Goal: Transaction & Acquisition: Purchase product/service

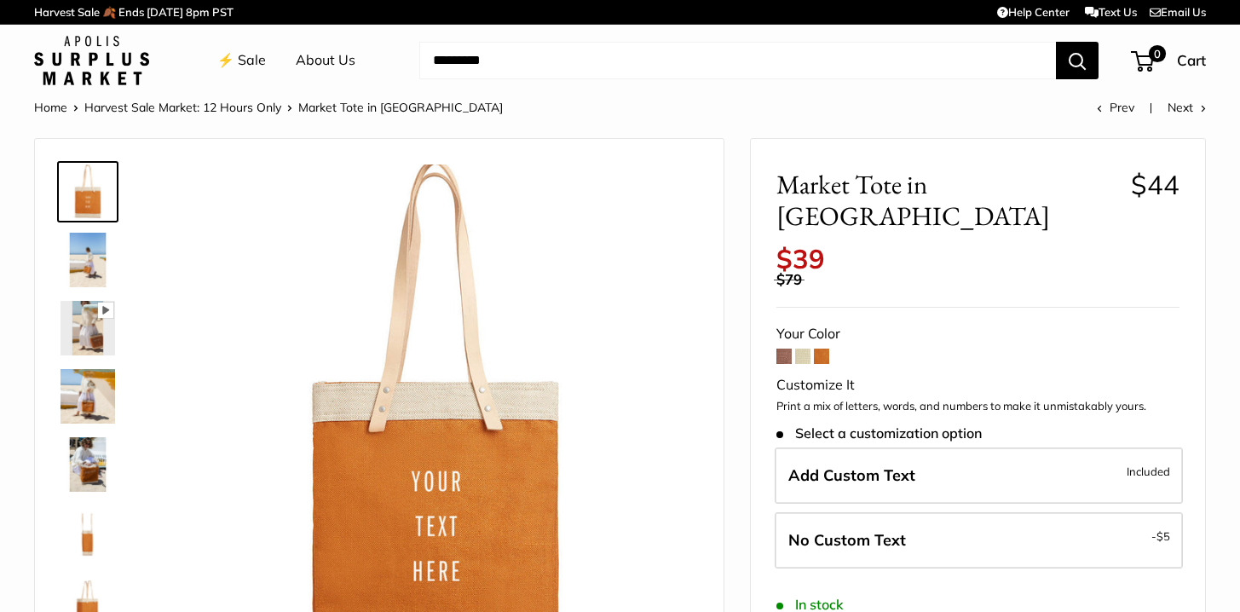
click at [88, 259] on img at bounding box center [88, 260] width 55 height 55
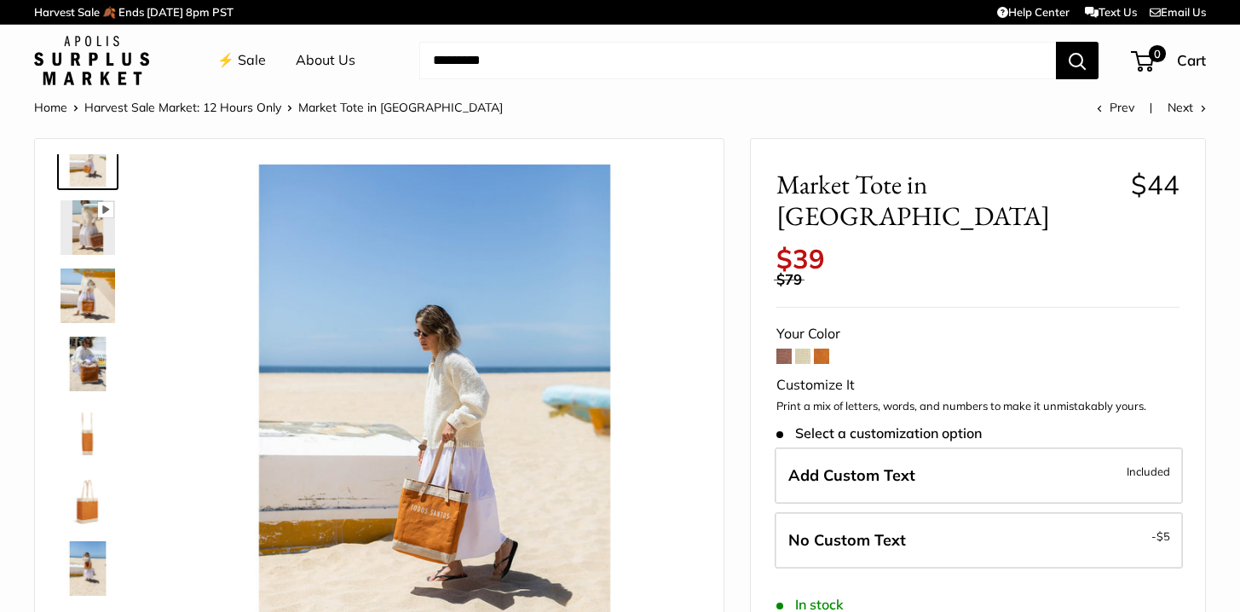
scroll to position [101, 0]
click at [88, 288] on img at bounding box center [88, 295] width 55 height 55
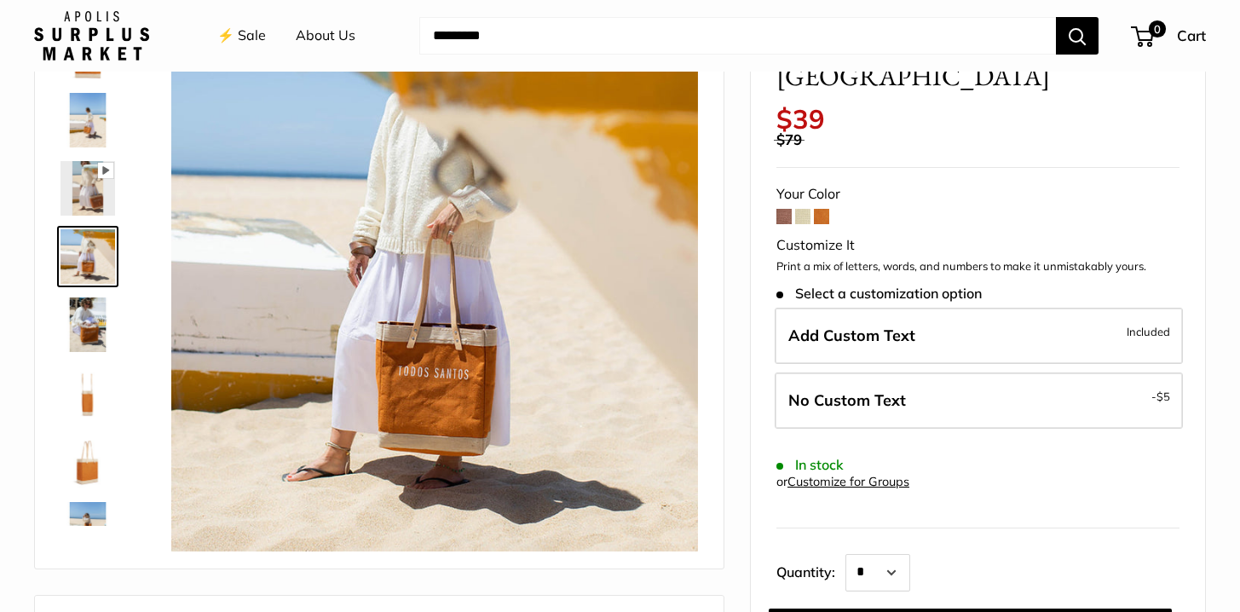
scroll to position [142, 0]
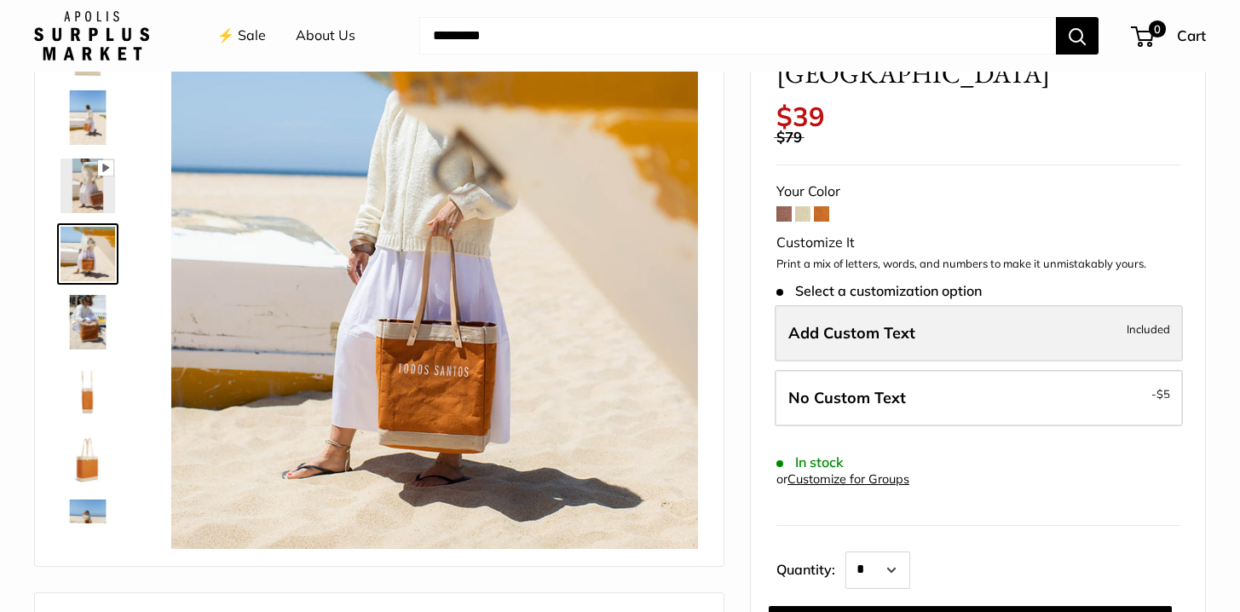
click at [920, 309] on label "Add Custom Text Included" at bounding box center [979, 333] width 408 height 56
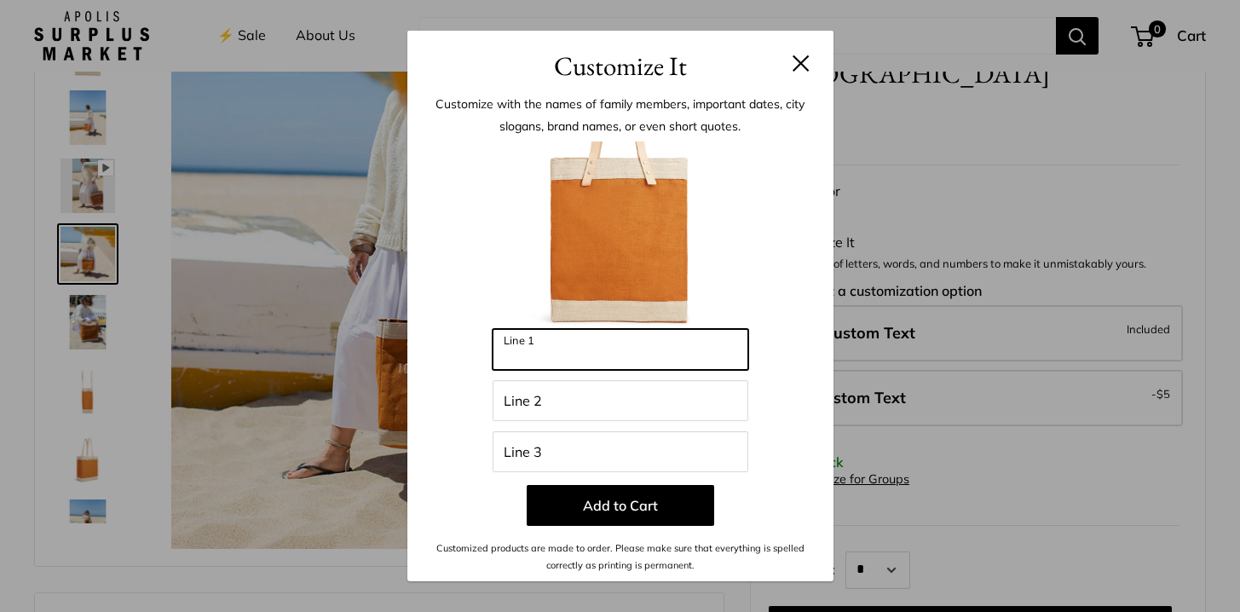
click at [620, 368] on input "Line 1" at bounding box center [621, 349] width 256 height 41
type input "***"
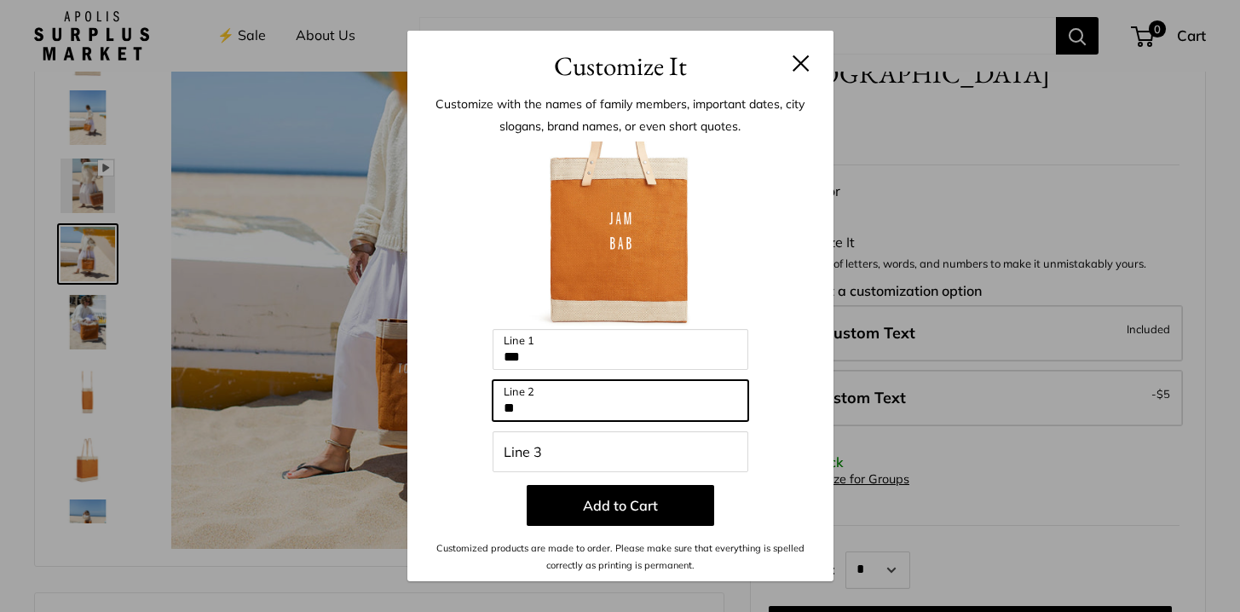
type input "*"
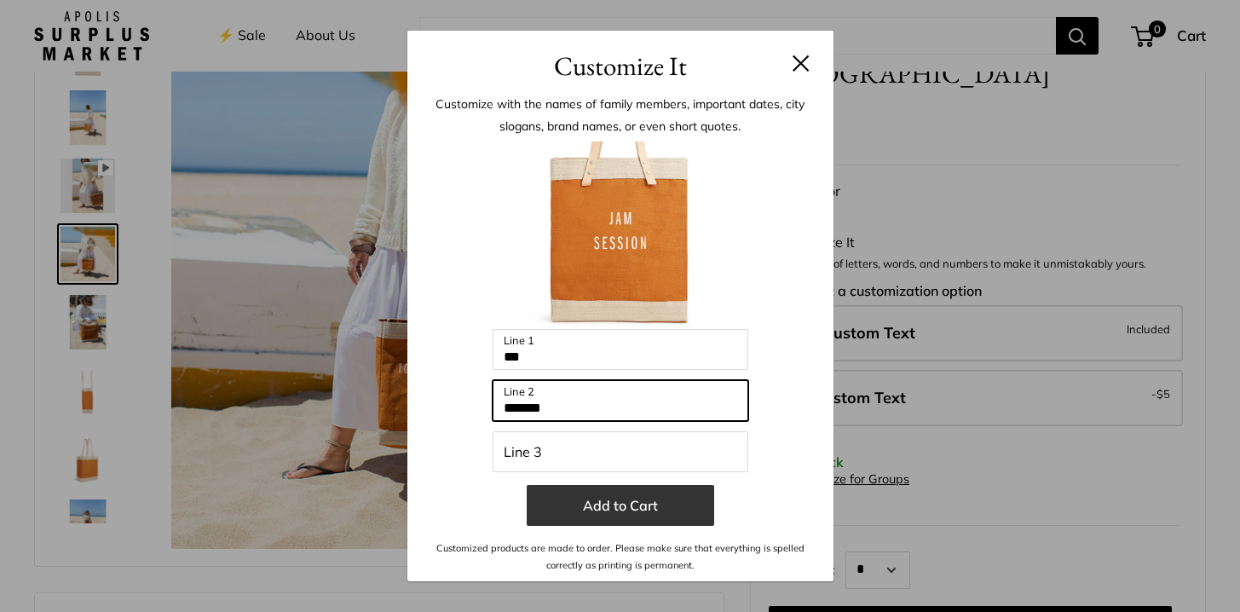
type input "*******"
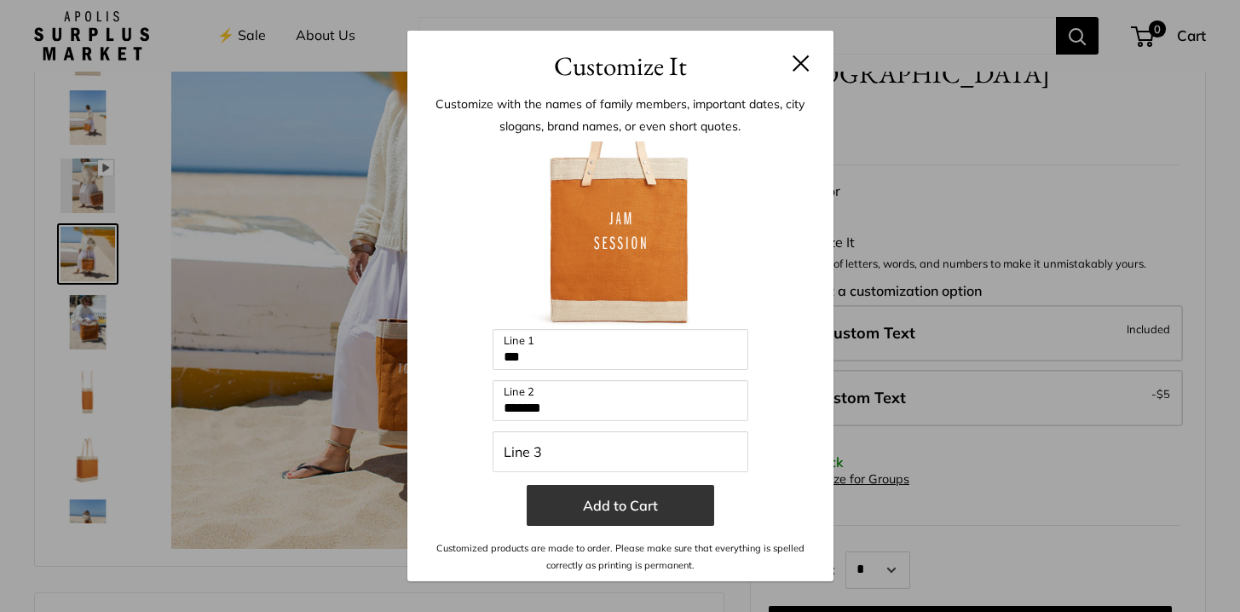
click at [608, 509] on button "Add to Cart" at bounding box center [620, 505] width 187 height 41
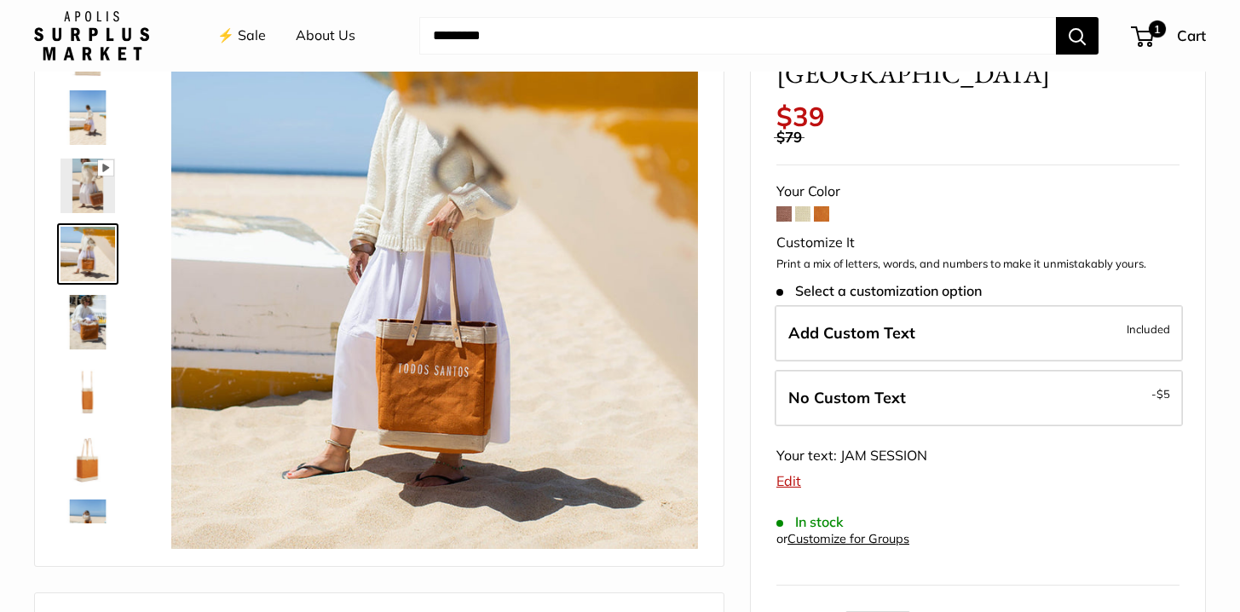
click at [801, 206] on span at bounding box center [802, 213] width 15 height 15
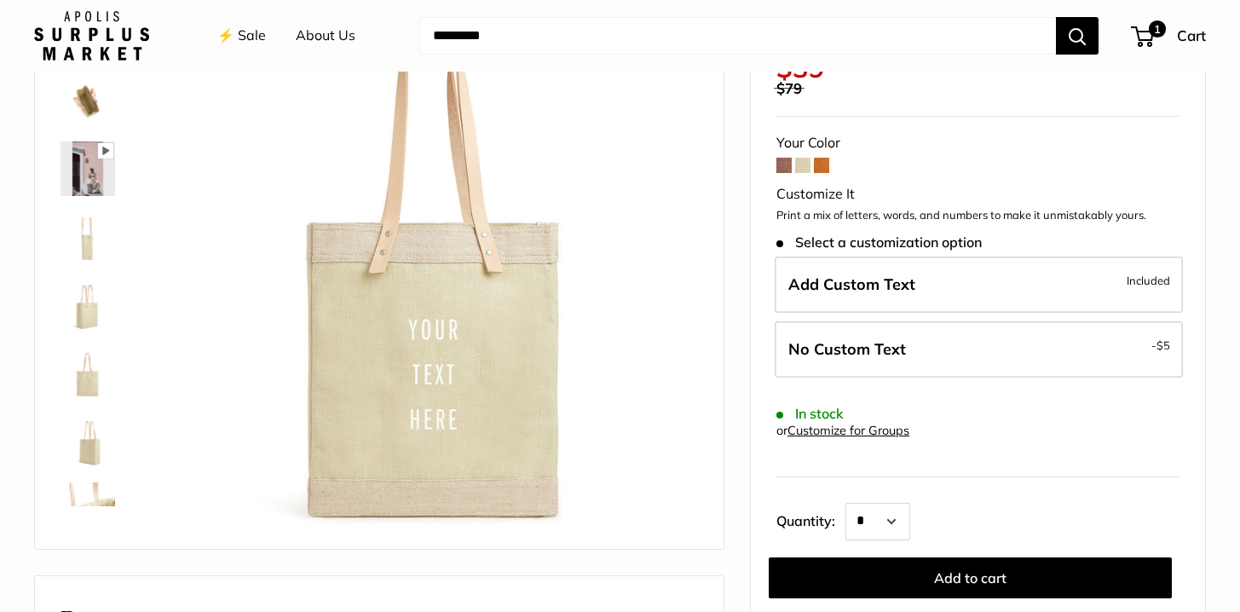
scroll to position [160, 0]
click at [93, 178] on img at bounding box center [88, 168] width 55 height 55
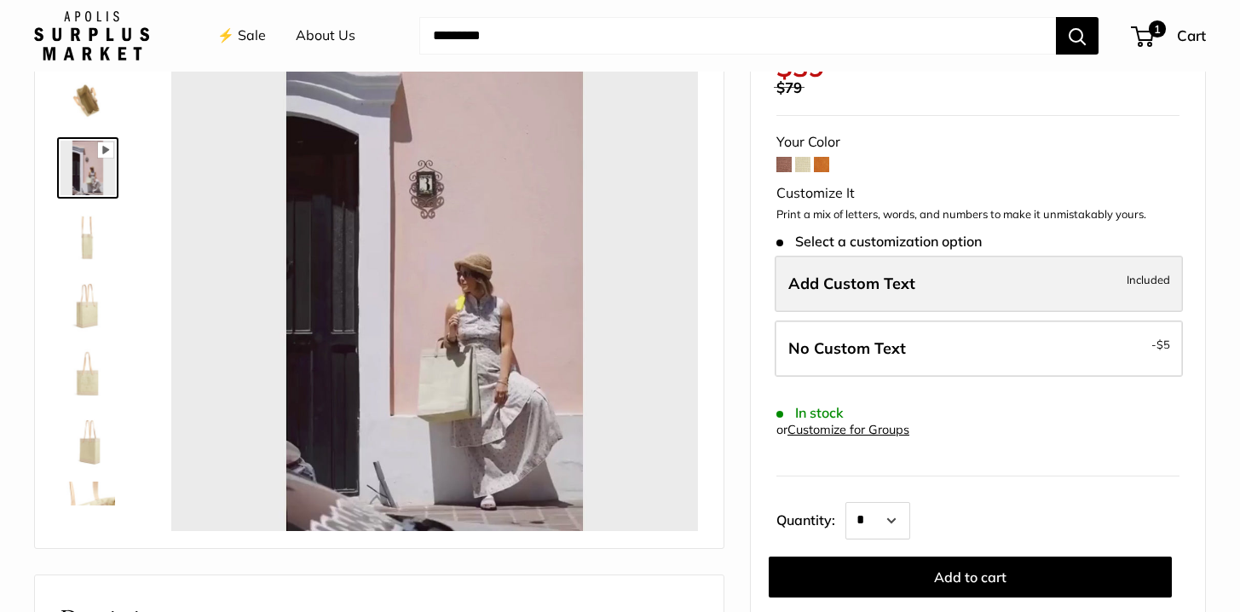
click at [888, 282] on span "Add Custom Text" at bounding box center [851, 284] width 127 height 20
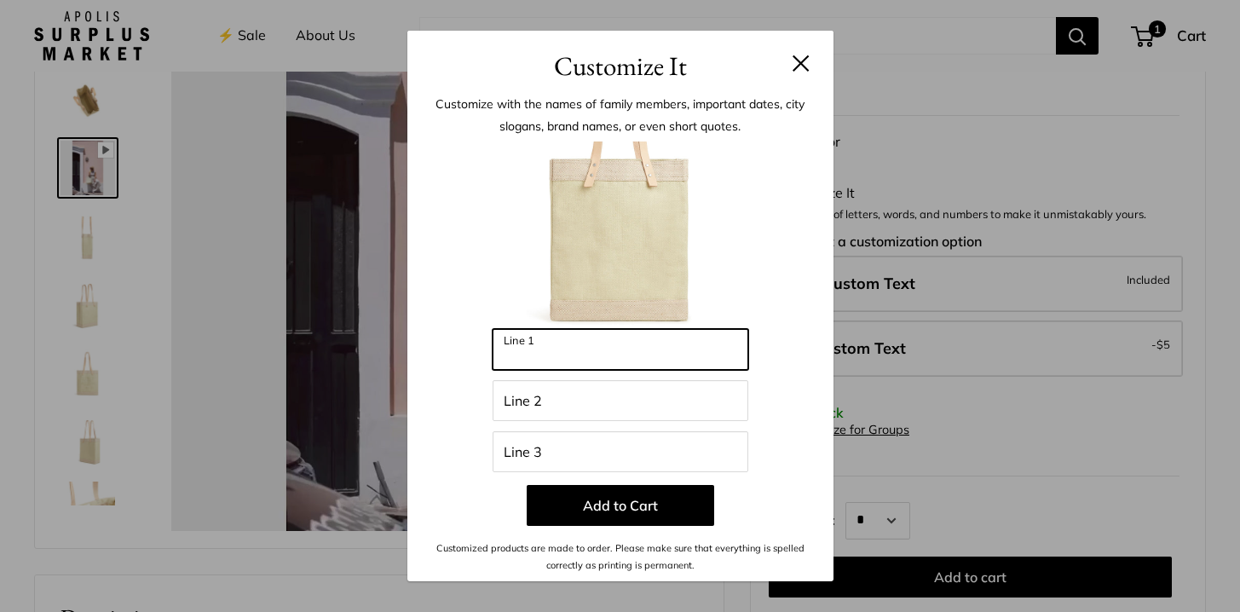
click at [577, 367] on input "Line 1" at bounding box center [621, 349] width 256 height 41
type input "*****"
type input "*"
type input "*****"
type input "**"
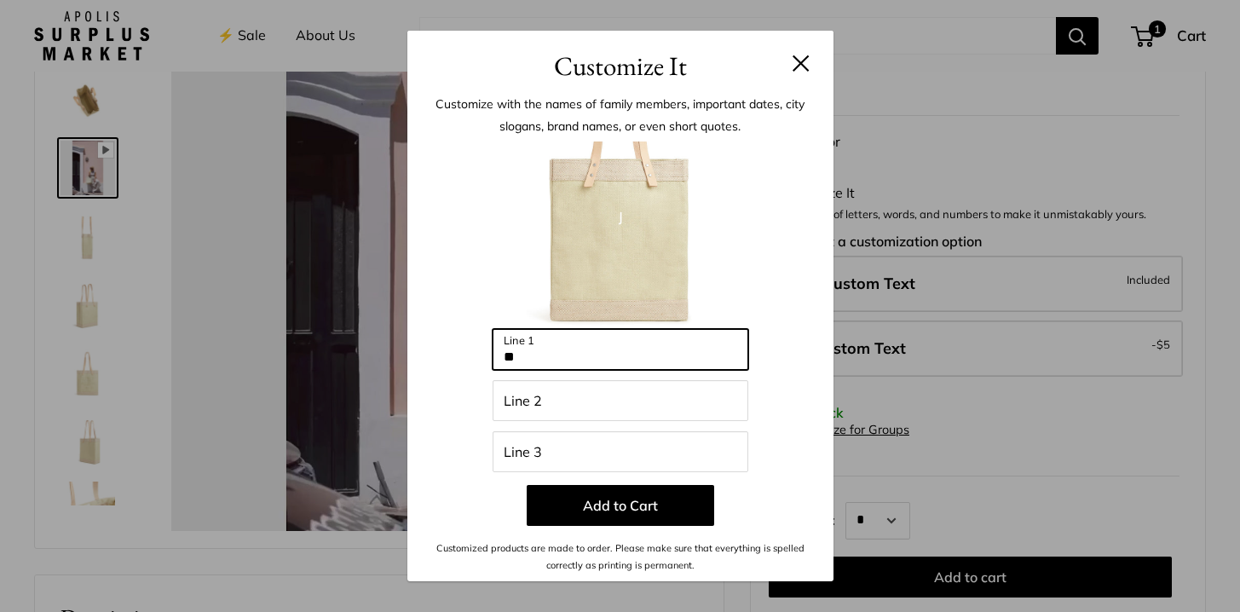
type input "*****"
type input "***"
type input "*****"
type input "***"
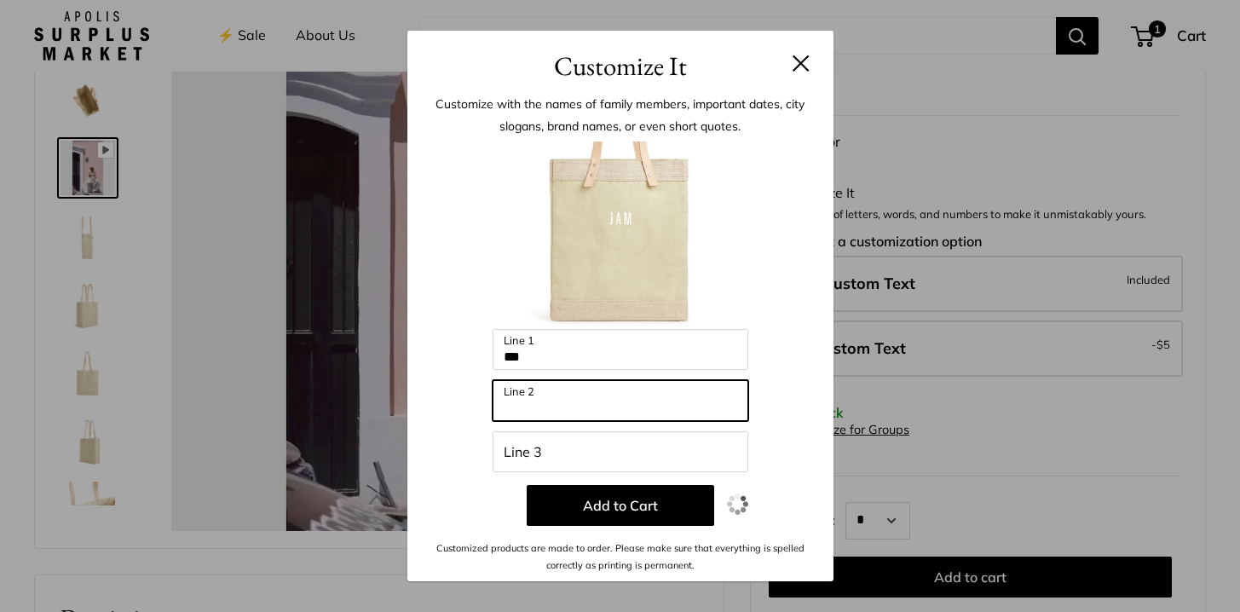
type input "*****"
type input "*"
type input "*****"
type input "**"
type input "*****"
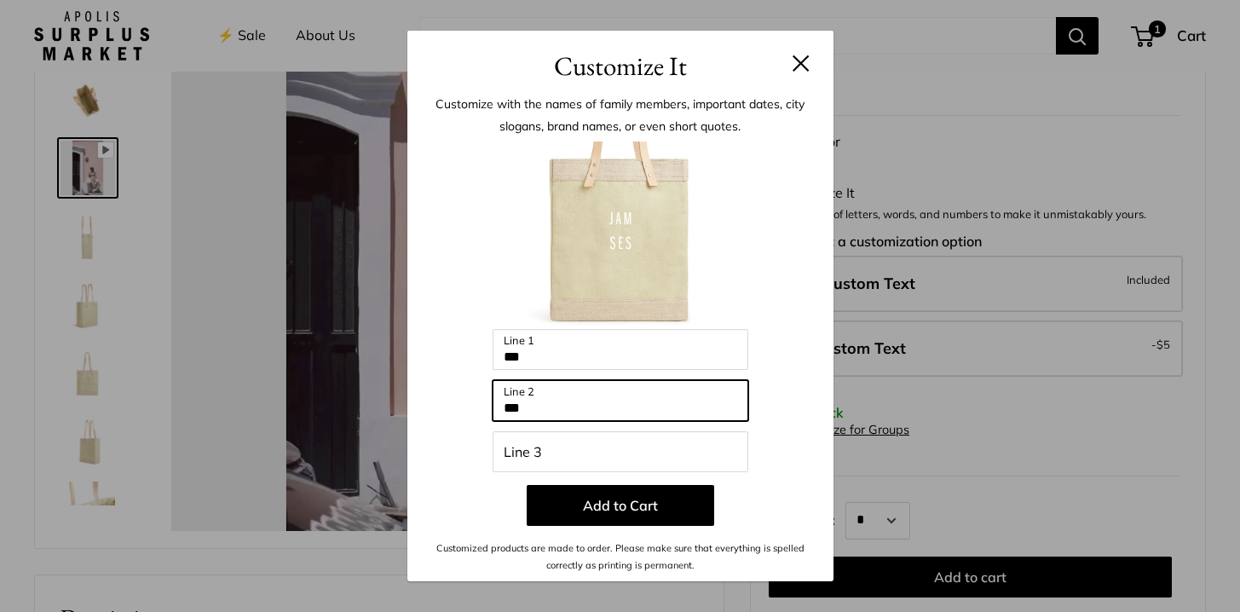
type input "****"
type input "*****"
type input "******"
type input "*****"
type input "*******"
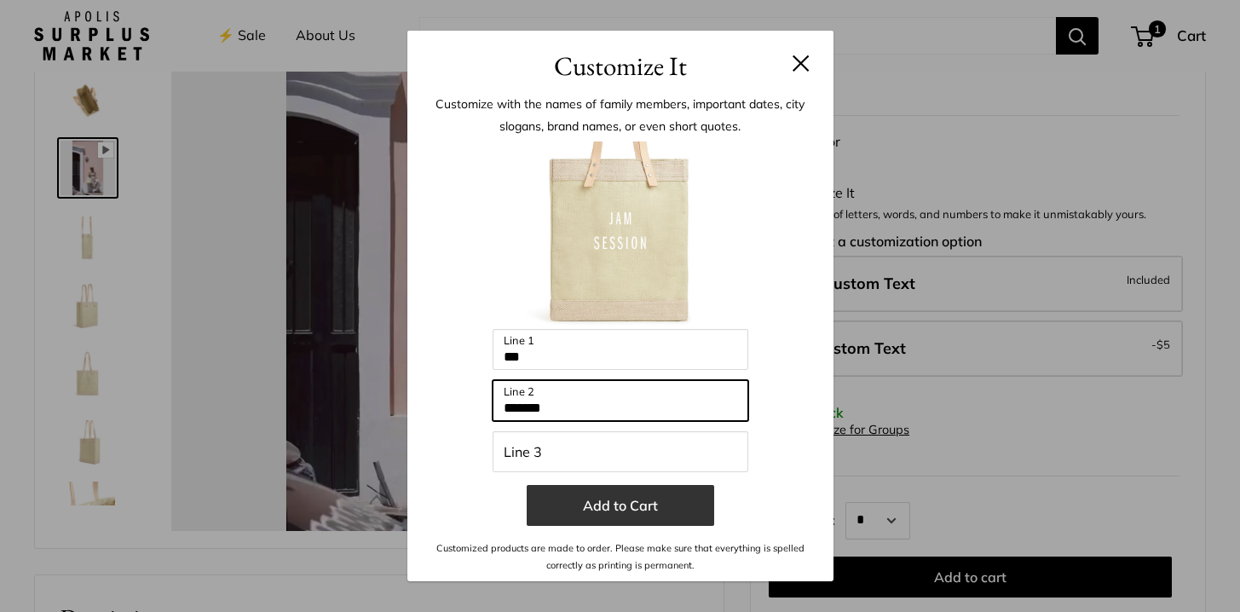
type input "*****"
type input "*******"
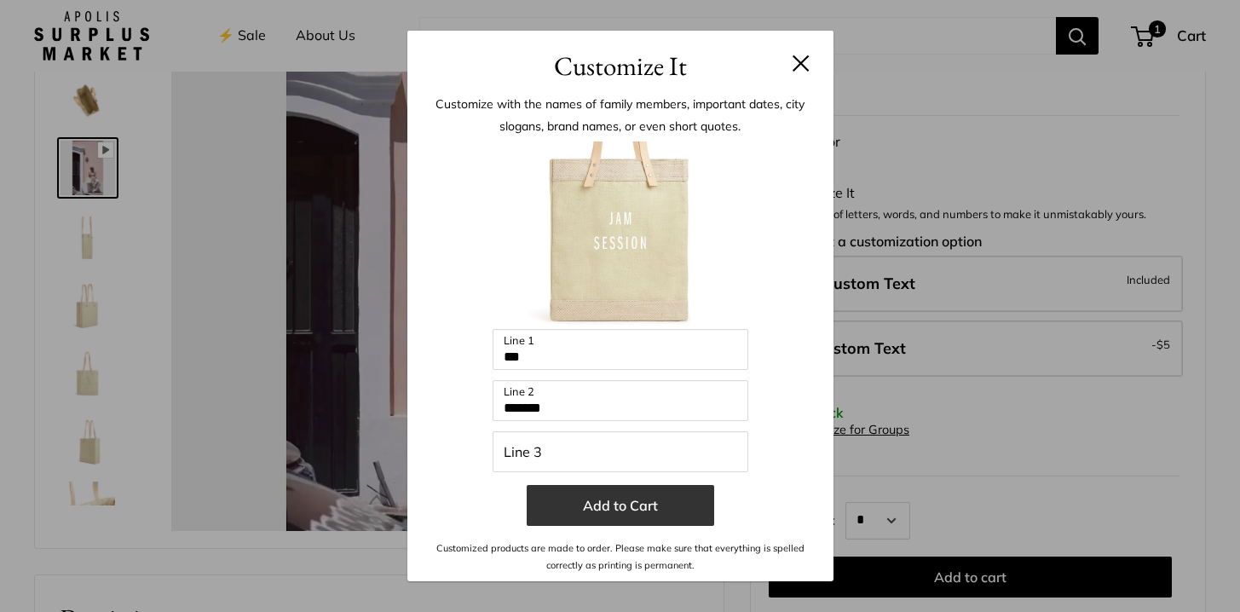
click at [655, 514] on button "Add to Cart" at bounding box center [620, 505] width 187 height 41
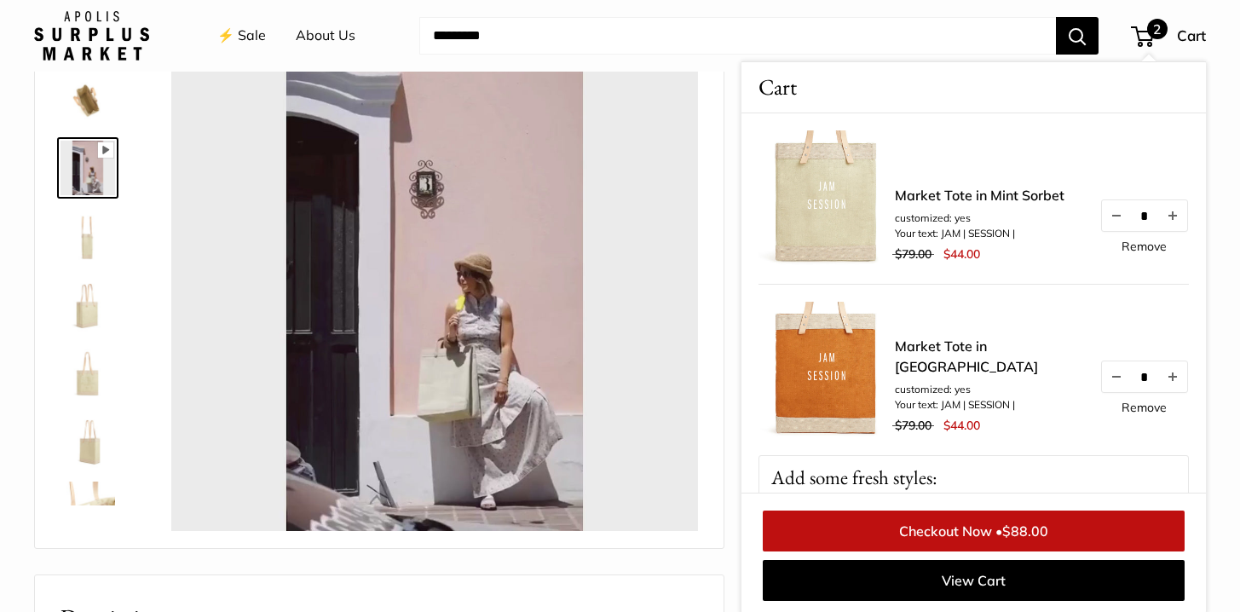
click at [711, 244] on div "Pause Play % buffered 00:00 Unmute Mute Exit fullscreen Enter fullscreen Play" at bounding box center [379, 263] width 689 height 569
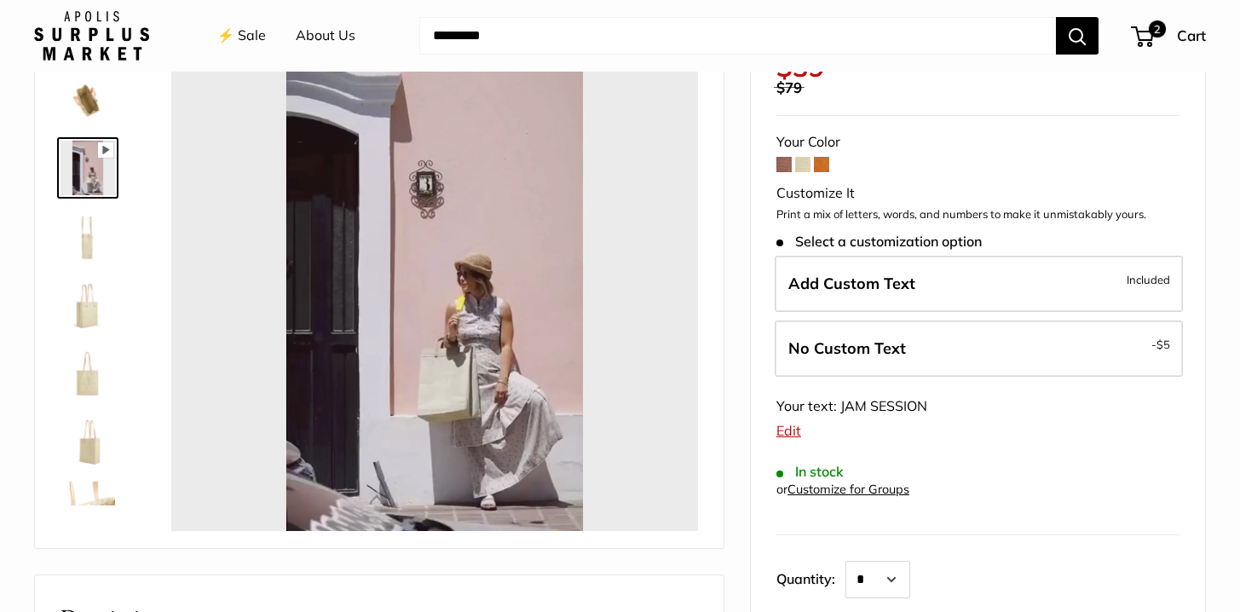
click at [781, 167] on span at bounding box center [783, 164] width 15 height 15
type input "*****"
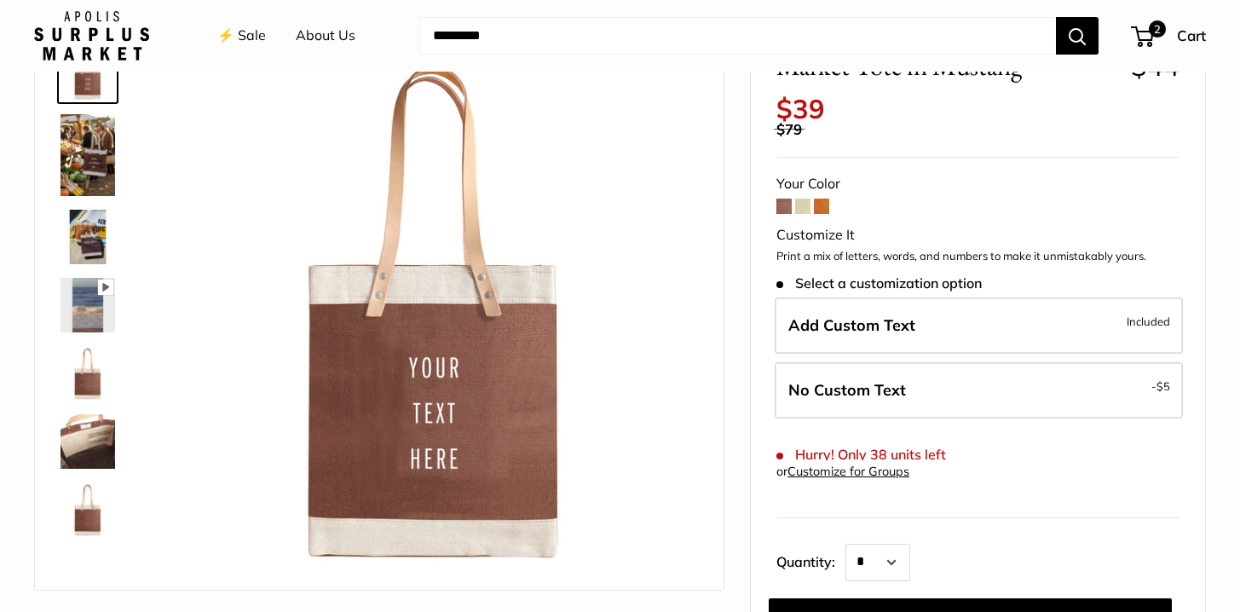
scroll to position [141, 0]
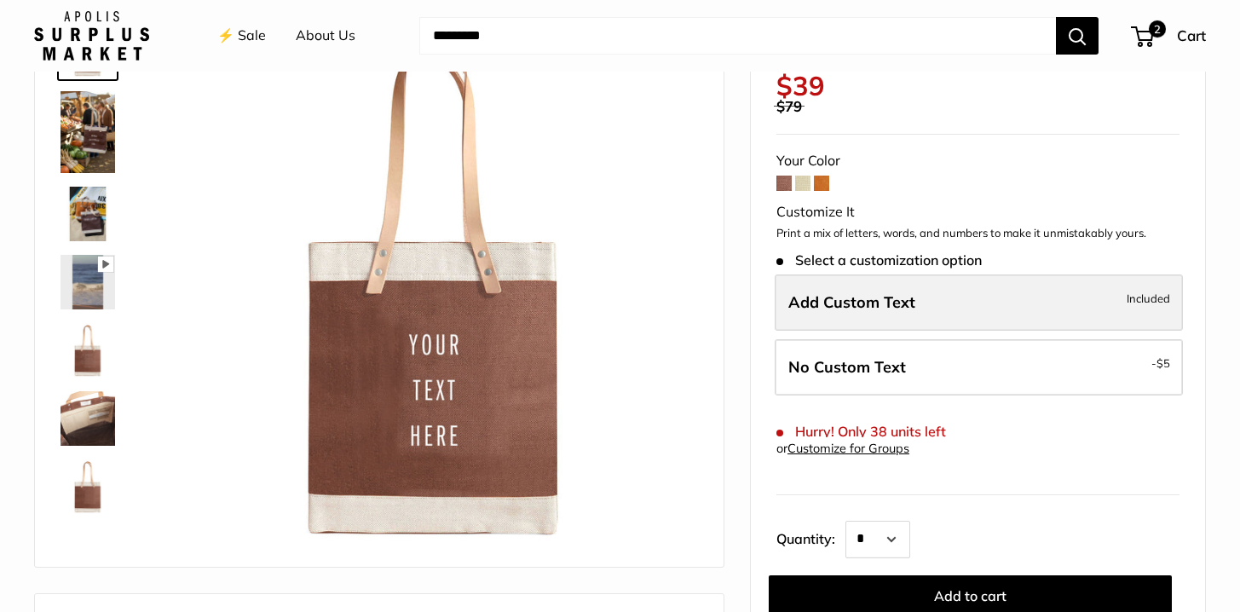
click at [841, 302] on span "Add Custom Text" at bounding box center [851, 302] width 127 height 20
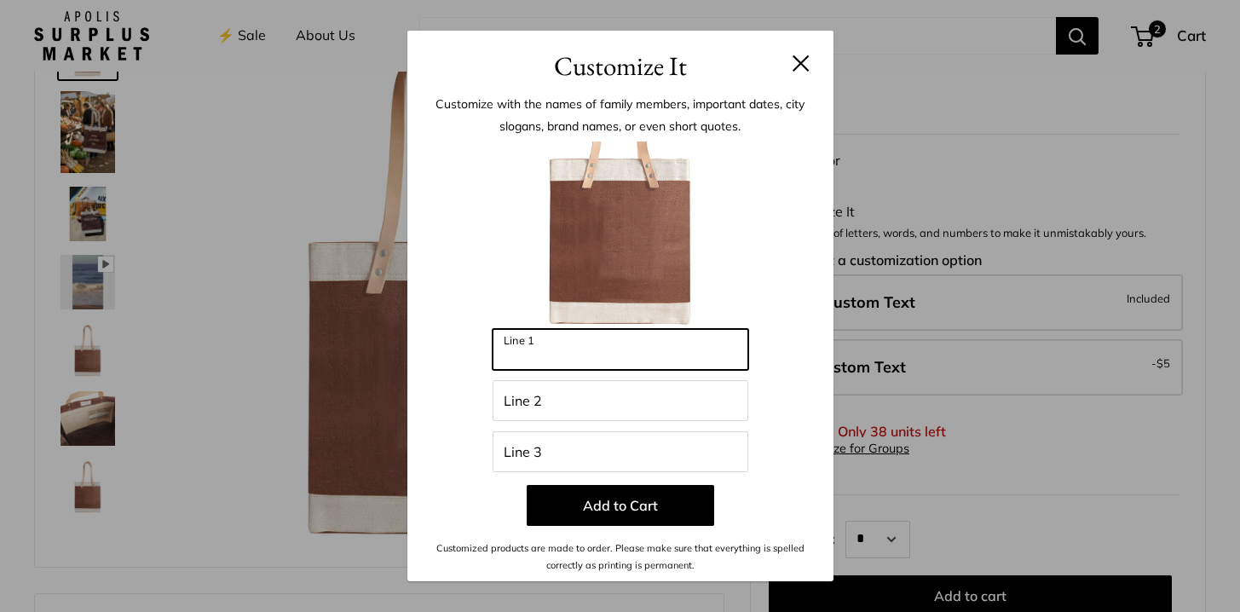
click at [614, 345] on input "Line 1" at bounding box center [621, 349] width 256 height 41
type input "***"
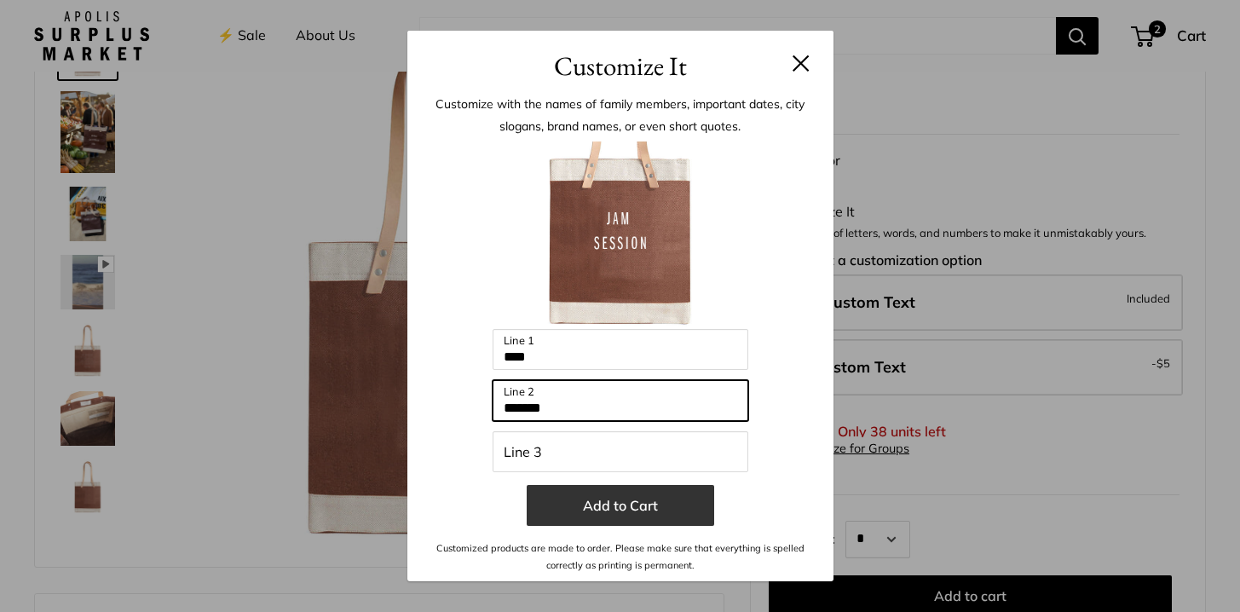
type input "*******"
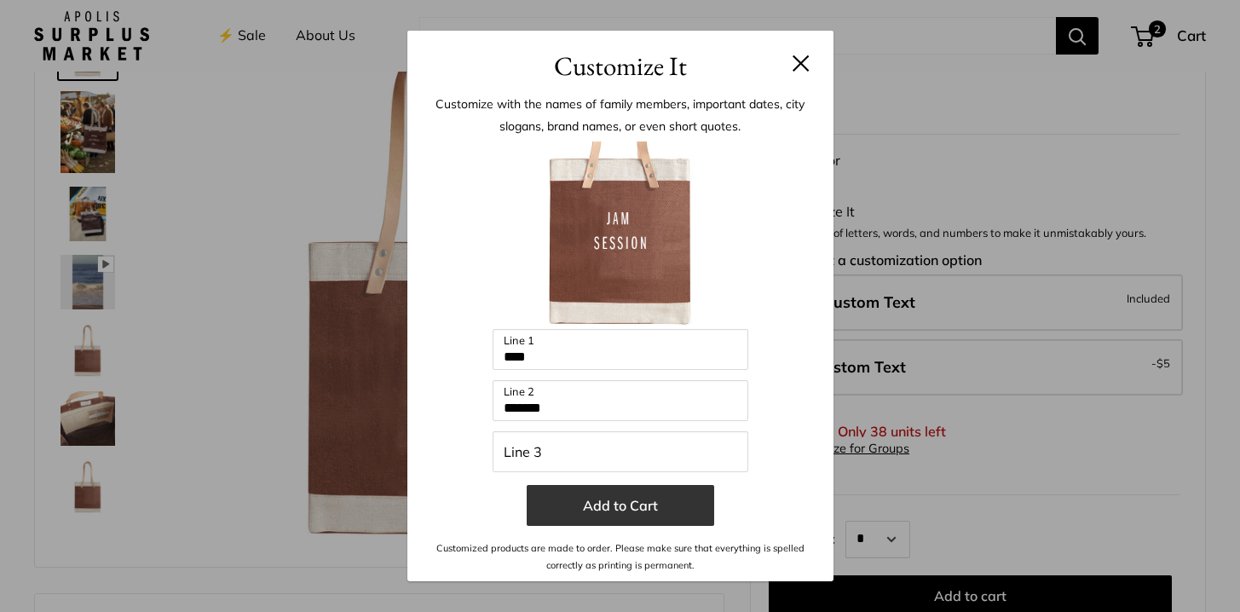
click at [635, 511] on button "Add to Cart" at bounding box center [620, 505] width 187 height 41
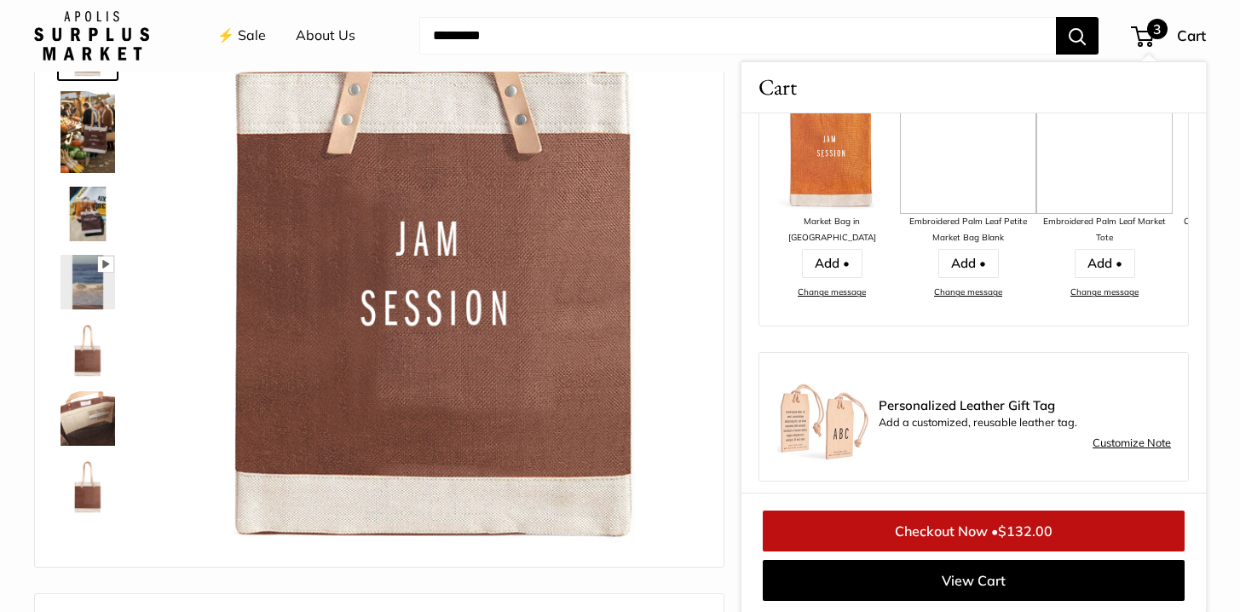
scroll to position [599, 0]
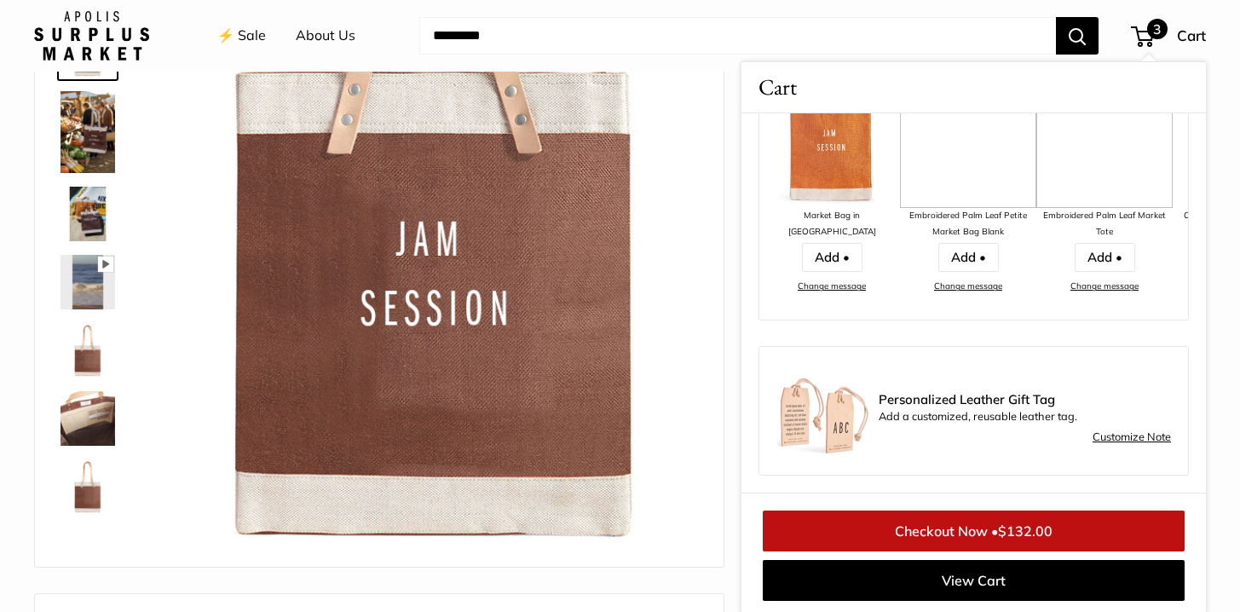
click at [1123, 441] on link "Customize Note" at bounding box center [1132, 437] width 78 height 20
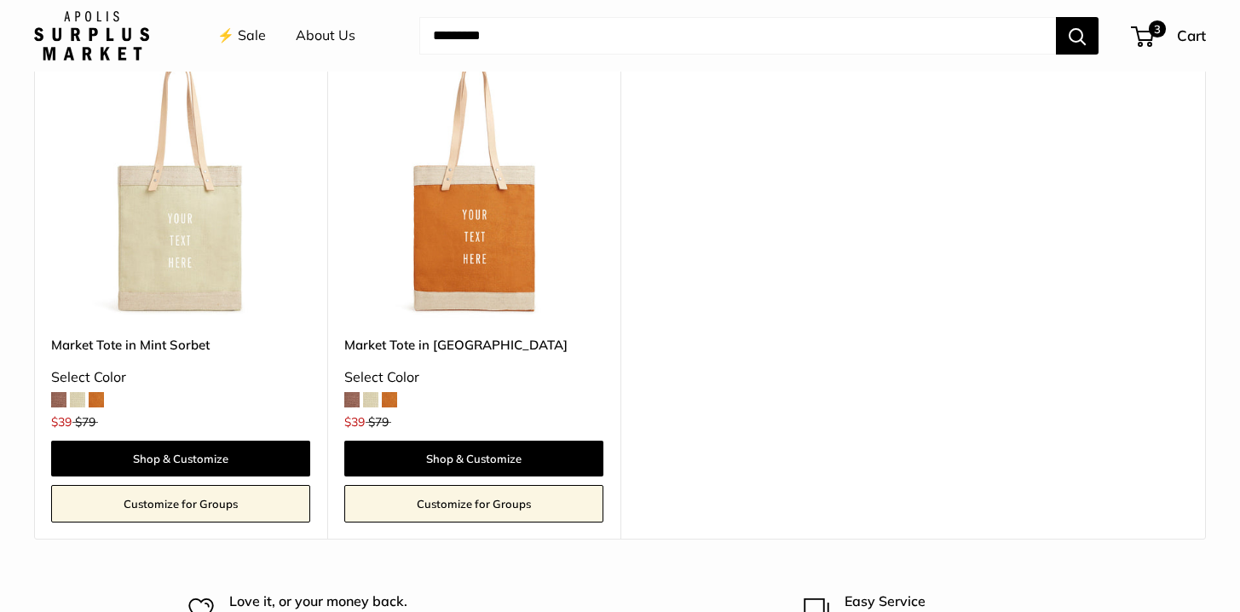
scroll to position [2278, 0]
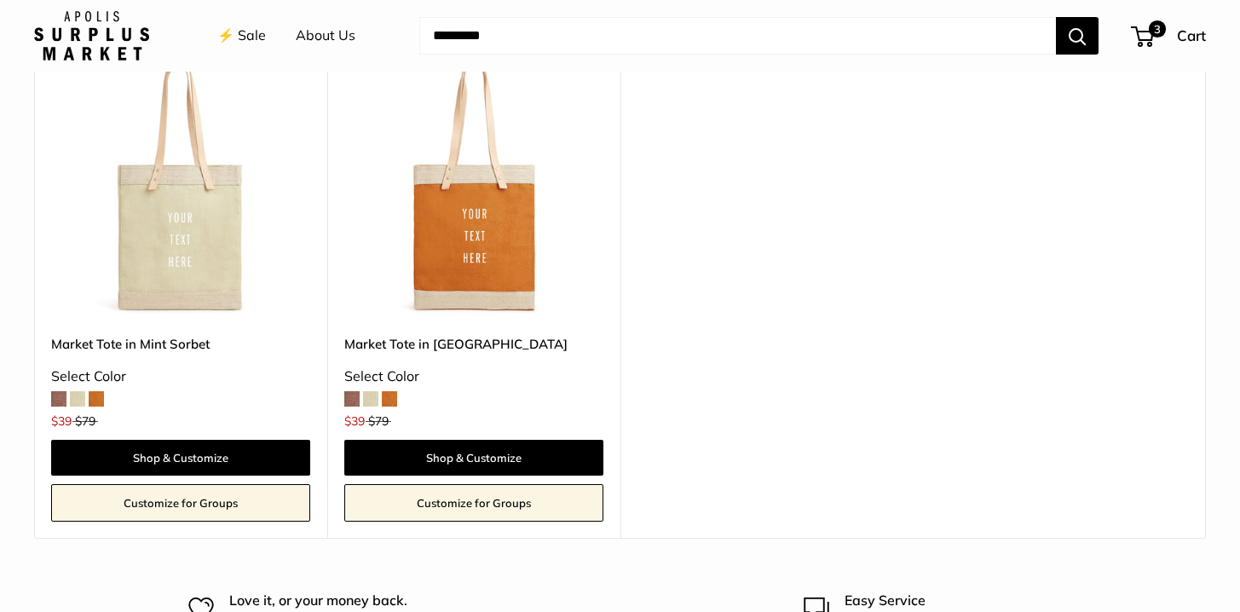
click at [544, 500] on link "Customize for Groups" at bounding box center [473, 502] width 259 height 37
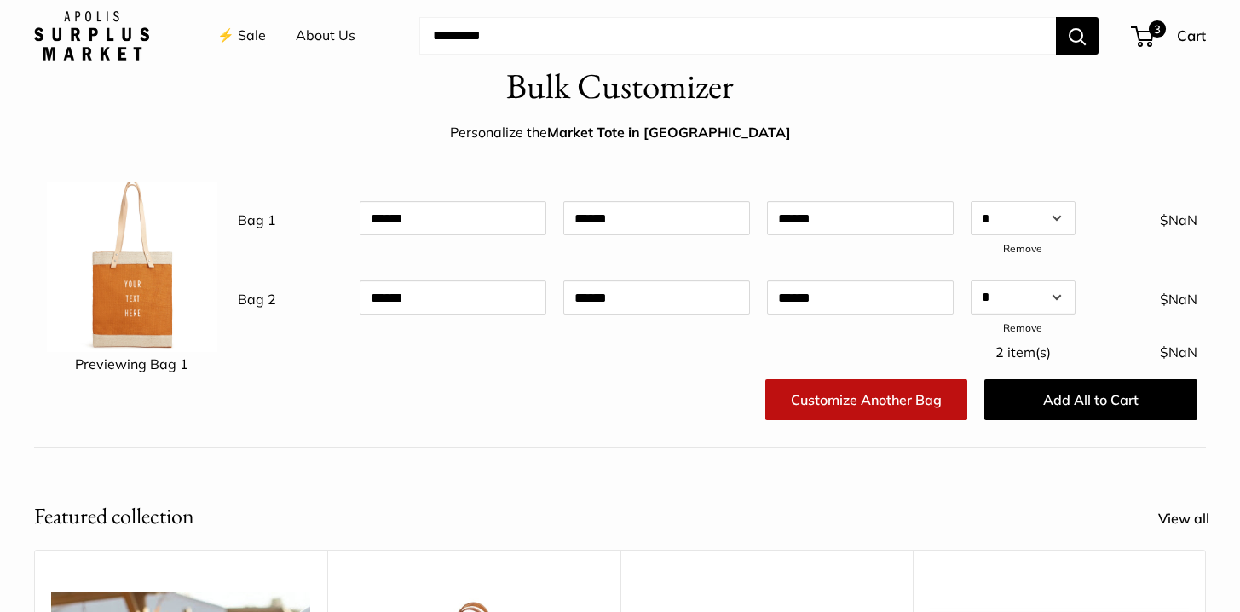
scroll to position [32, 0]
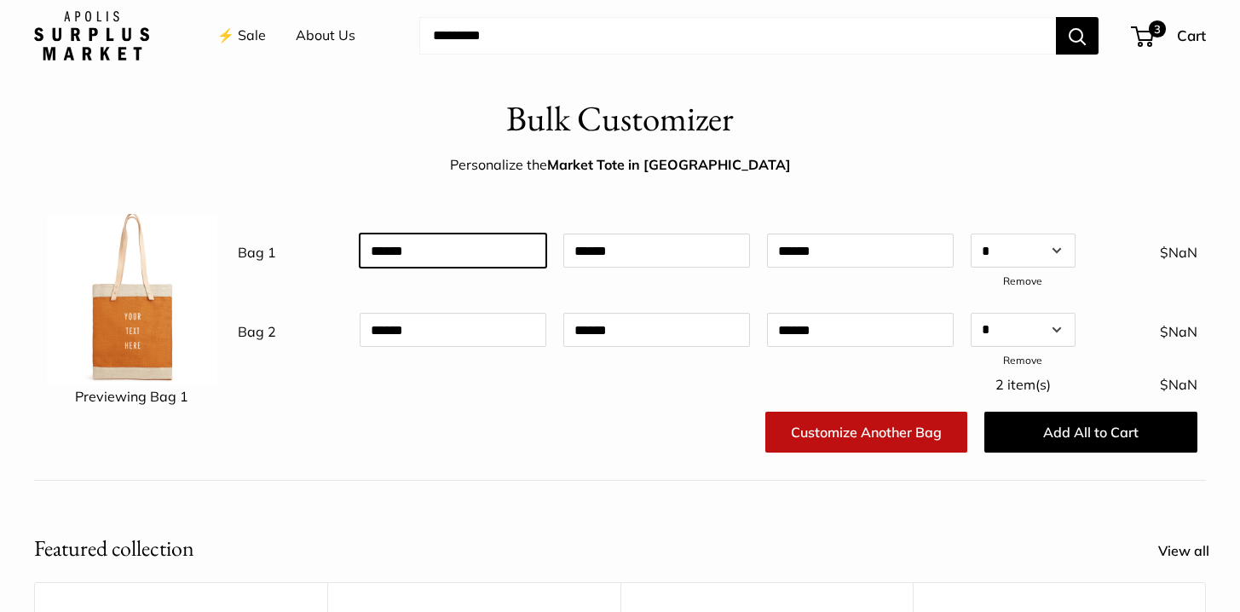
click at [401, 251] on input "text" at bounding box center [453, 250] width 187 height 34
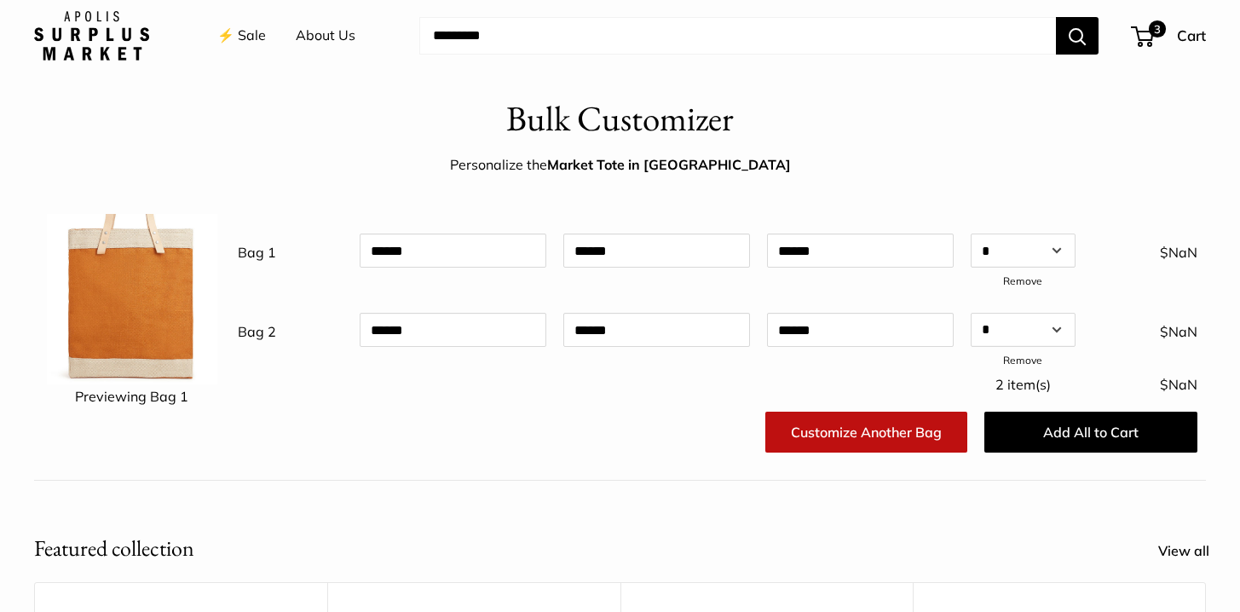
click at [546, 507] on main "Bulk Customizer Personalize the Market Tote in Cognac Previewing Bag 1 Bag 1 Qt…" at bounding box center [620, 608] width 1240 height 1029
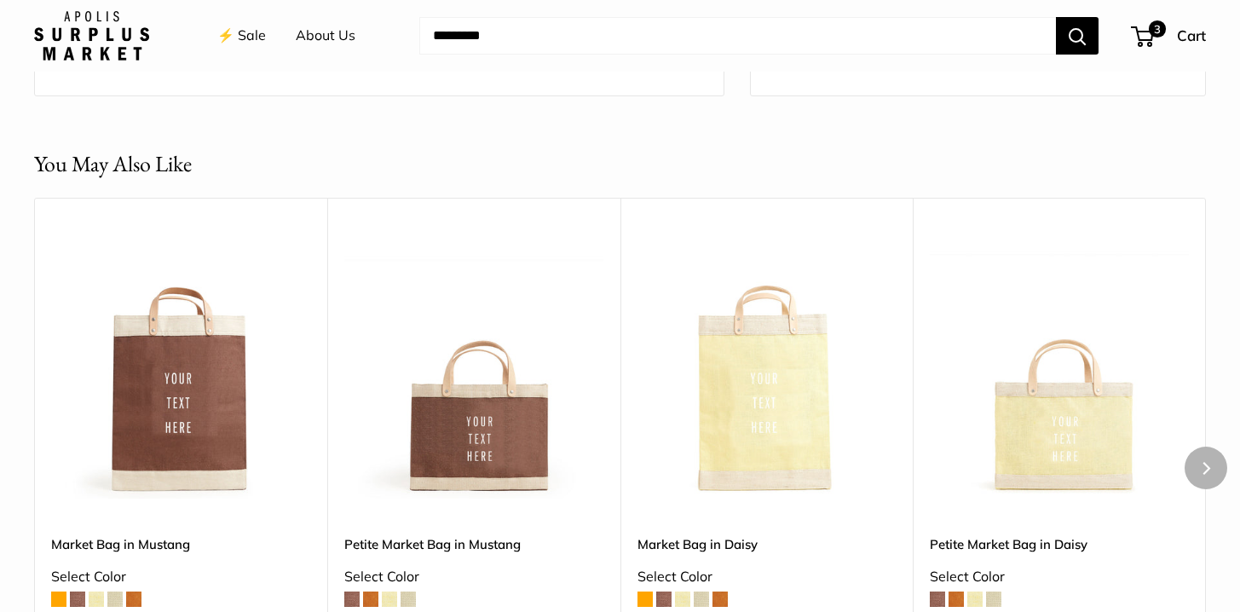
scroll to position [1537, 0]
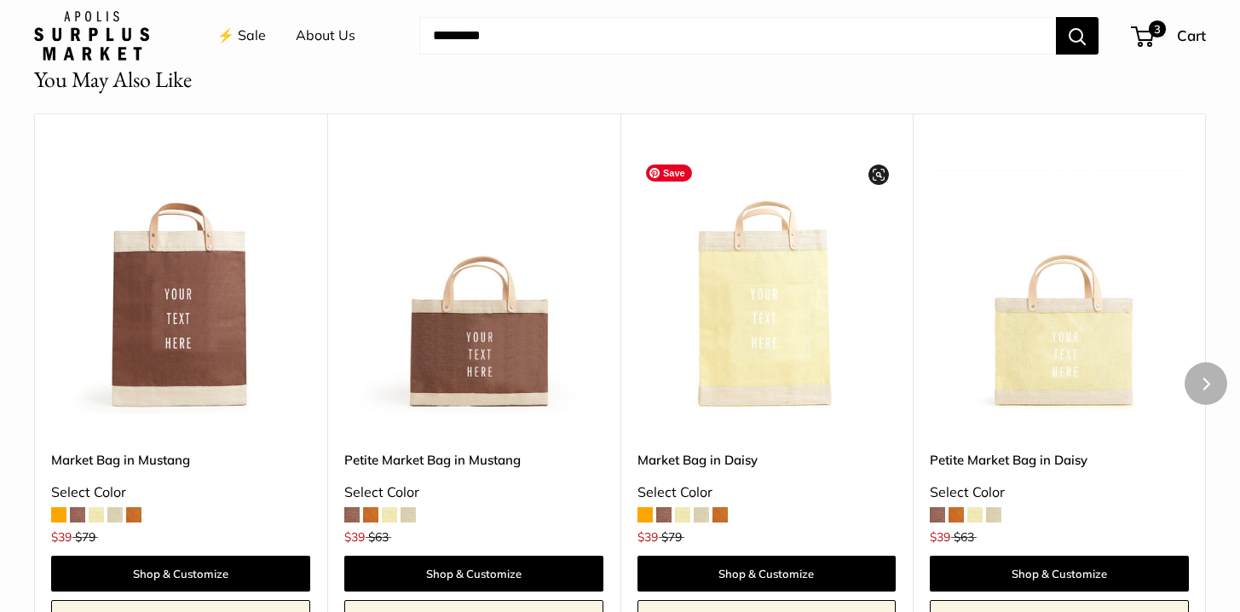
click at [0, 0] on img at bounding box center [0, 0] width 0 height 0
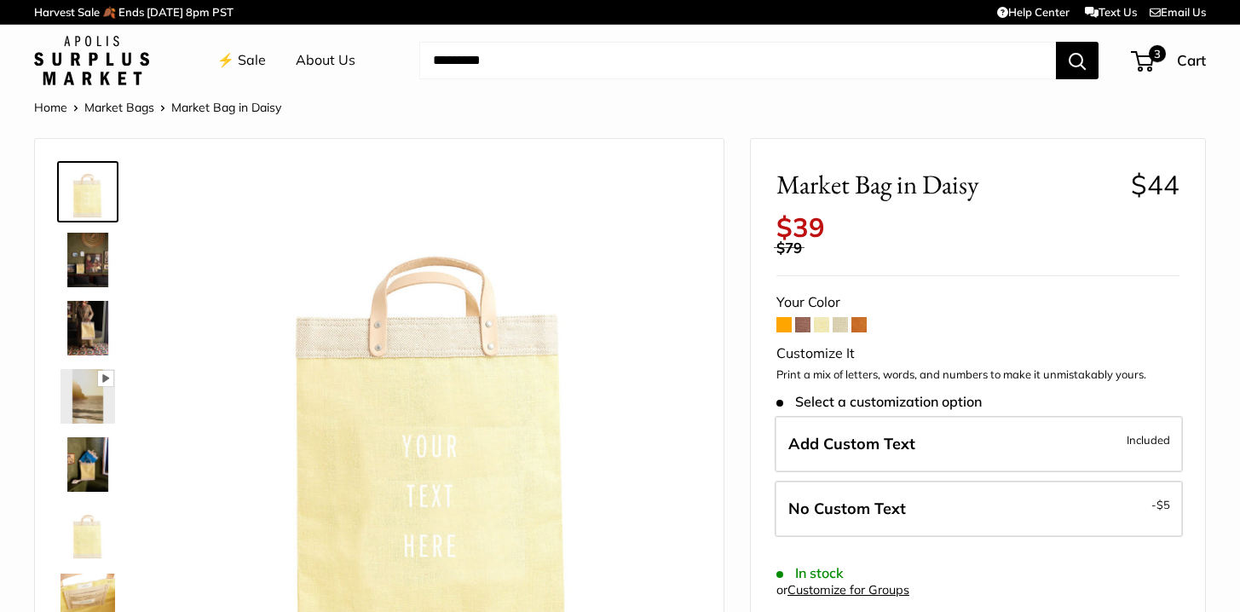
scroll to position [129, 0]
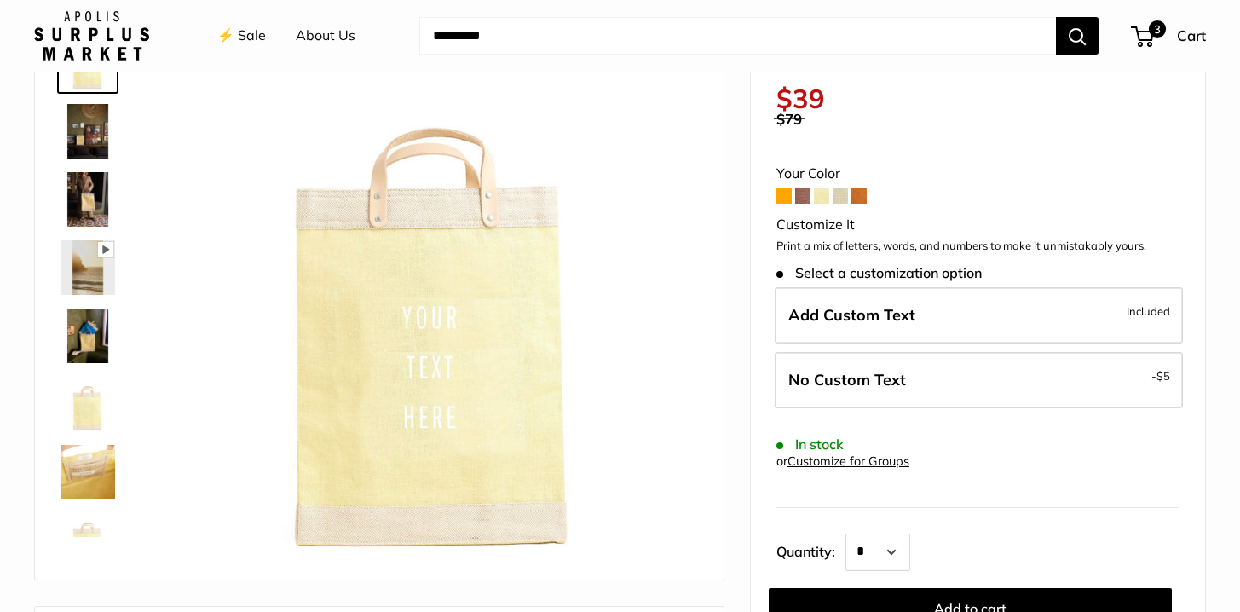
click at [87, 205] on img at bounding box center [88, 199] width 55 height 55
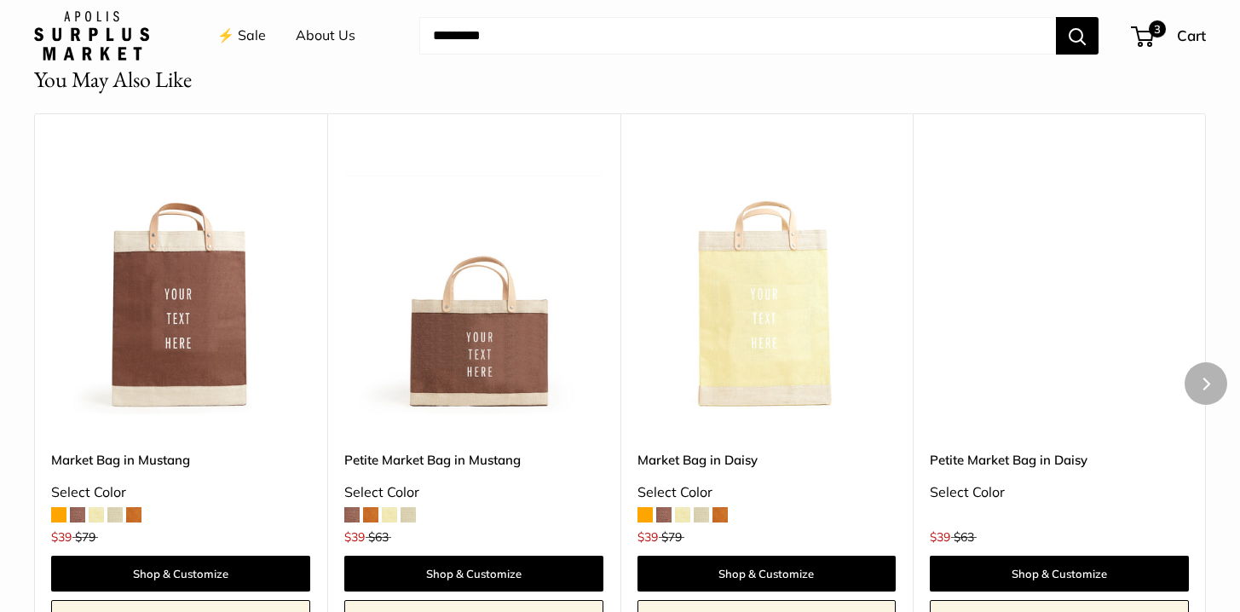
scroll to position [1537, 0]
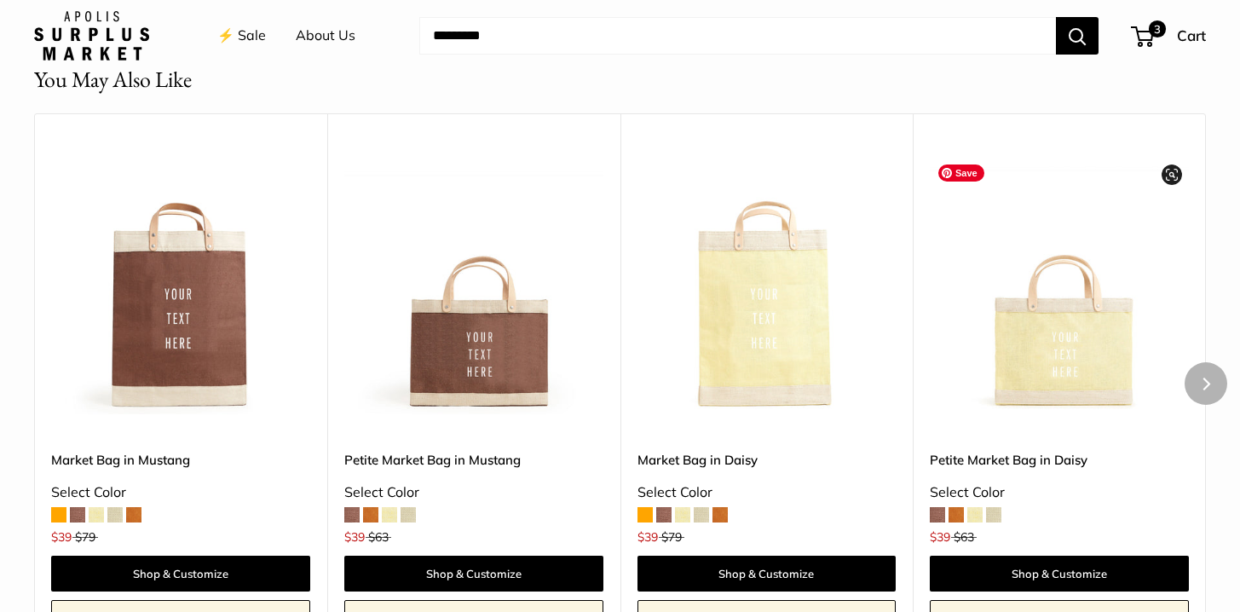
click at [0, 0] on img at bounding box center [0, 0] width 0 height 0
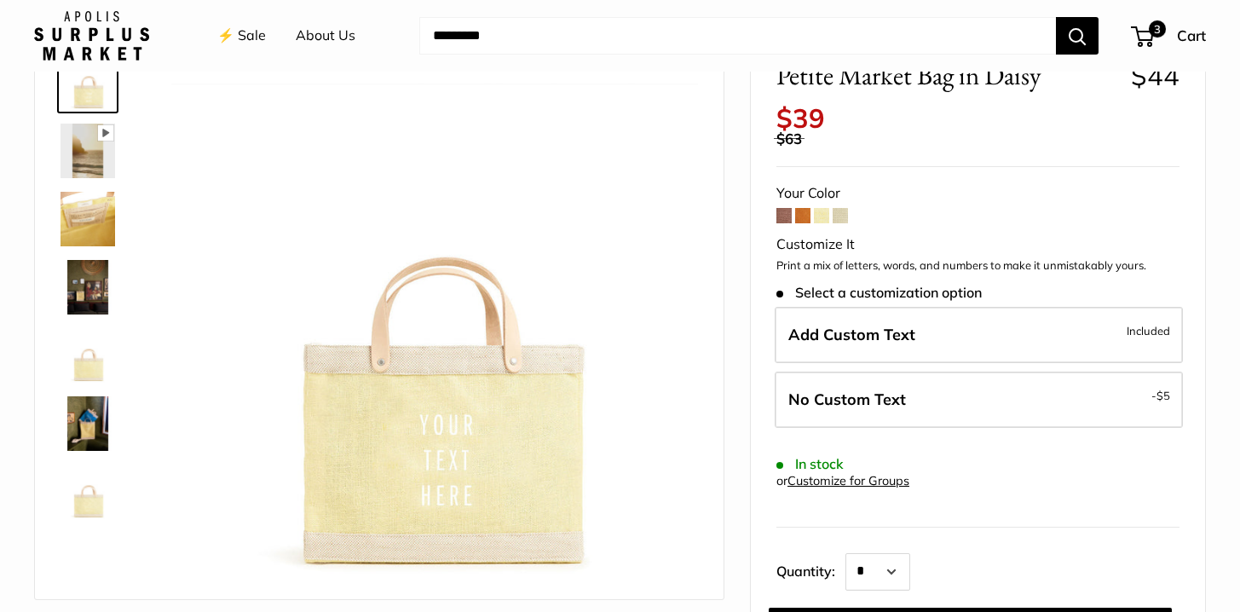
scroll to position [111, 0]
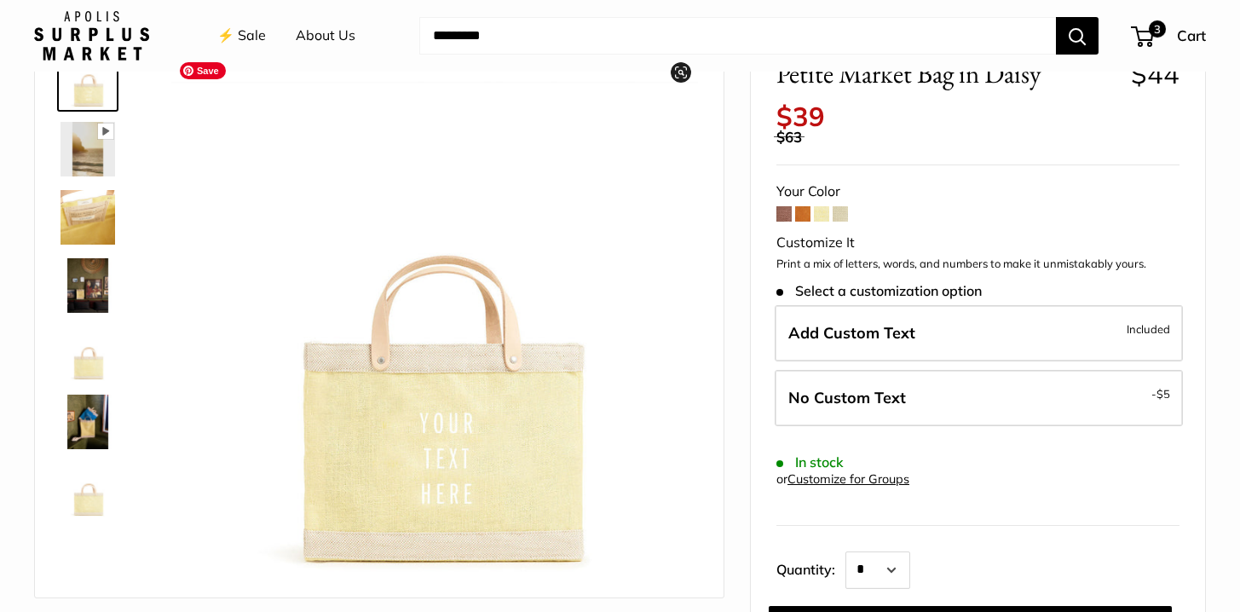
click at [86, 210] on img at bounding box center [88, 217] width 55 height 55
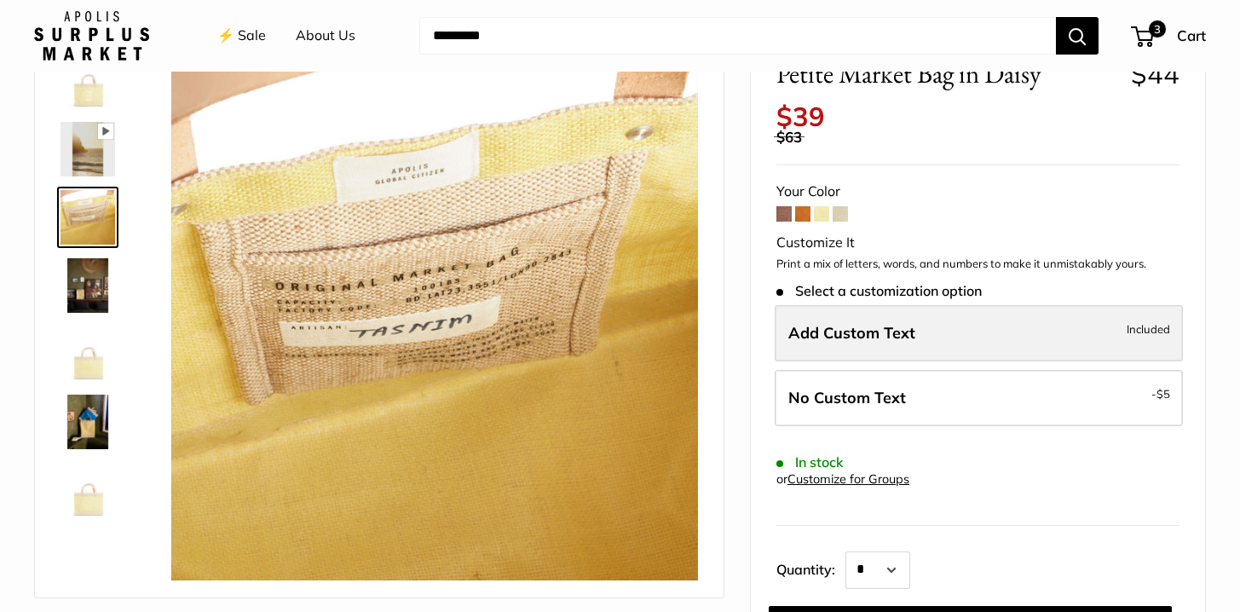
click at [840, 331] on span "Add Custom Text" at bounding box center [851, 333] width 127 height 20
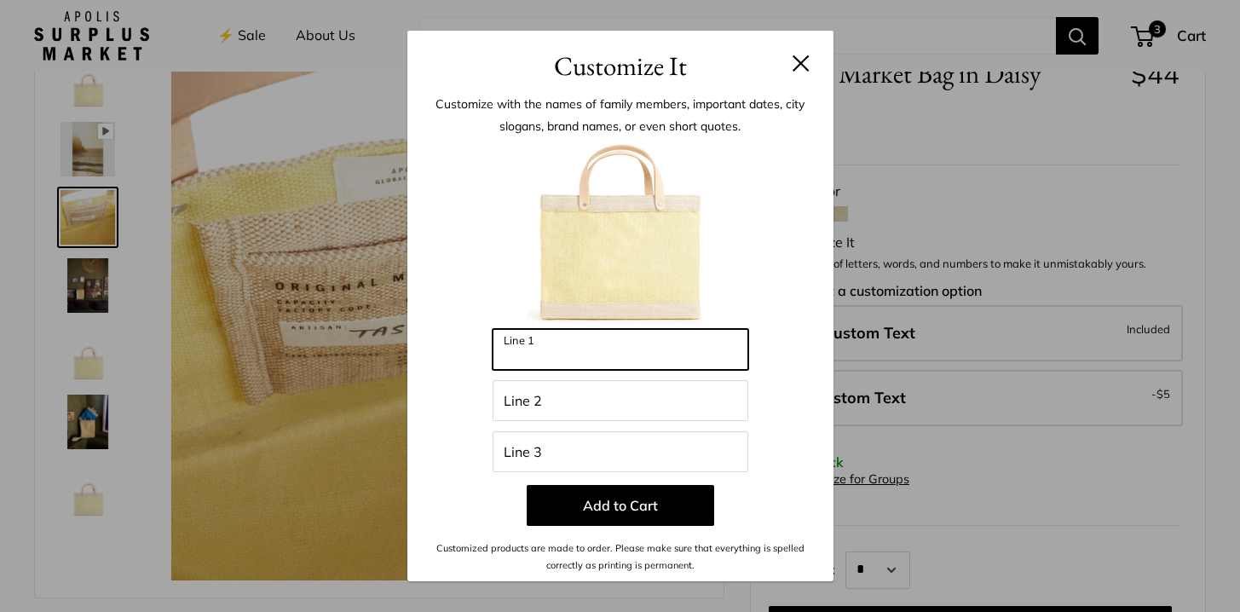
click at [637, 351] on input "Line 1" at bounding box center [621, 349] width 256 height 41
type input "***"
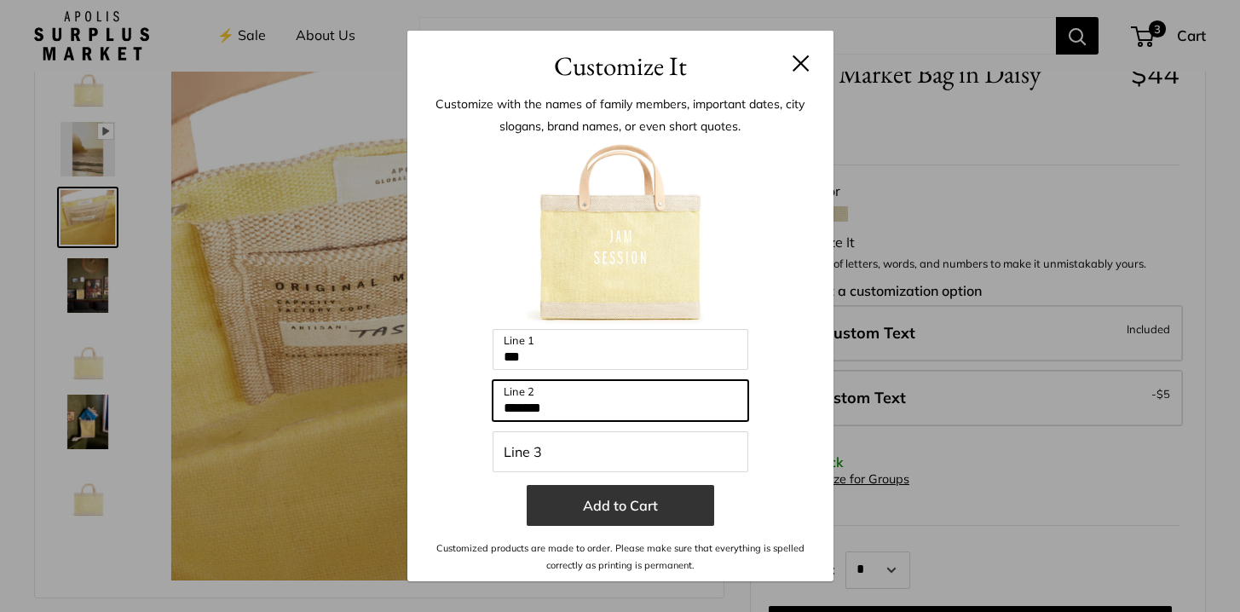
type input "*******"
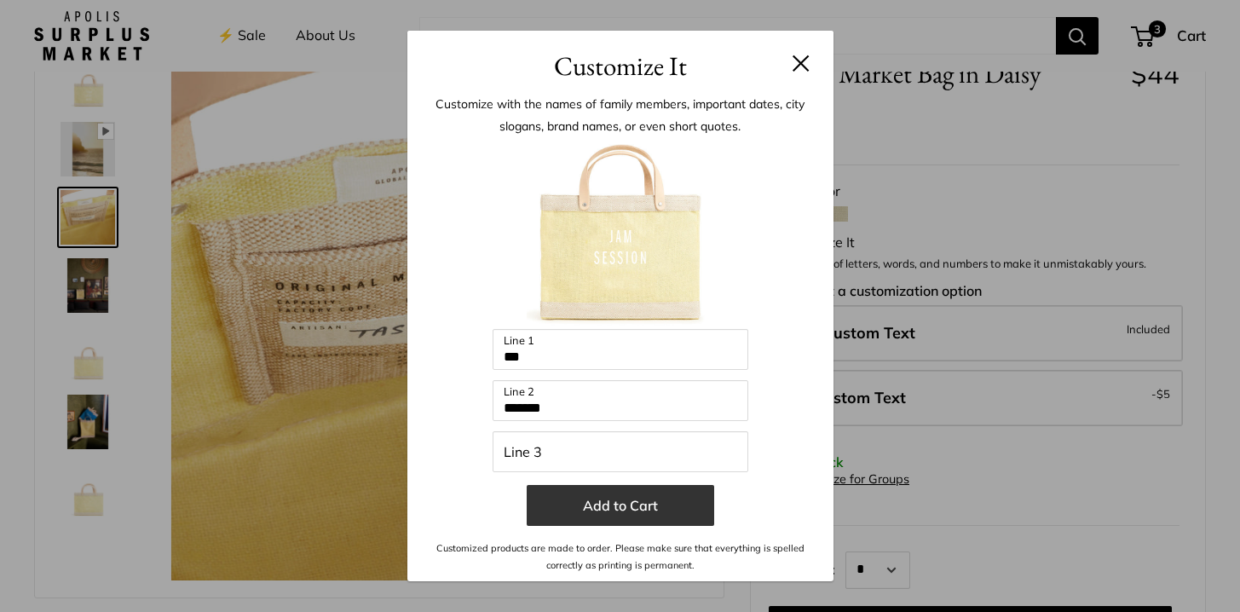
click at [614, 510] on button "Add to Cart" at bounding box center [620, 505] width 187 height 41
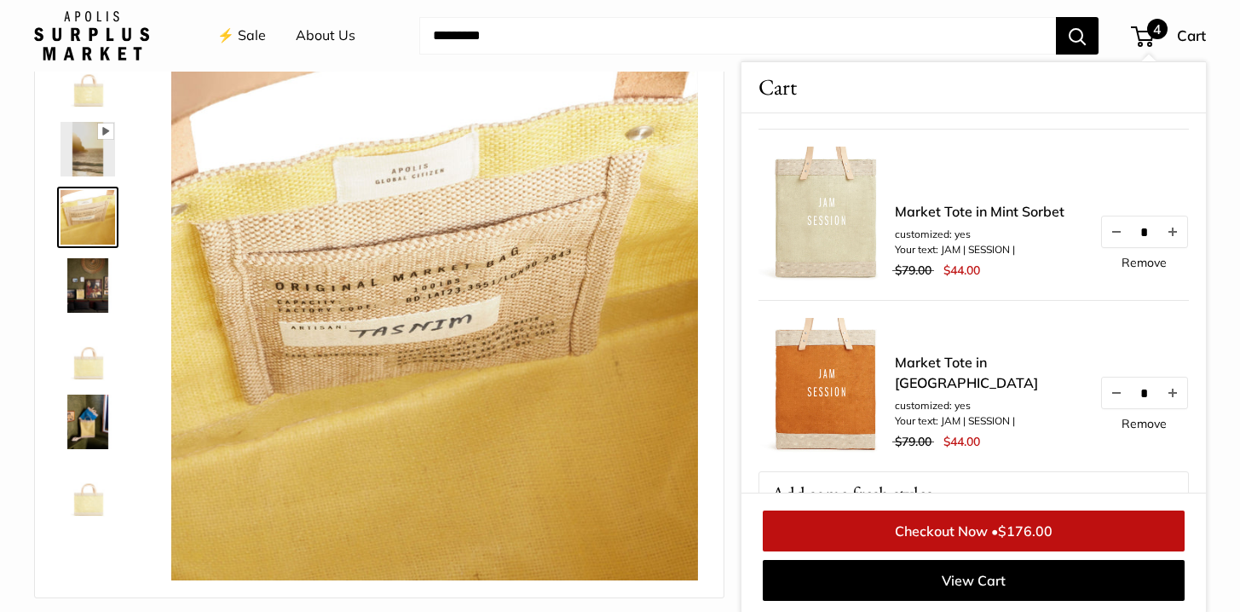
scroll to position [337, 0]
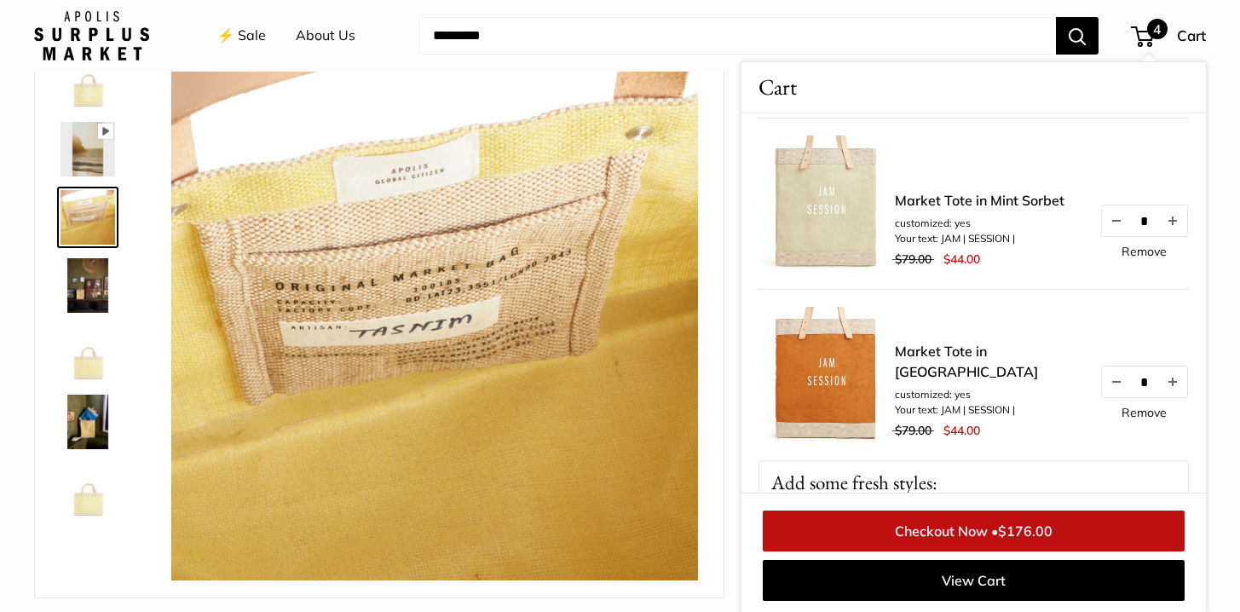
click at [1130, 252] on link "Remove" at bounding box center [1143, 251] width 45 height 12
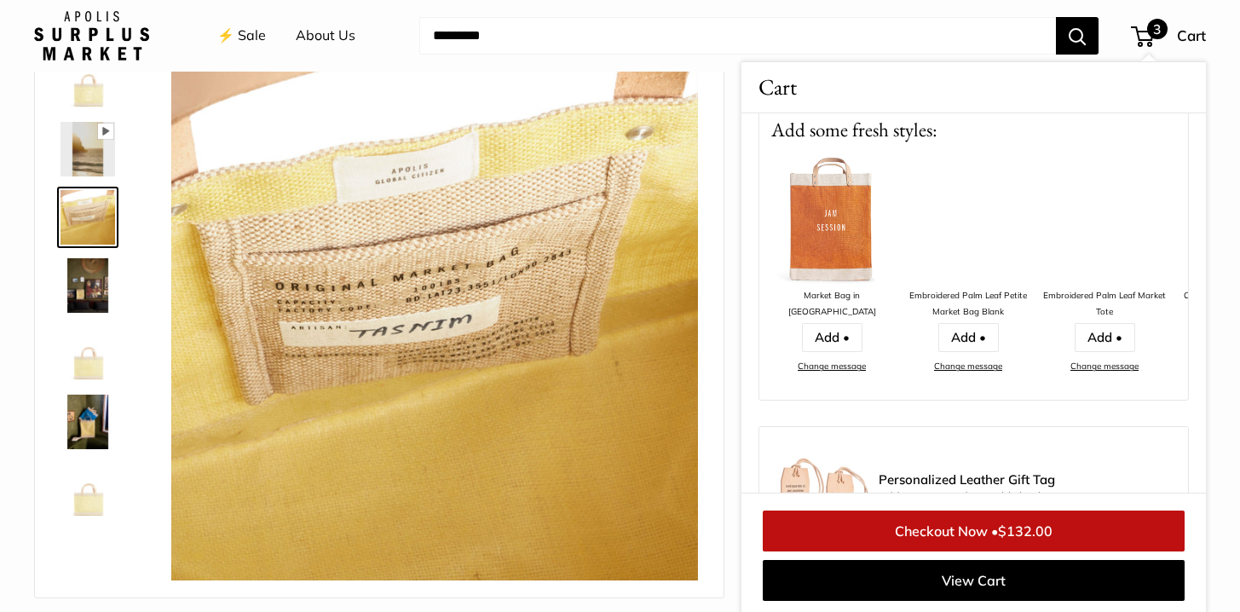
scroll to position [599, 0]
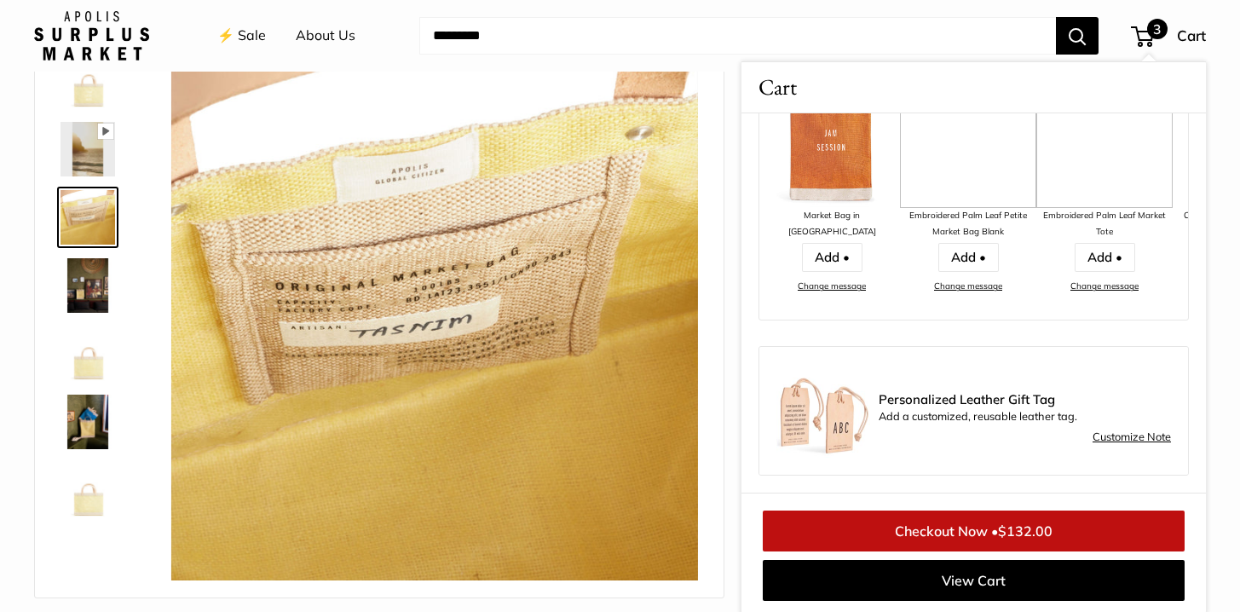
click at [1133, 438] on link "Customize Note" at bounding box center [1132, 437] width 78 height 20
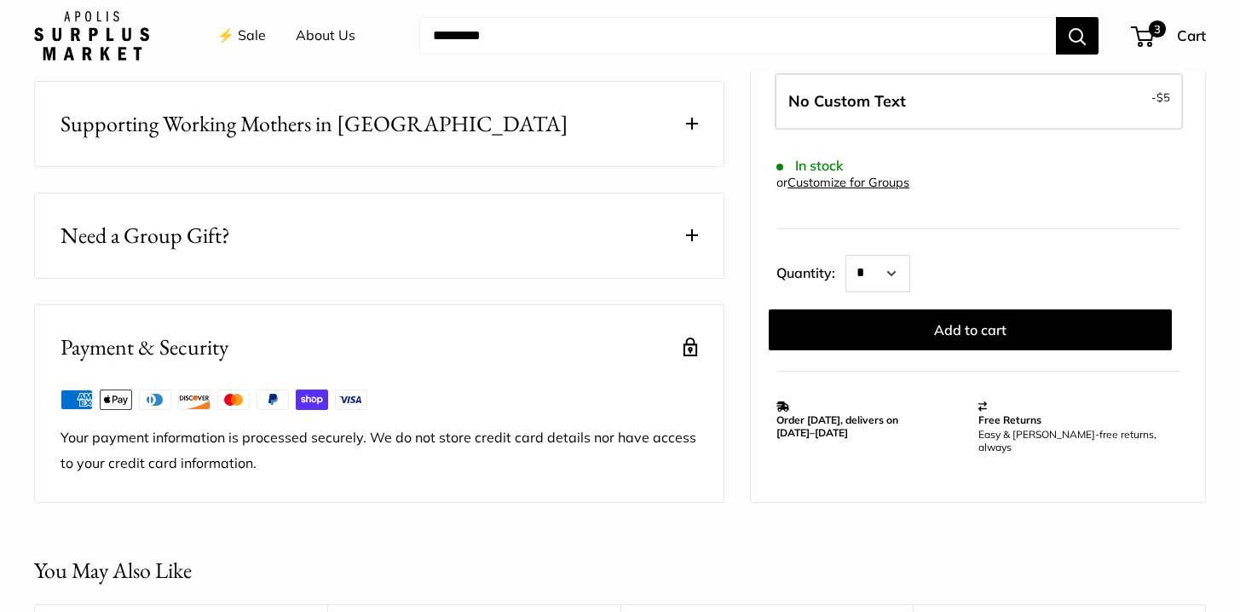
scroll to position [1018, 0]
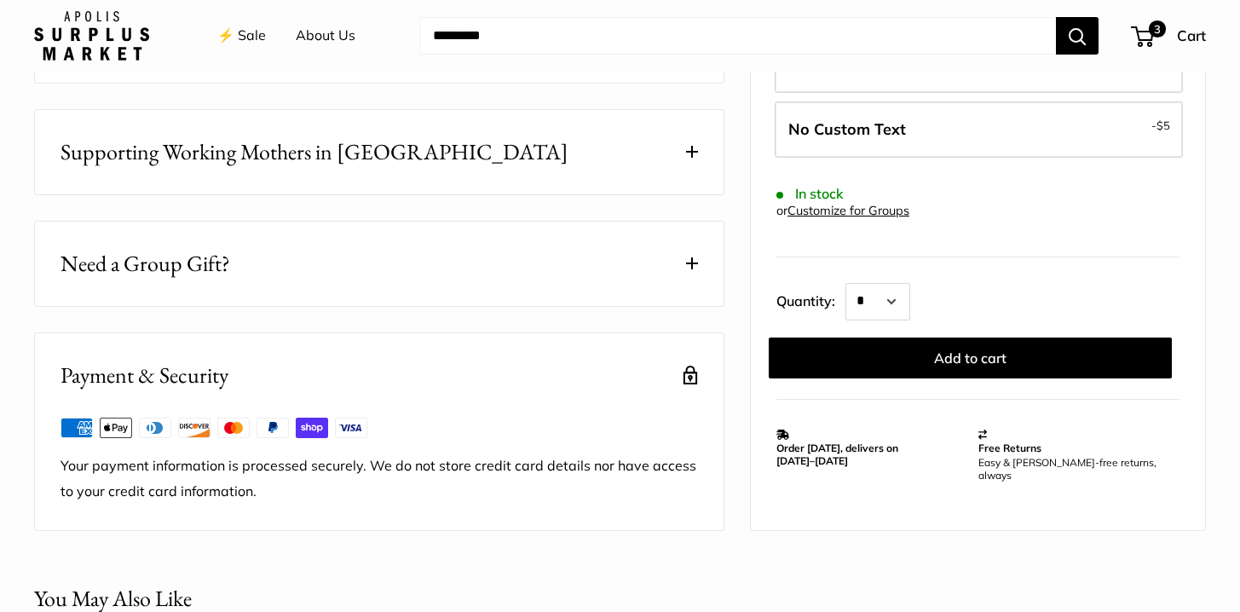
click at [569, 253] on button "Need a Group Gift?" at bounding box center [379, 264] width 689 height 84
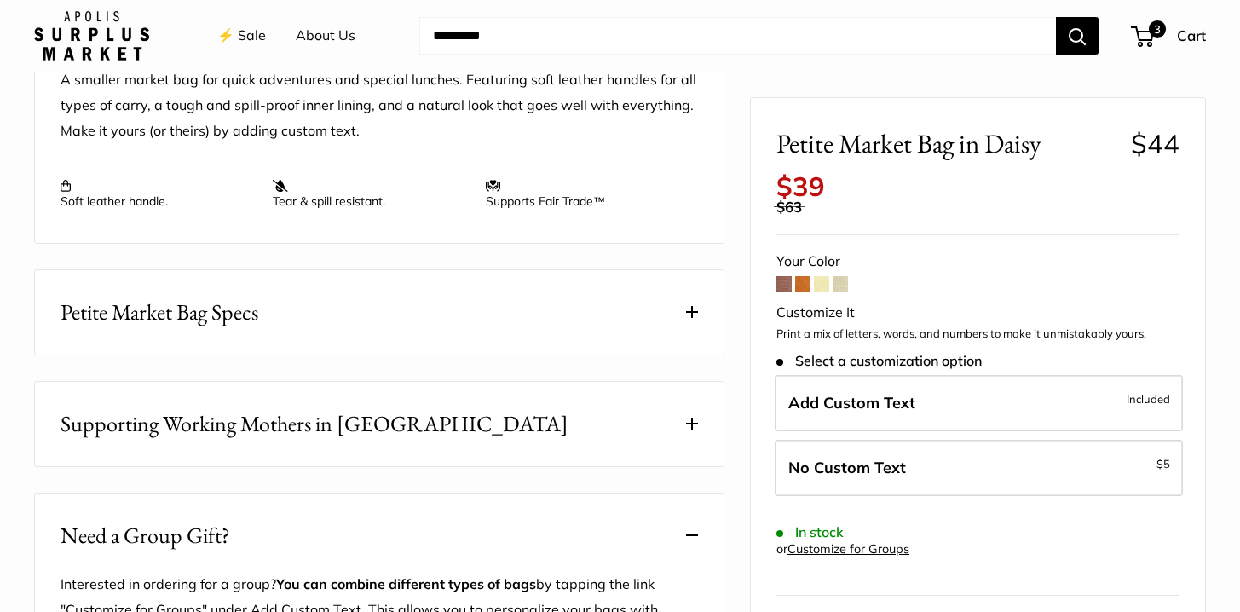
scroll to position [609, 0]
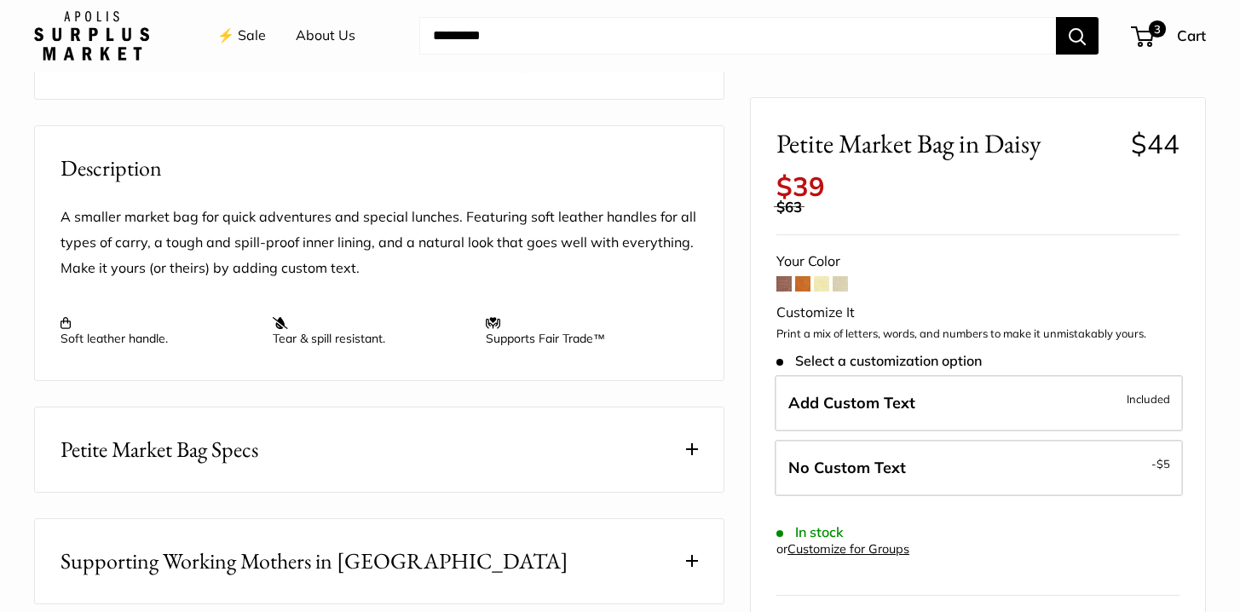
click at [839, 286] on span at bounding box center [840, 283] width 15 height 15
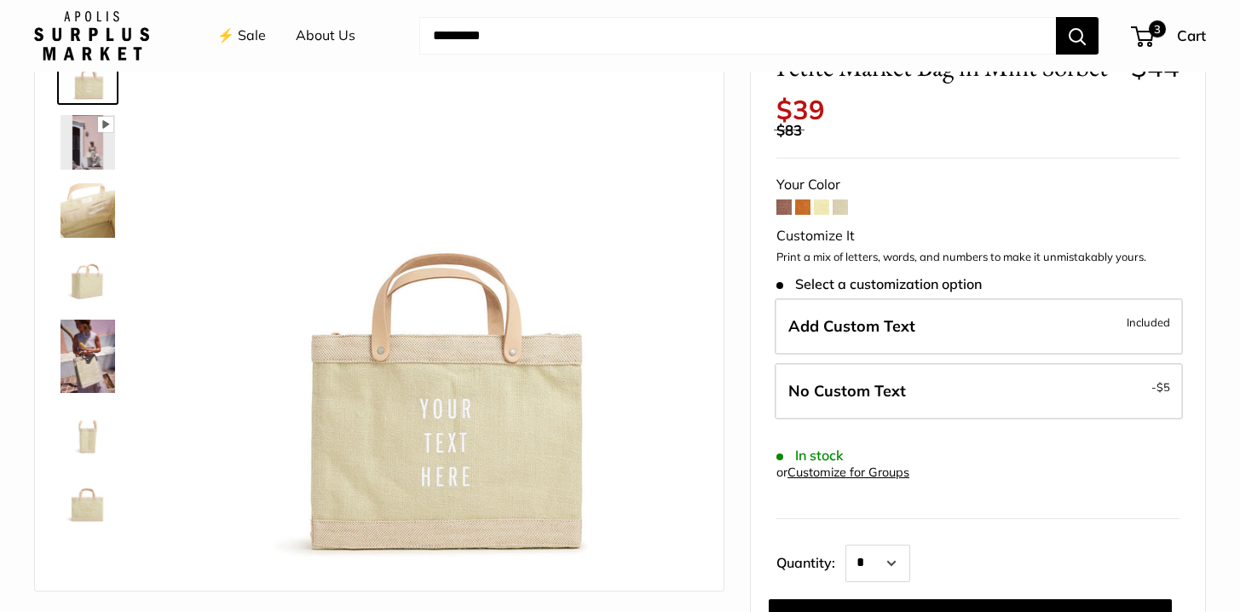
scroll to position [118, 0]
click at [801, 208] on span at bounding box center [802, 206] width 15 height 15
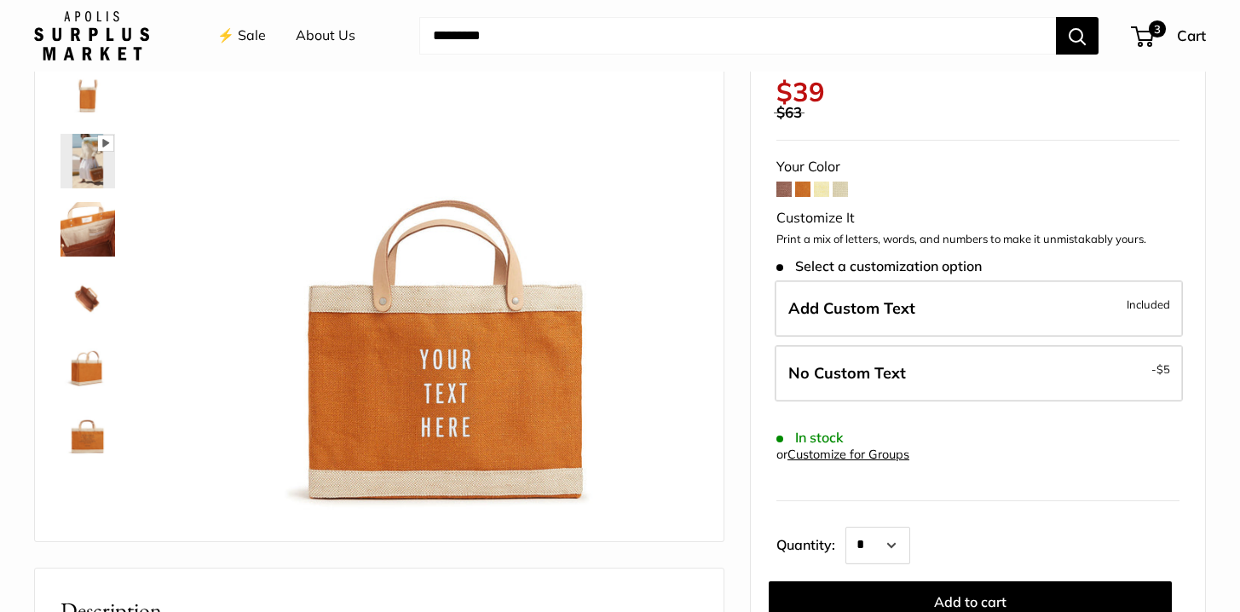
scroll to position [169, 0]
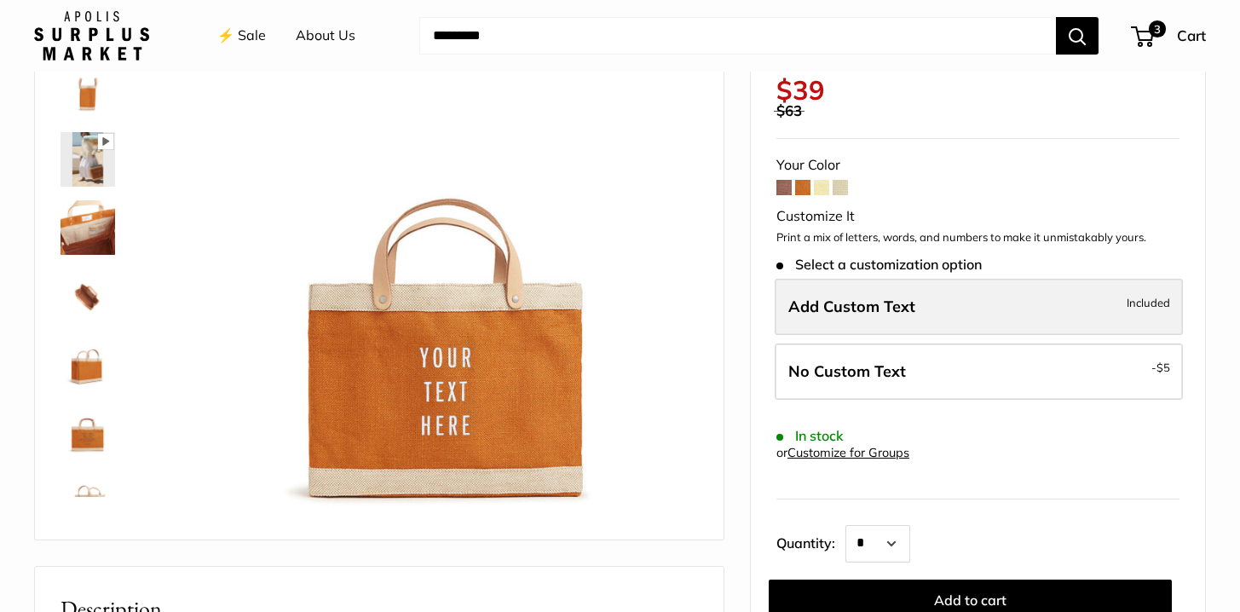
click at [873, 297] on span "Add Custom Text" at bounding box center [851, 307] width 127 height 20
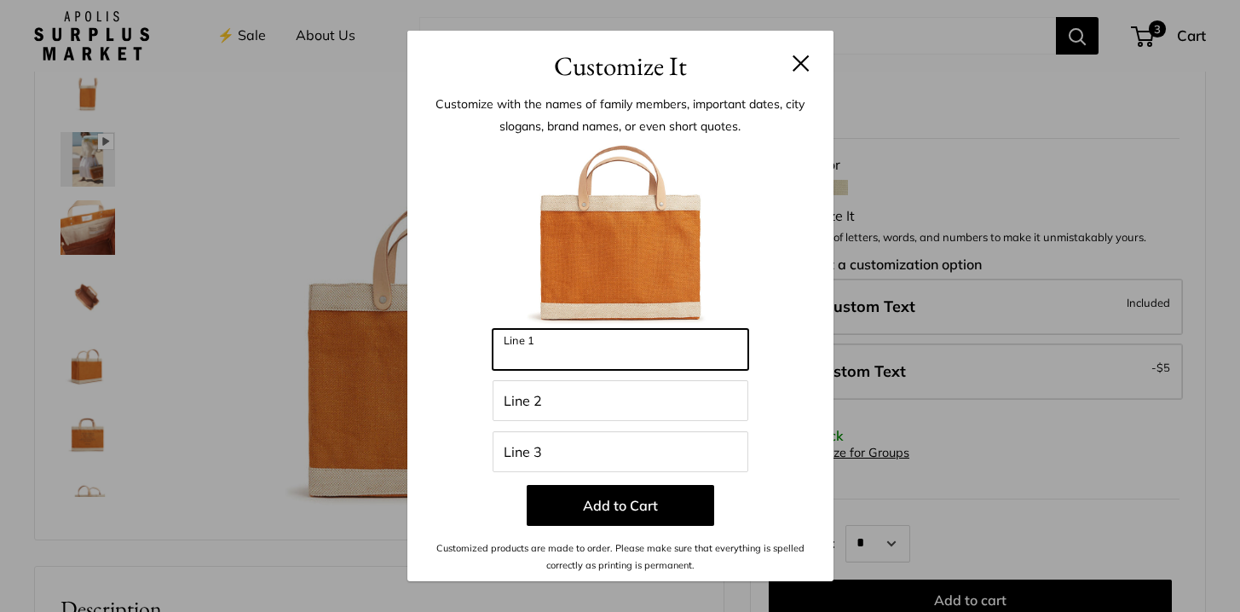
click at [587, 355] on input "Line 1" at bounding box center [621, 349] width 256 height 41
type input "***"
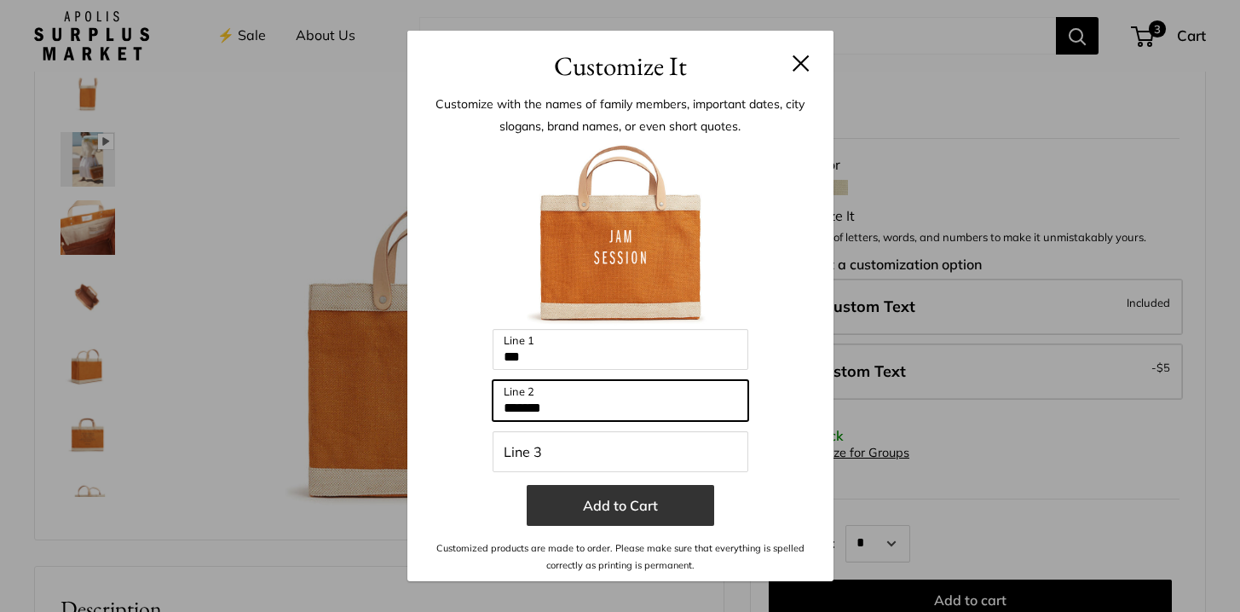
type input "*******"
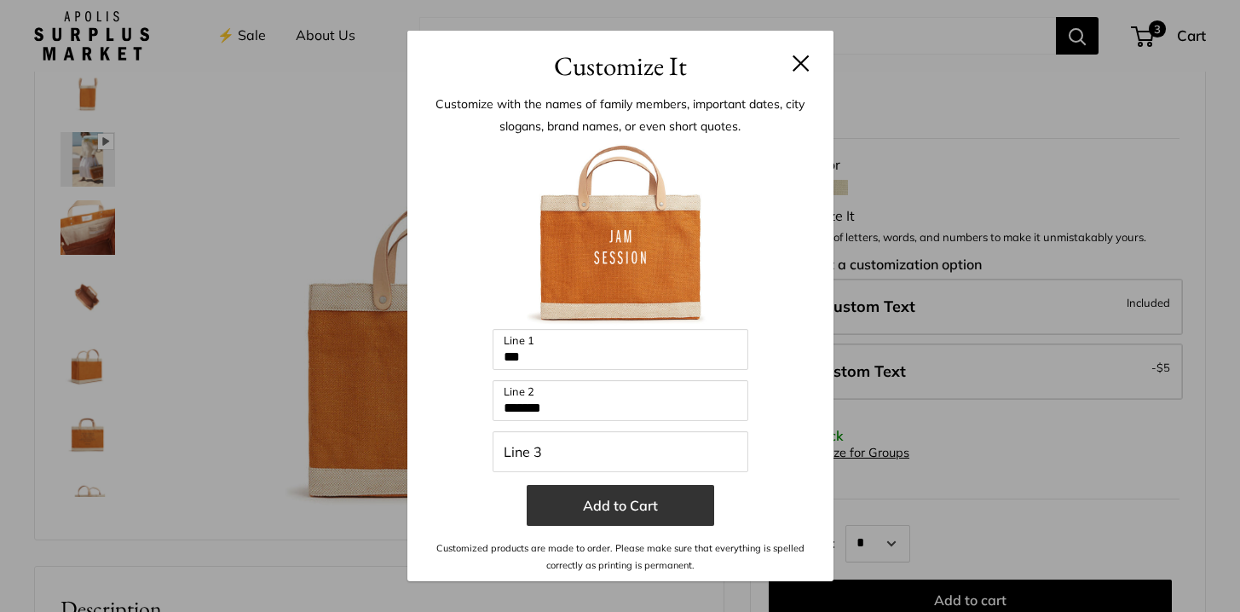
click at [633, 504] on button "Add to Cart" at bounding box center [620, 505] width 187 height 41
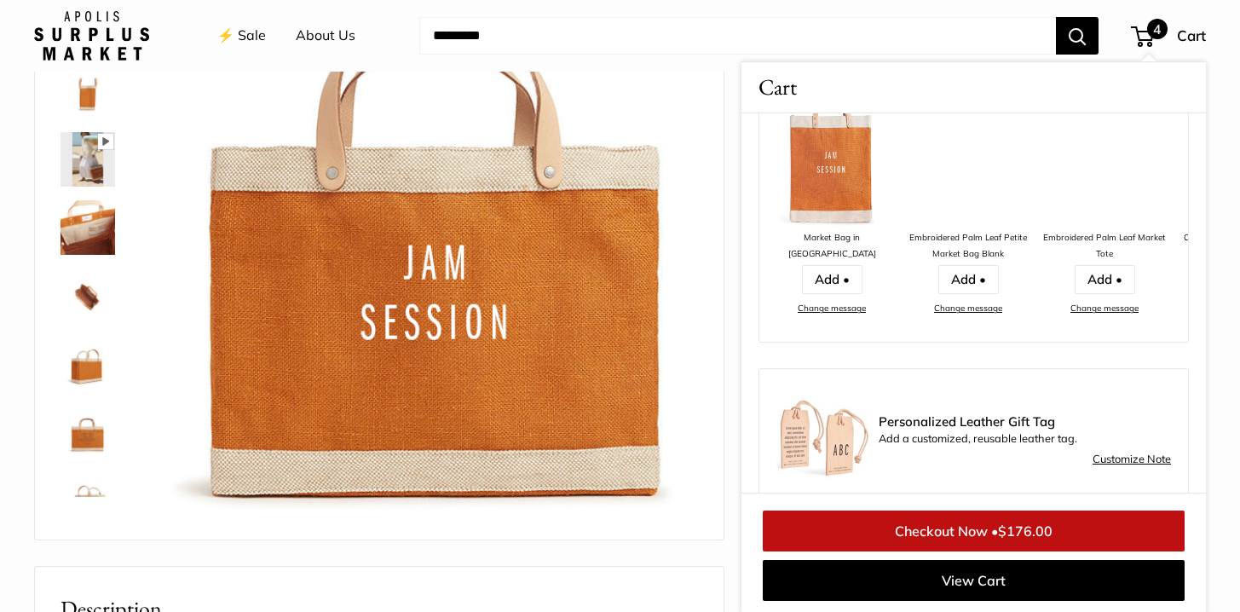
scroll to position [770, 0]
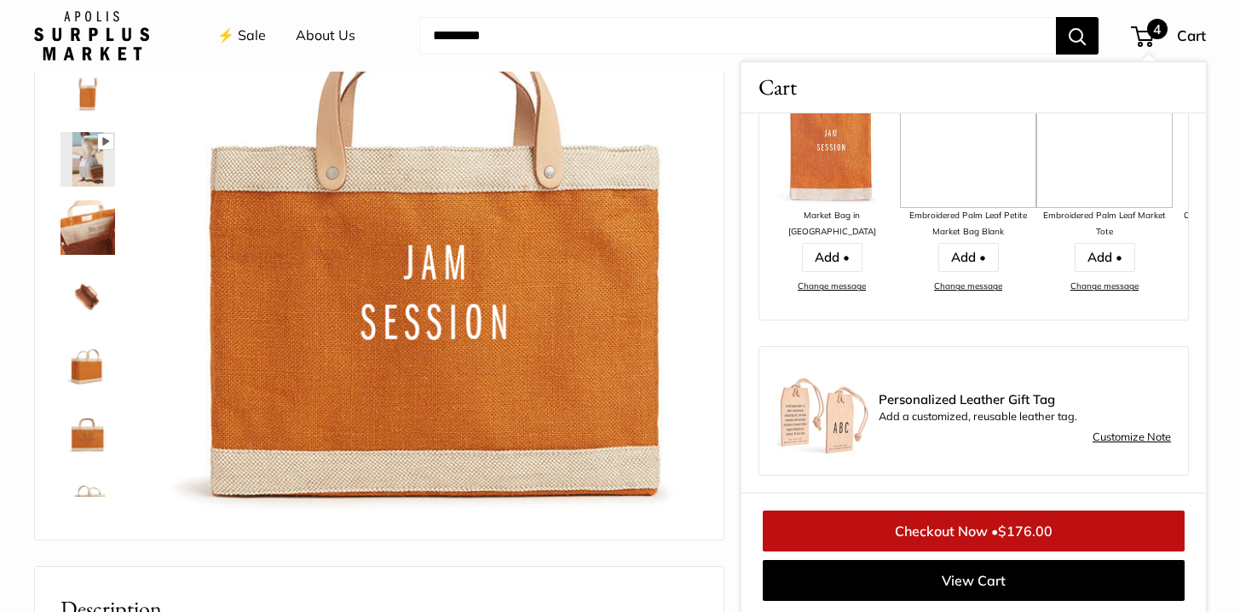
click at [1006, 405] on span "Personalized Leather Gift Tag" at bounding box center [1025, 400] width 292 height 14
click at [1133, 439] on link "Customize Note" at bounding box center [1132, 437] width 78 height 20
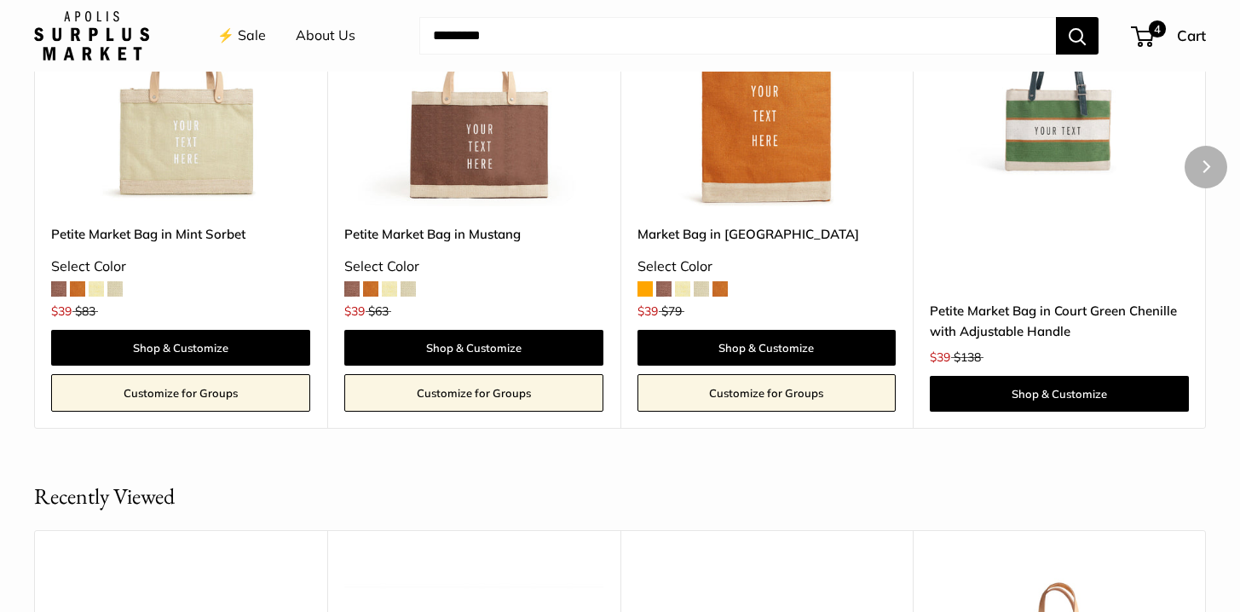
scroll to position [1740, 0]
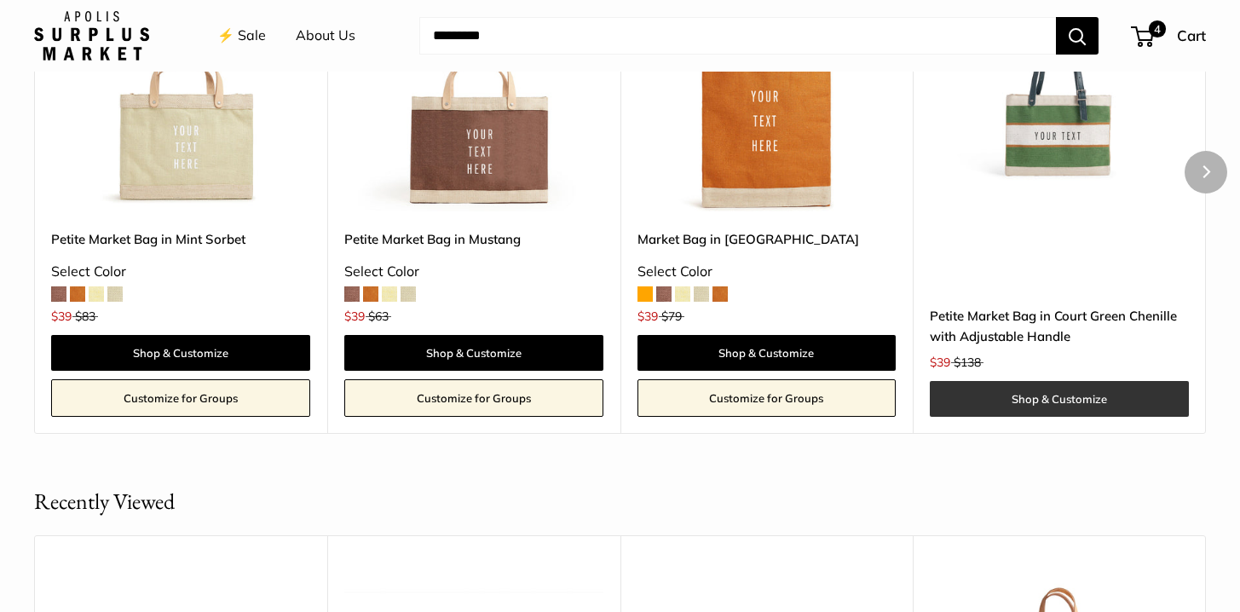
click at [1064, 397] on link "Shop & Customize" at bounding box center [1059, 399] width 259 height 36
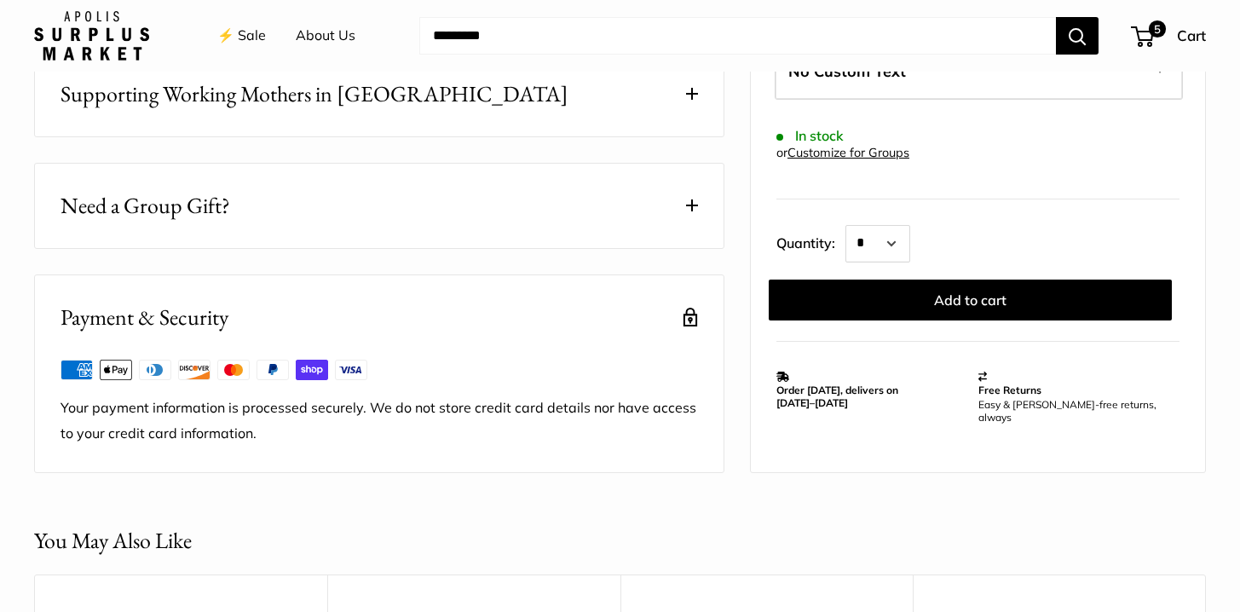
scroll to position [1048, 0]
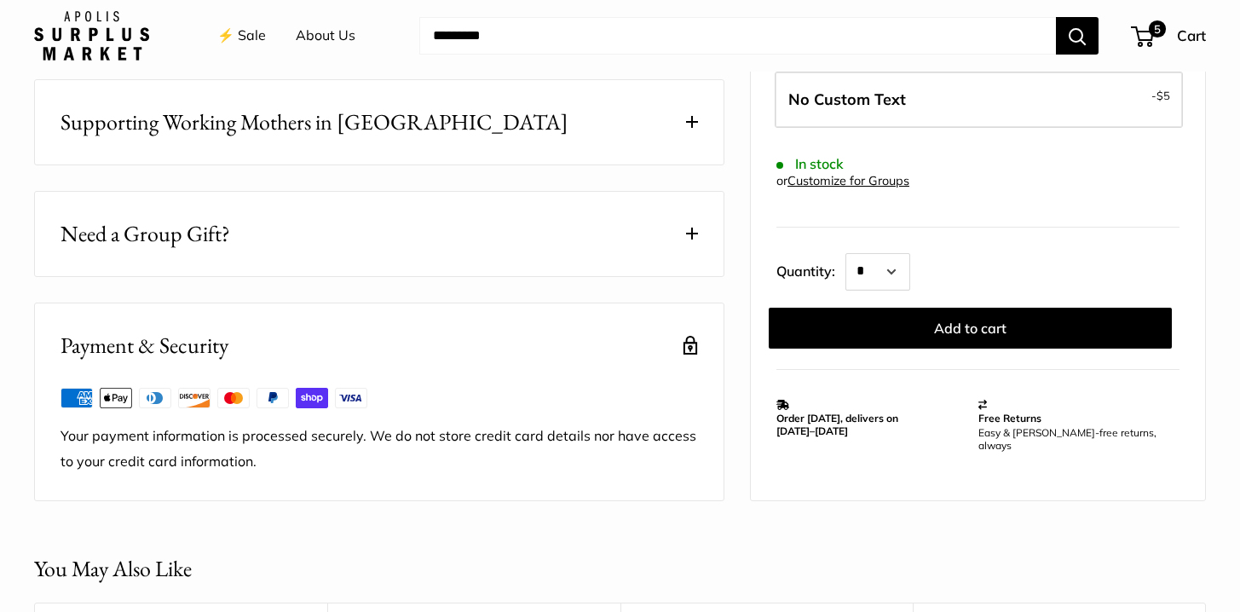
click at [246, 43] on link "⚡️ Sale" at bounding box center [241, 36] width 49 height 26
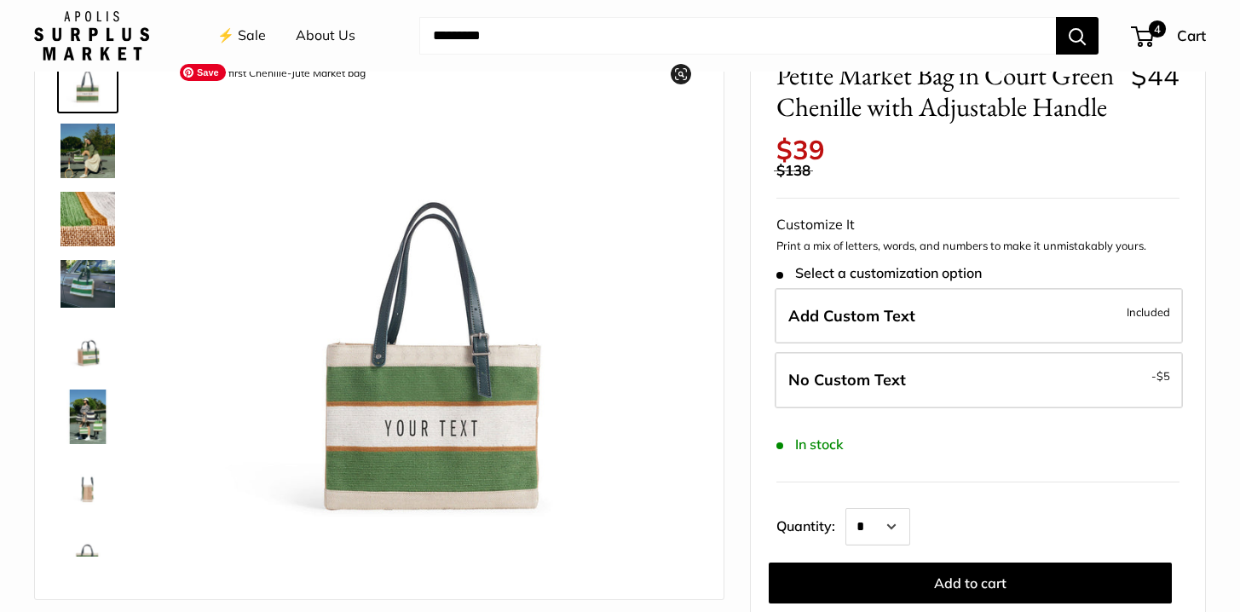
scroll to position [123, 0]
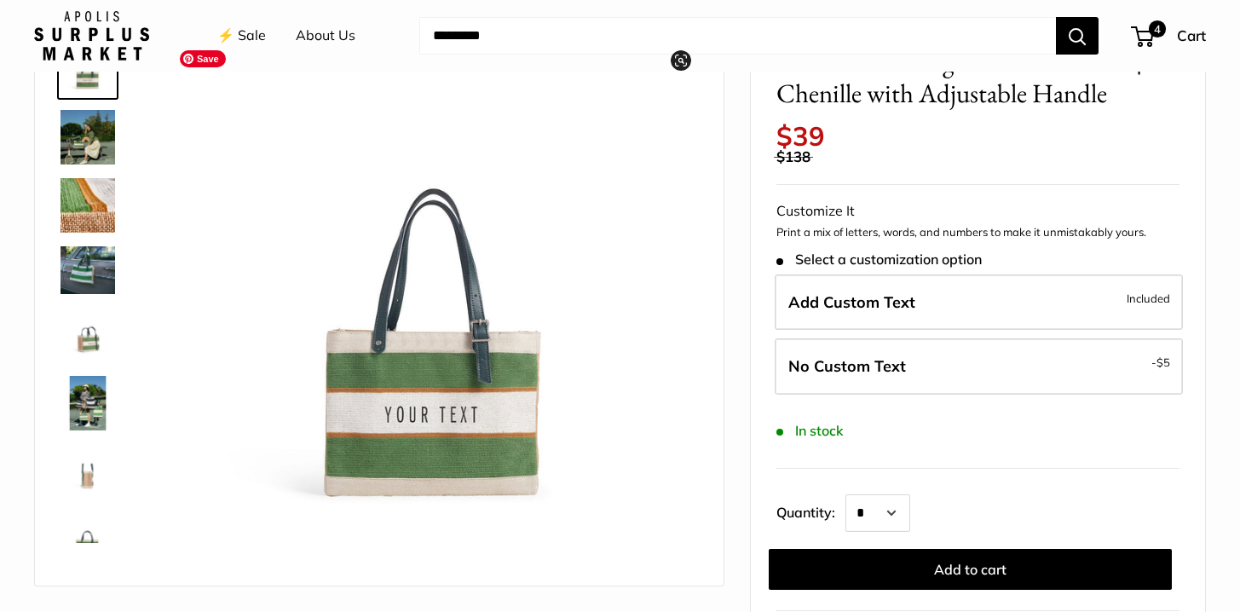
click at [82, 138] on img at bounding box center [88, 137] width 55 height 55
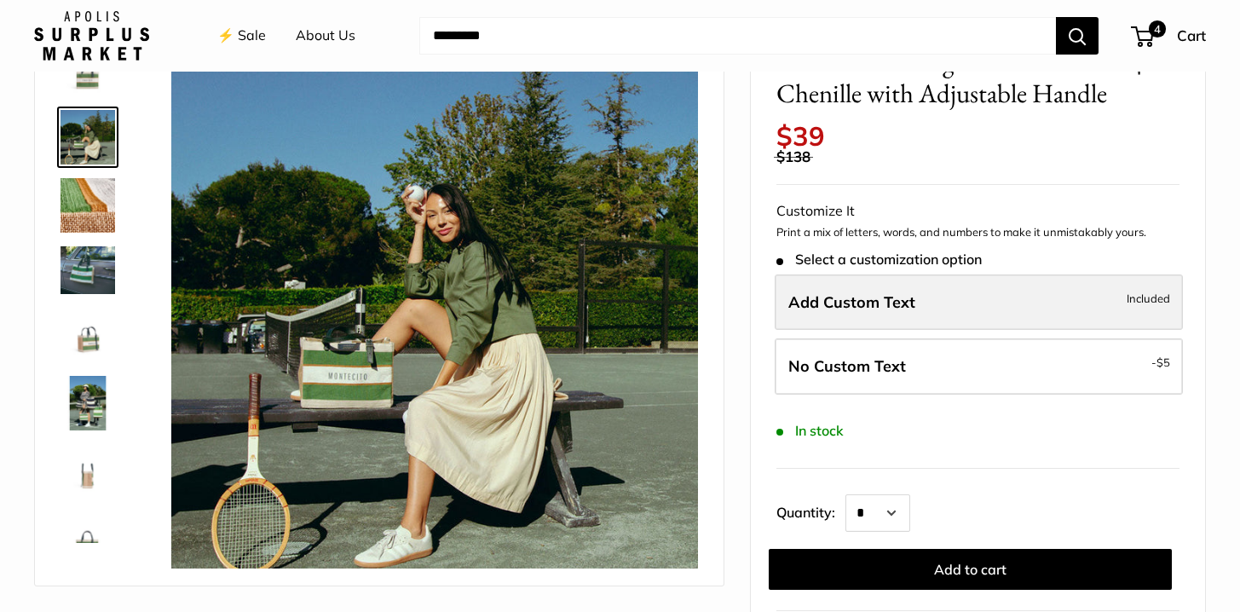
click at [873, 312] on span "Add Custom Text" at bounding box center [851, 302] width 127 height 20
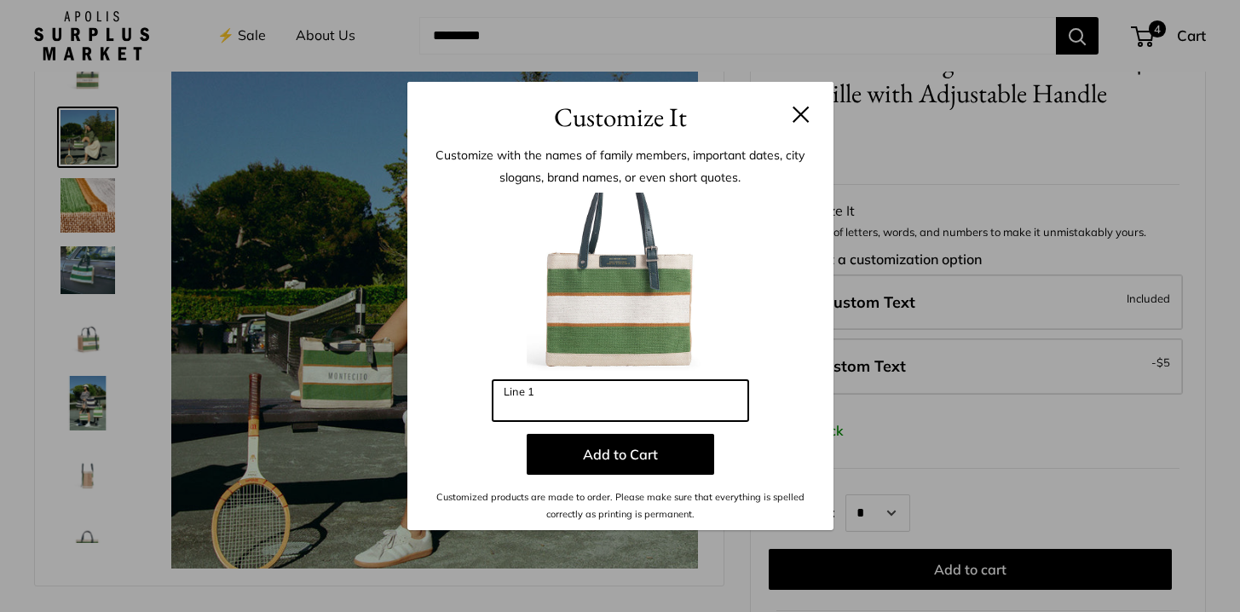
click at [599, 394] on input "Line 1" at bounding box center [621, 400] width 256 height 41
type input "*"
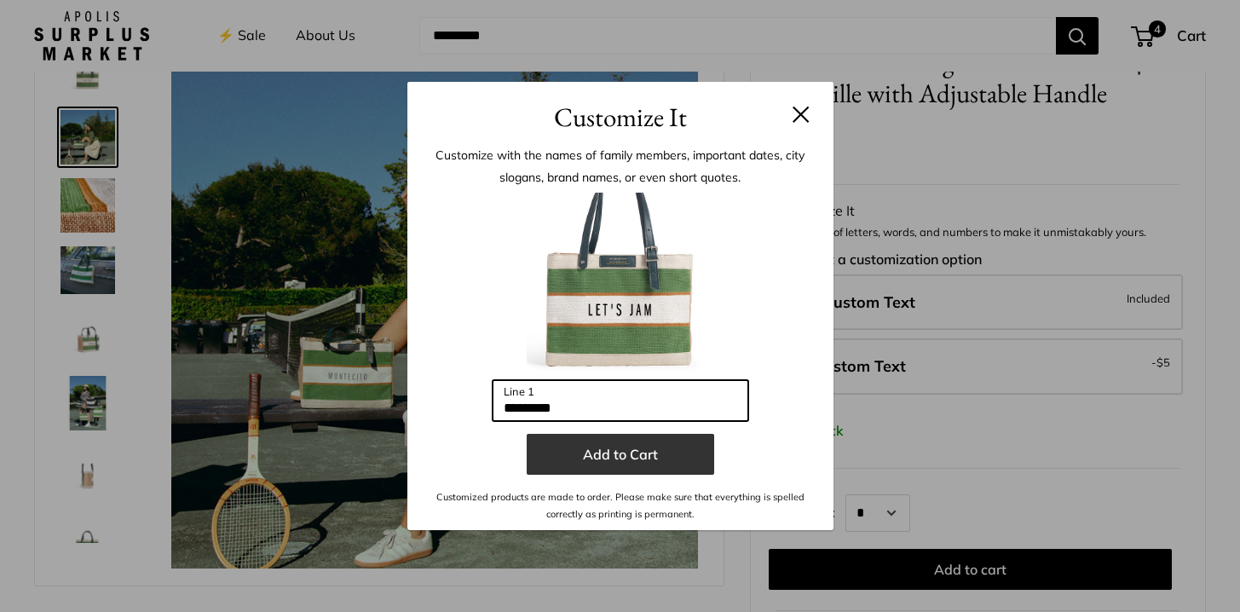
type input "*********"
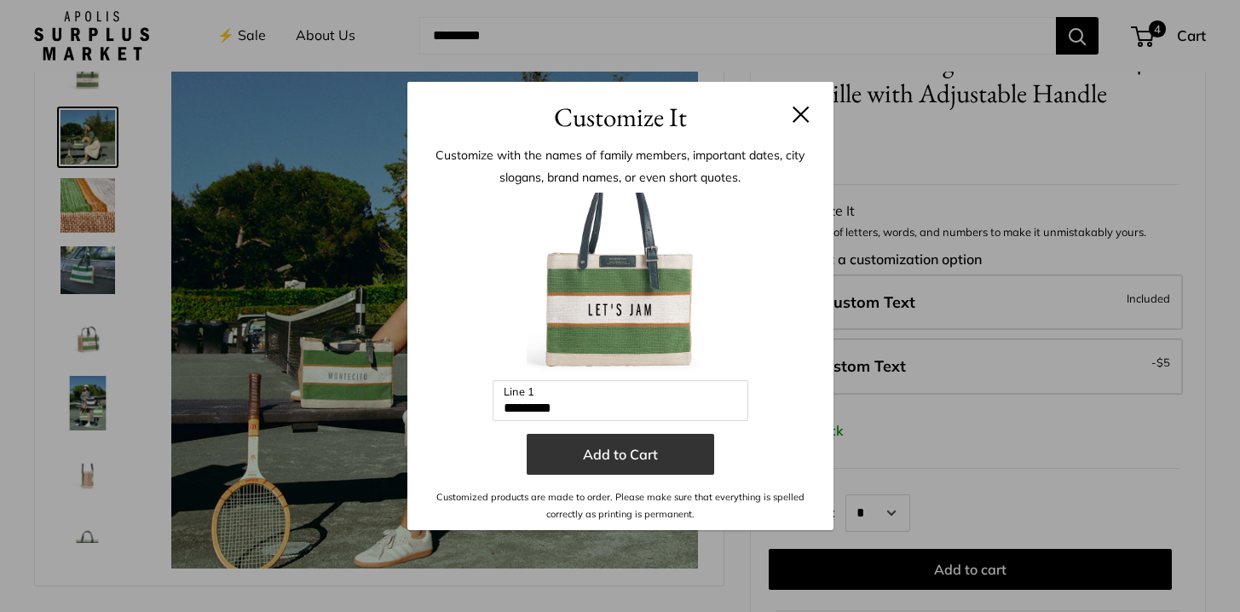
click at [613, 464] on button "Add to Cart" at bounding box center [620, 454] width 187 height 41
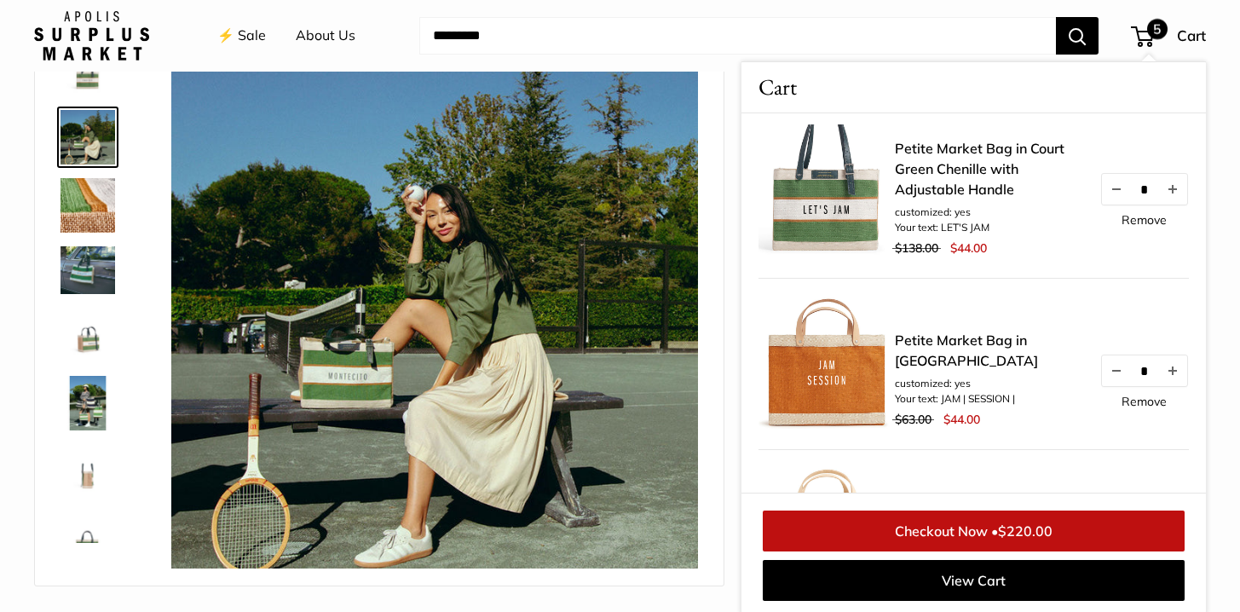
scroll to position [0, 0]
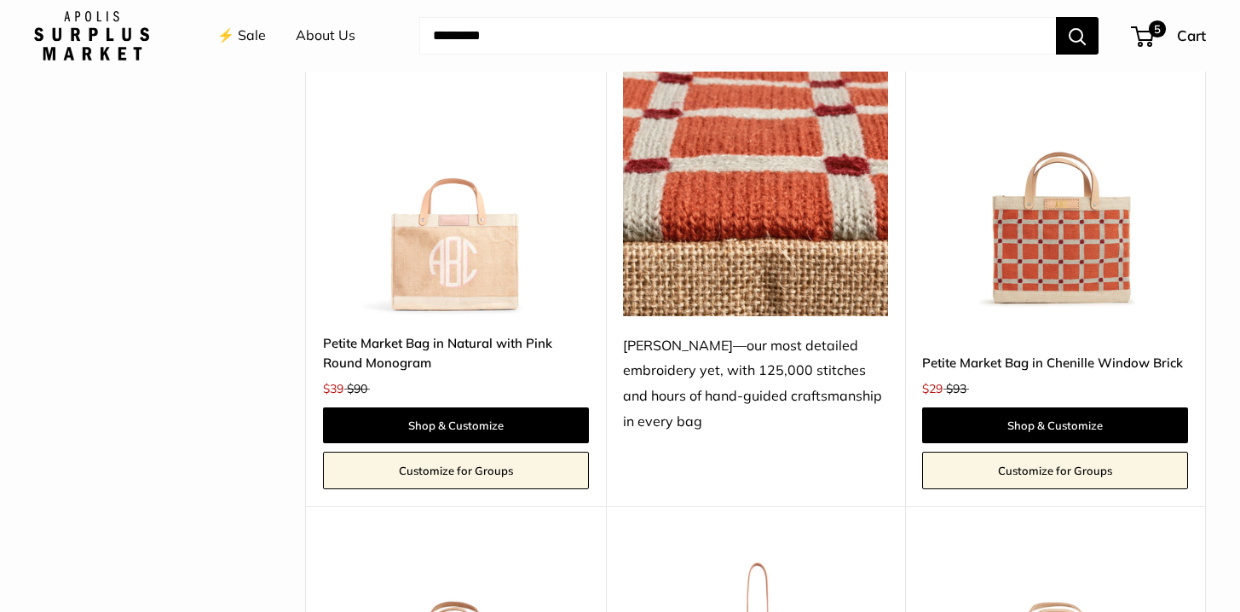
scroll to position [3518, 0]
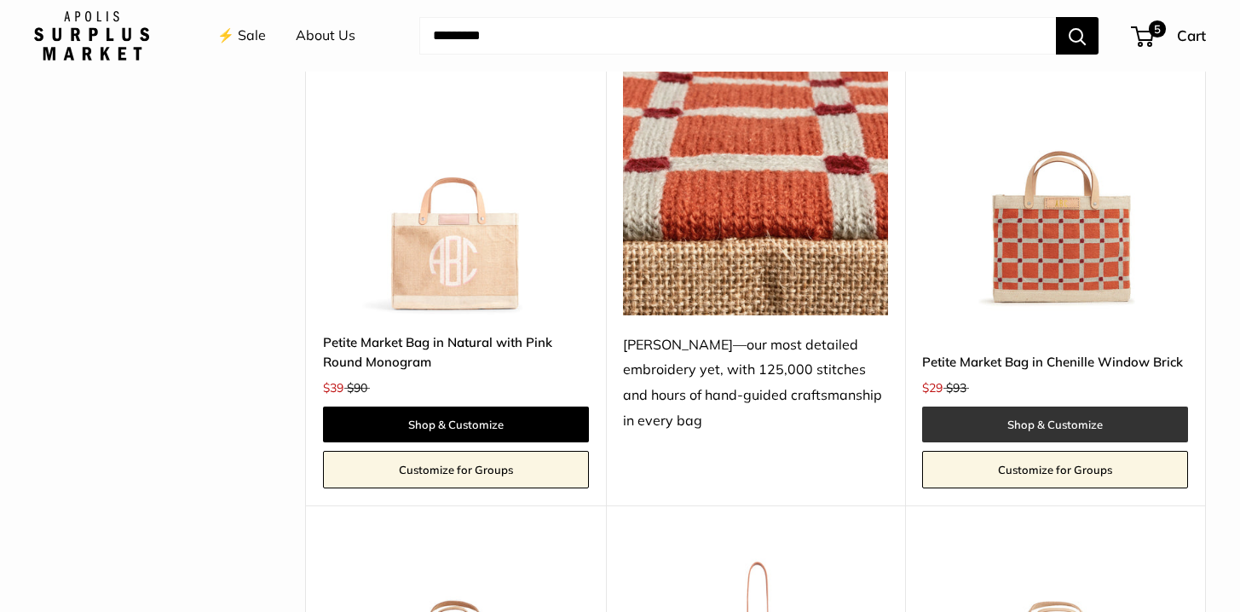
click at [1038, 433] on link "Shop & Customize" at bounding box center [1055, 424] width 266 height 36
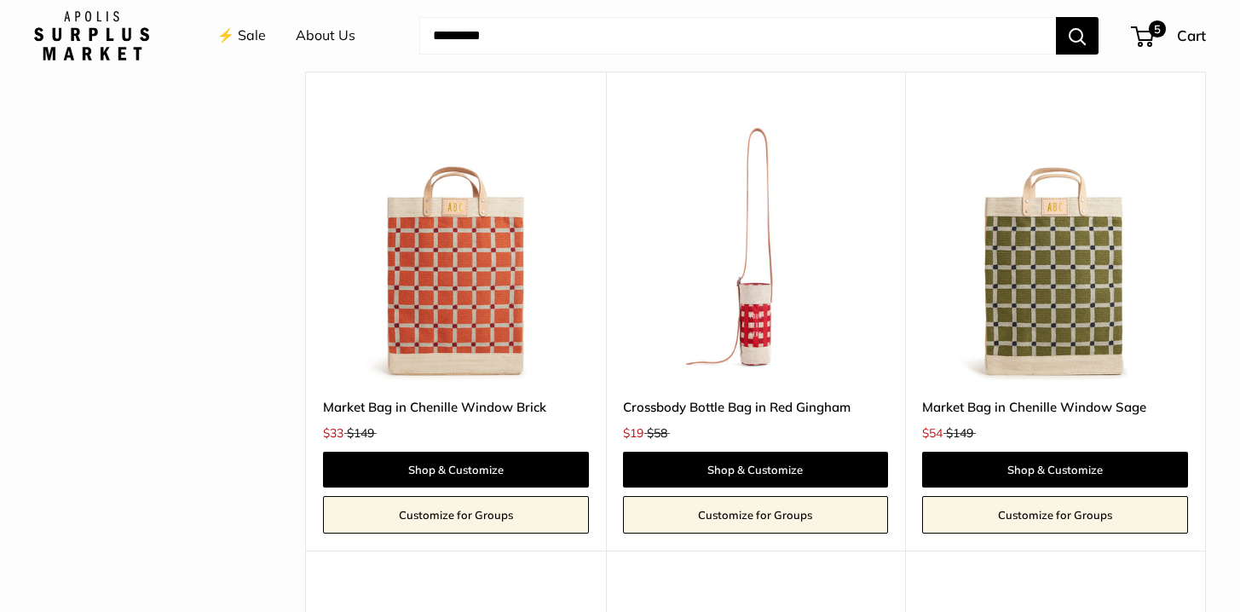
scroll to position [3952, 0]
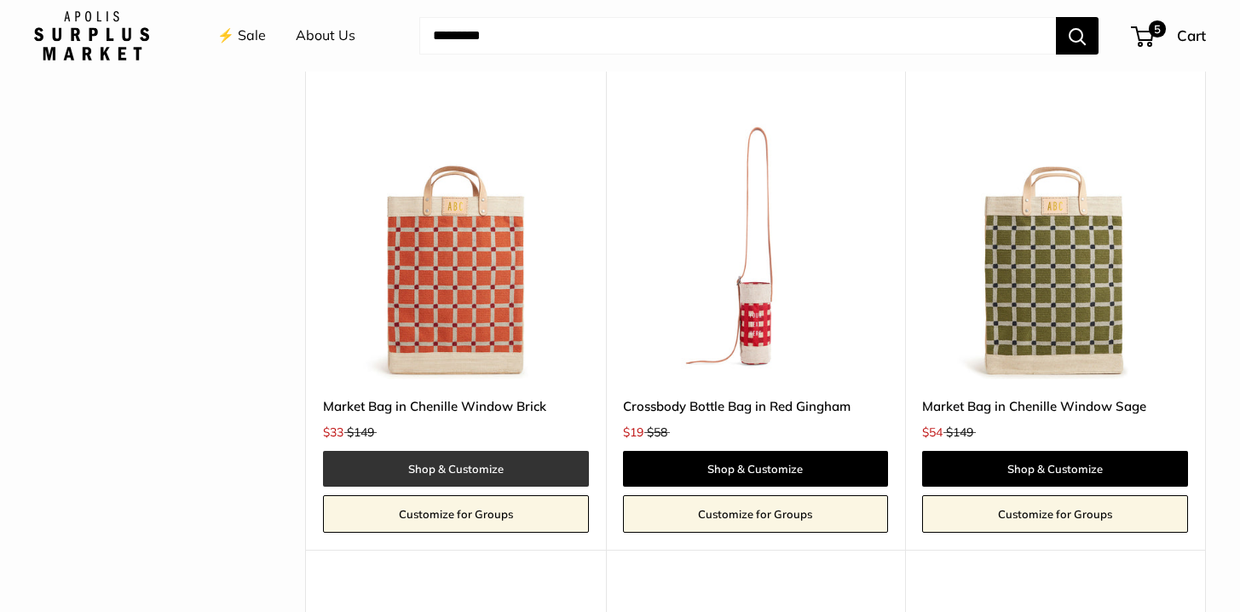
click at [468, 480] on link "Shop & Customize" at bounding box center [456, 469] width 266 height 36
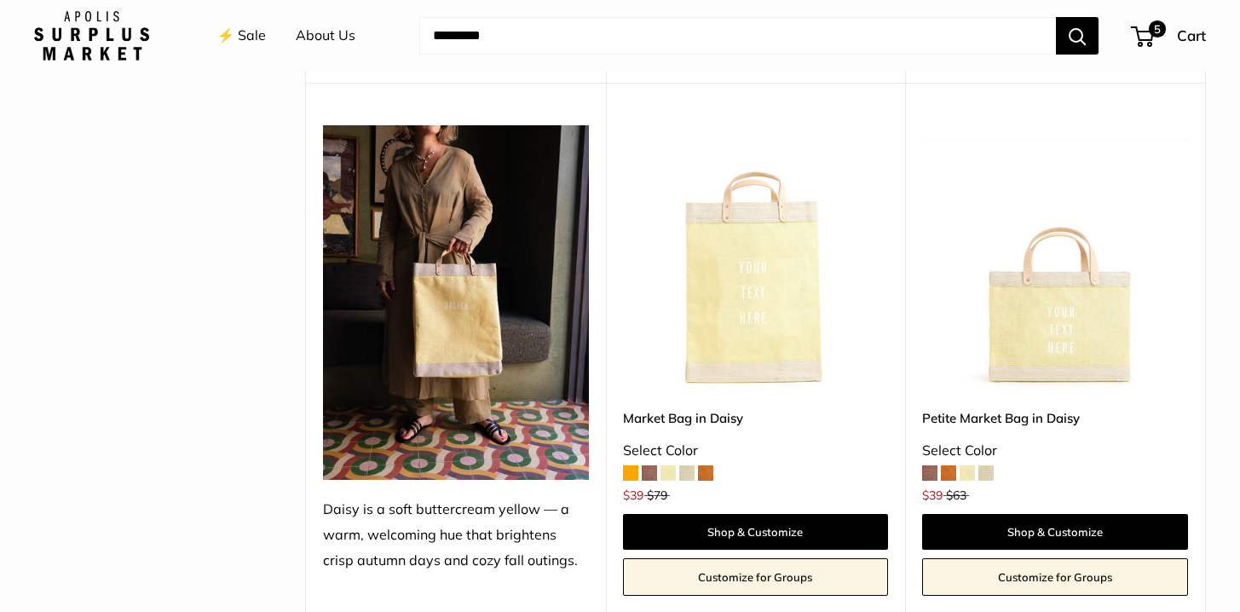
scroll to position [2903, 0]
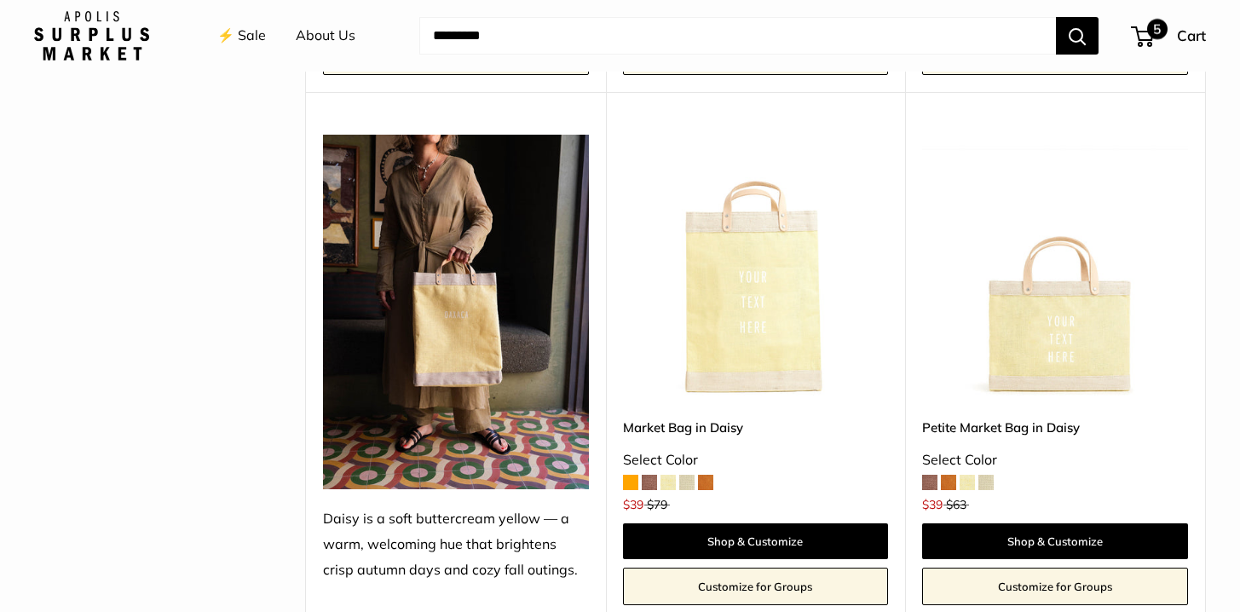
click at [1183, 37] on span "Cart" at bounding box center [1191, 35] width 29 height 18
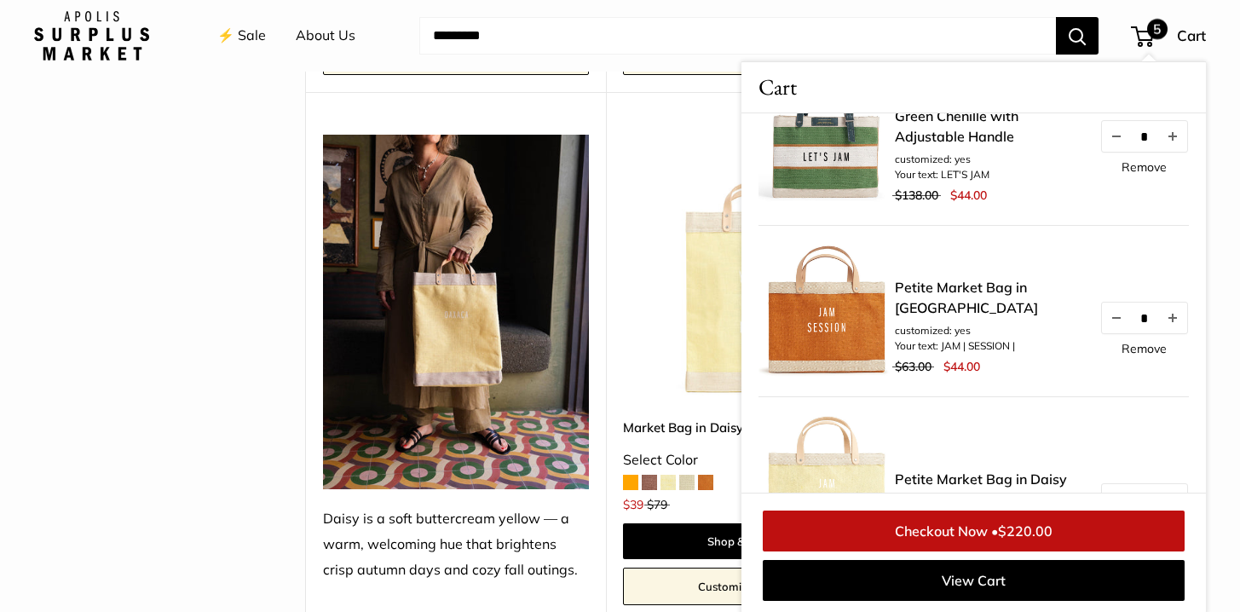
scroll to position [56, 0]
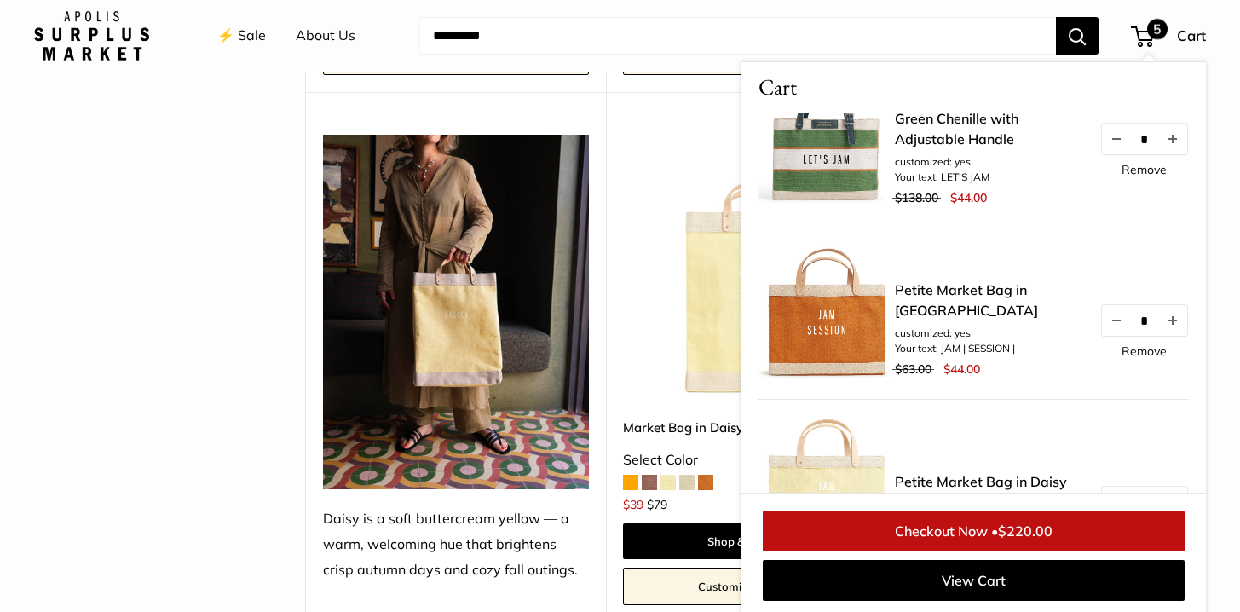
click at [966, 292] on link "Petite Market Bag in [GEOGRAPHIC_DATA]" at bounding box center [988, 300] width 187 height 41
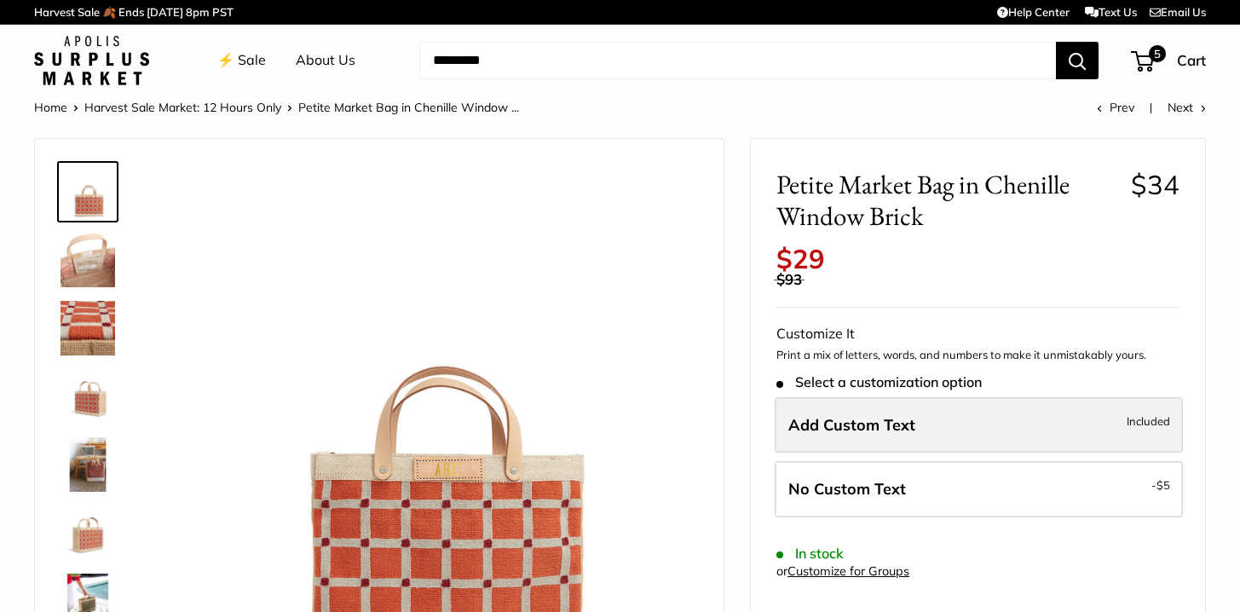
click at [934, 430] on label "Add Custom Text Included" at bounding box center [979, 425] width 408 height 56
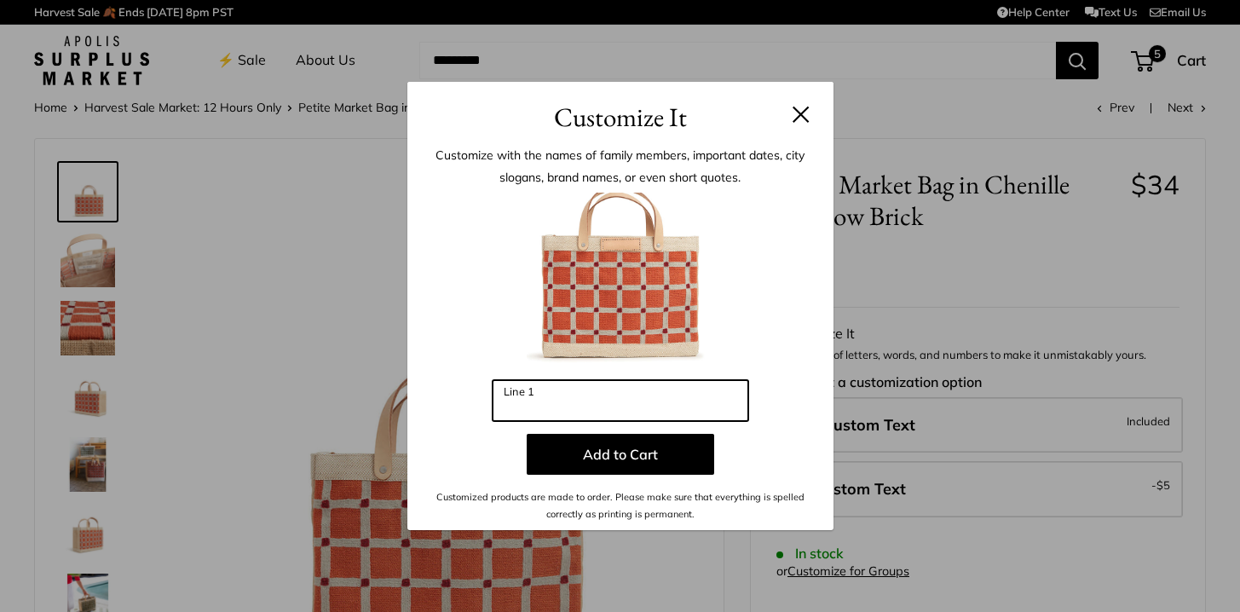
click at [613, 400] on input "Line 1" at bounding box center [621, 400] width 256 height 41
type input "*"
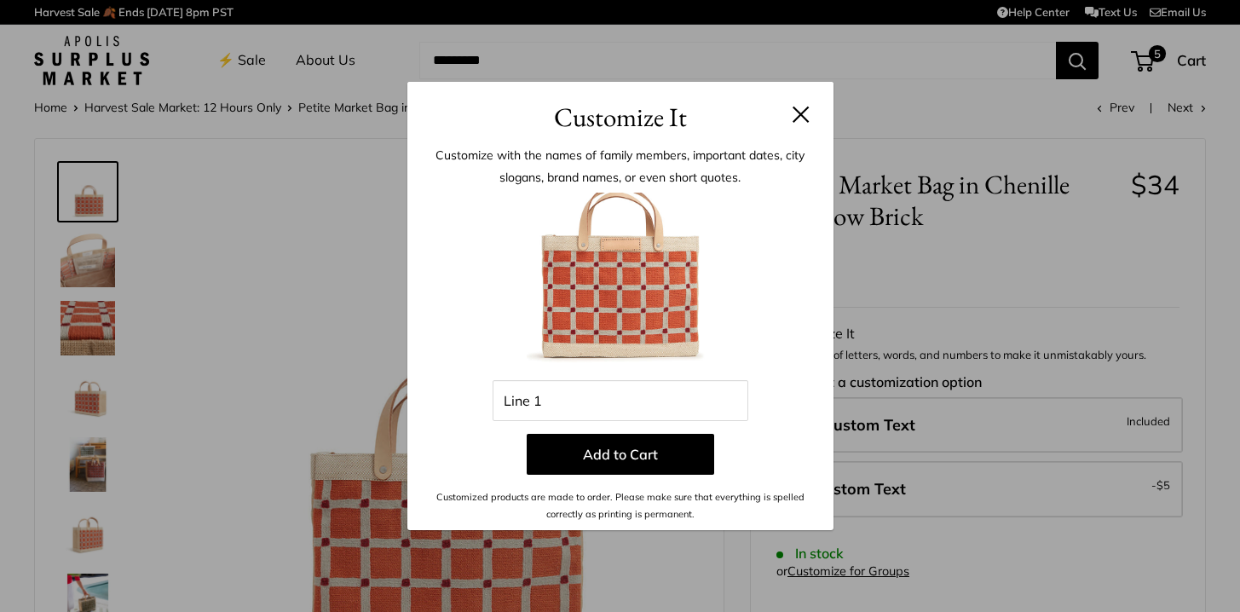
click at [802, 112] on button at bounding box center [801, 114] width 17 height 17
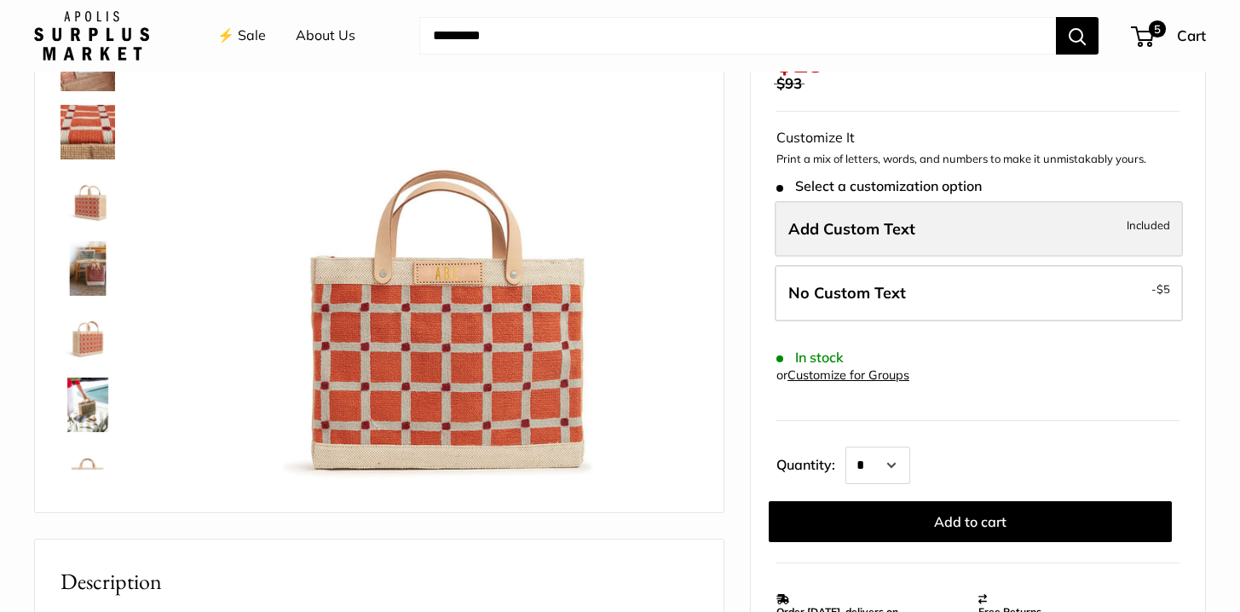
scroll to position [198, 0]
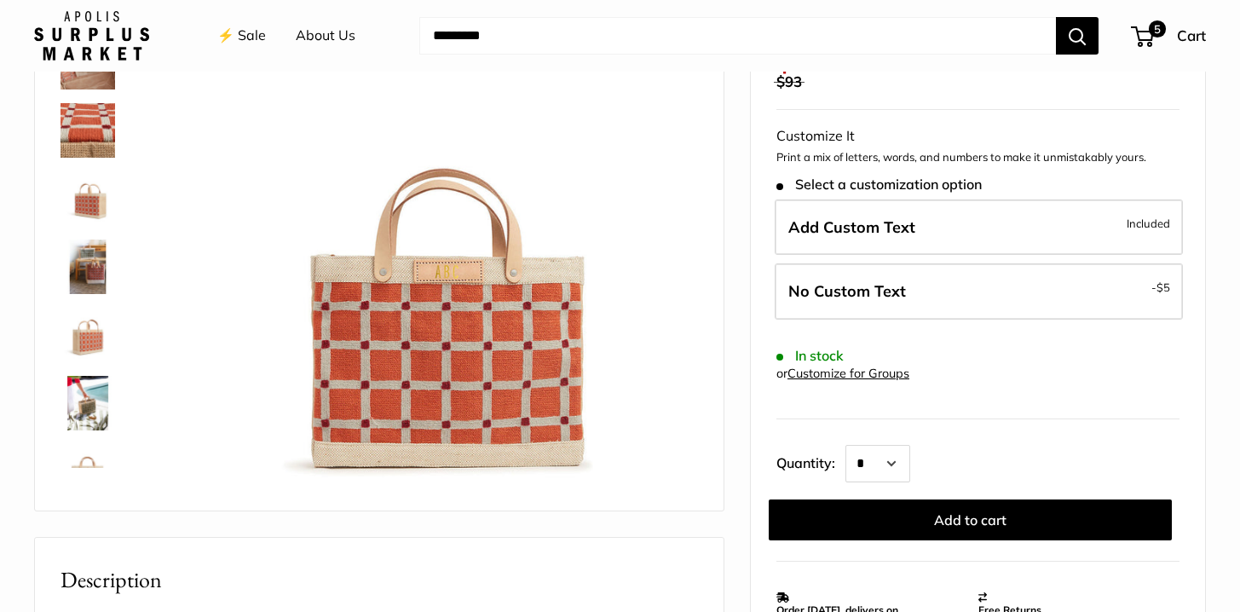
click at [89, 332] on img at bounding box center [88, 335] width 55 height 55
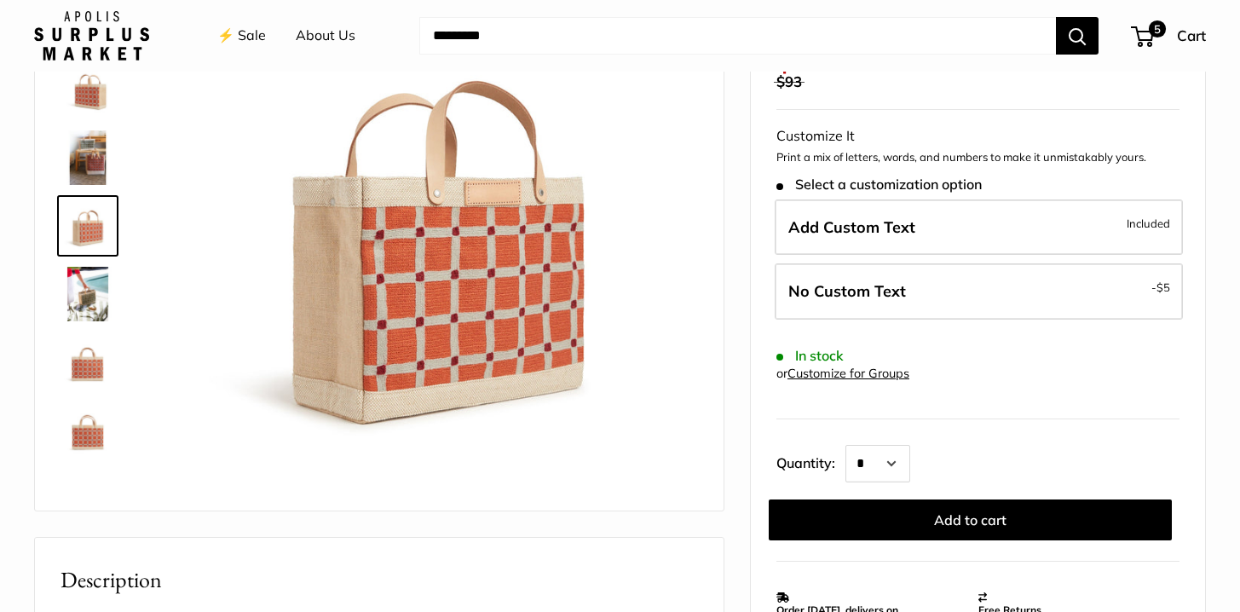
click at [88, 178] on img at bounding box center [88, 157] width 55 height 55
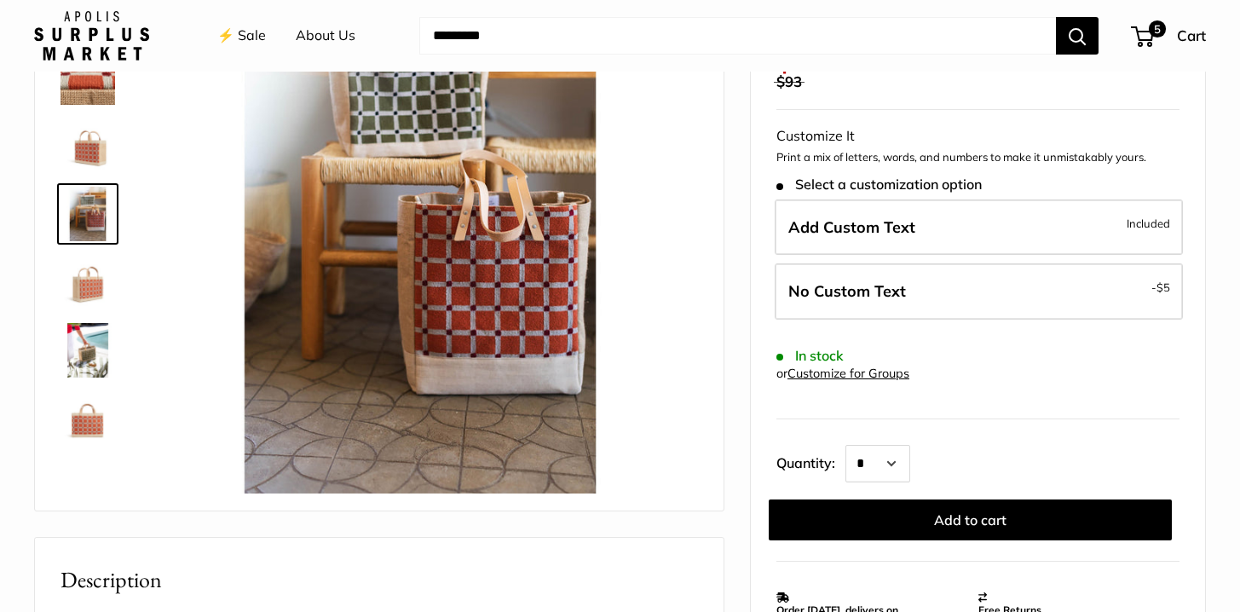
scroll to position [53, 0]
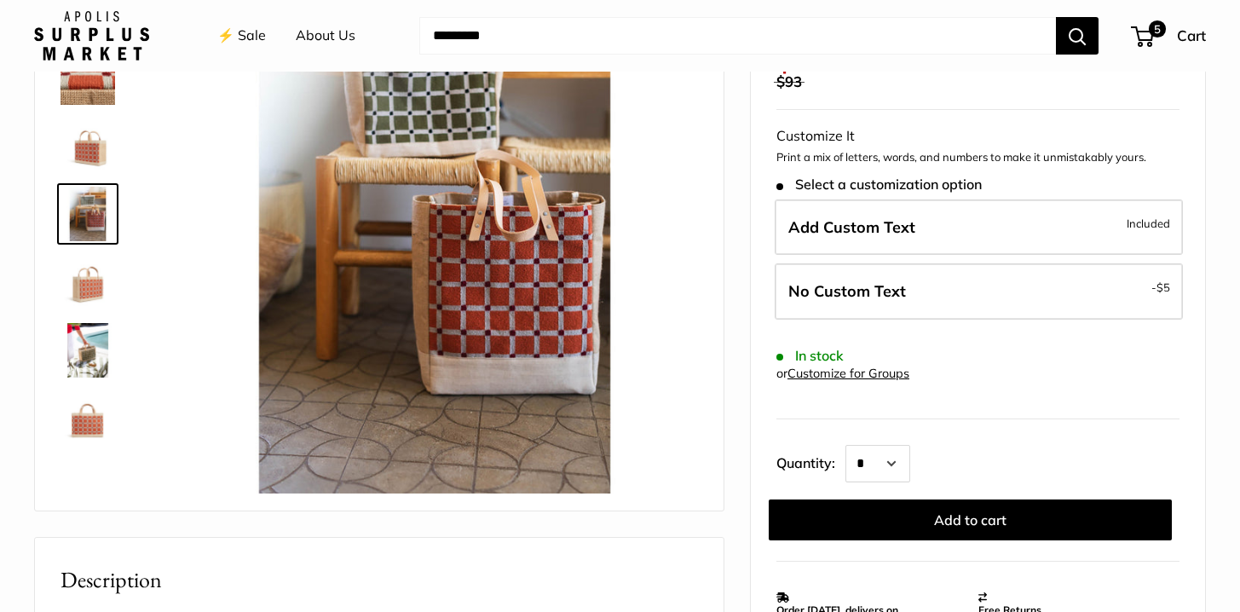
click at [92, 362] on img at bounding box center [88, 350] width 55 height 55
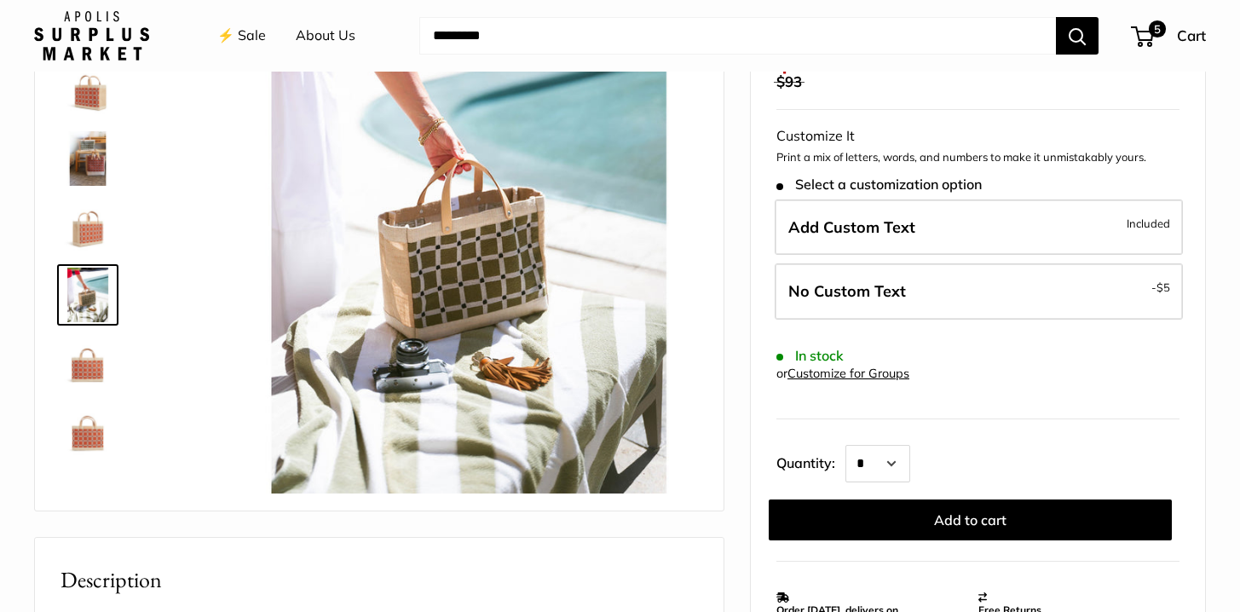
scroll to position [109, 0]
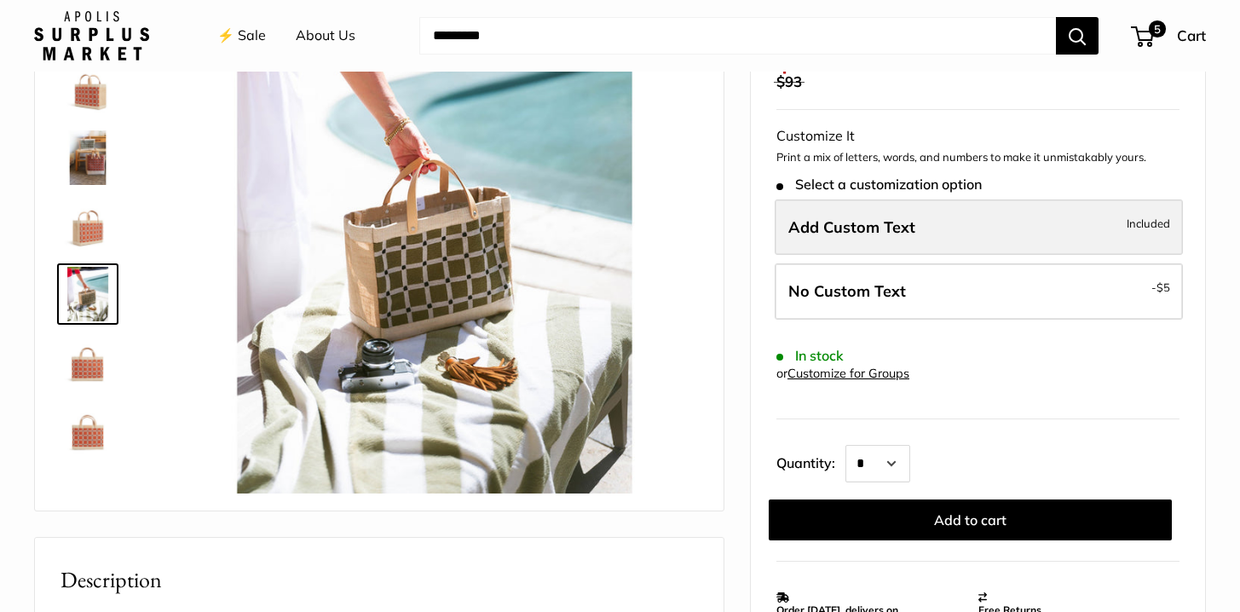
click at [854, 224] on span "Add Custom Text" at bounding box center [851, 227] width 127 height 20
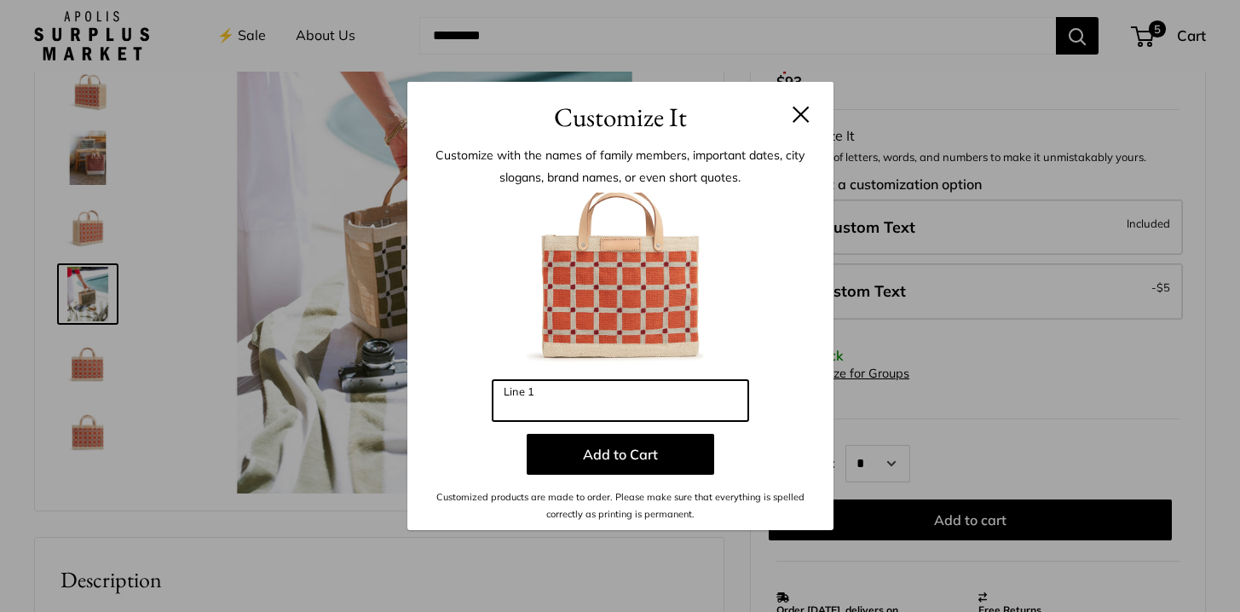
click at [629, 392] on input "Line 1" at bounding box center [621, 400] width 256 height 41
type input "*"
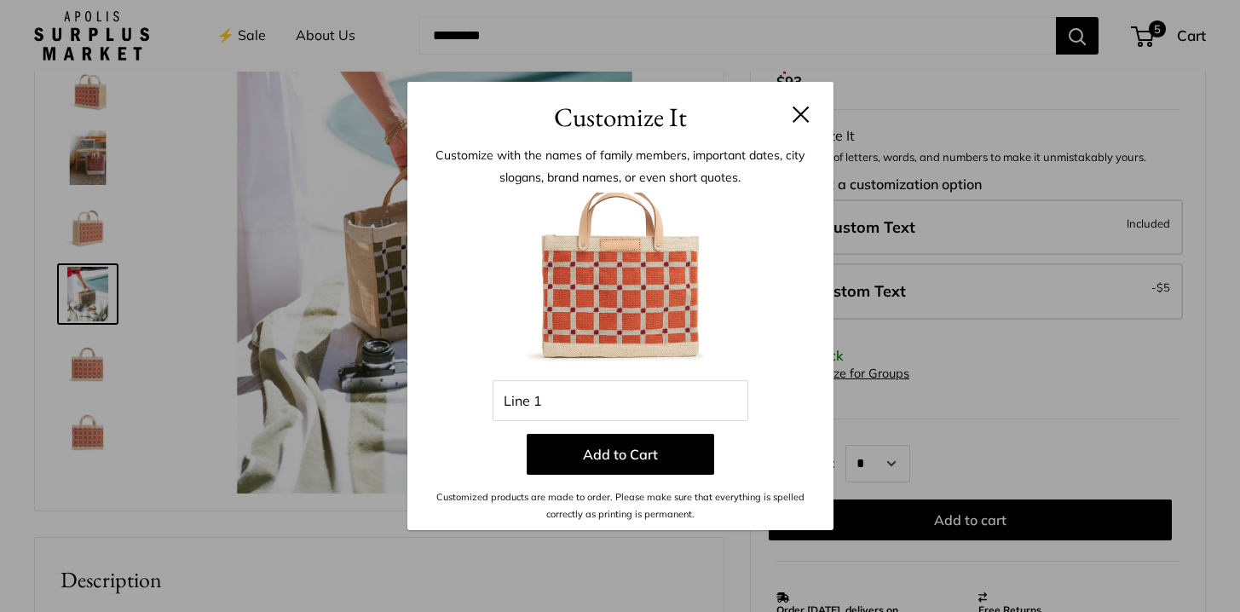
click at [801, 110] on button at bounding box center [801, 114] width 17 height 17
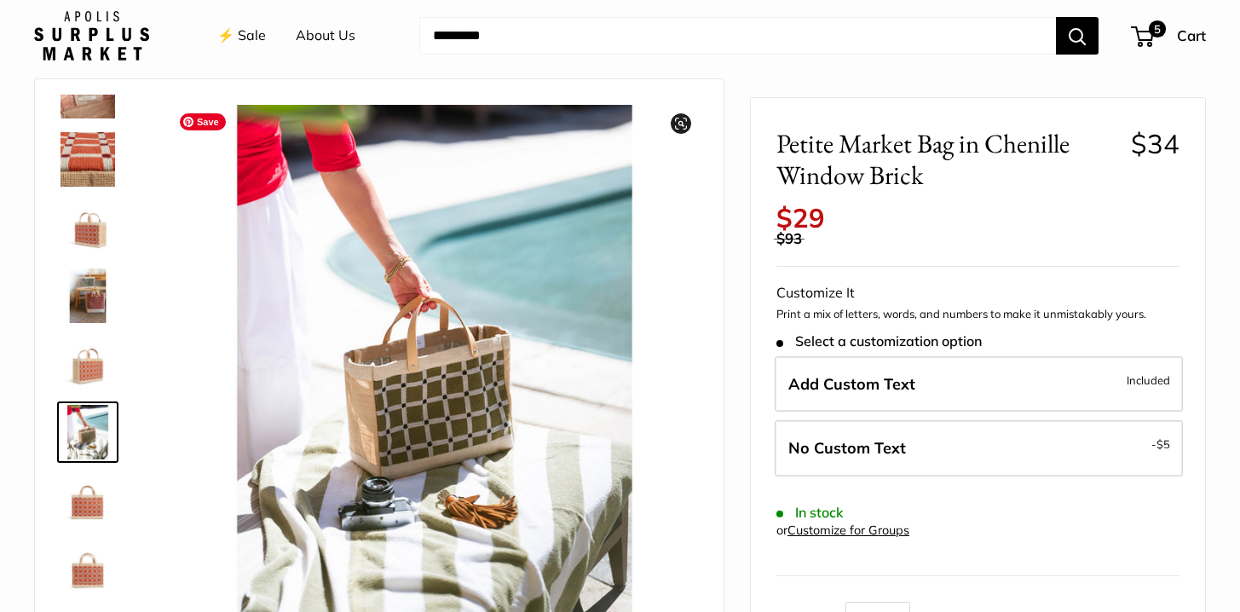
scroll to position [0, 0]
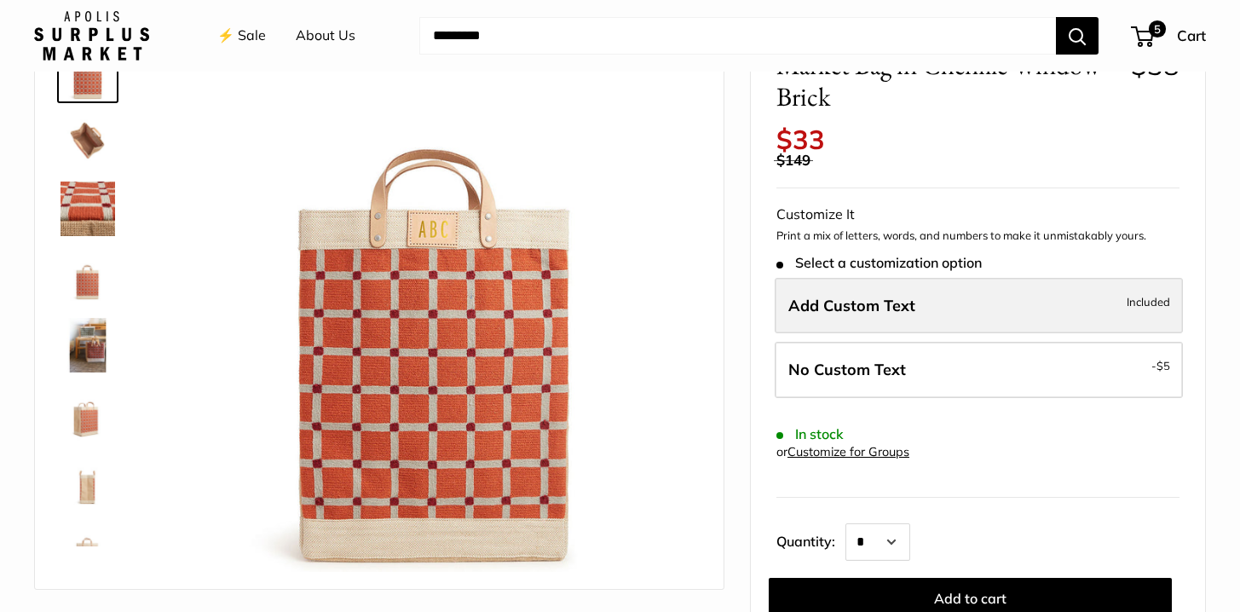
scroll to position [128, 0]
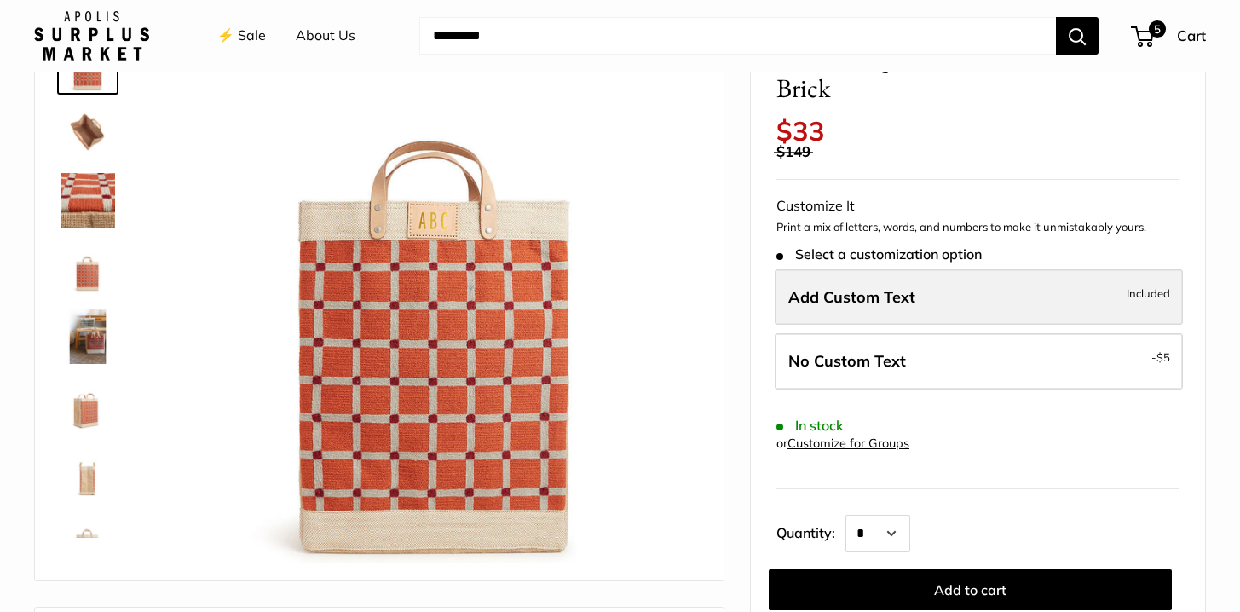
click at [907, 288] on span "Add Custom Text" at bounding box center [851, 297] width 127 height 20
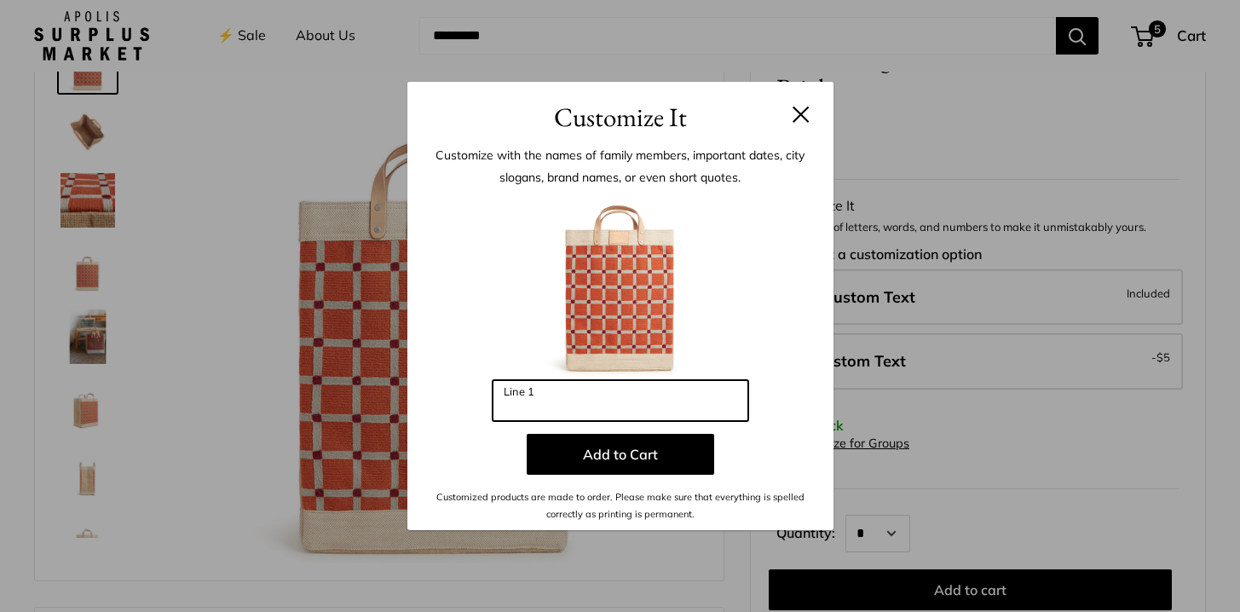
click at [658, 401] on input "Line 1" at bounding box center [621, 400] width 256 height 41
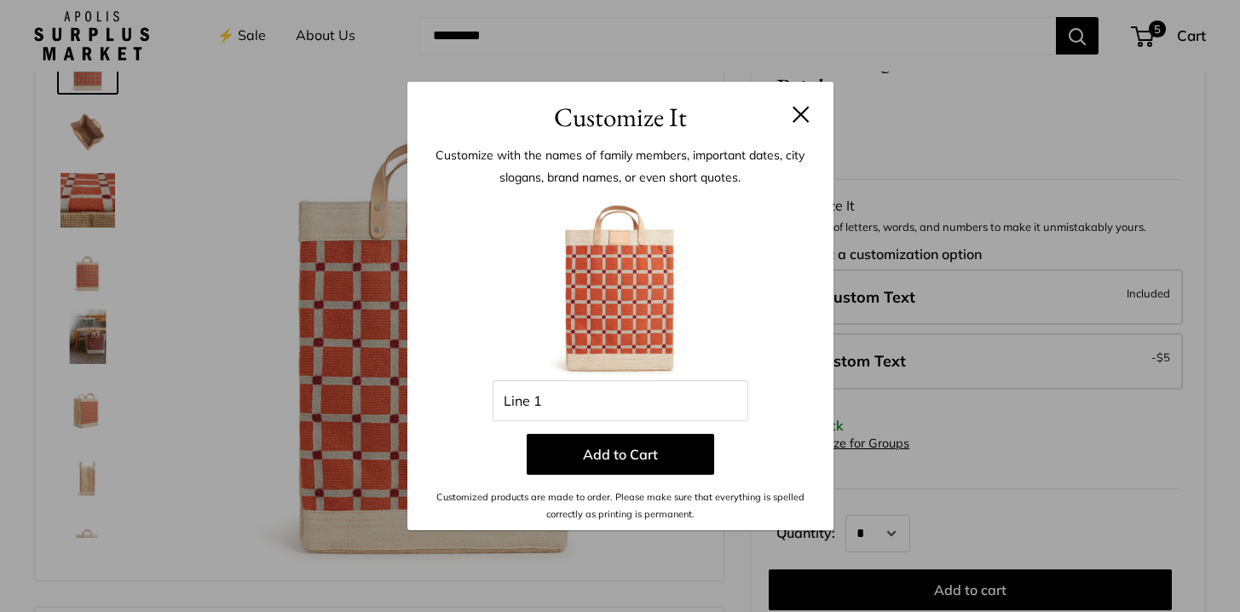
click at [801, 115] on button at bounding box center [801, 114] width 17 height 17
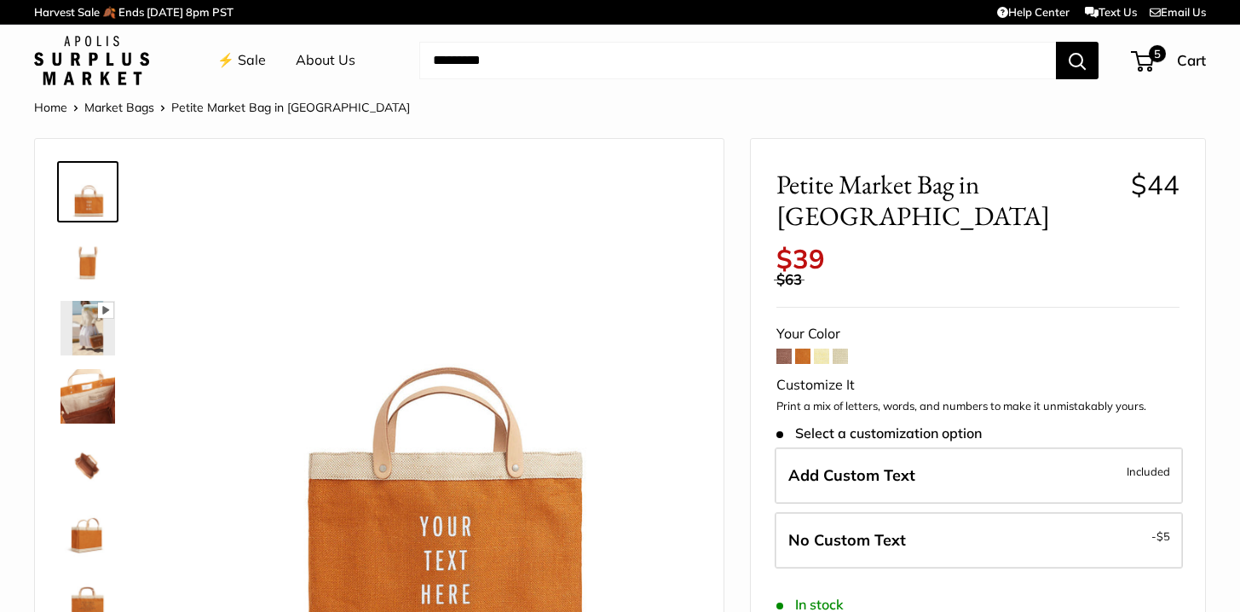
click at [846, 349] on span at bounding box center [840, 356] width 15 height 15
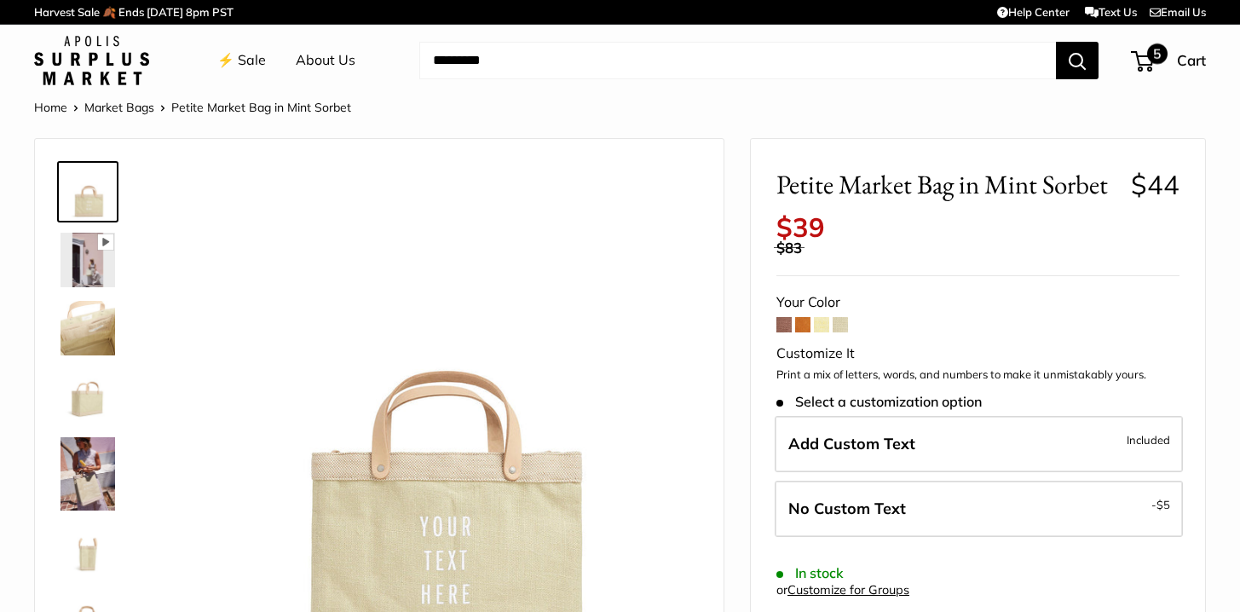
click at [1191, 61] on span "Cart" at bounding box center [1191, 60] width 29 height 18
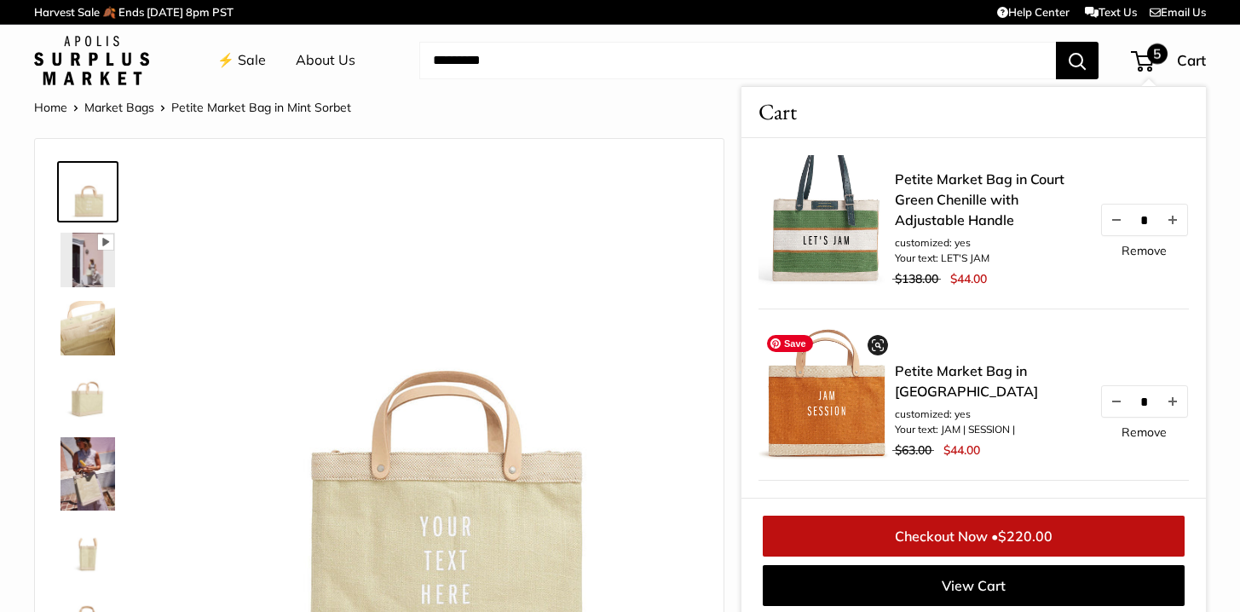
scroll to position [95, 0]
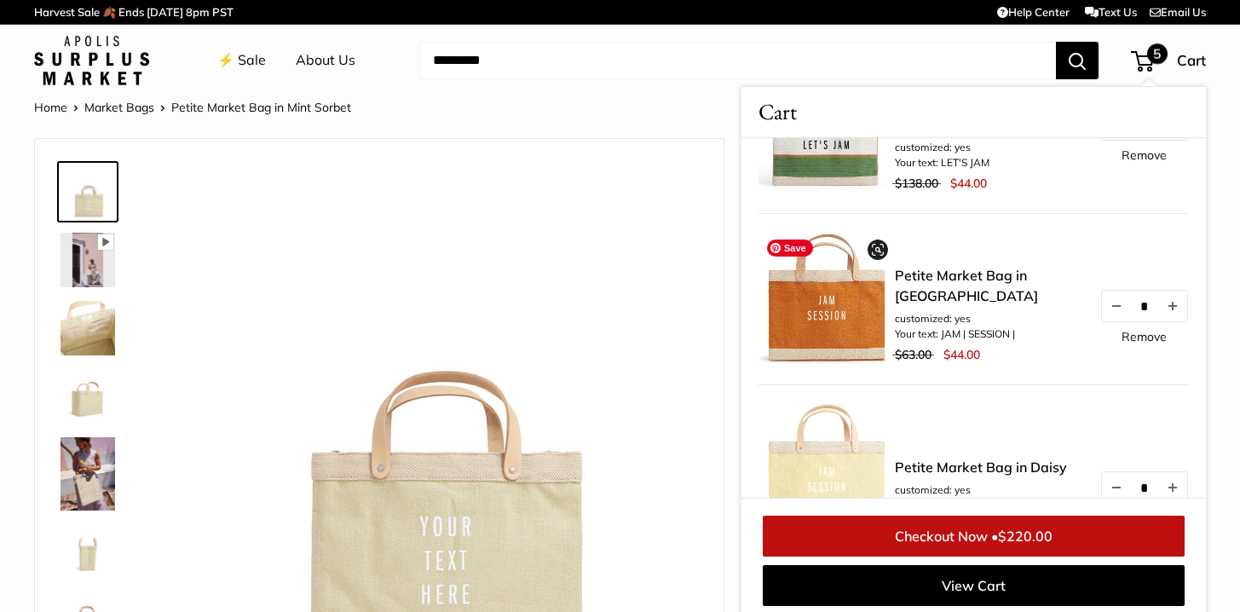
click at [838, 314] on img at bounding box center [826, 299] width 136 height 136
click at [971, 325] on li "customized: yes" at bounding box center [988, 318] width 187 height 15
click at [972, 344] on div "$63.00 $44.00" at bounding box center [988, 355] width 187 height 26
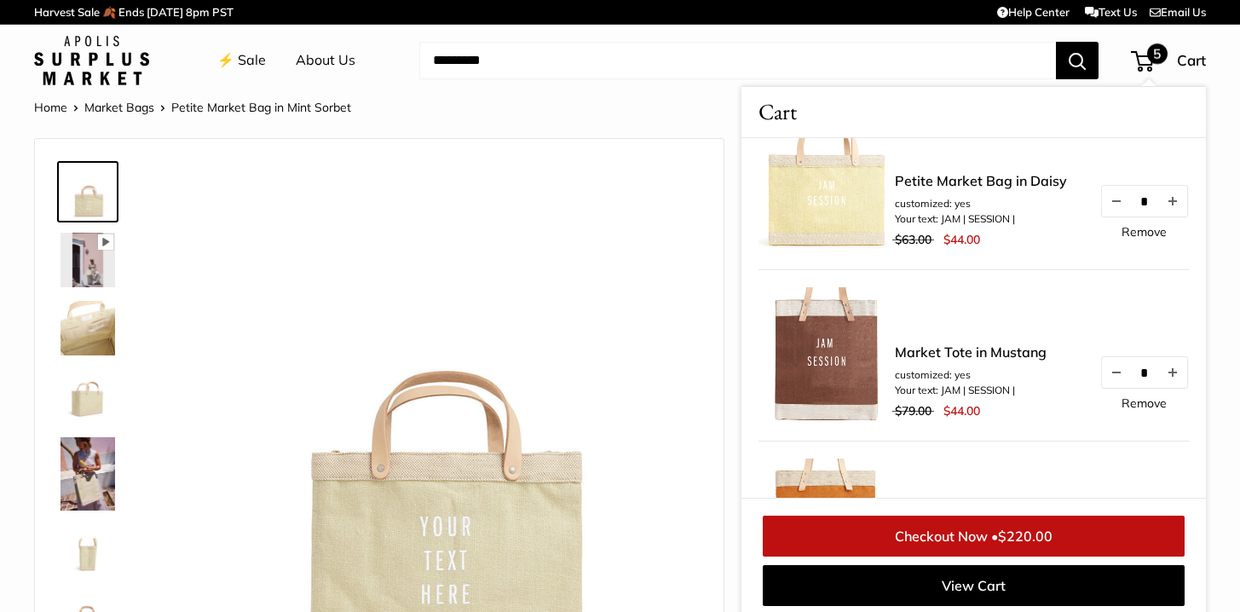
scroll to position [722, 0]
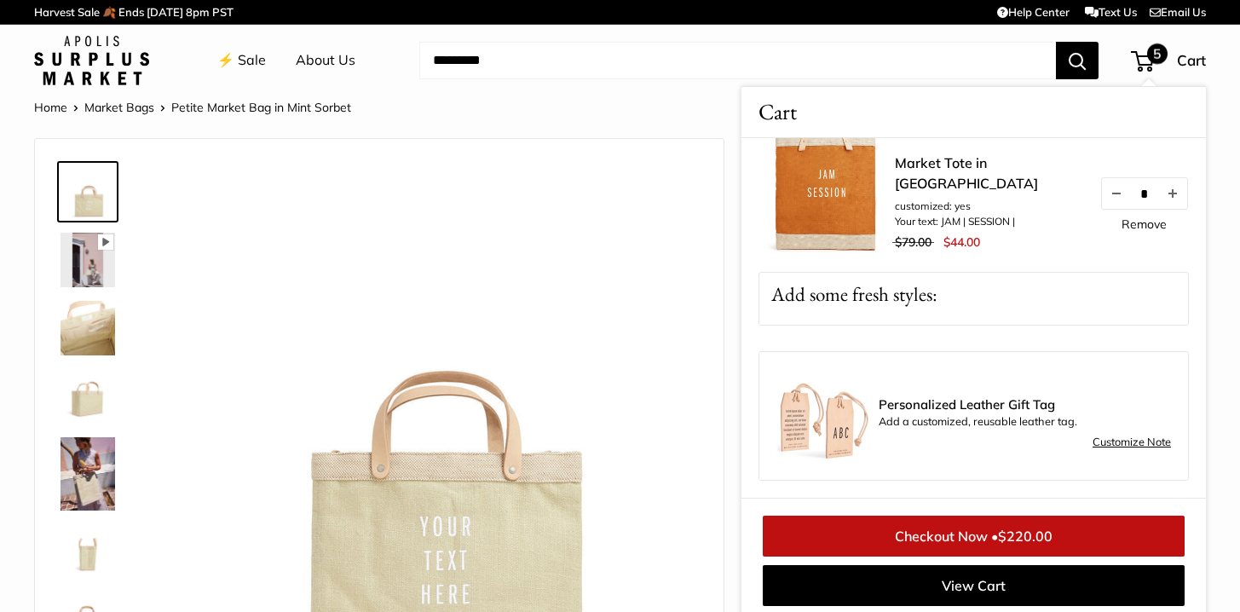
click at [842, 428] on img at bounding box center [823, 416] width 94 height 94
click at [803, 417] on img at bounding box center [823, 416] width 94 height 94
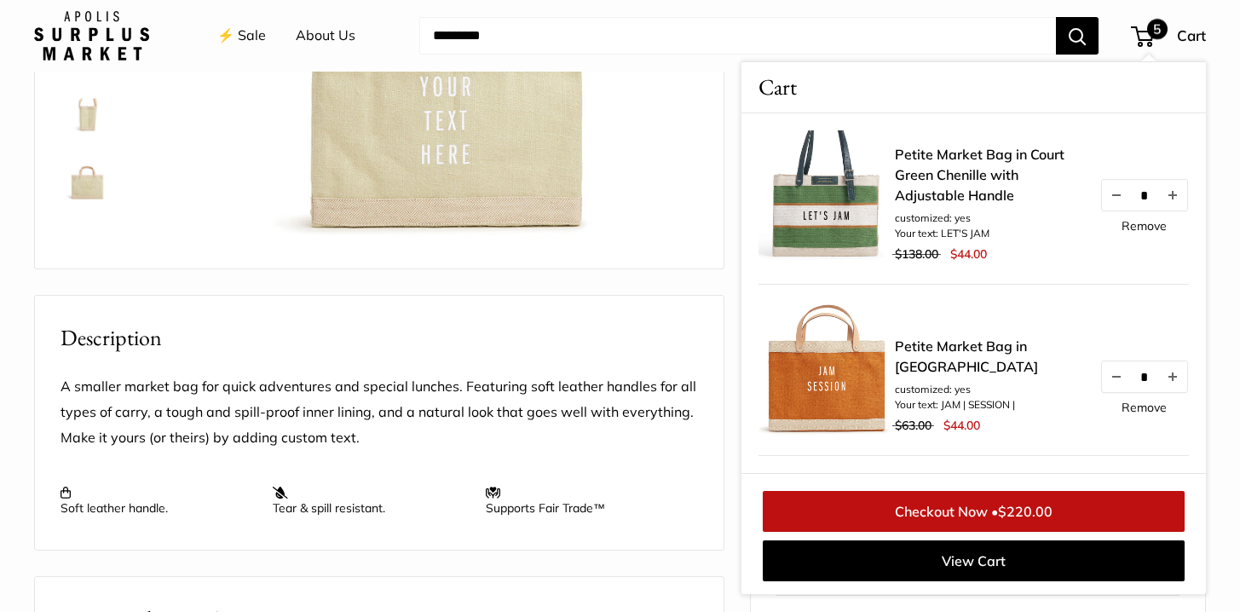
scroll to position [0, 0]
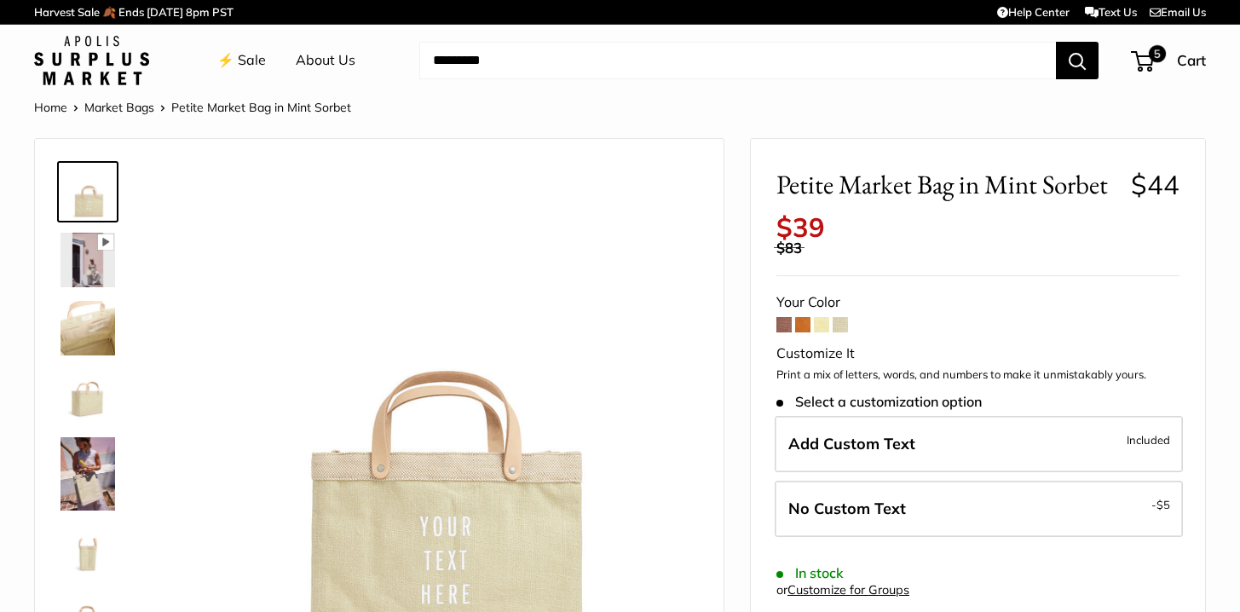
click at [798, 326] on span at bounding box center [802, 324] width 15 height 15
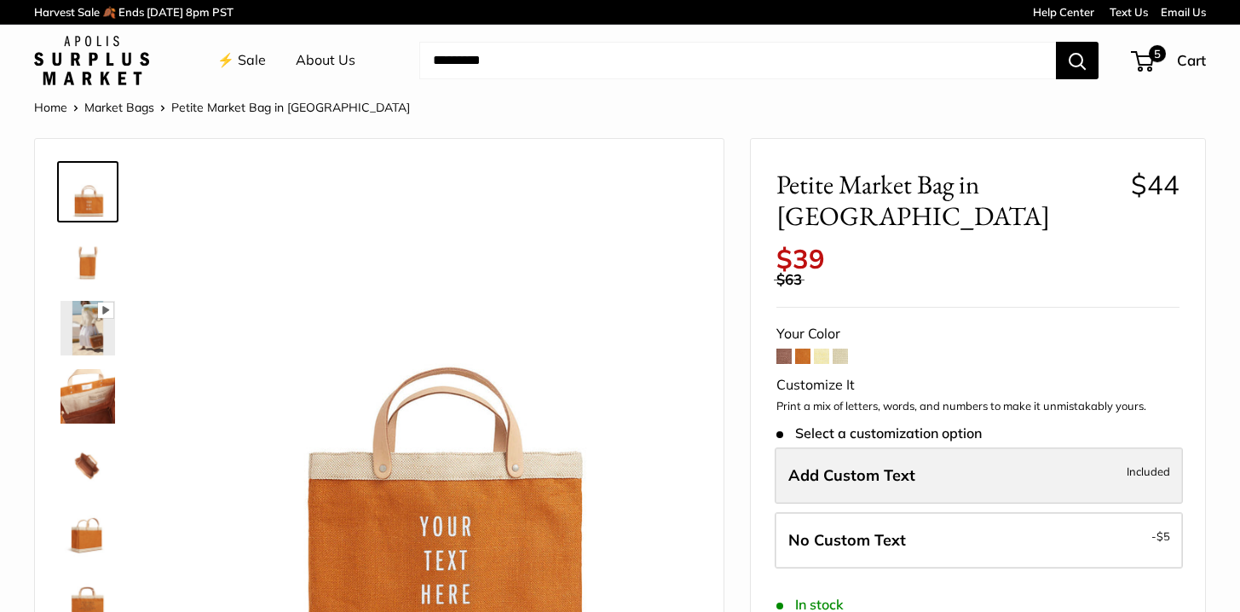
click at [853, 465] on span "Add Custom Text" at bounding box center [851, 475] width 127 height 20
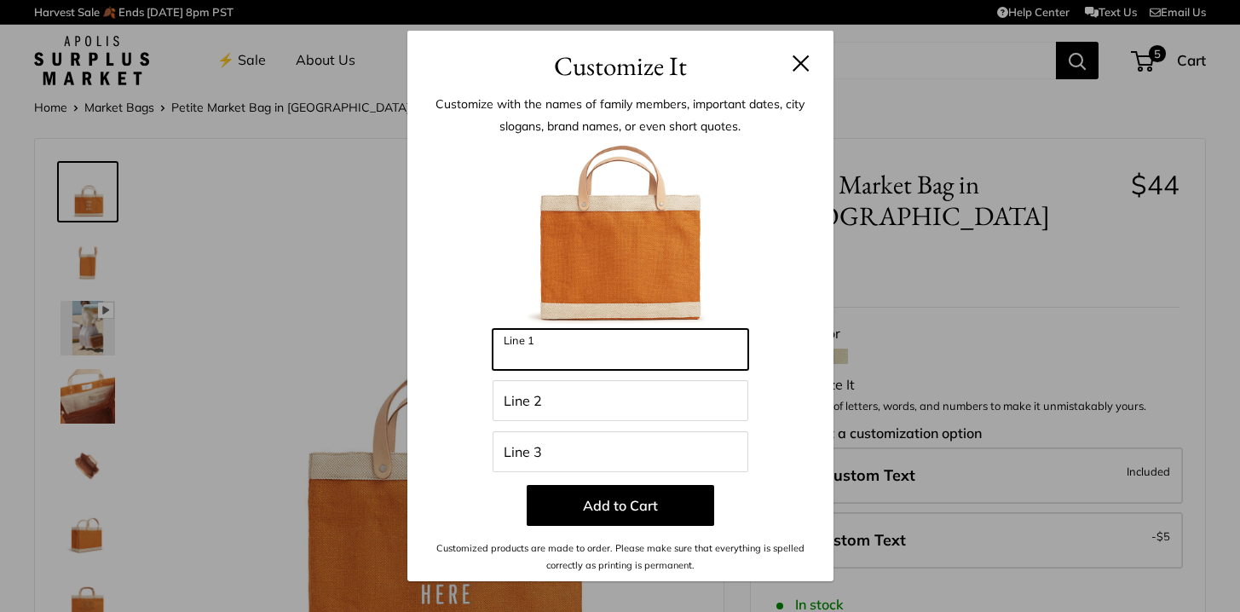
click at [539, 360] on input "Line 1" at bounding box center [621, 349] width 256 height 41
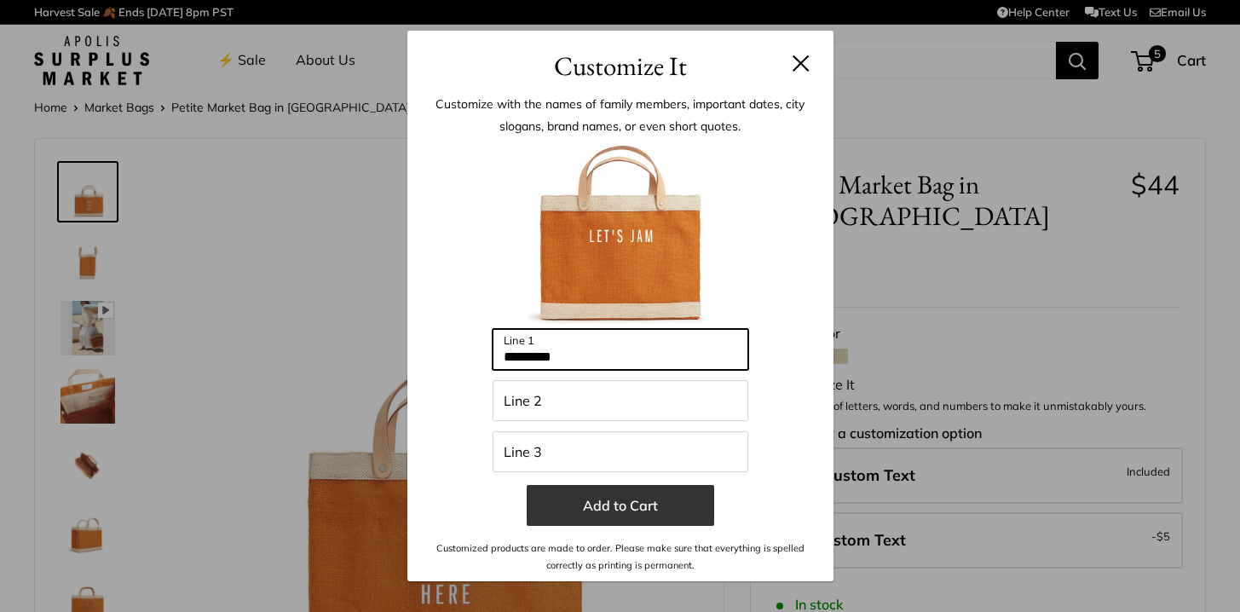
type input "*********"
click at [602, 510] on button "Add to Cart" at bounding box center [620, 505] width 187 height 41
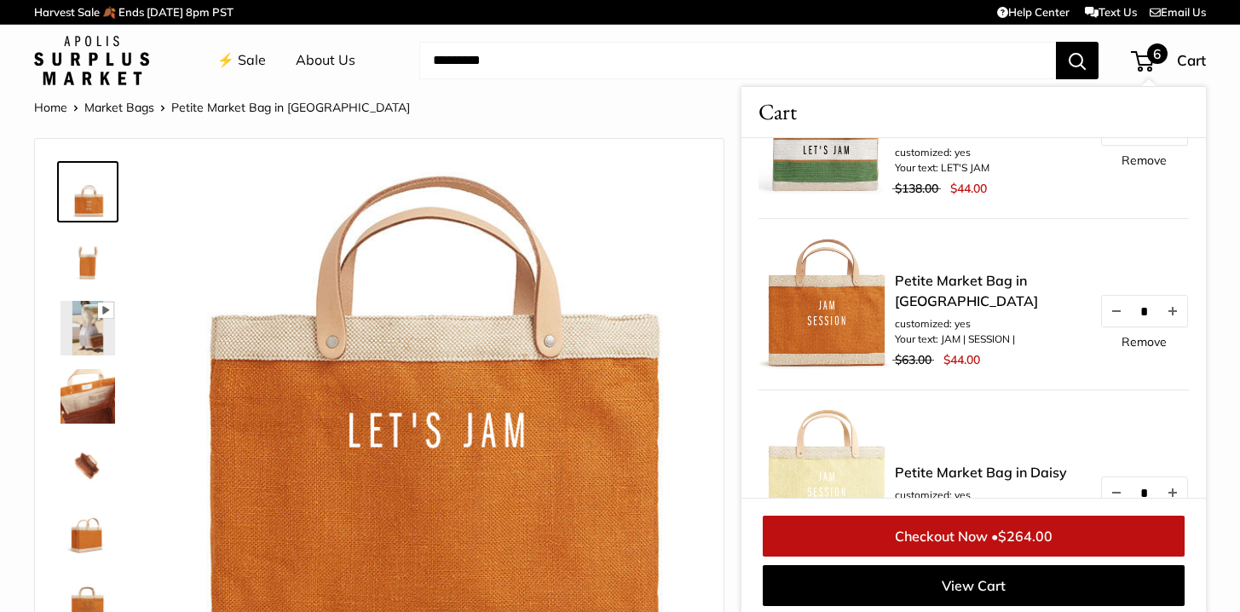
scroll to position [275, 0]
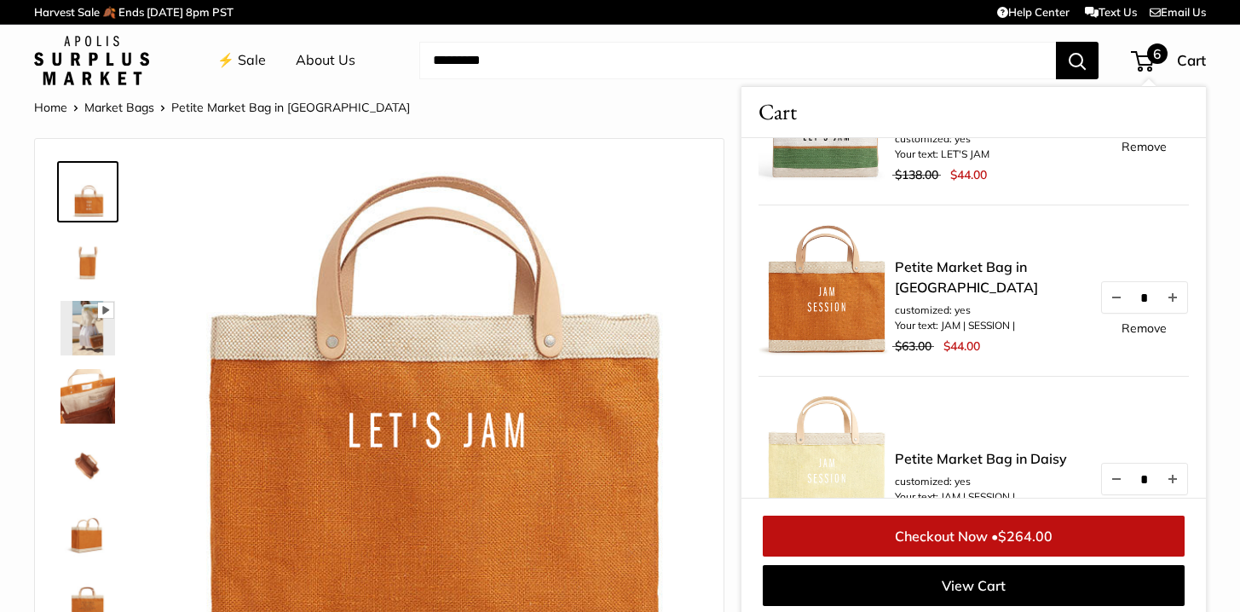
click at [1129, 327] on link "Remove" at bounding box center [1143, 328] width 45 height 12
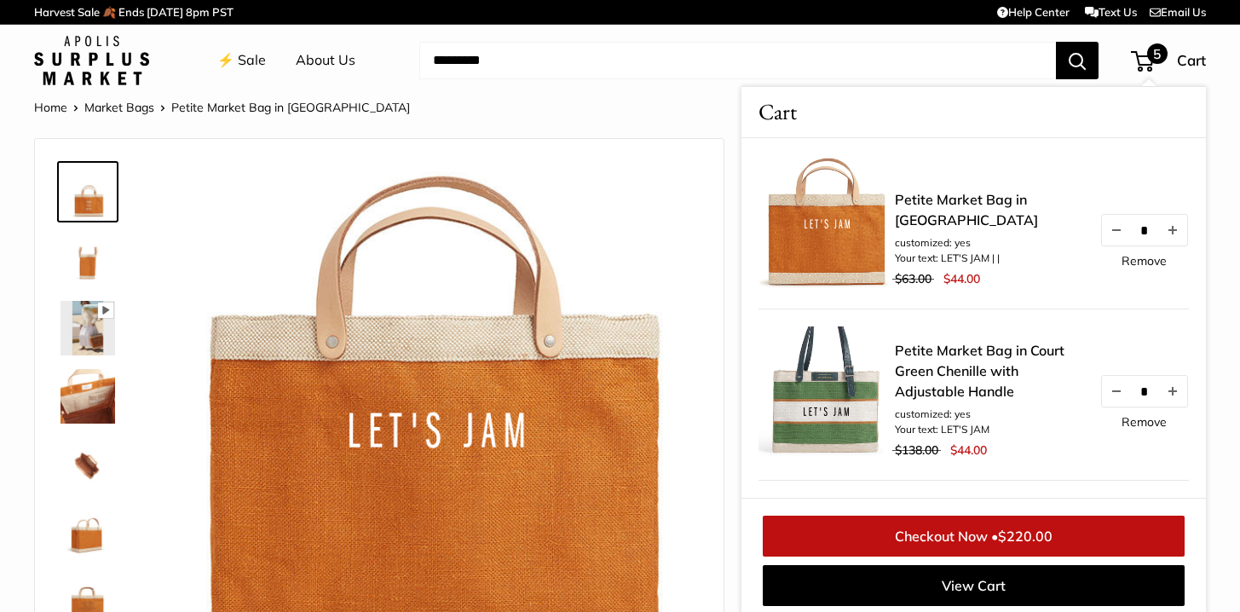
click at [679, 95] on header "⚡️ Sale About Us Need help? Text Us: 20919 hello@apolisglobal.com Follow Us Fac…" at bounding box center [620, 61] width 1240 height 72
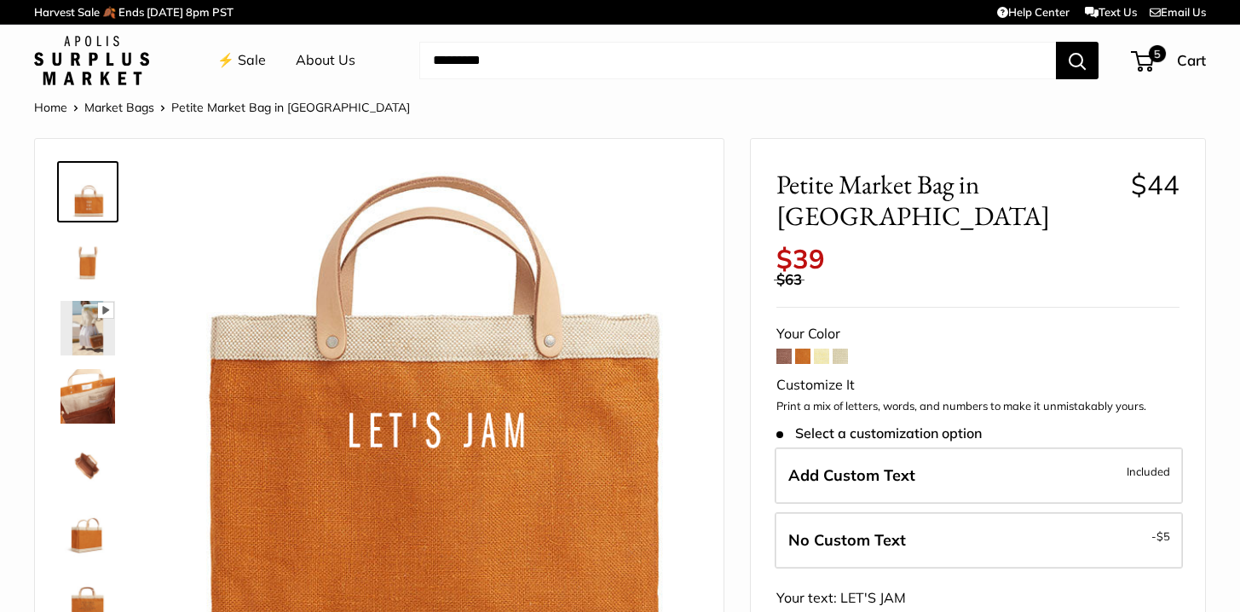
click at [822, 349] on span at bounding box center [821, 356] width 15 height 15
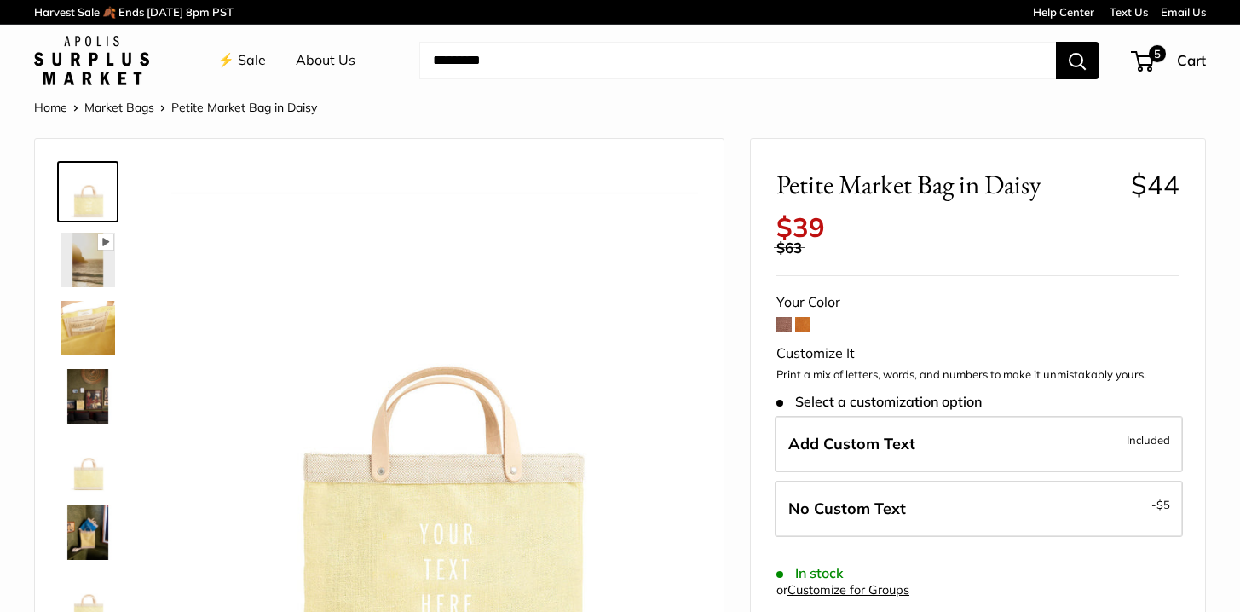
scroll to position [76, 0]
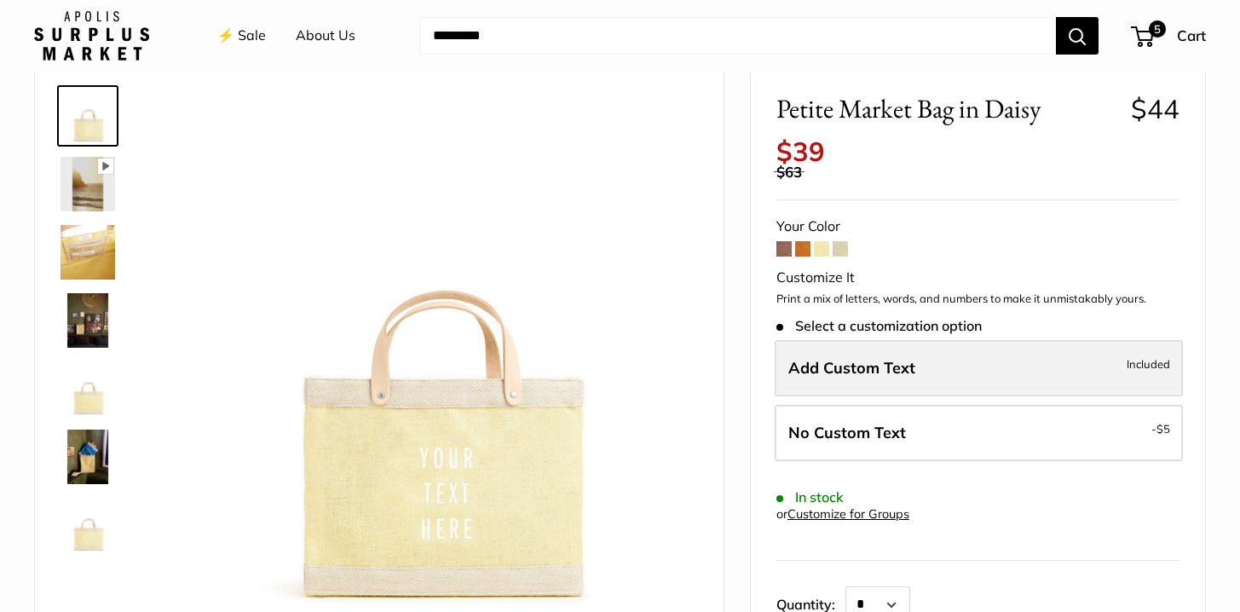
click at [827, 372] on span "Add Custom Text" at bounding box center [851, 368] width 127 height 20
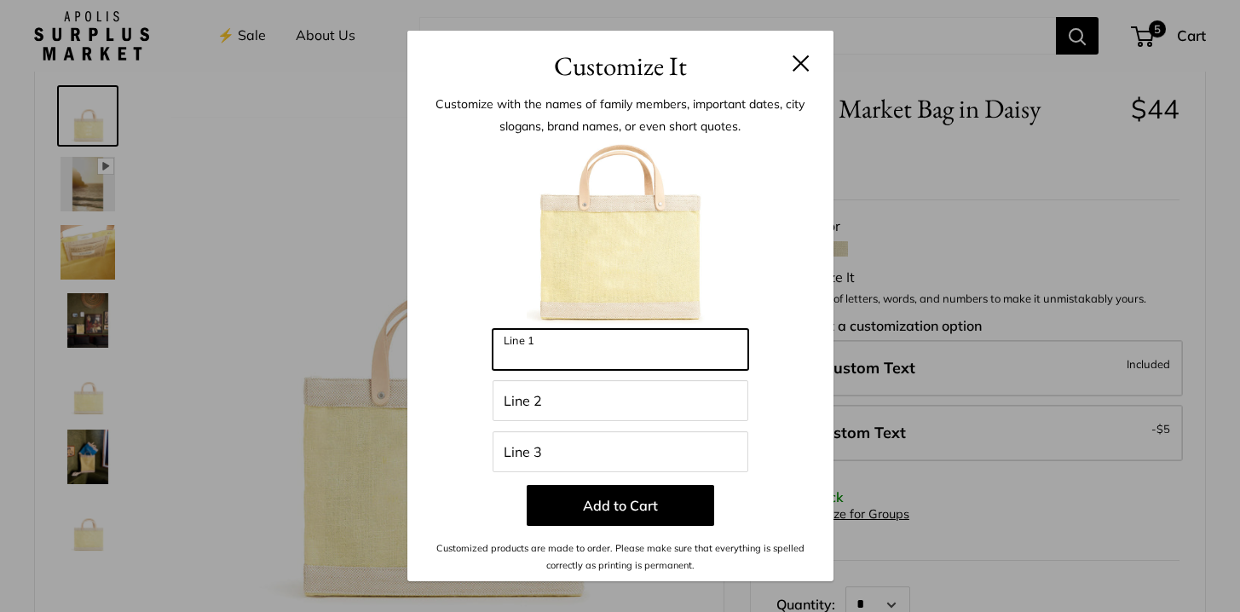
click at [612, 355] on input "Line 1" at bounding box center [621, 349] width 256 height 41
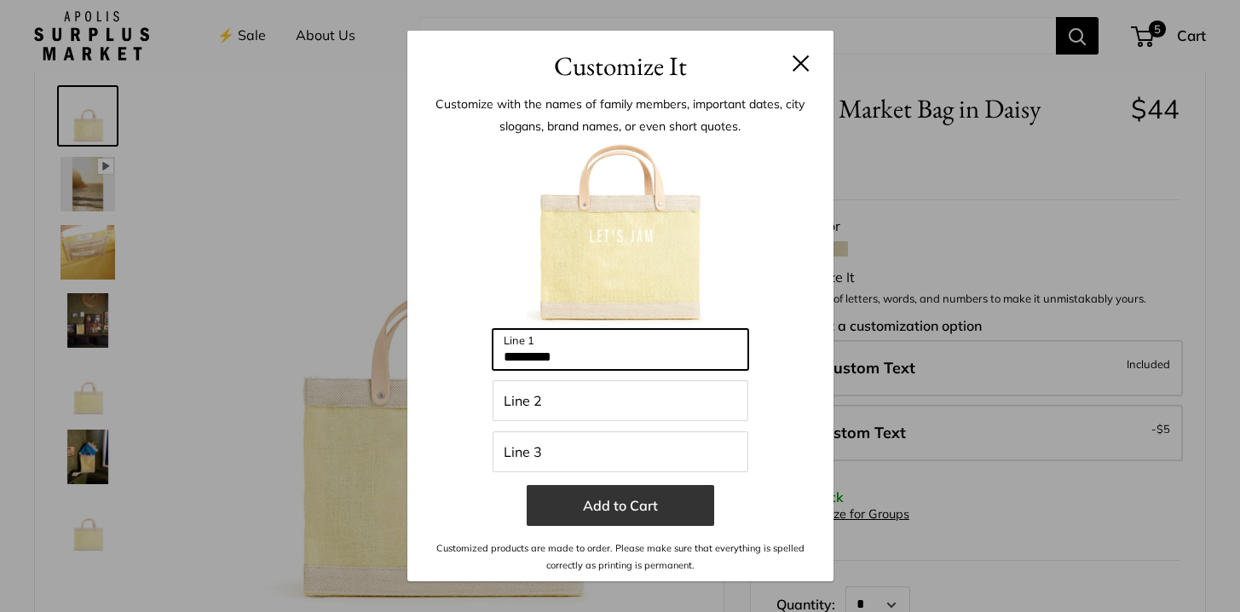
type input "*********"
click at [626, 512] on button "Add to Cart" at bounding box center [620, 505] width 187 height 41
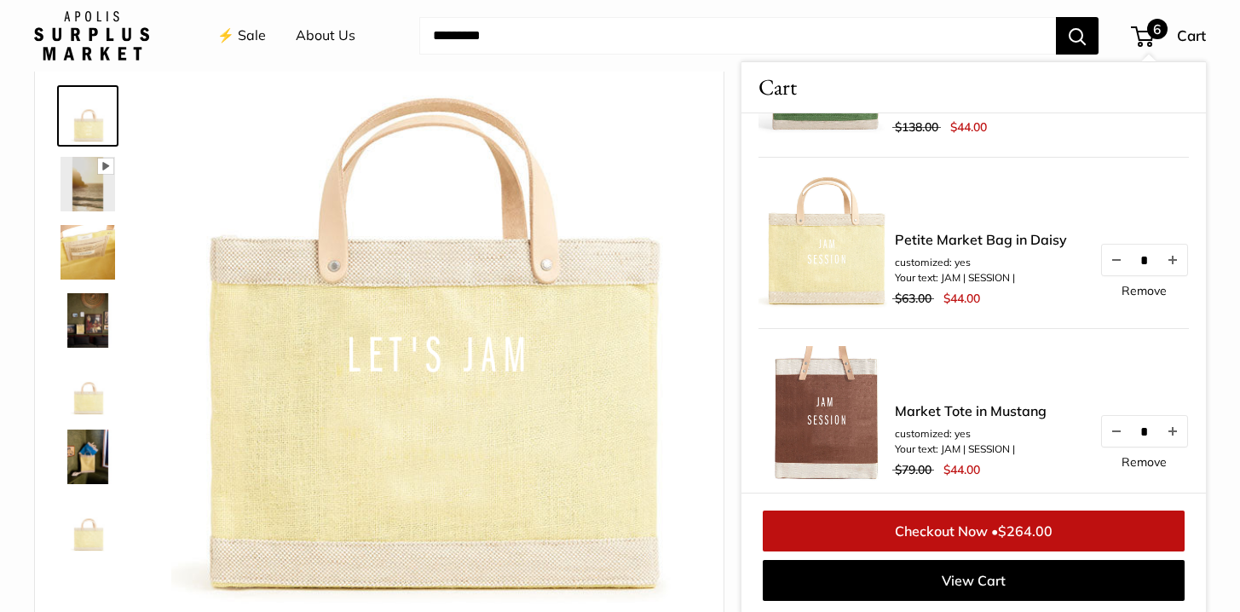
scroll to position [468, 0]
click at [1139, 295] on link "Remove" at bounding box center [1143, 292] width 45 height 12
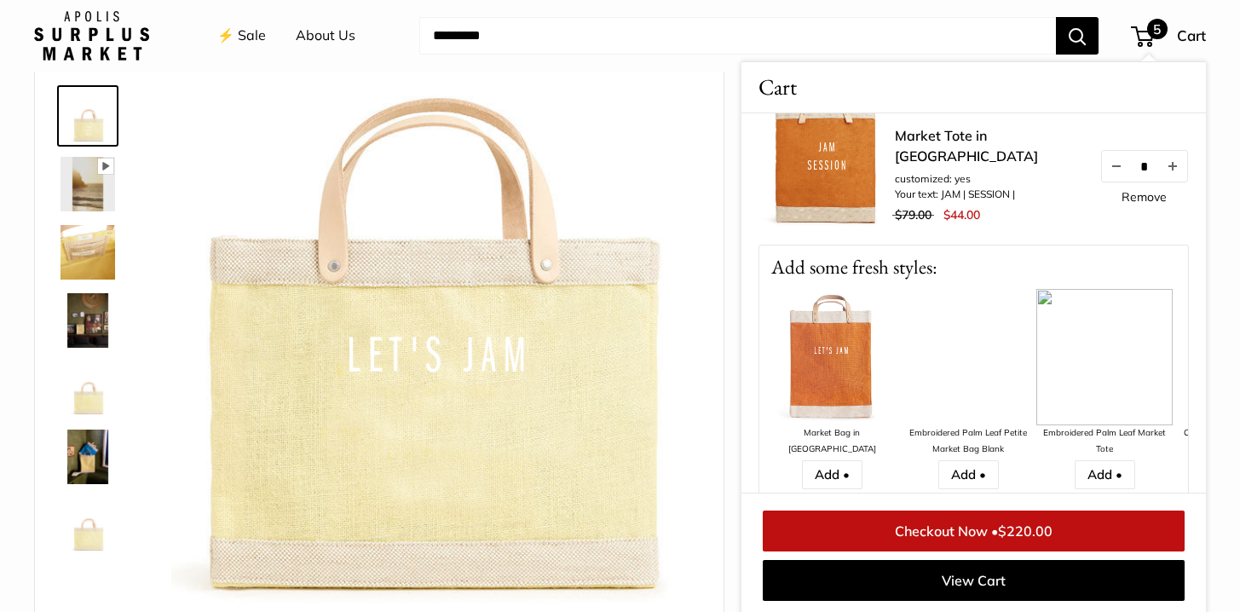
scroll to position [736, 0]
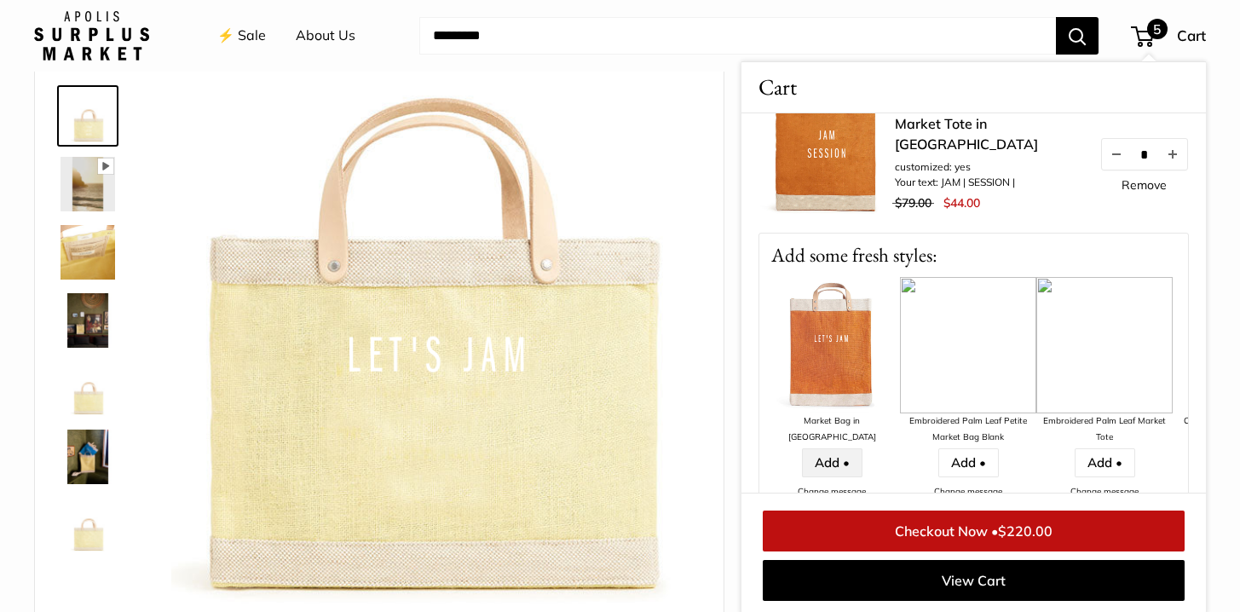
click at [829, 448] on link "Add •" at bounding box center [832, 462] width 61 height 29
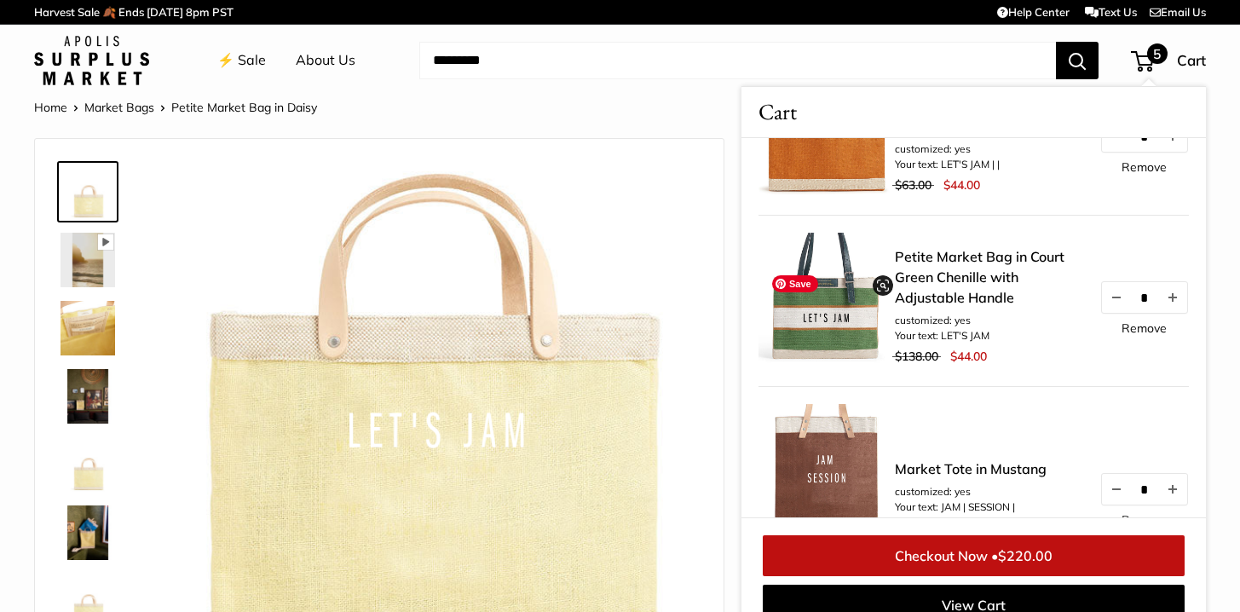
scroll to position [0, 0]
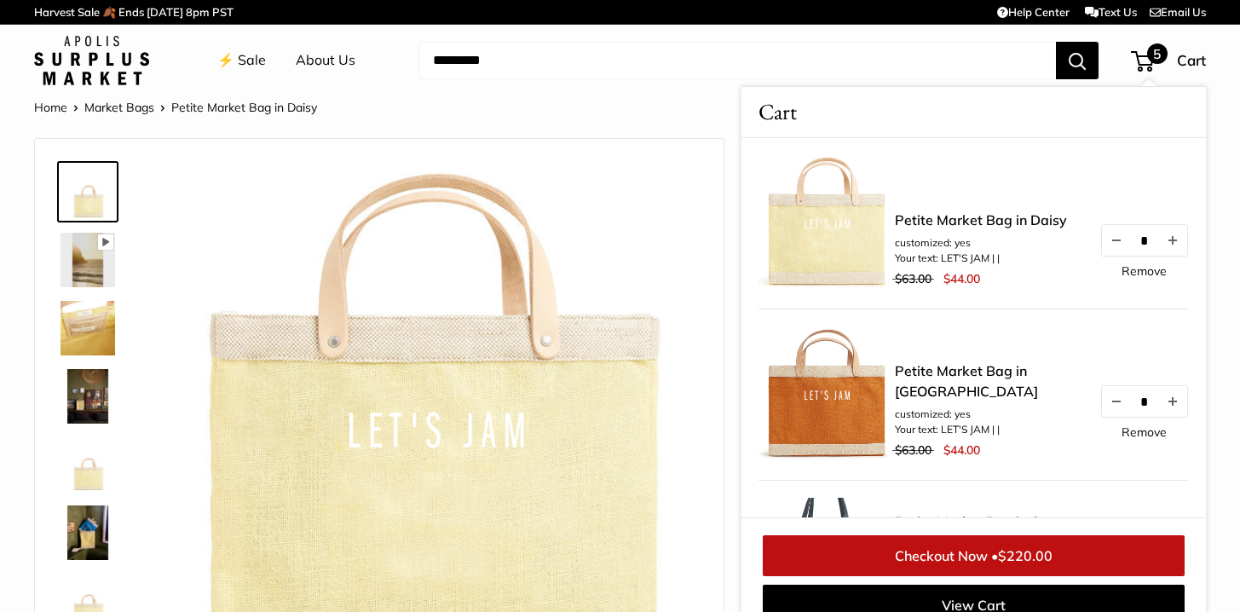
click at [251, 53] on link "⚡️ Sale" at bounding box center [241, 61] width 49 height 26
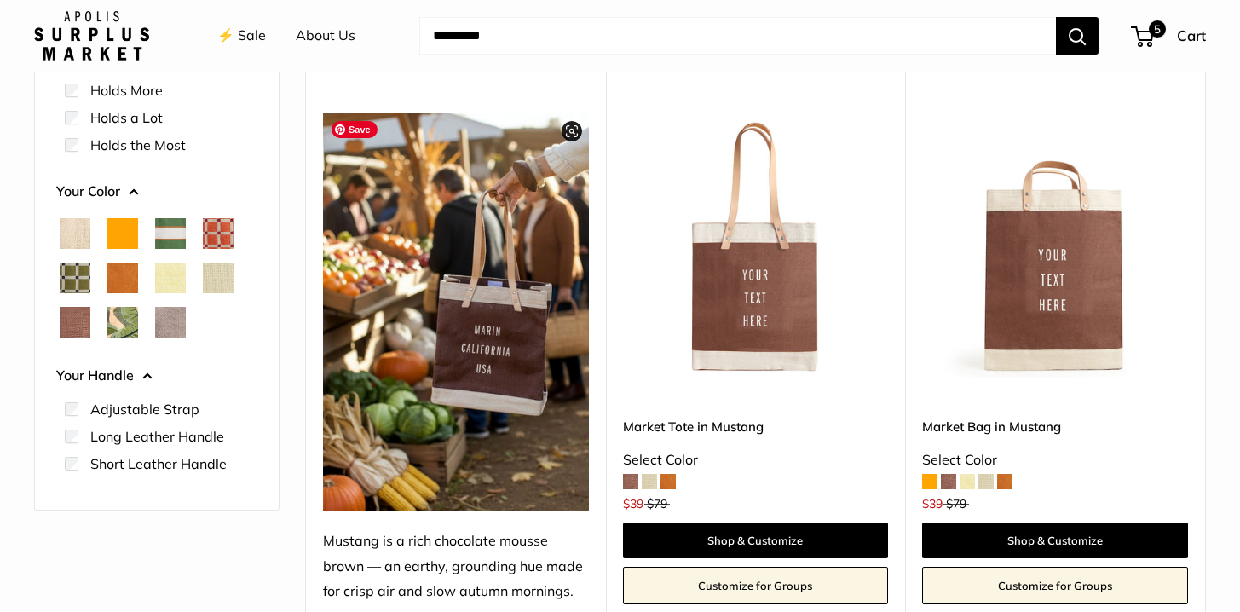
scroll to position [324, 0]
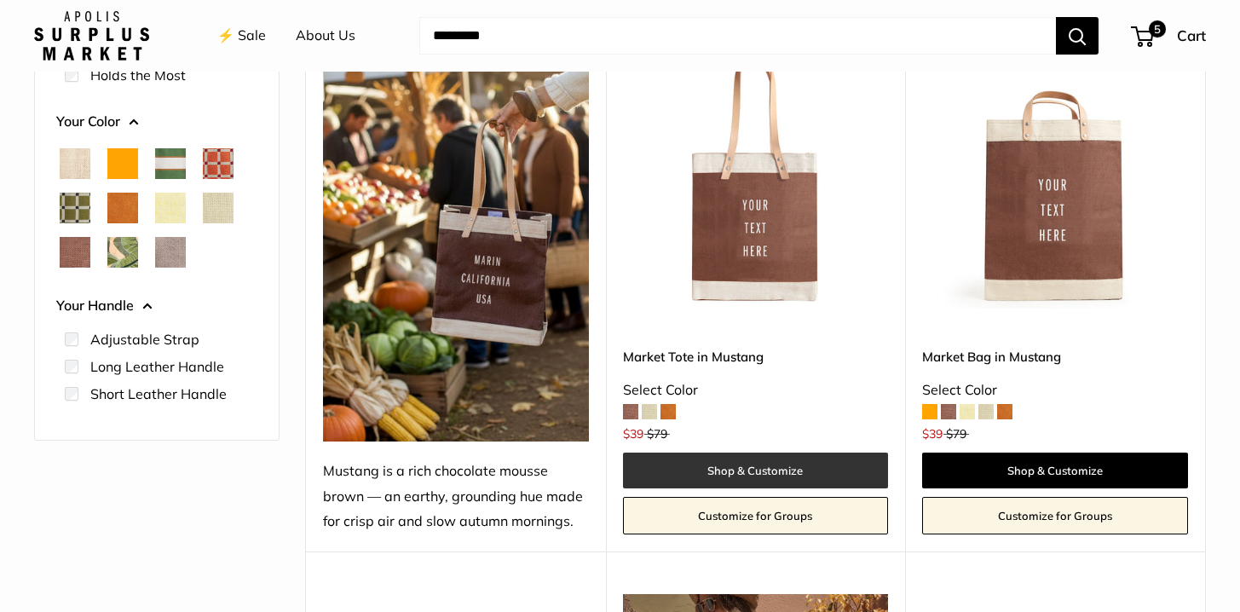
click at [770, 475] on link "Shop & Customize" at bounding box center [756, 471] width 266 height 36
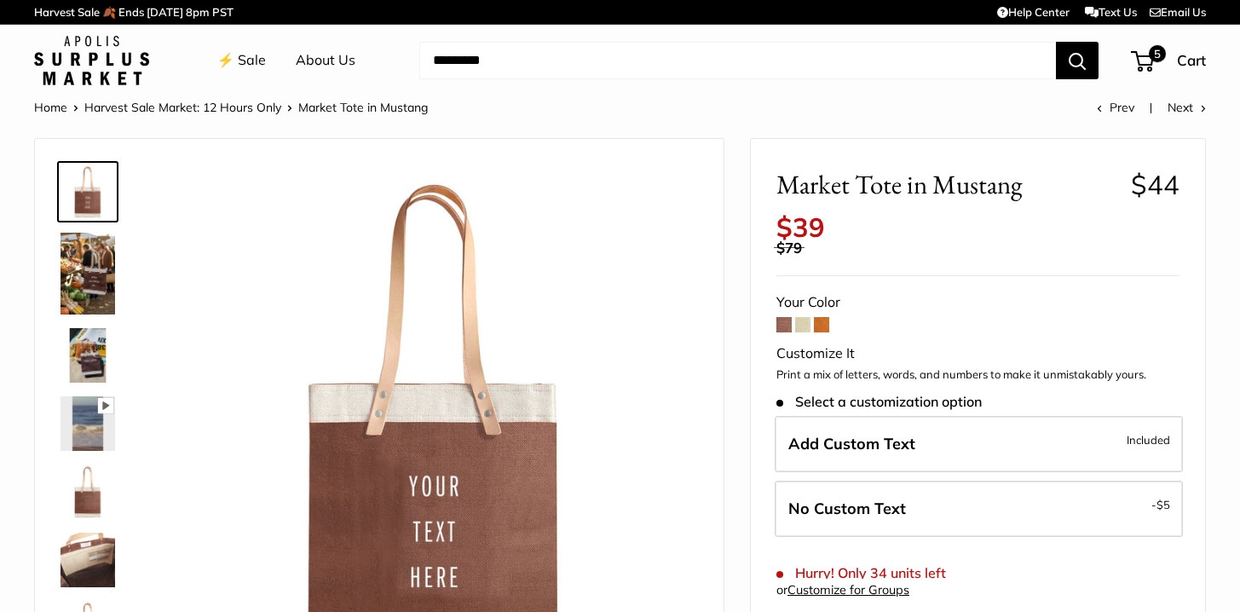
click at [783, 325] on span at bounding box center [783, 324] width 15 height 15
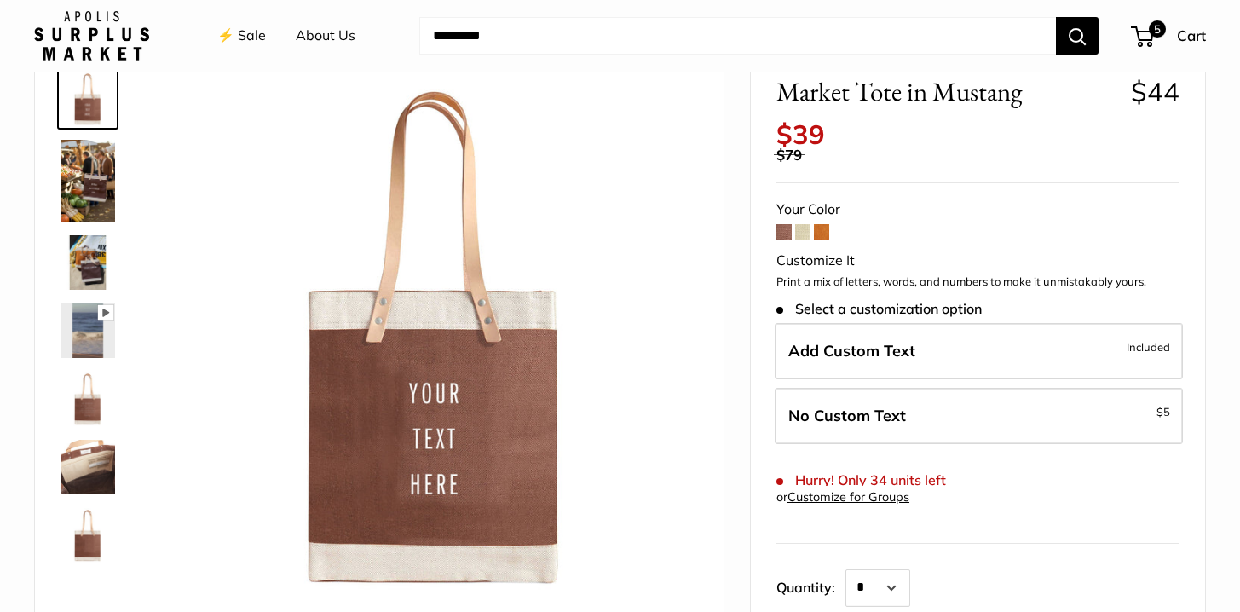
scroll to position [93, 0]
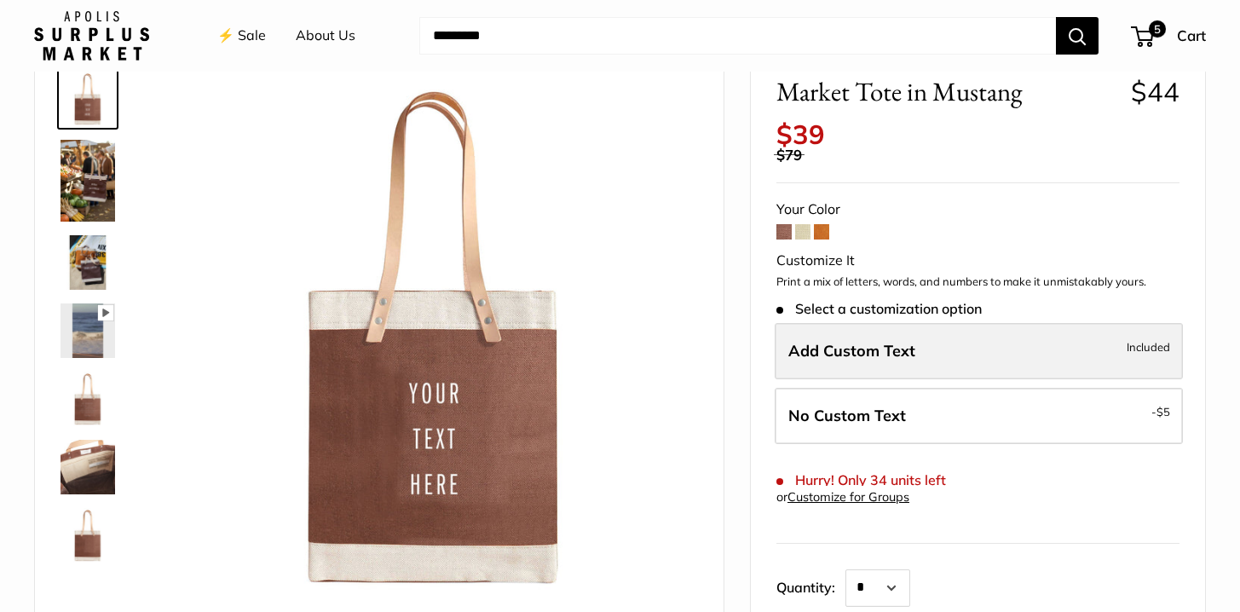
click at [826, 360] on span "Add Custom Text" at bounding box center [851, 351] width 127 height 20
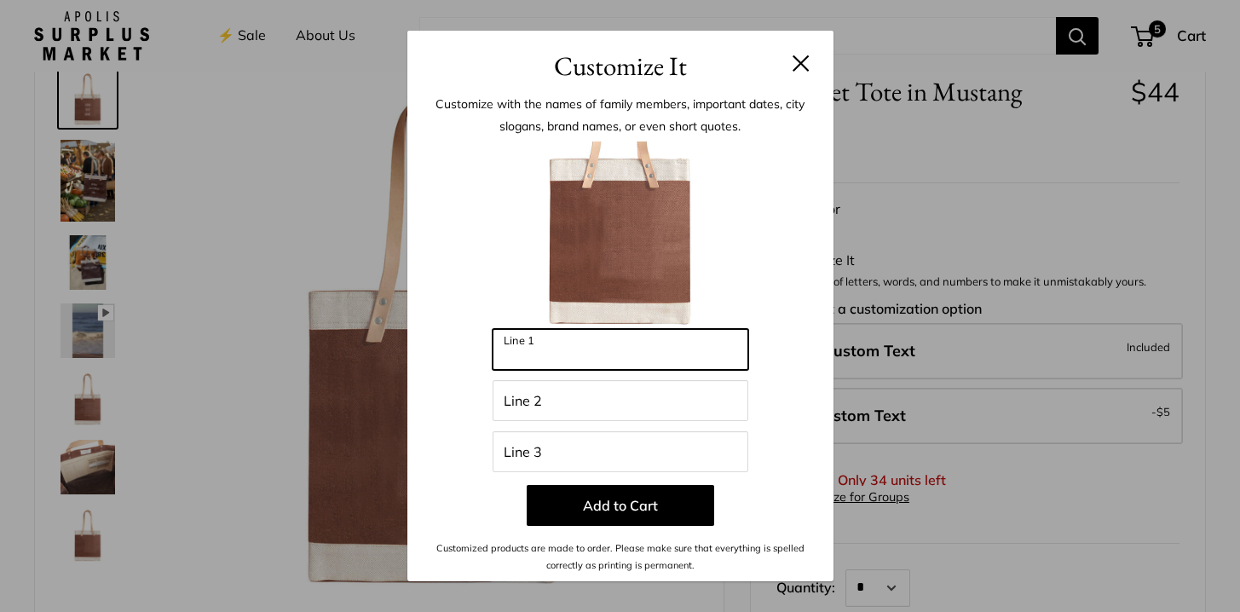
click at [577, 355] on input "Line 1" at bounding box center [621, 349] width 256 height 41
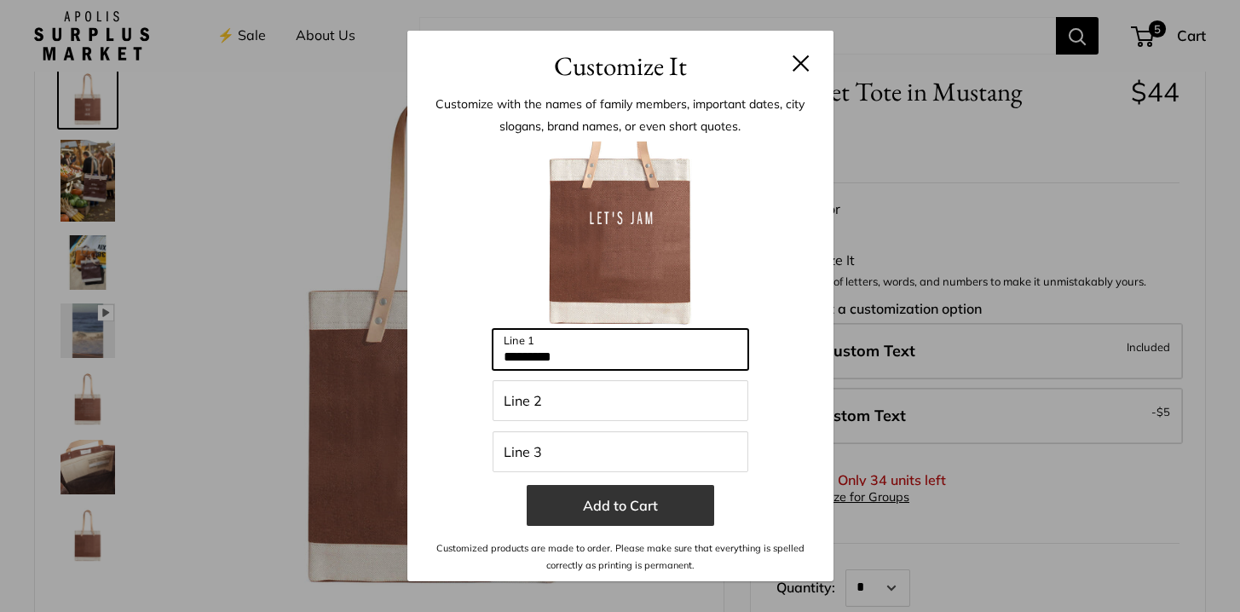
type input "*********"
click at [614, 513] on button "Add to Cart" at bounding box center [620, 505] width 187 height 41
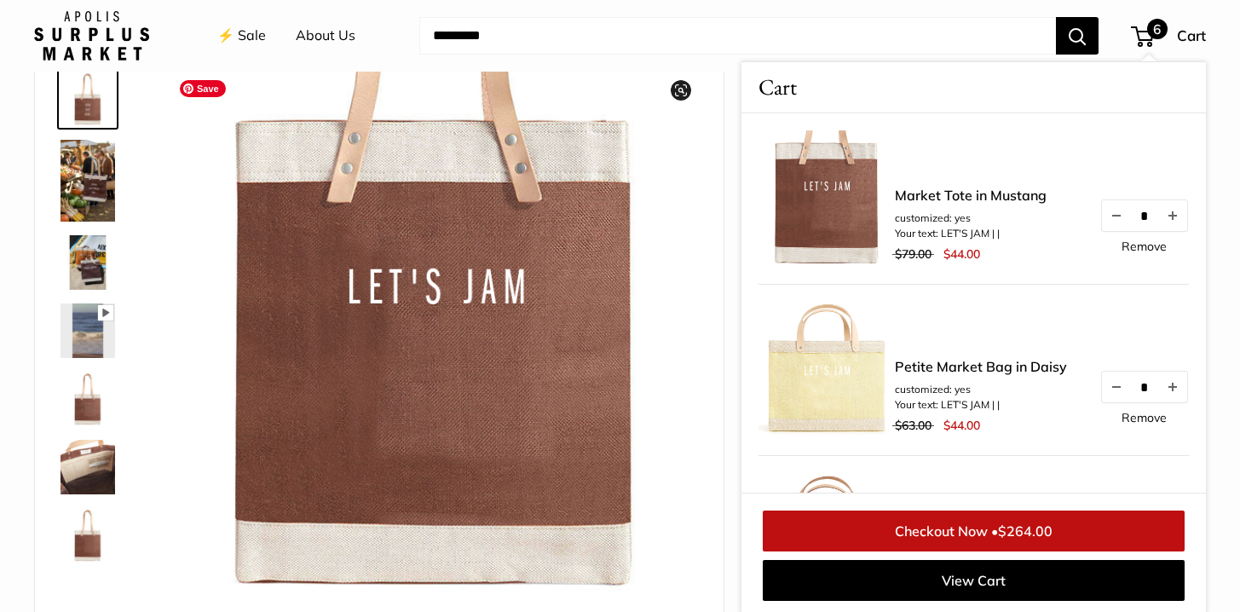
click at [669, 158] on img at bounding box center [434, 335] width 527 height 527
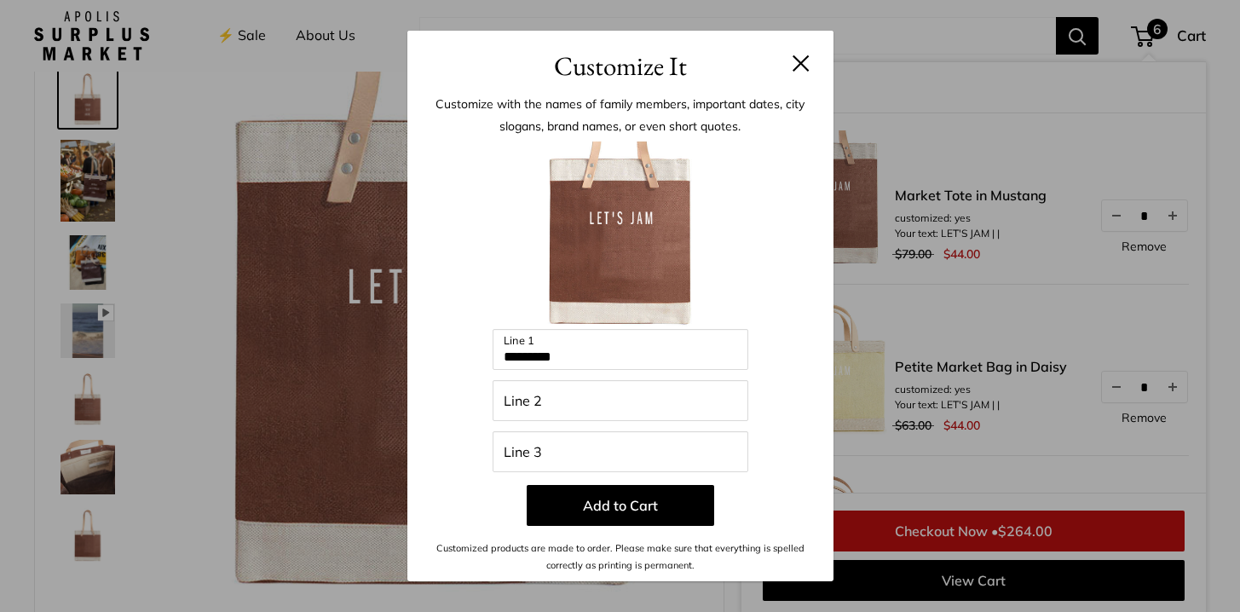
click at [805, 60] on button at bounding box center [801, 63] width 17 height 17
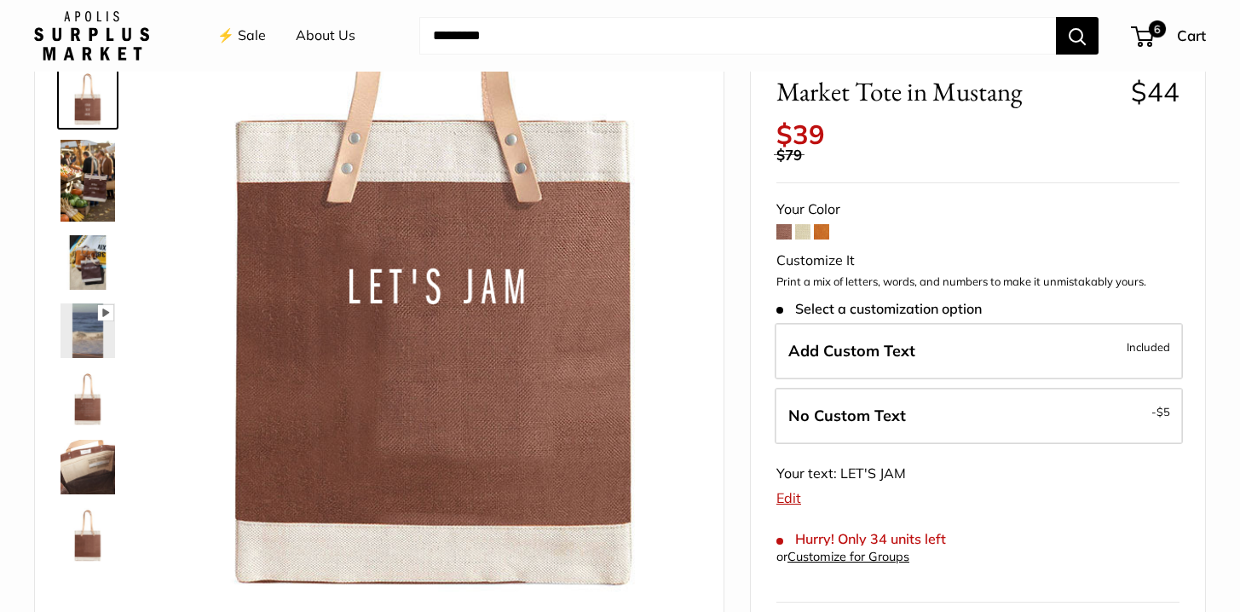
click at [620, 40] on input "Search..." at bounding box center [737, 35] width 637 height 37
click at [37, 65] on header "⚡️ Sale About Us Need help? Text Us: 20919 hello@apolisglobal.com Follow Us Fac…" at bounding box center [620, 36] width 1240 height 72
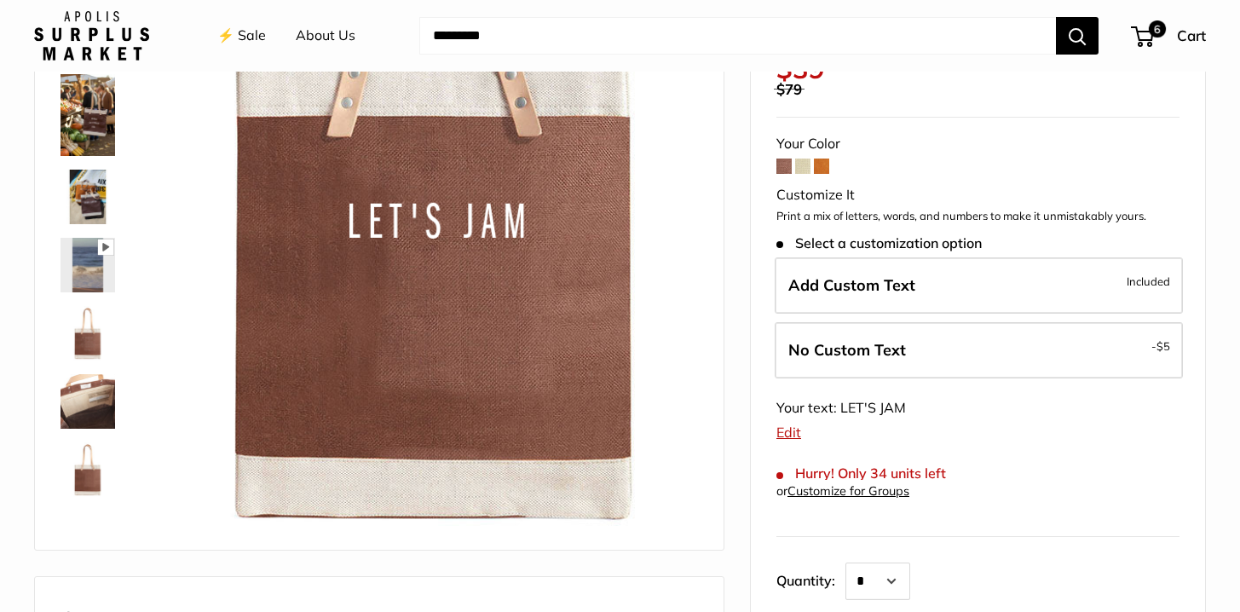
scroll to position [157, 0]
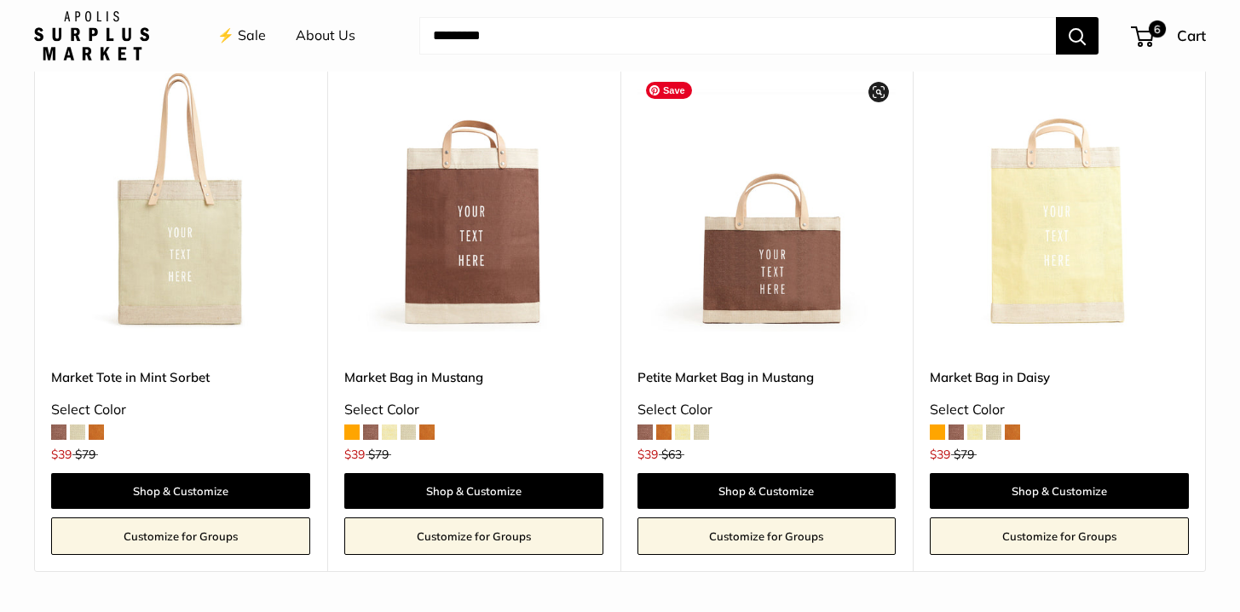
scroll to position [1509, 0]
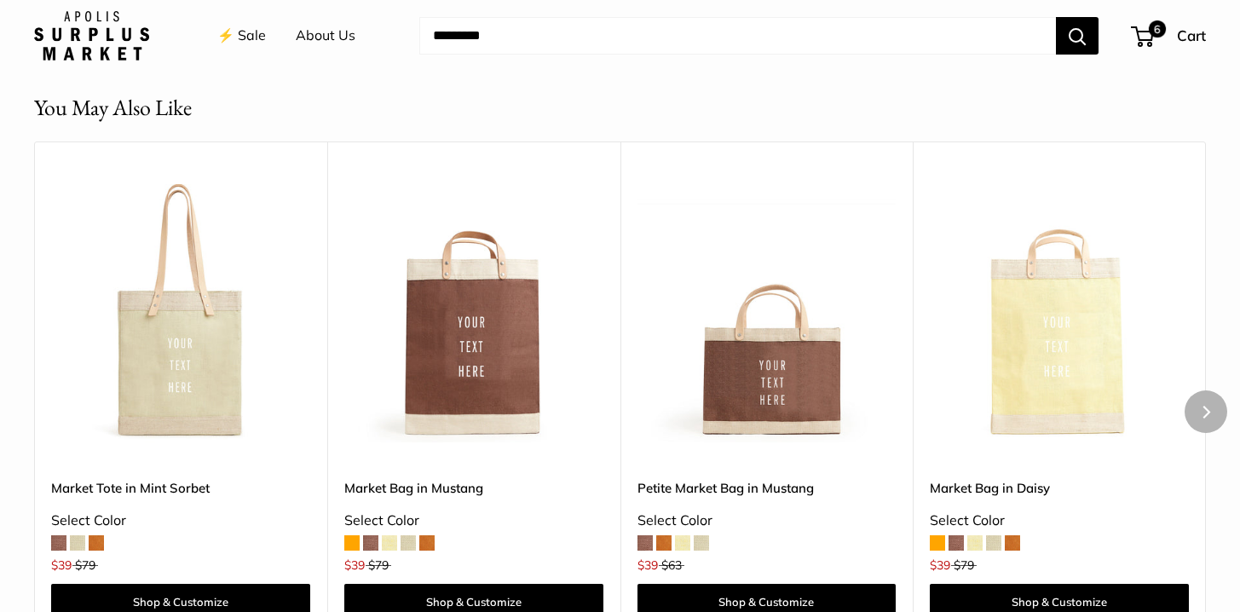
click at [1034, 489] on link "Market Bag in Daisy" at bounding box center [1059, 488] width 259 height 20
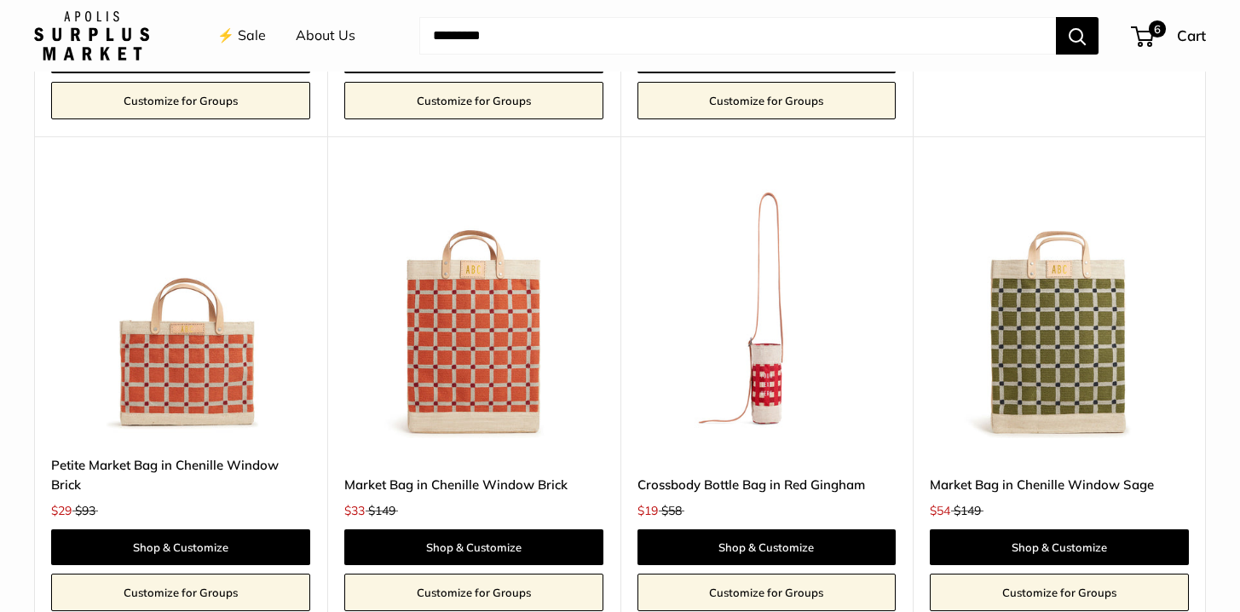
scroll to position [3337, 0]
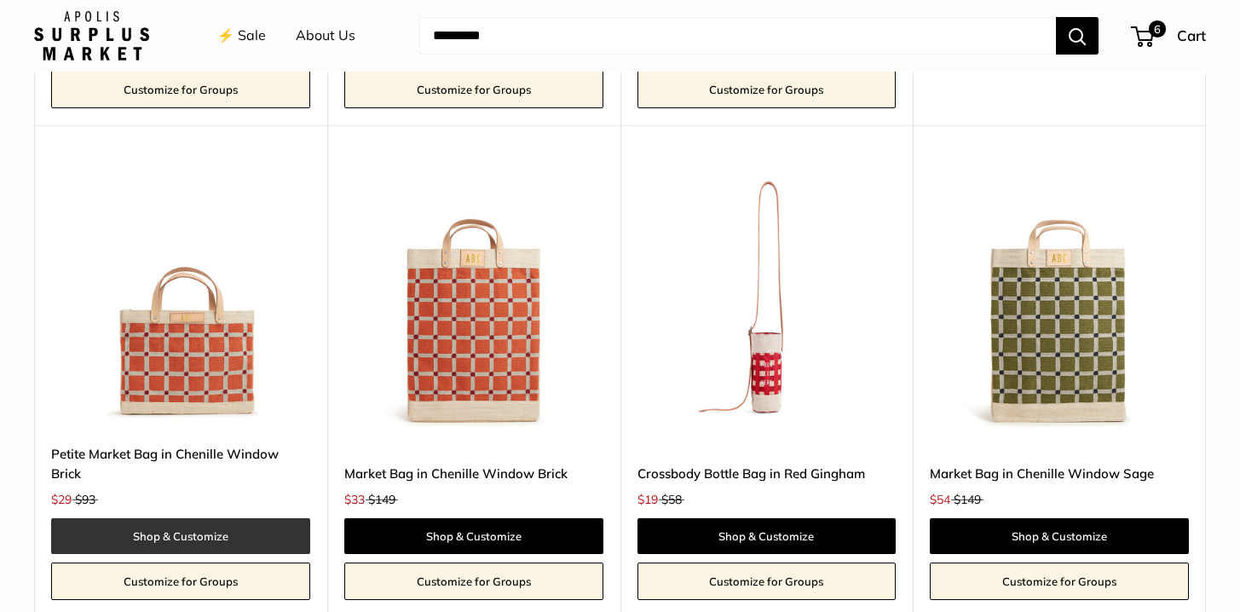
click at [175, 518] on link "Shop & Customize" at bounding box center [180, 536] width 259 height 36
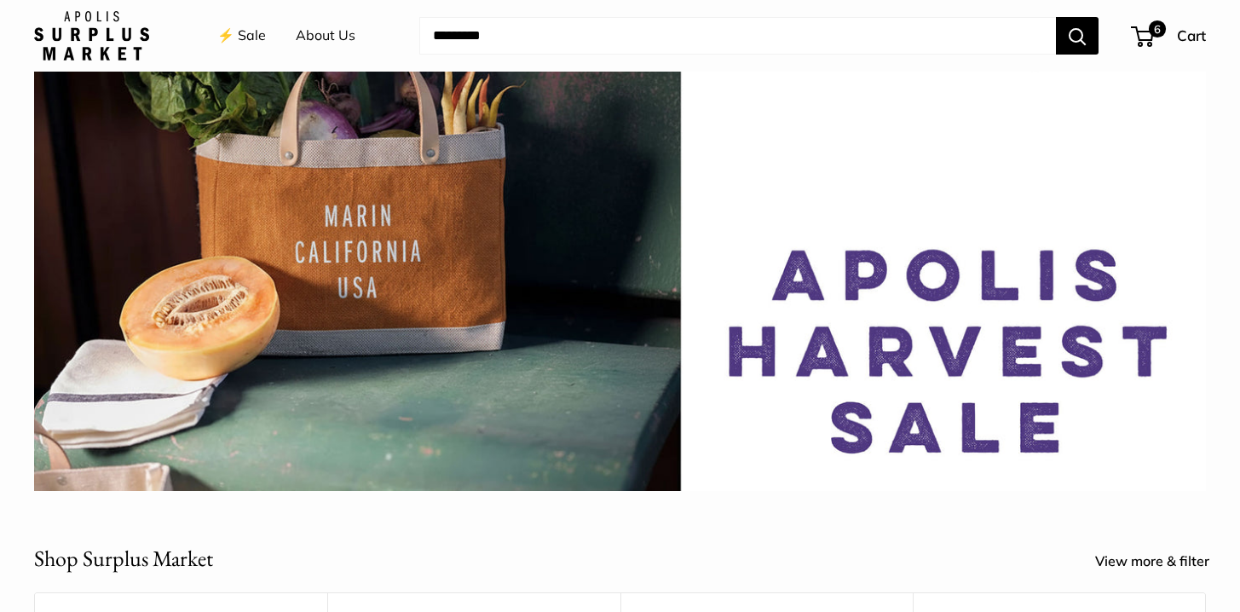
scroll to position [0, 0]
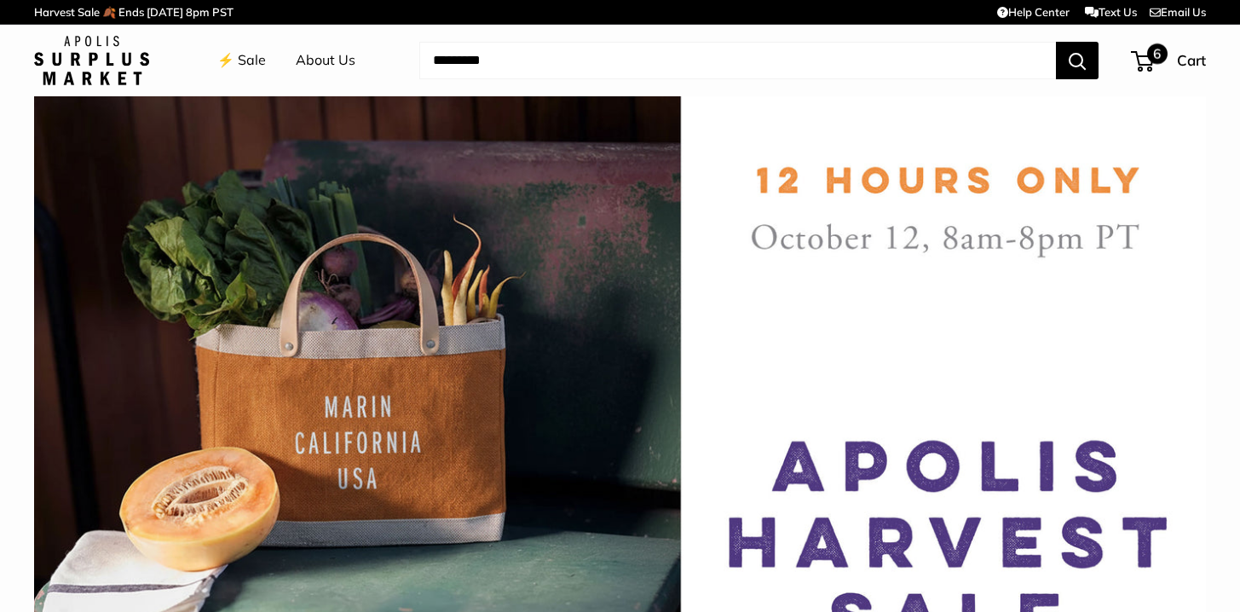
click at [1148, 61] on span "6" at bounding box center [1142, 61] width 23 height 20
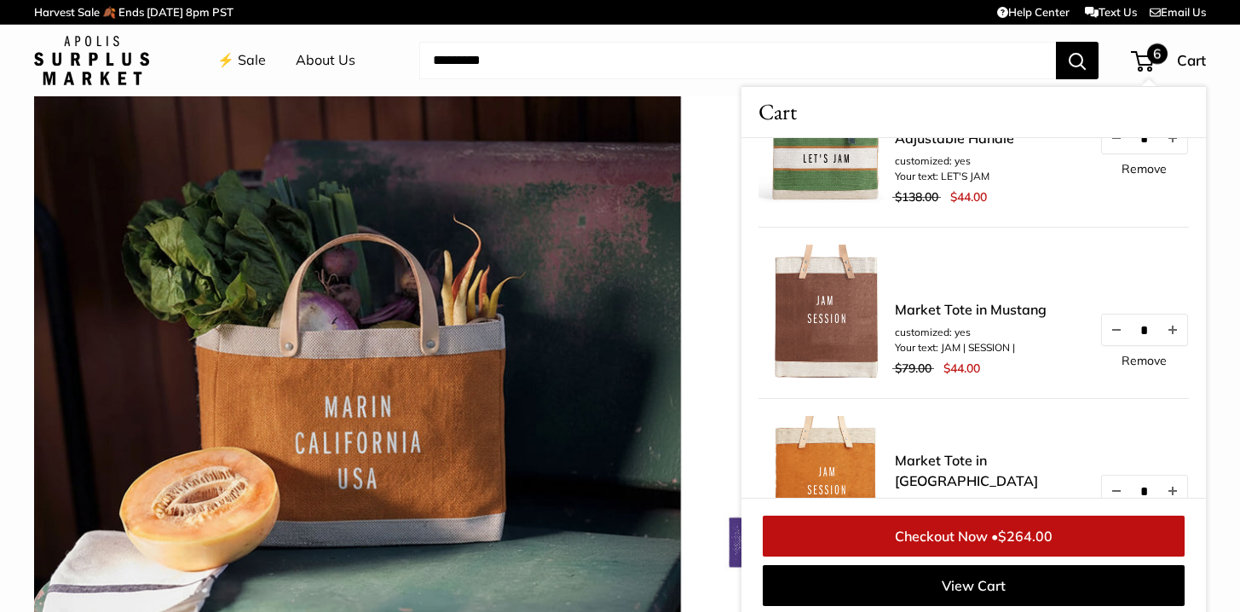
scroll to position [607, 0]
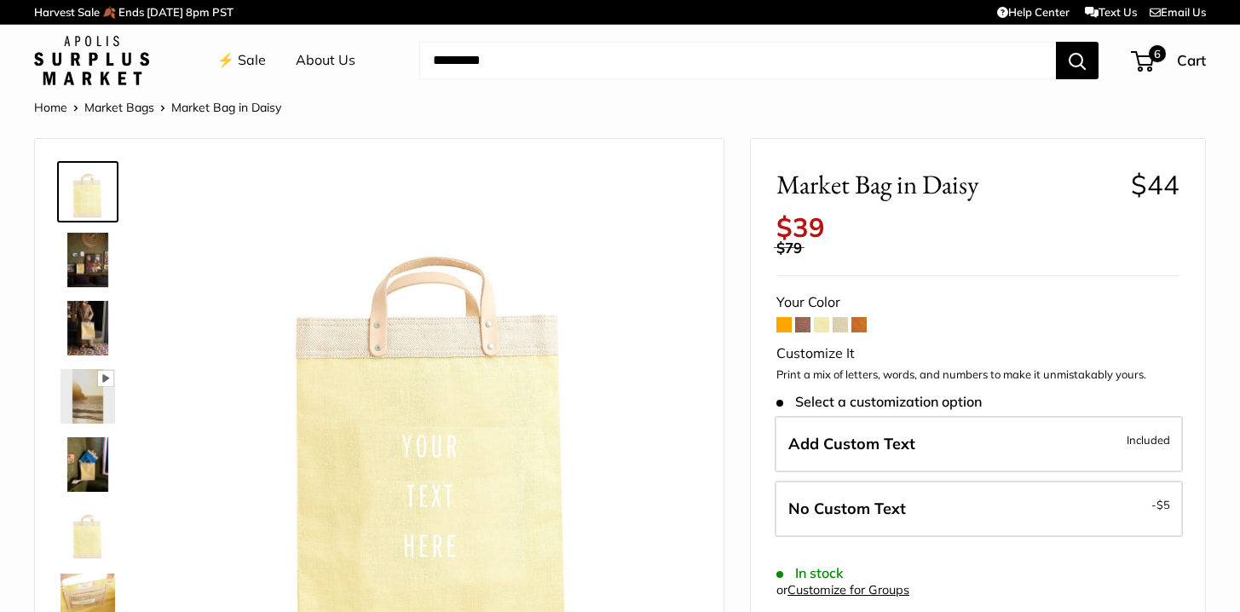
click at [782, 326] on span at bounding box center [783, 324] width 15 height 15
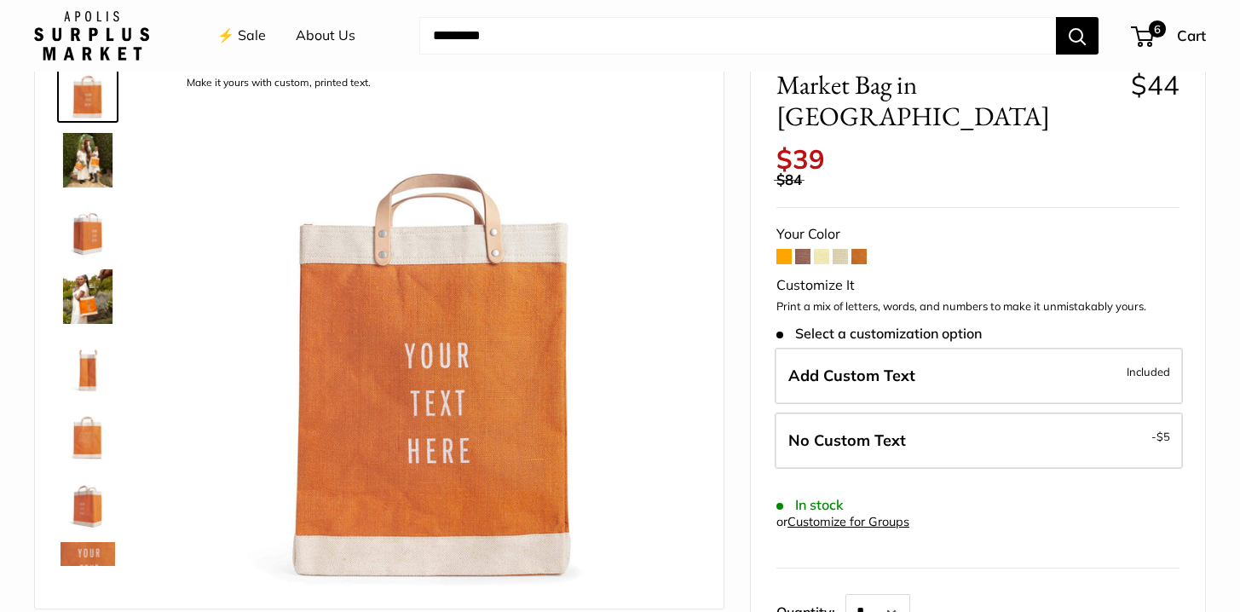
scroll to position [105, 0]
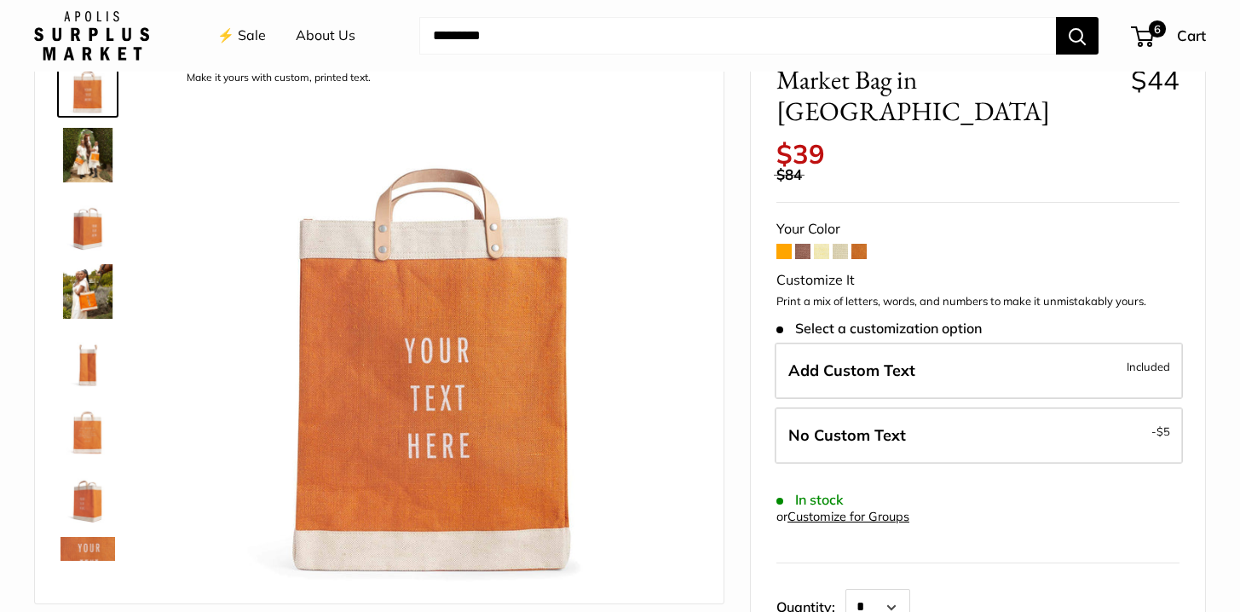
click at [863, 244] on span at bounding box center [858, 251] width 15 height 15
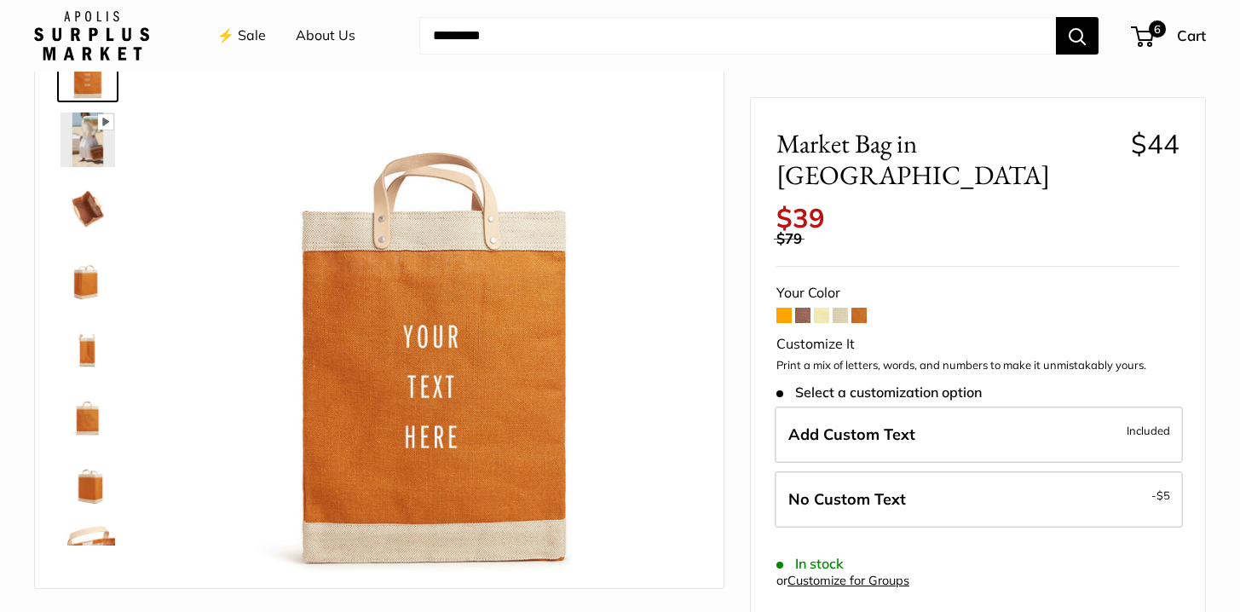
scroll to position [121, 0]
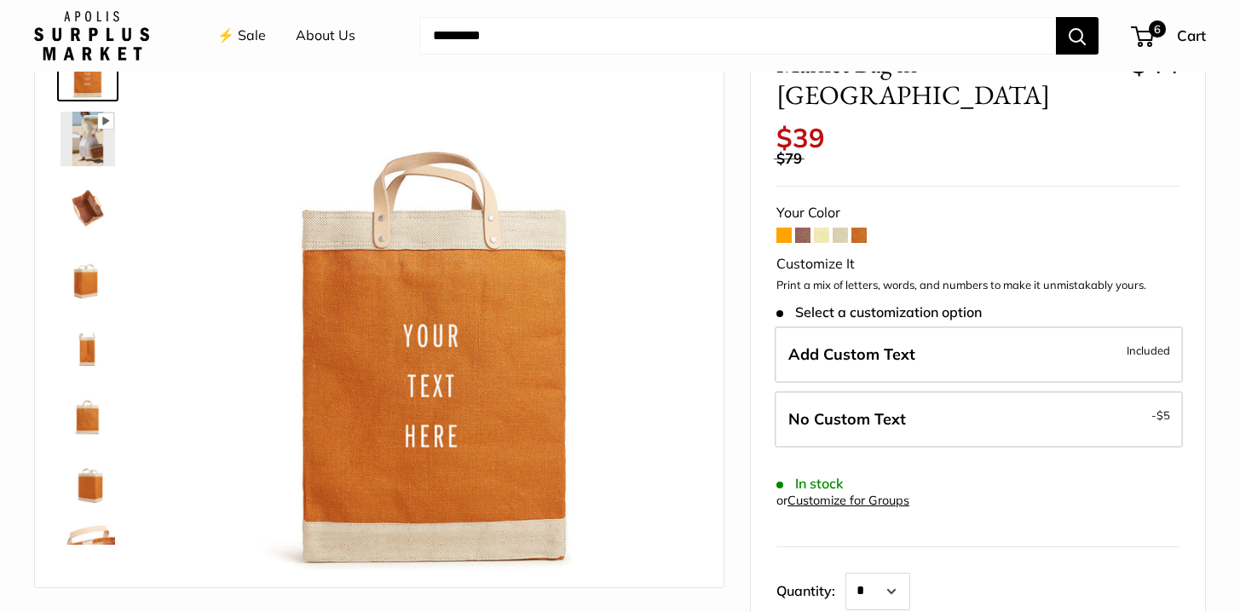
click at [784, 228] on span at bounding box center [783, 235] width 15 height 15
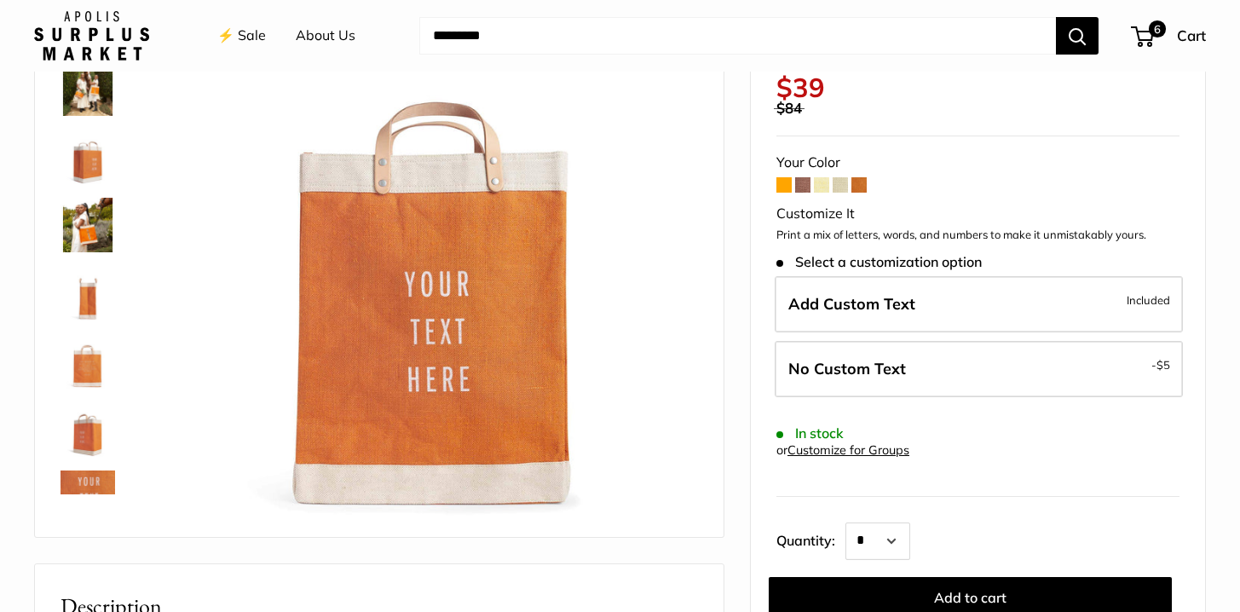
scroll to position [179, 0]
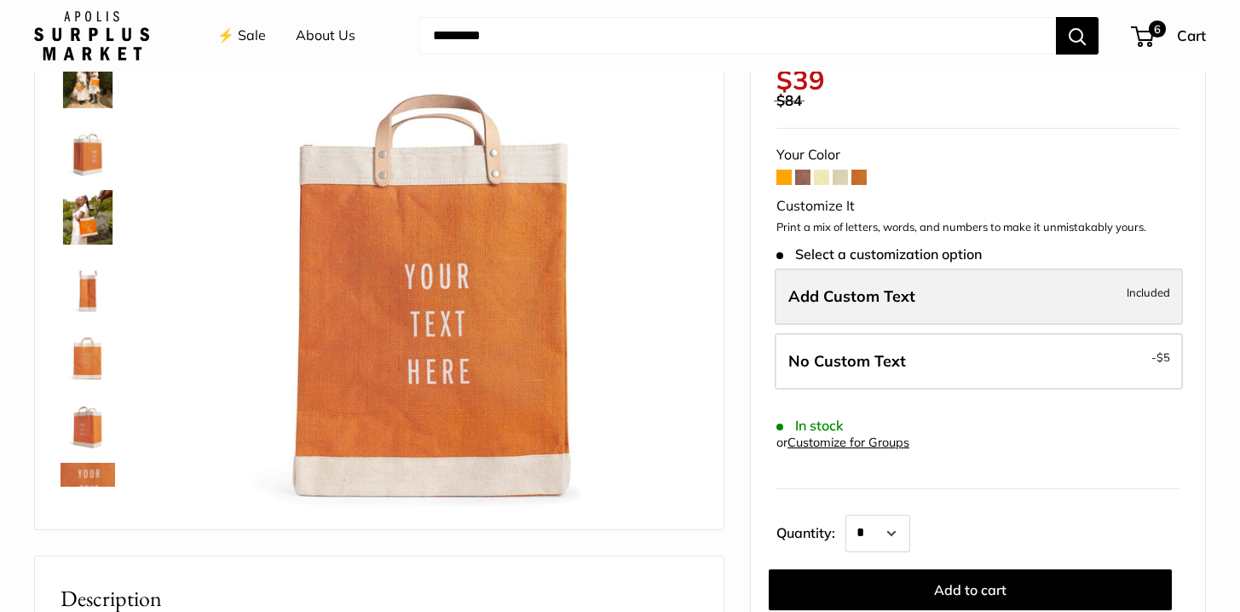
click at [897, 286] on span "Add Custom Text" at bounding box center [851, 296] width 127 height 20
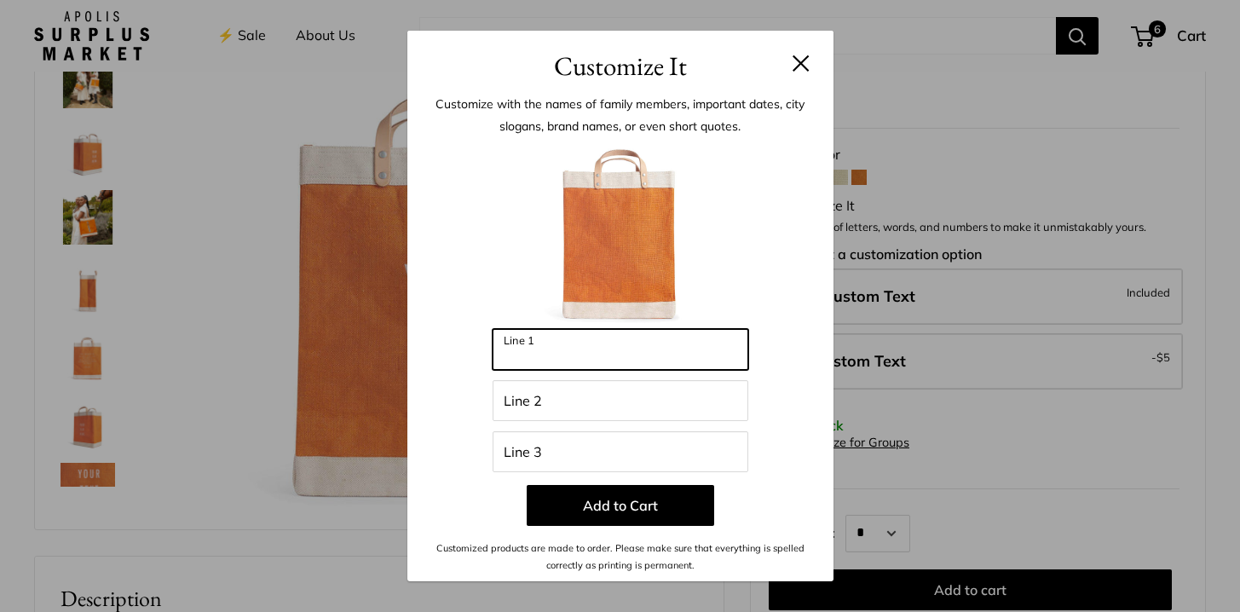
click at [542, 359] on input "Line 1" at bounding box center [621, 349] width 256 height 41
type input "*****"
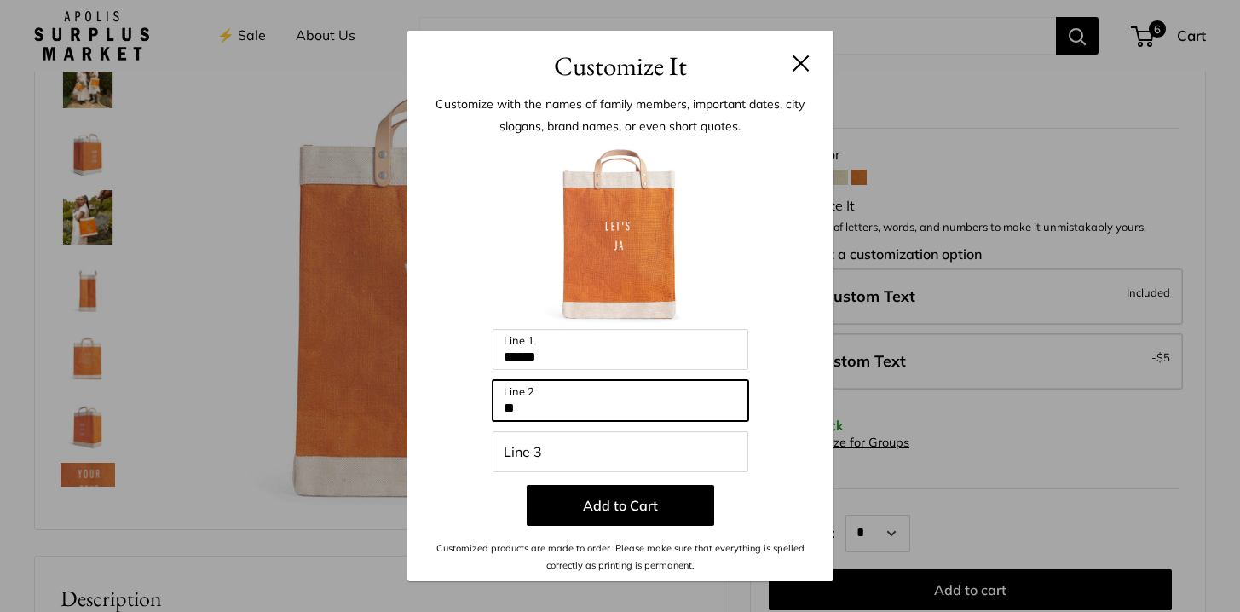
type input "*"
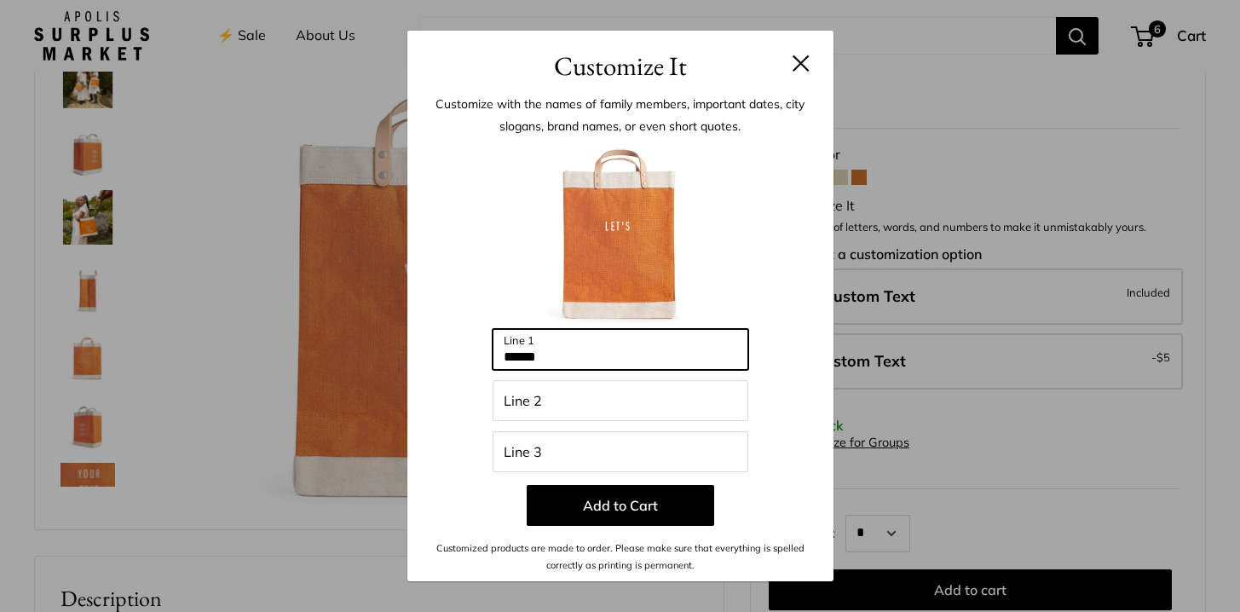
click at [586, 350] on input "*****" at bounding box center [621, 349] width 256 height 41
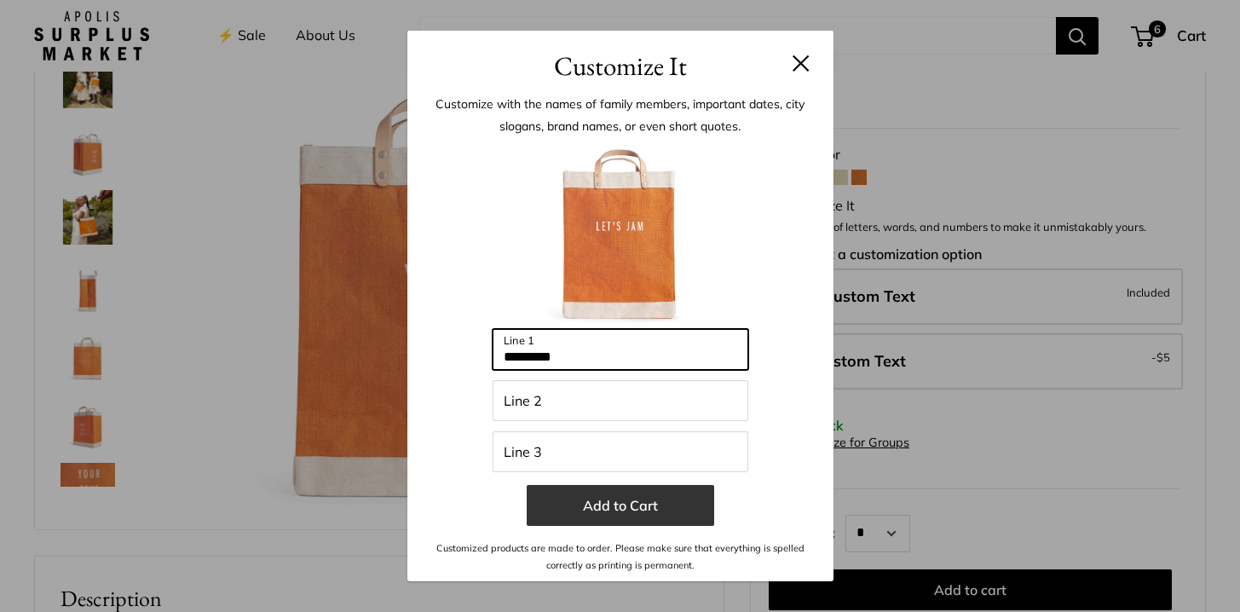
type input "*********"
click at [608, 510] on button "Add to Cart" at bounding box center [620, 505] width 187 height 41
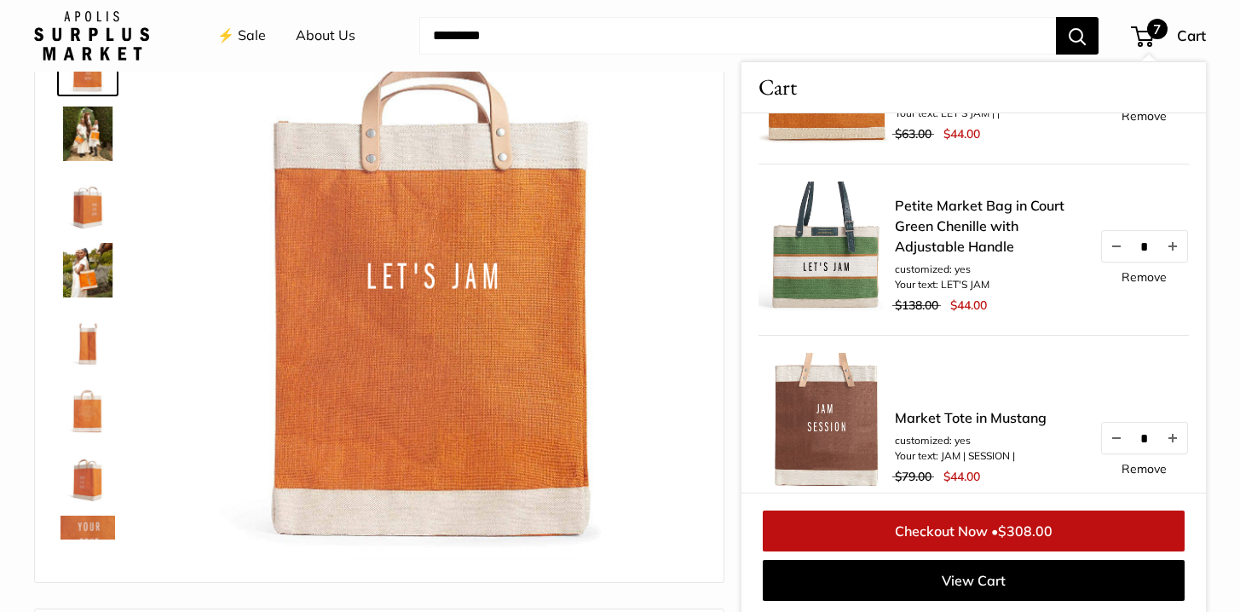
scroll to position [636, 0]
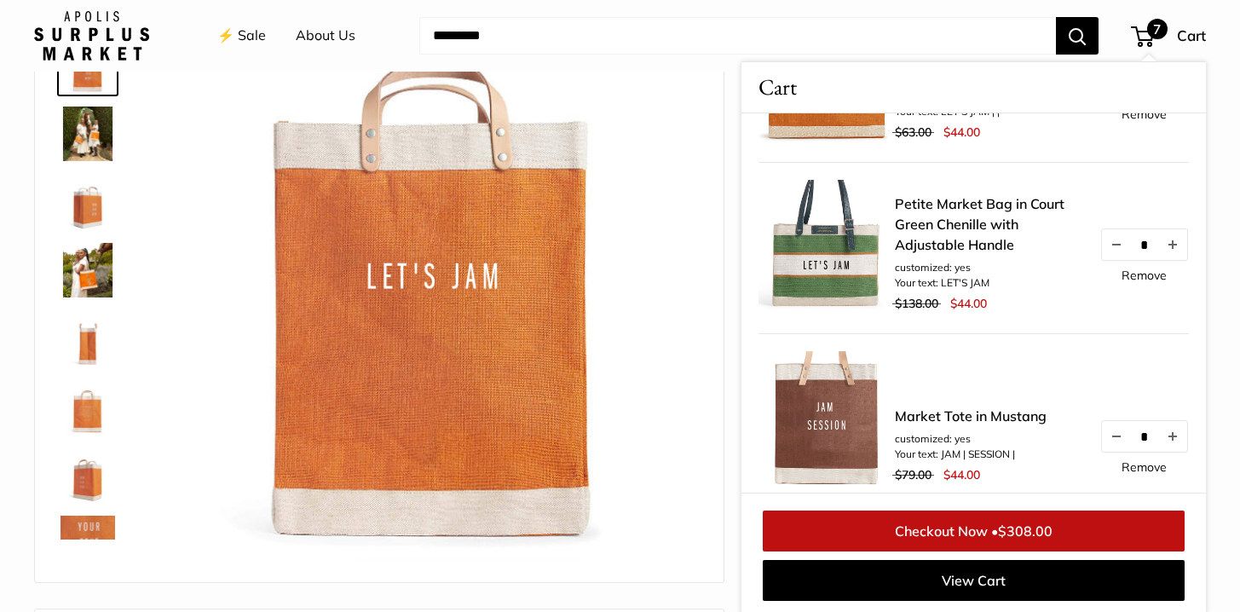
click at [1150, 271] on link "Remove" at bounding box center [1143, 275] width 45 height 12
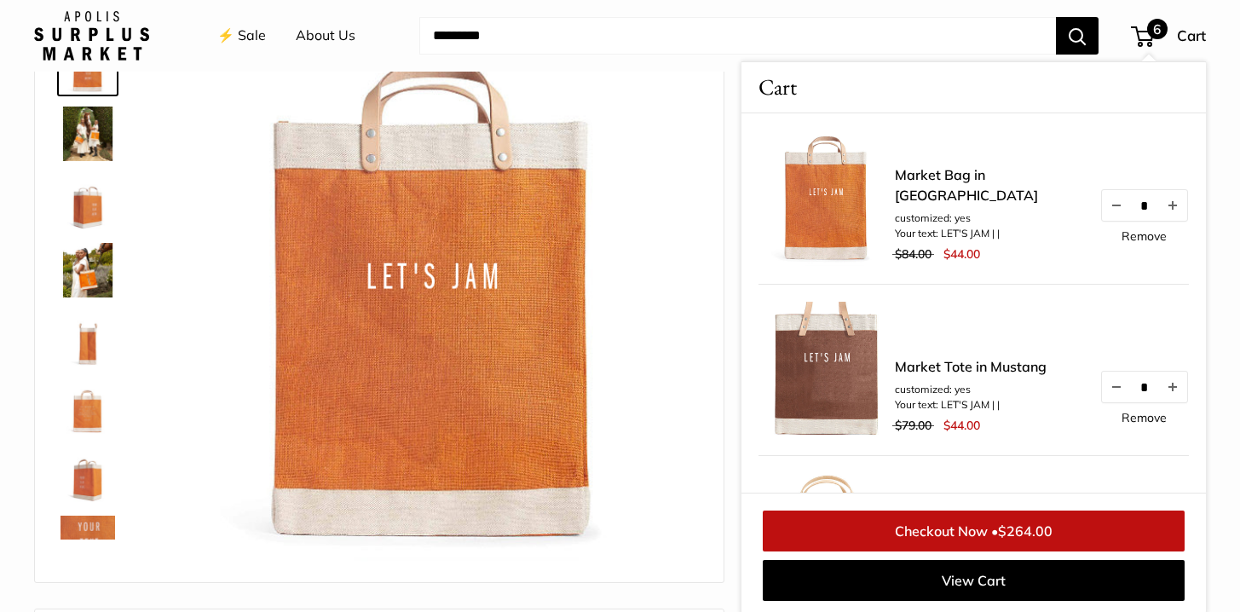
click at [1152, 421] on link "Remove" at bounding box center [1143, 418] width 45 height 12
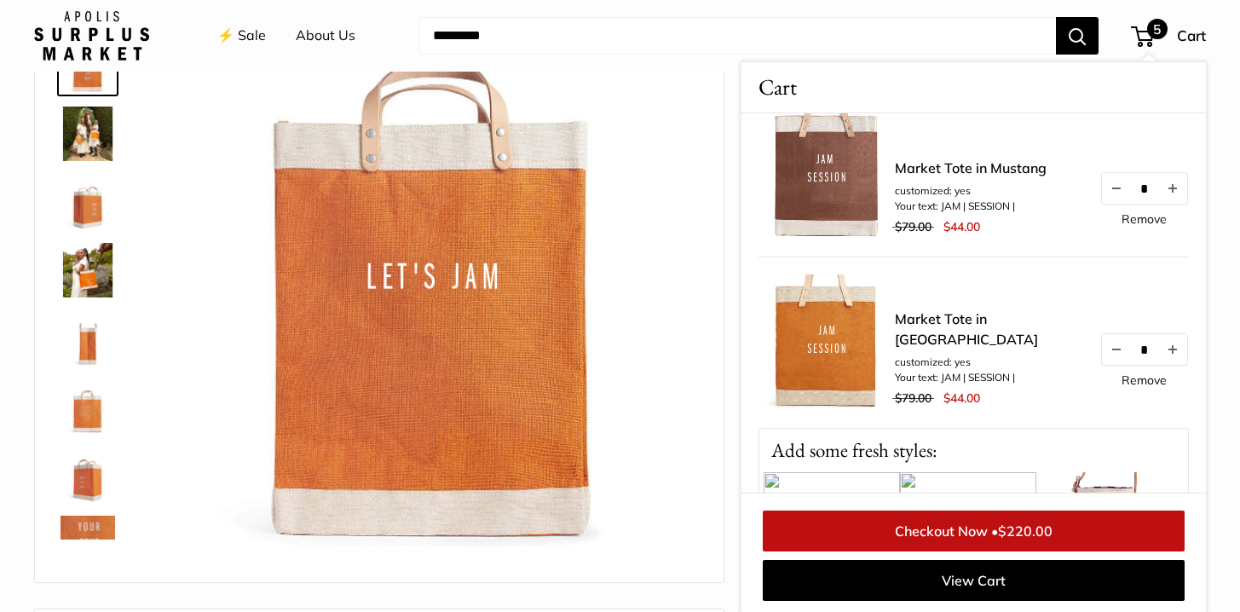
scroll to position [559, 0]
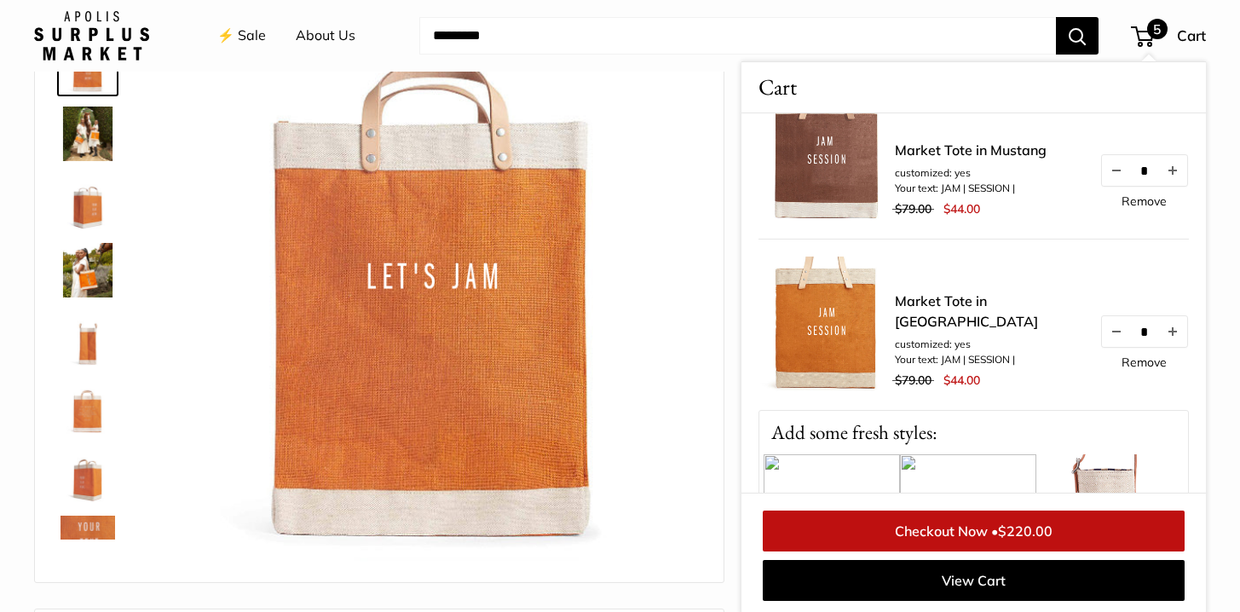
click at [1139, 368] on link "Remove" at bounding box center [1143, 362] width 45 height 12
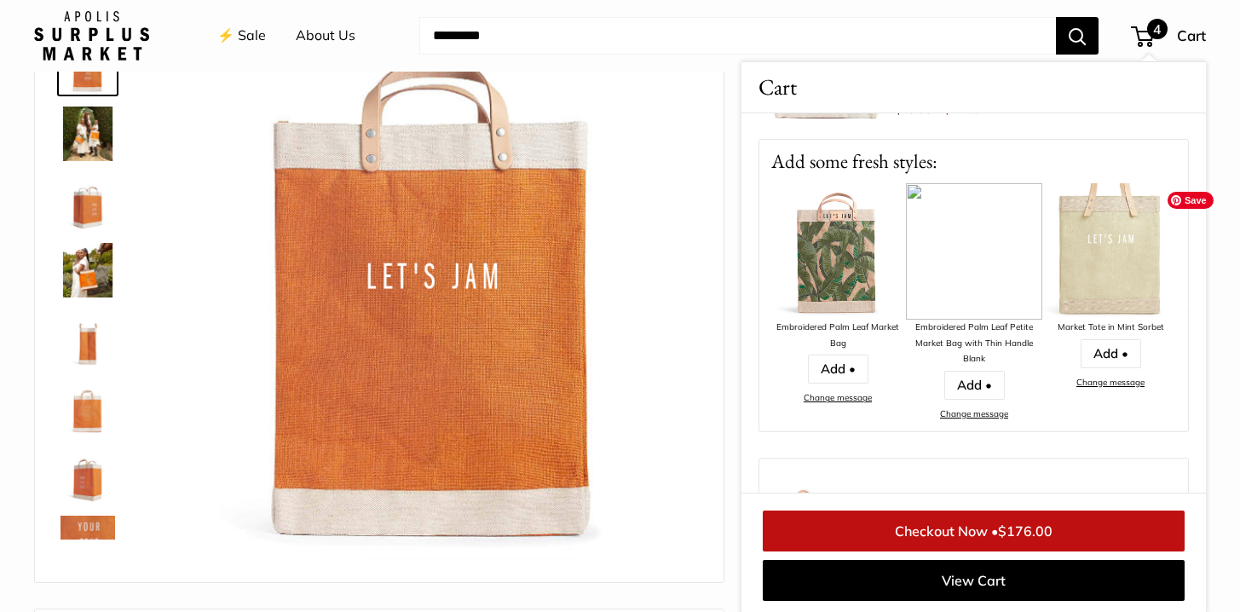
scroll to position [0, 676]
click at [985, 262] on img at bounding box center [974, 251] width 136 height 136
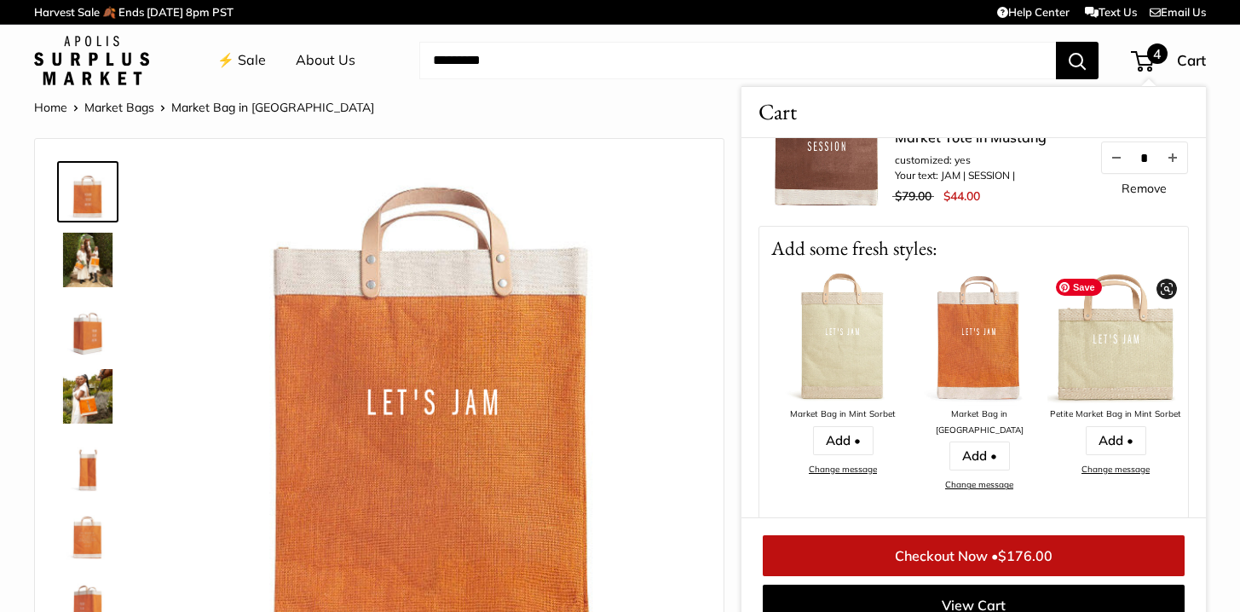
scroll to position [770, 0]
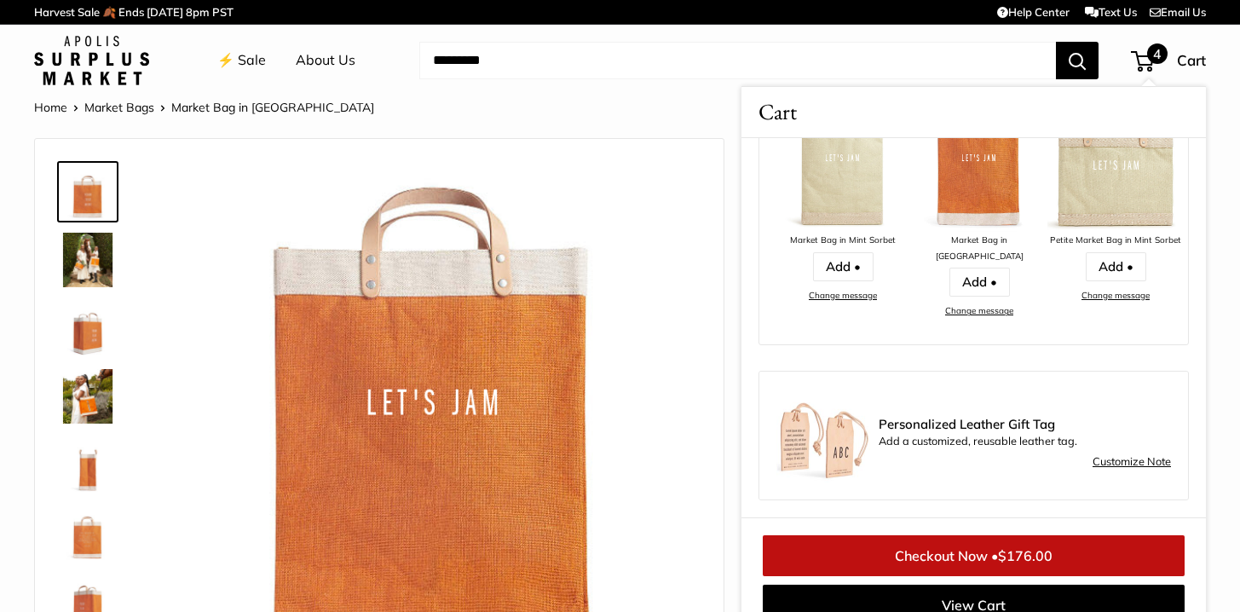
click at [1035, 556] on span "$176.00" at bounding box center [1025, 555] width 55 height 17
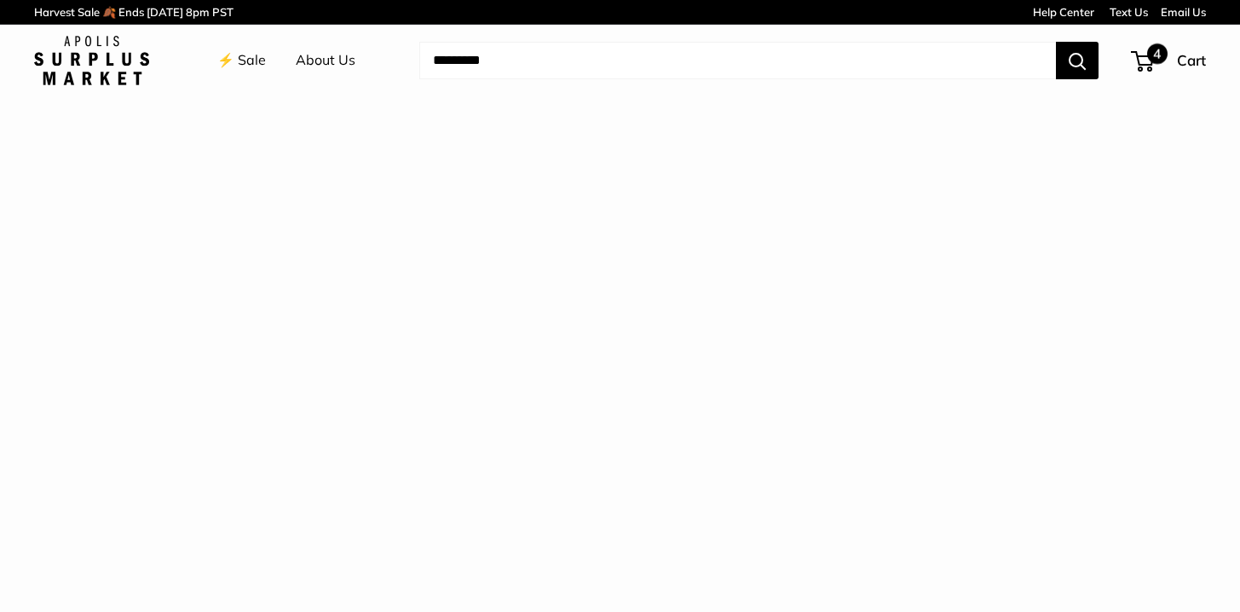
click at [1148, 63] on span "4" at bounding box center [1142, 61] width 23 height 20
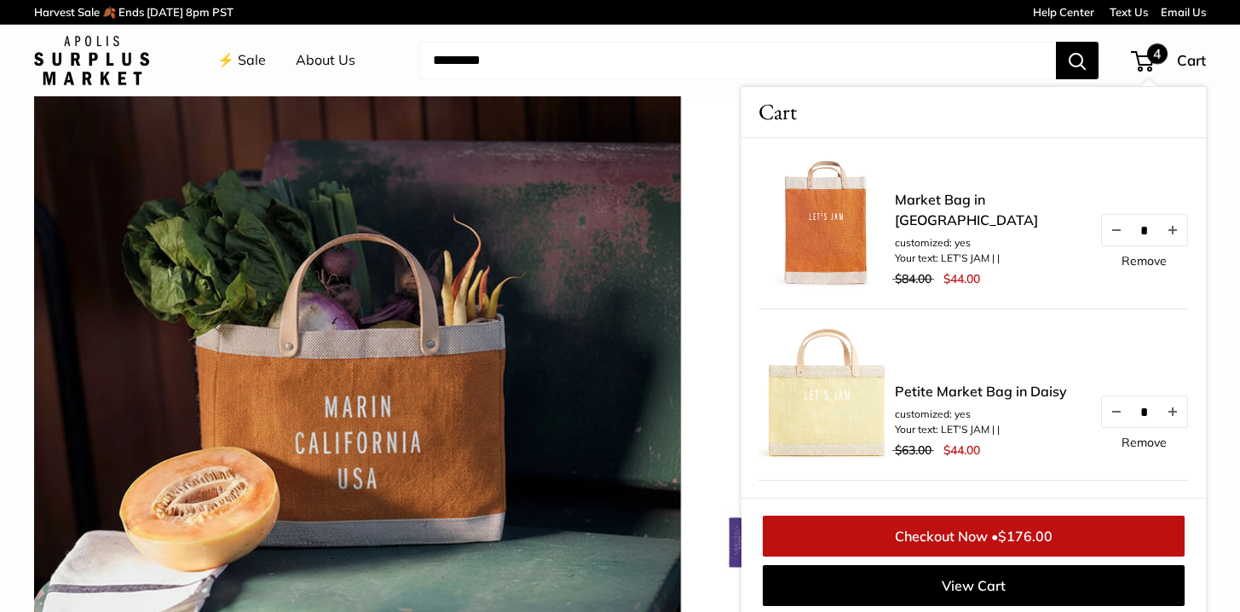
click at [1153, 57] on span "4" at bounding box center [1157, 53] width 20 height 20
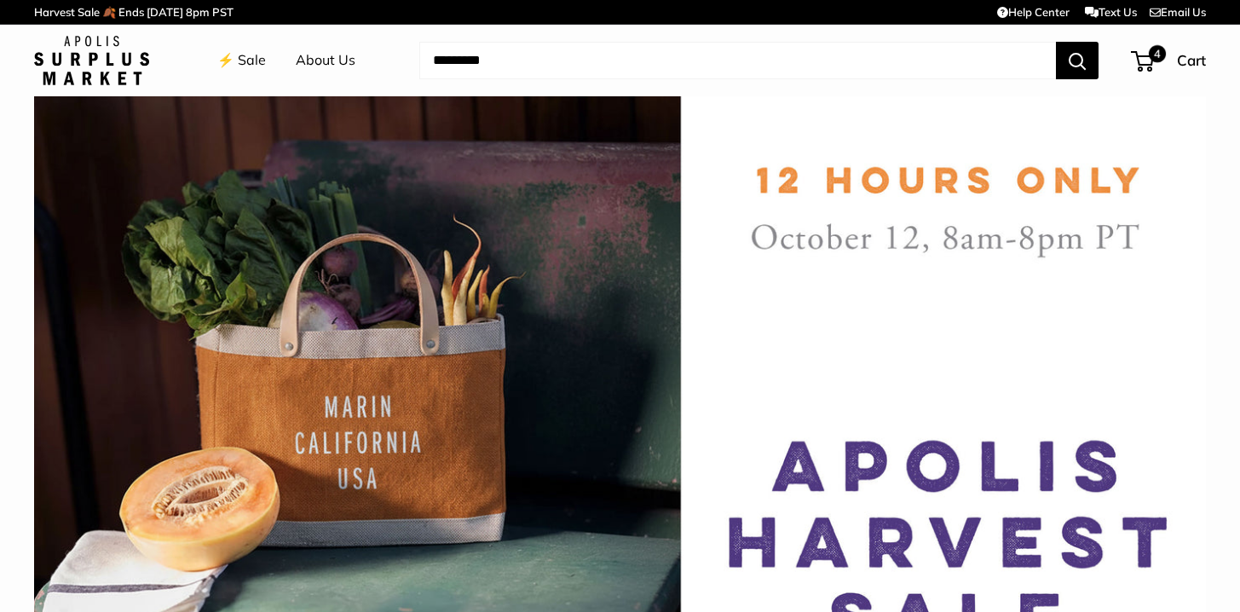
click at [1154, 40] on div "⚡️ Sale About Us Need help? Text Us: 20919 [EMAIL_ADDRESS][DOMAIN_NAME] Follow …" at bounding box center [620, 60] width 1172 height 55
click at [94, 50] on img at bounding box center [91, 60] width 115 height 49
click at [242, 62] on link "⚡️ Sale" at bounding box center [241, 61] width 49 height 26
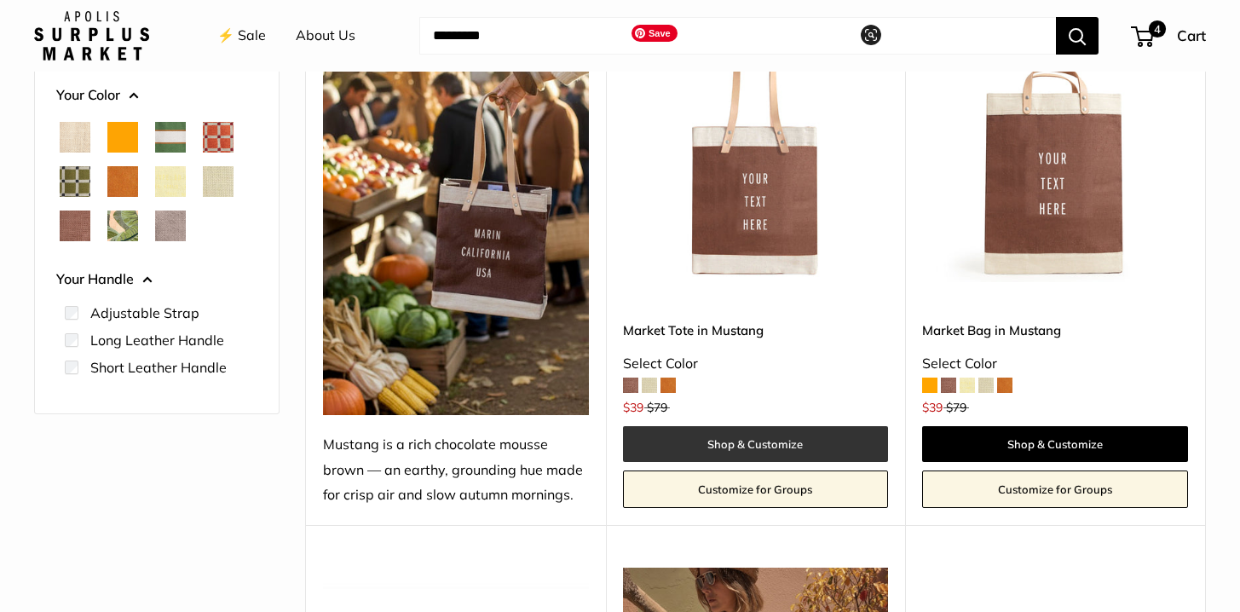
scroll to position [350, 0]
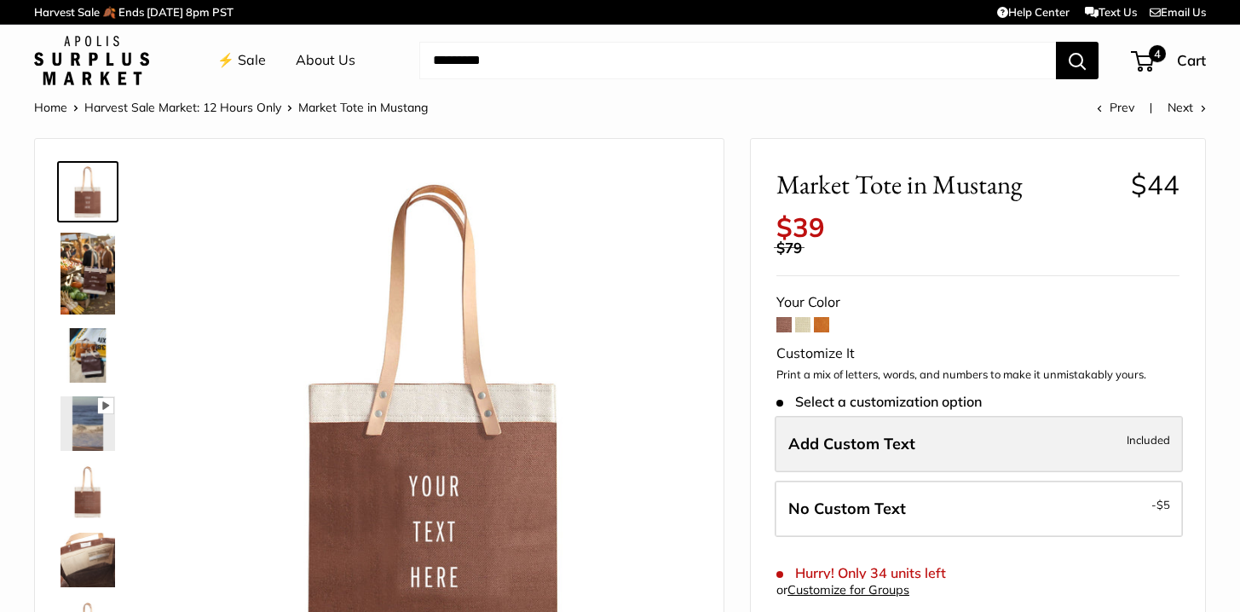
click at [853, 451] on span "Add Custom Text" at bounding box center [851, 444] width 127 height 20
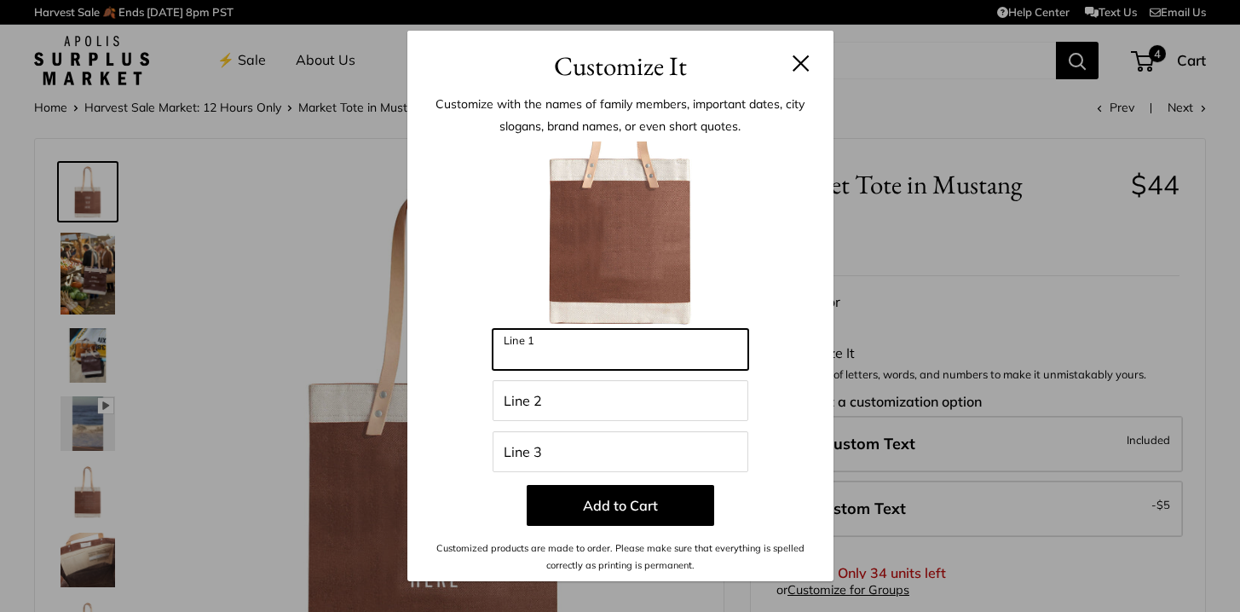
click at [637, 355] on input "Line 1" at bounding box center [621, 349] width 256 height 41
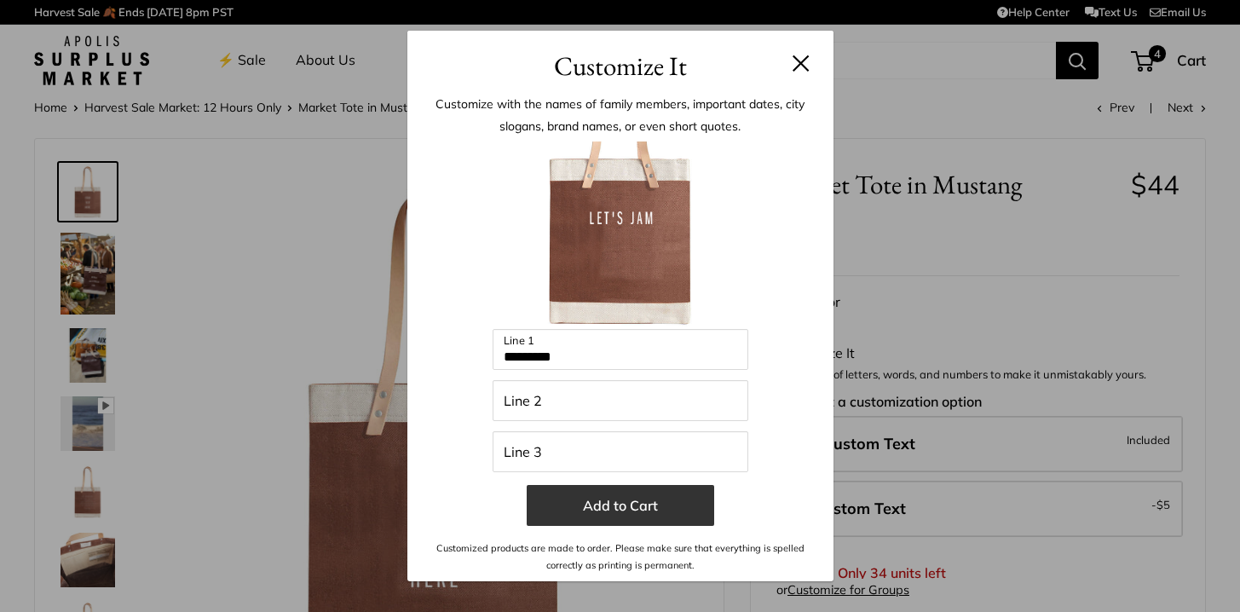
click at [628, 506] on button "Add to Cart" at bounding box center [620, 505] width 187 height 41
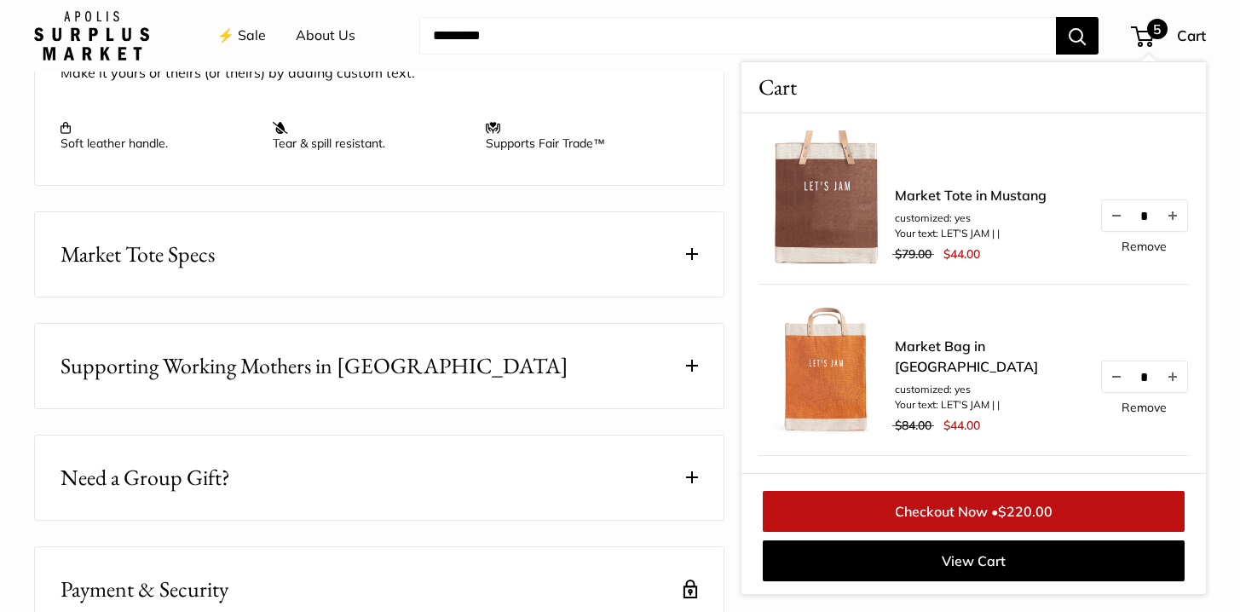
click at [683, 89] on div "The worry-free go-along for daily errands. This medium tote features long leath…" at bounding box center [379, 79] width 637 height 141
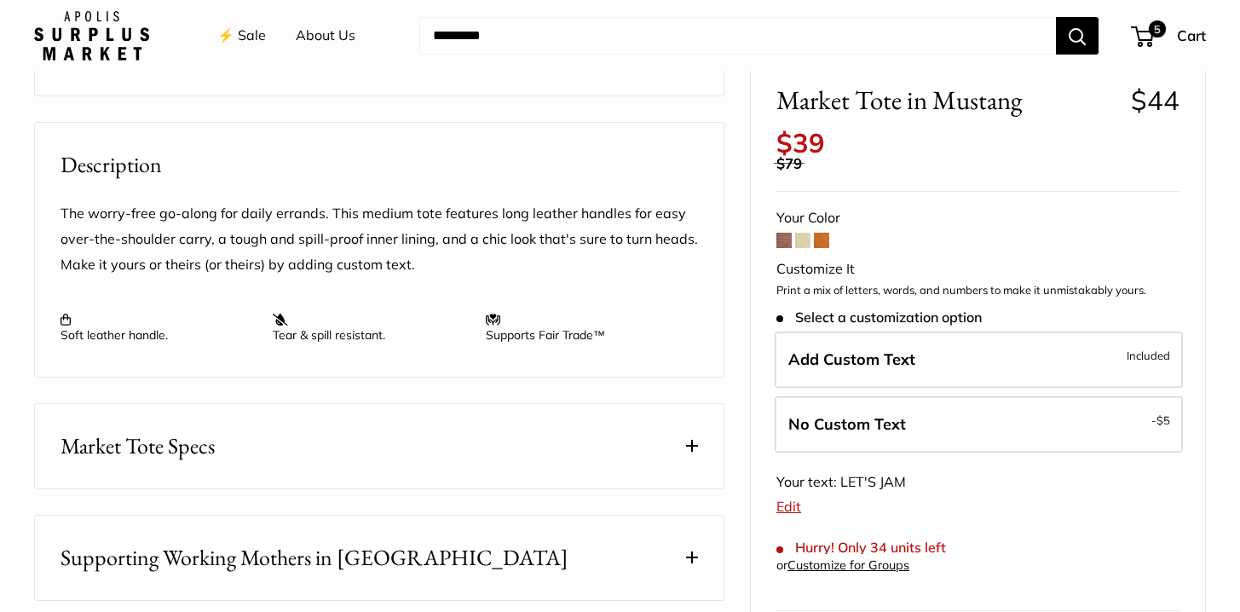
scroll to position [434, 0]
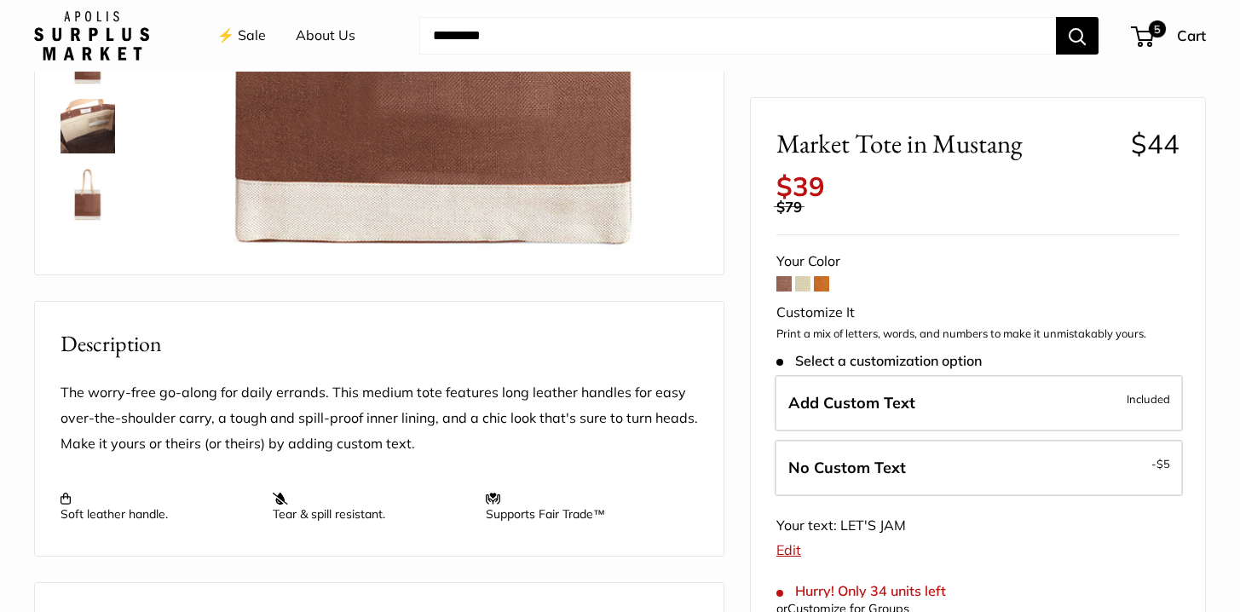
click at [878, 423] on label "Add Custom Text Included" at bounding box center [979, 403] width 408 height 56
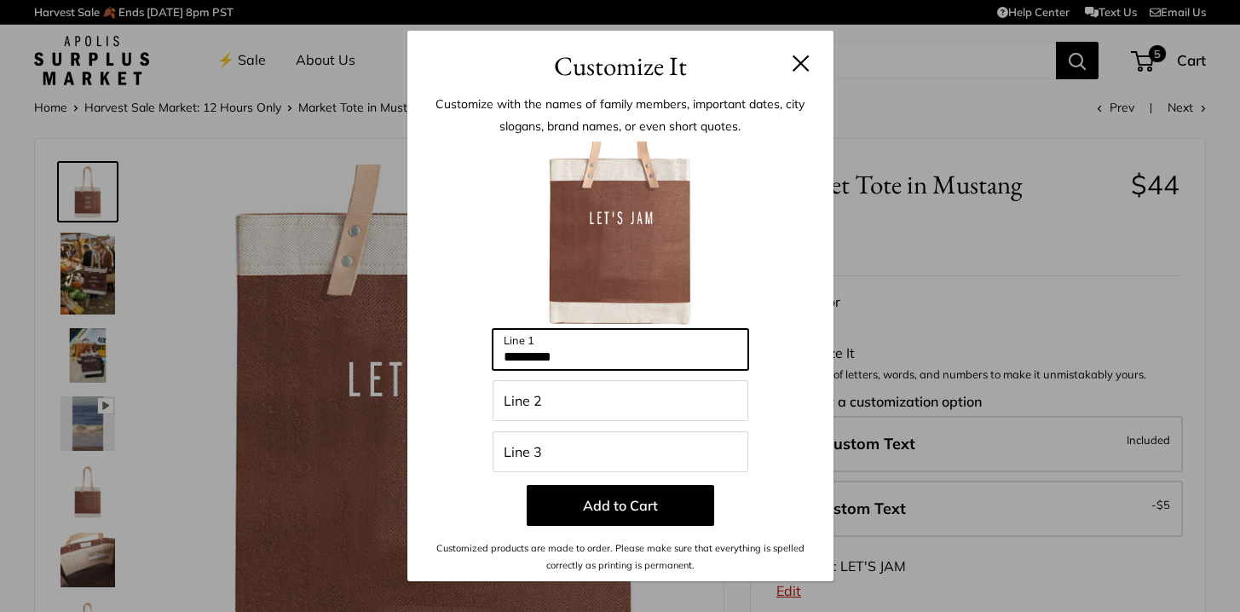
click at [574, 351] on input "*********" at bounding box center [621, 349] width 256 height 41
type input "*"
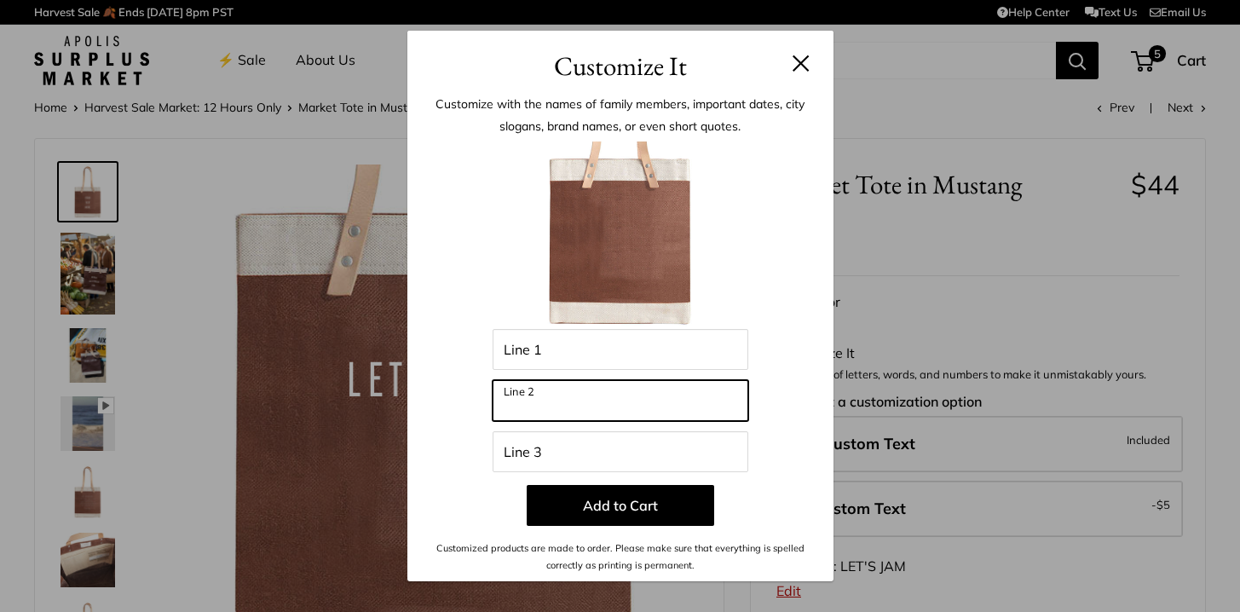
click at [559, 412] on input "Line 2" at bounding box center [621, 400] width 256 height 41
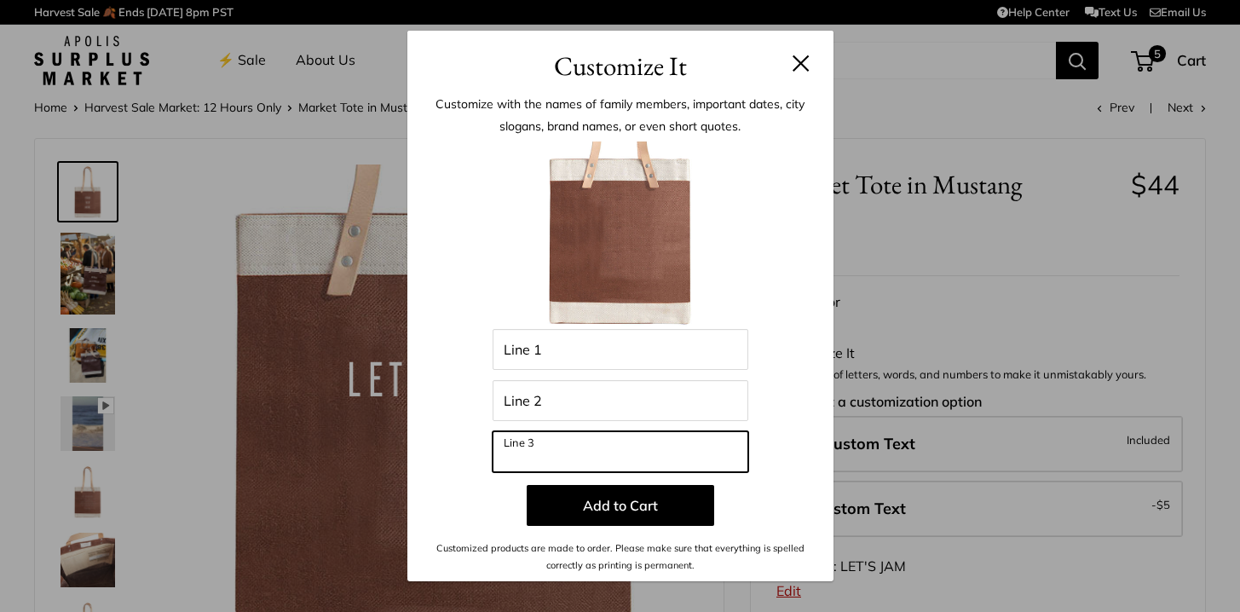
click at [556, 455] on input "Line 3" at bounding box center [621, 451] width 256 height 41
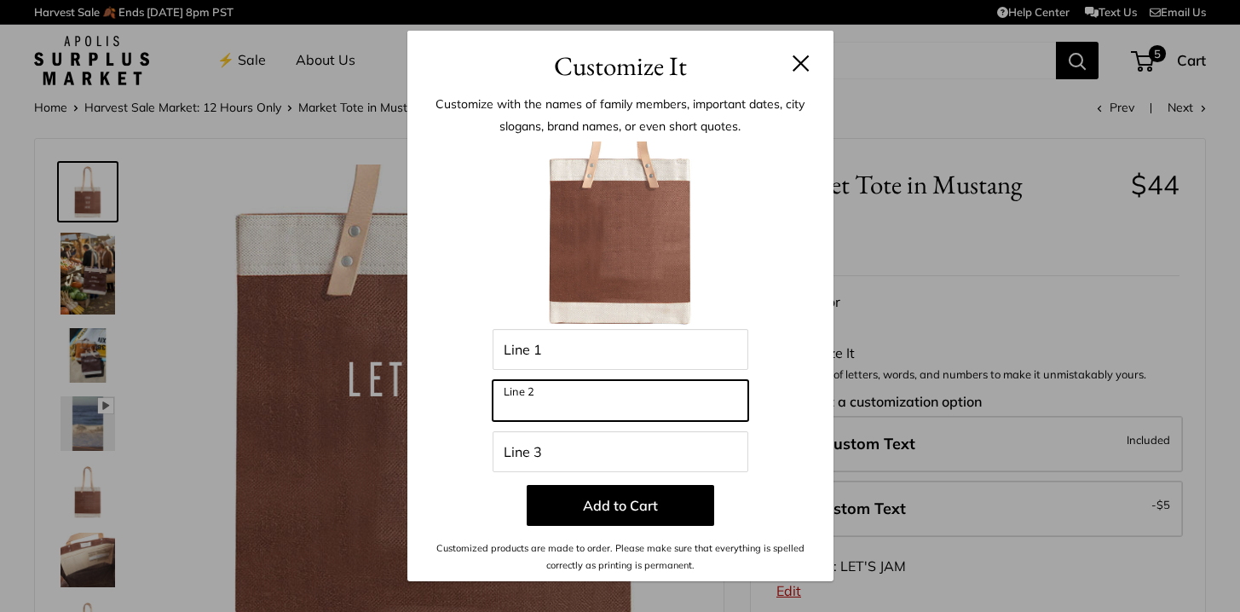
click at [574, 416] on input "Line 2" at bounding box center [621, 400] width 256 height 41
type input "*"
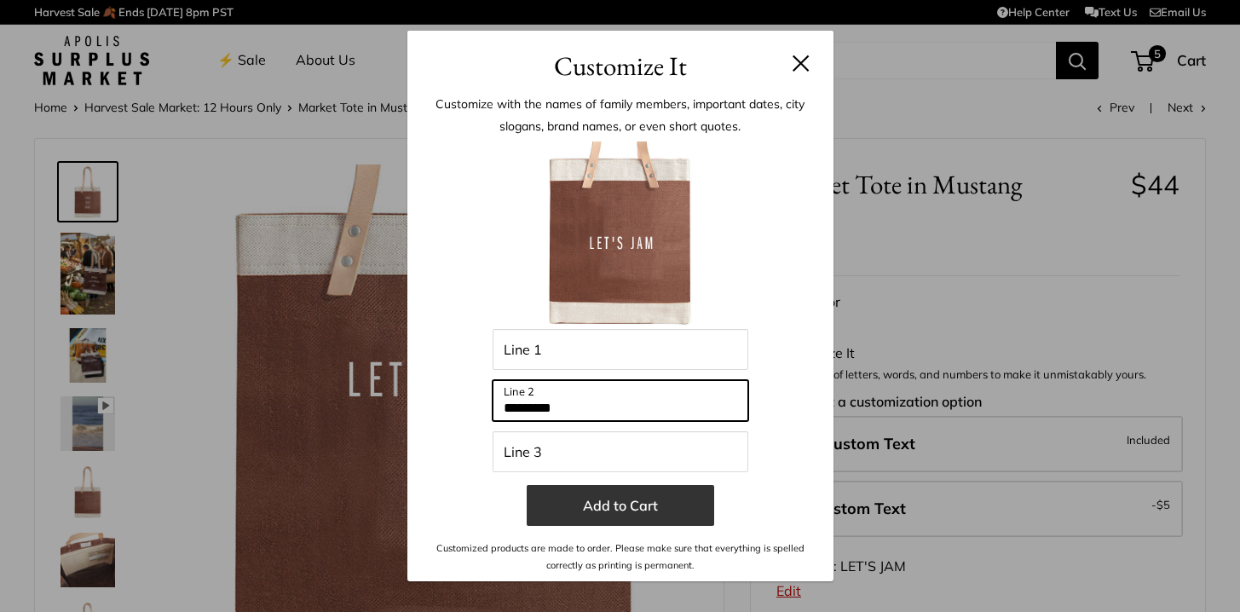
type input "*********"
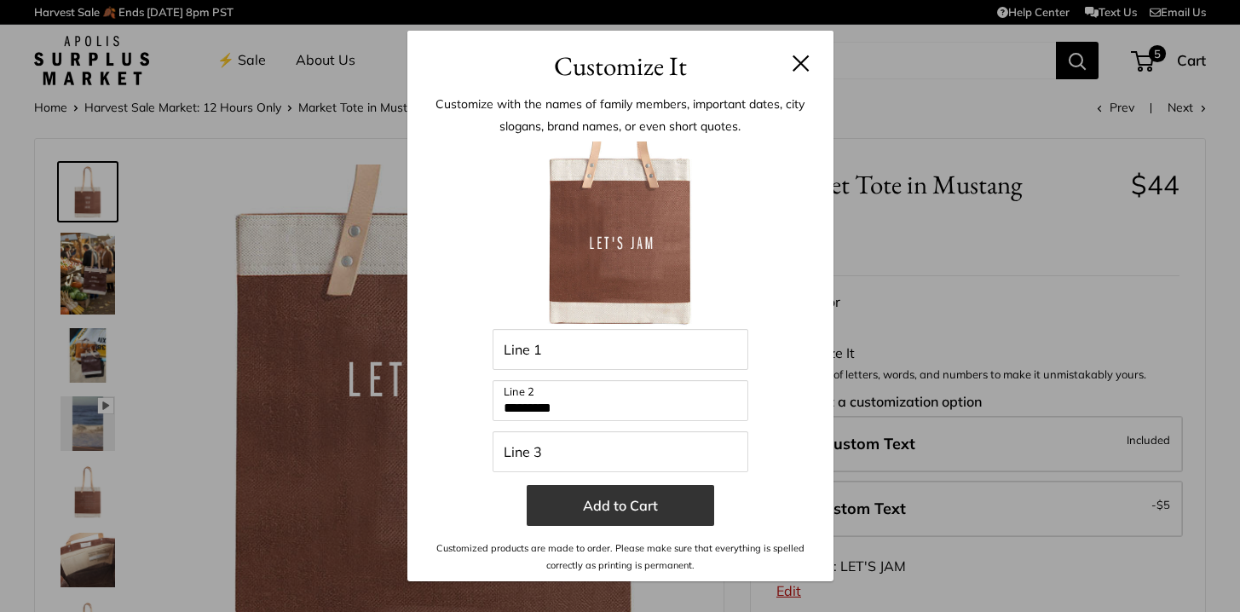
click at [651, 513] on button "Add to Cart" at bounding box center [620, 505] width 187 height 41
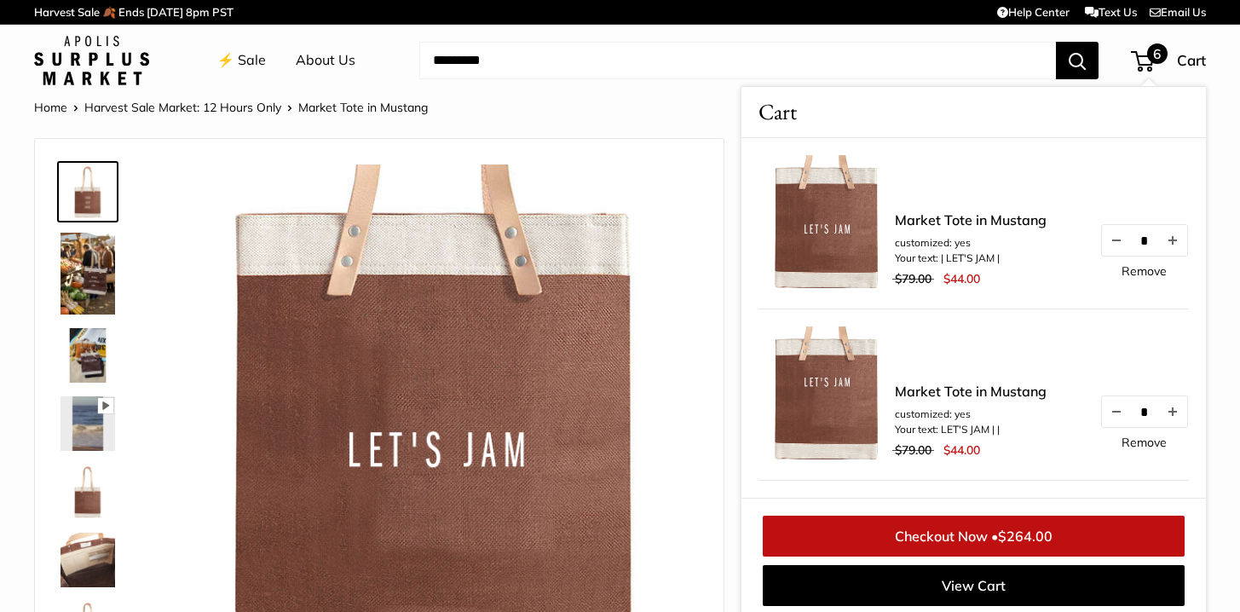
click at [1136, 437] on link "Remove" at bounding box center [1143, 442] width 45 height 12
click at [1132, 448] on link "Remove" at bounding box center [1143, 442] width 45 height 12
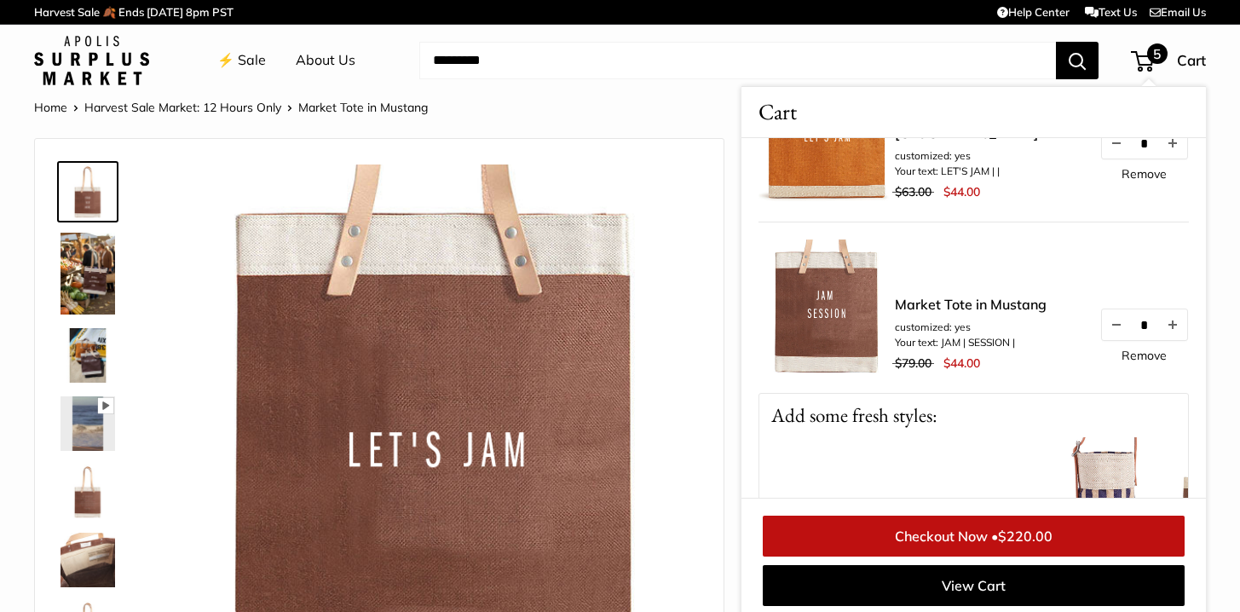
scroll to position [606, 0]
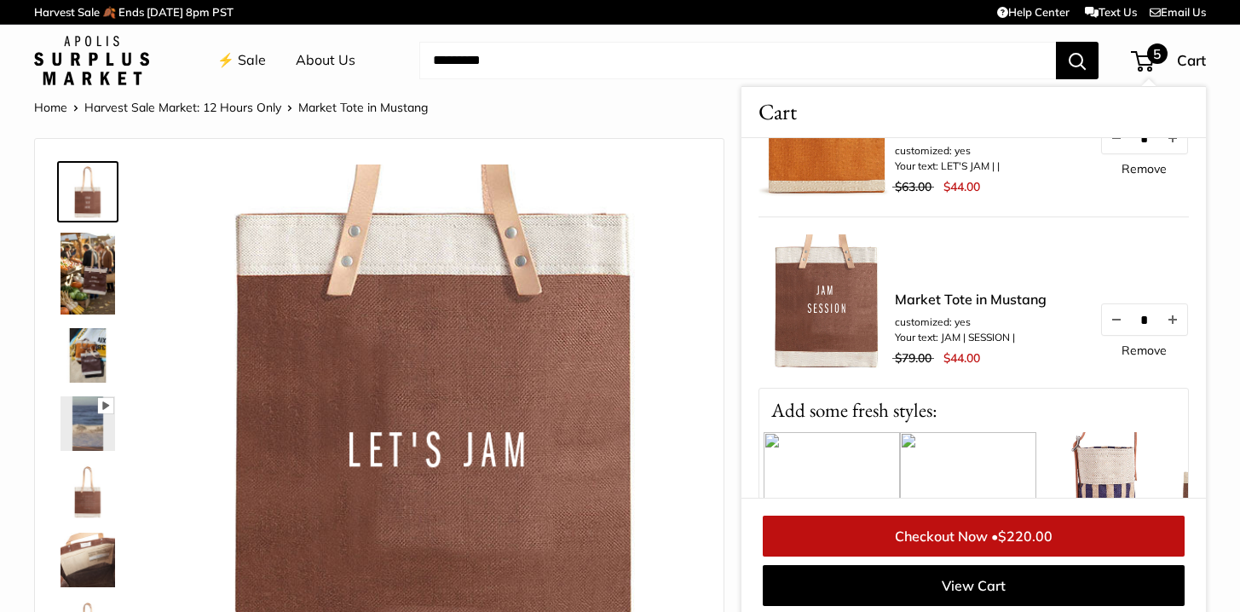
click at [1133, 350] on link "Remove" at bounding box center [1143, 350] width 45 height 12
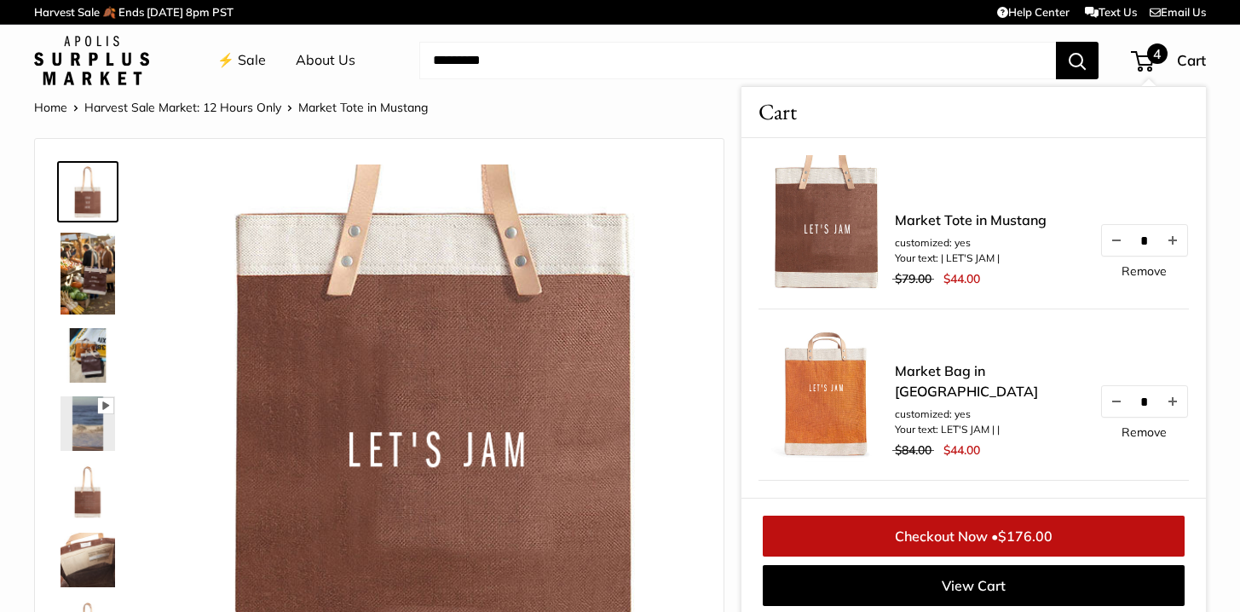
click at [559, 75] on input "Search..." at bounding box center [737, 60] width 637 height 37
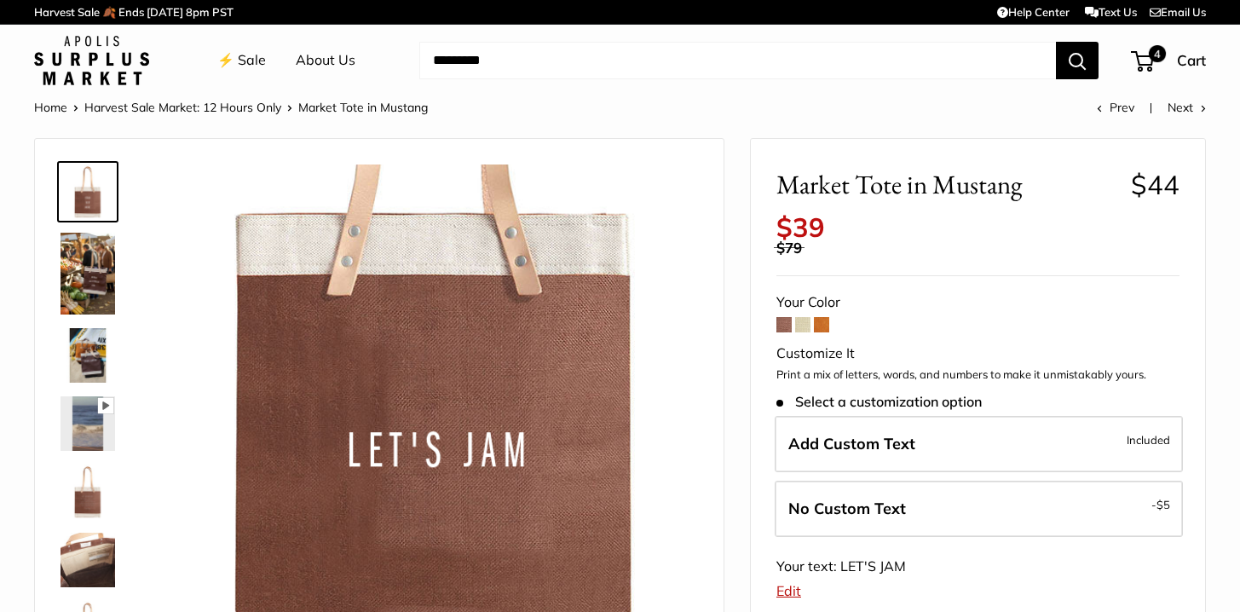
click at [824, 326] on span at bounding box center [821, 324] width 15 height 15
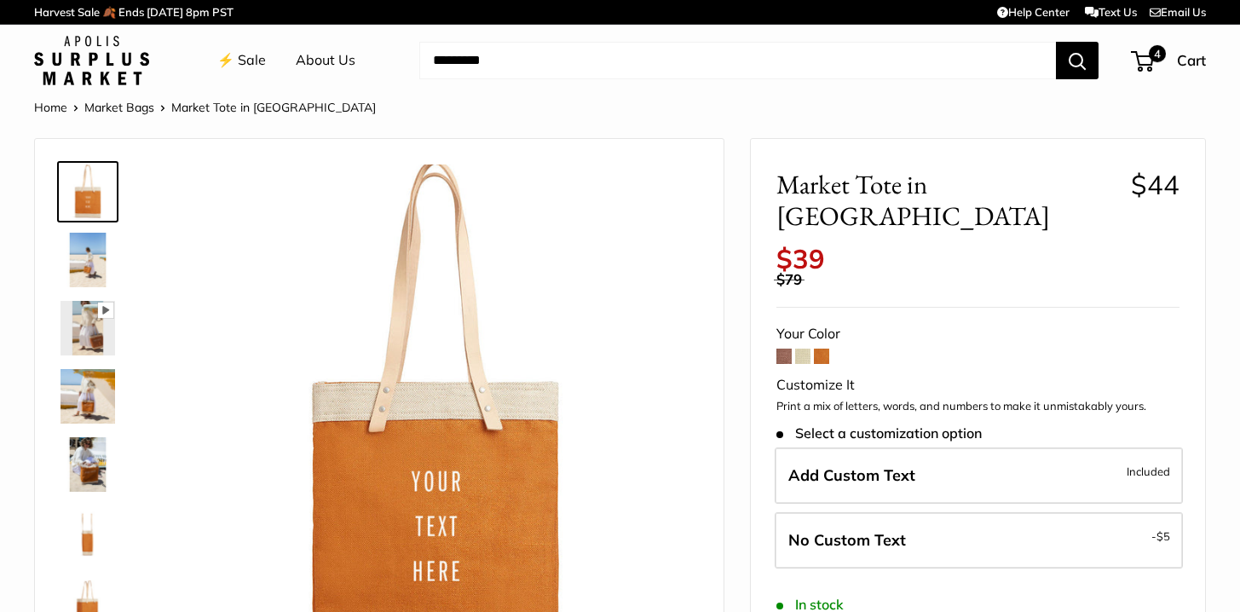
scroll to position [199, 0]
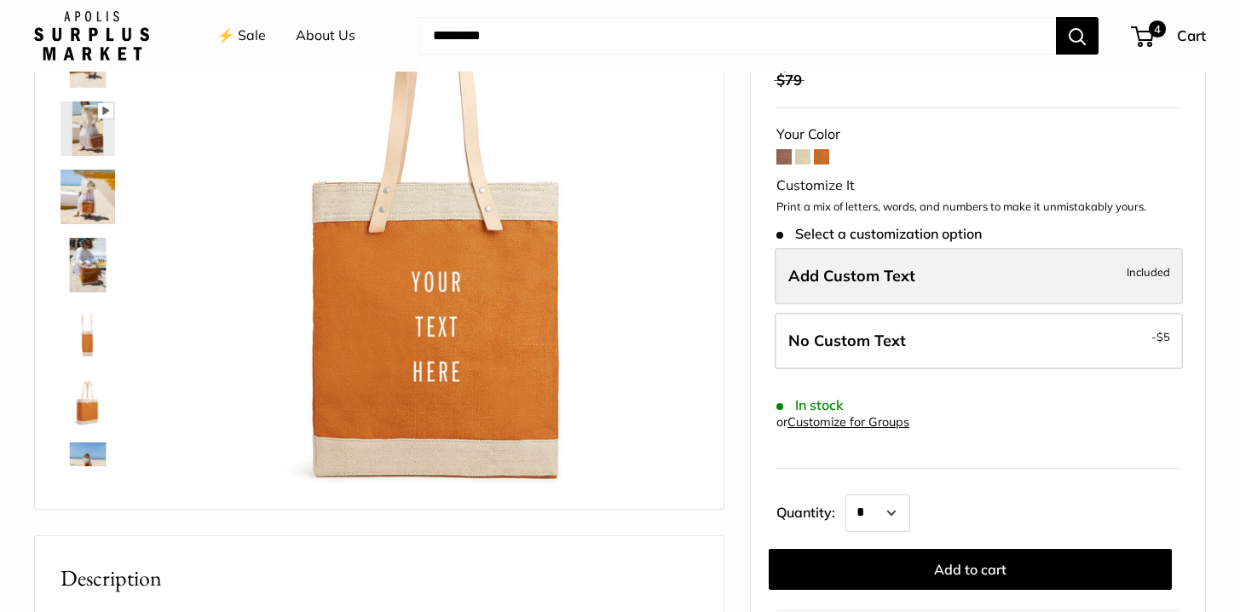
click at [843, 257] on label "Add Custom Text Included" at bounding box center [979, 276] width 408 height 56
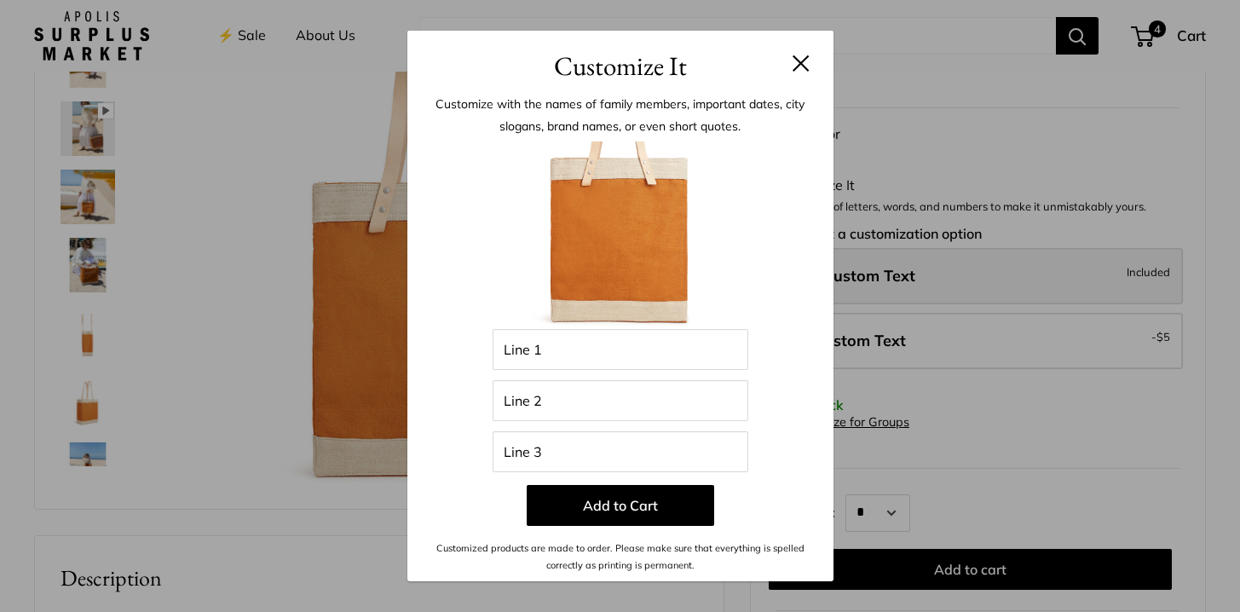
scroll to position [200, 0]
click at [802, 61] on button at bounding box center [801, 63] width 17 height 17
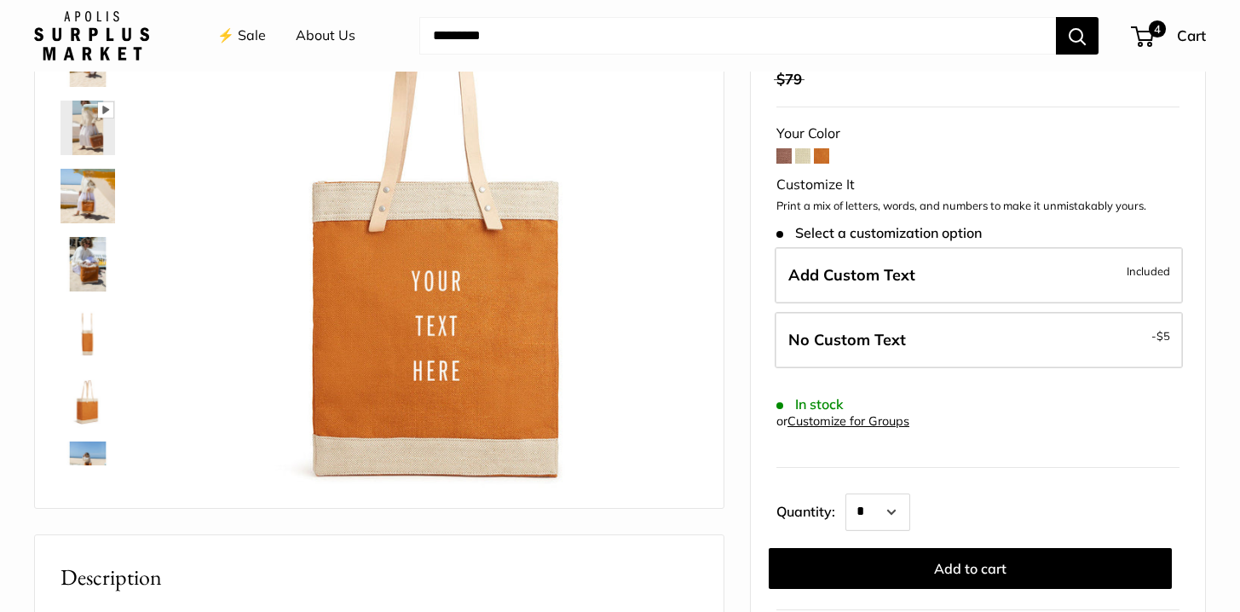
click at [247, 31] on link "⚡️ Sale" at bounding box center [241, 36] width 49 height 26
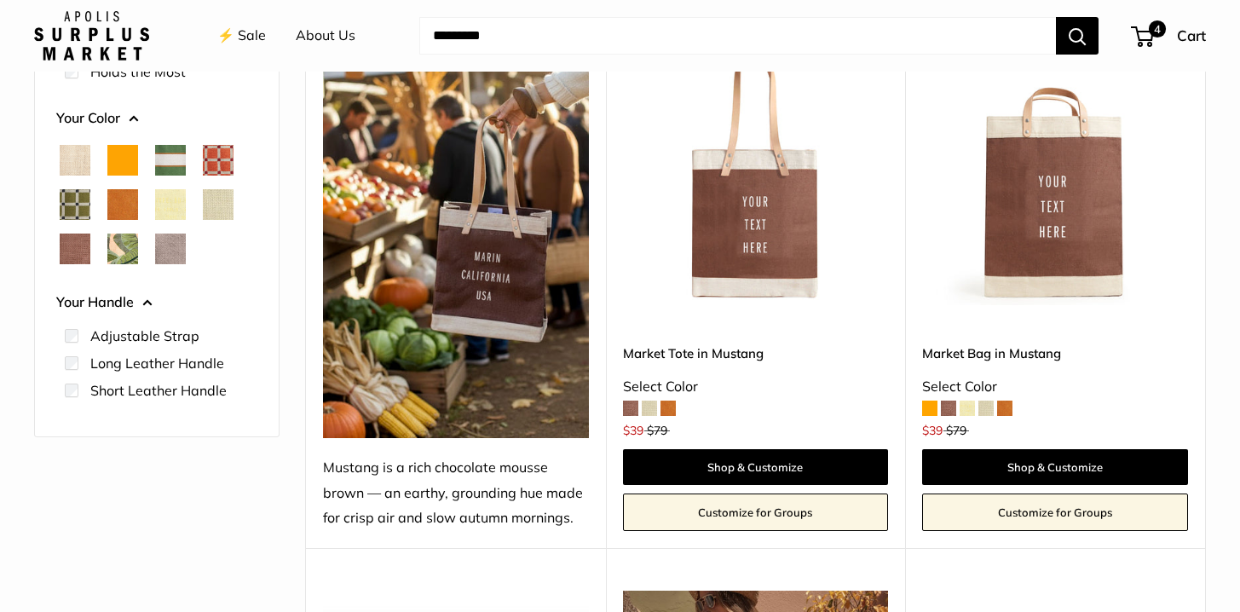
scroll to position [331, 0]
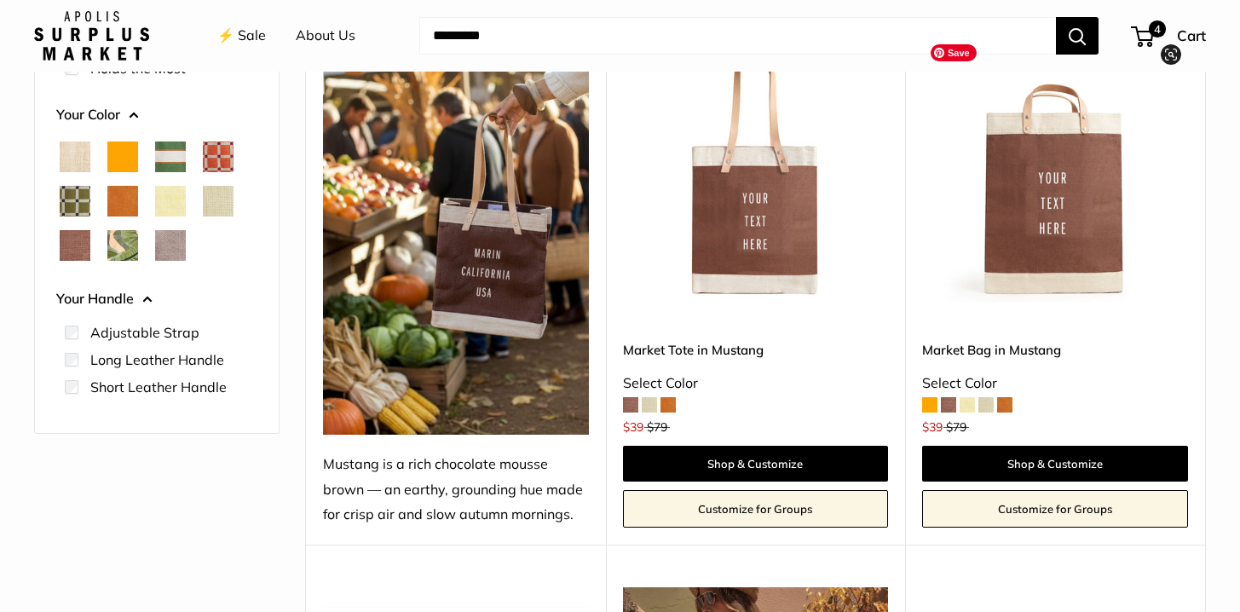
click at [0, 0] on img at bounding box center [0, 0] width 0 height 0
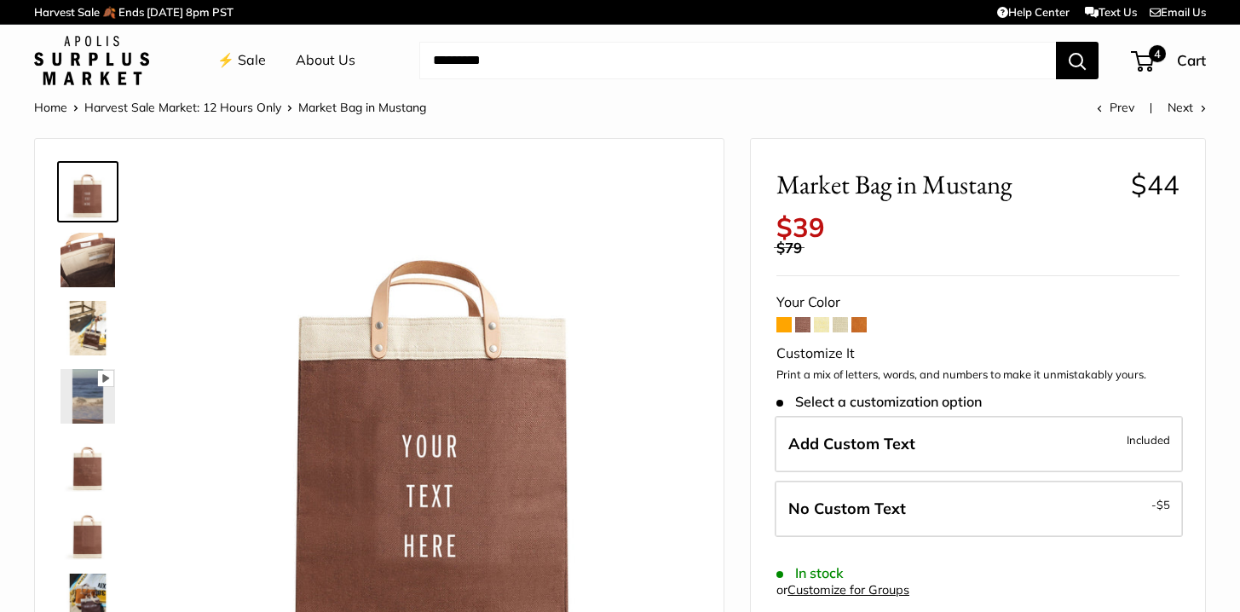
click at [781, 325] on span at bounding box center [783, 324] width 15 height 15
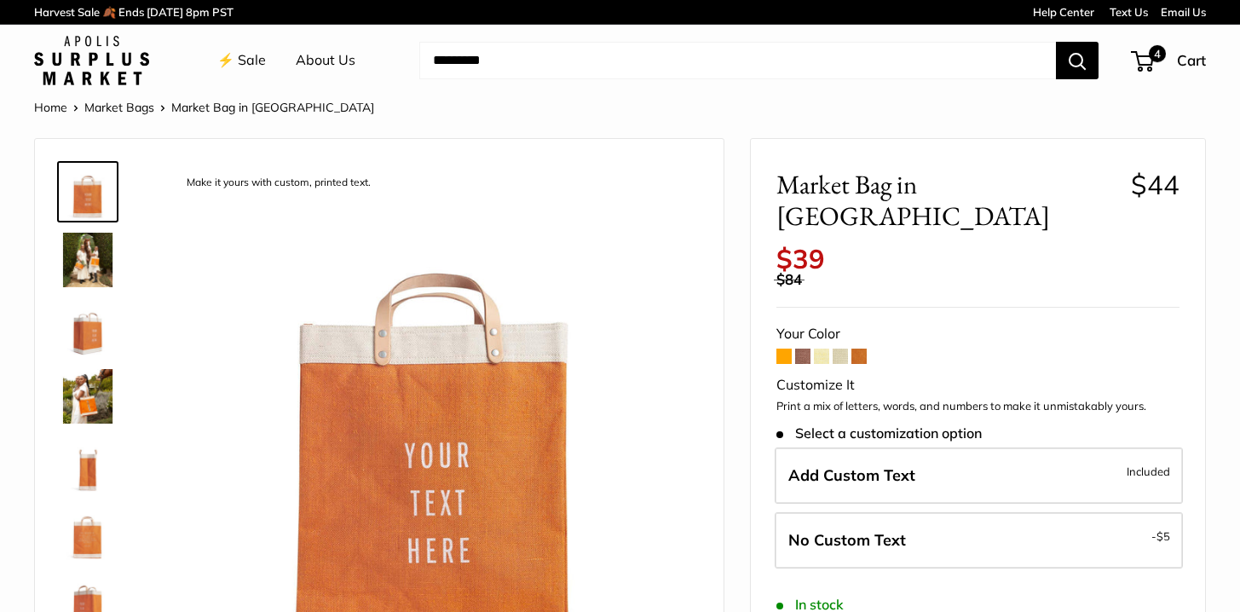
click at [841, 458] on label "Add Custom Text Included" at bounding box center [979, 475] width 408 height 56
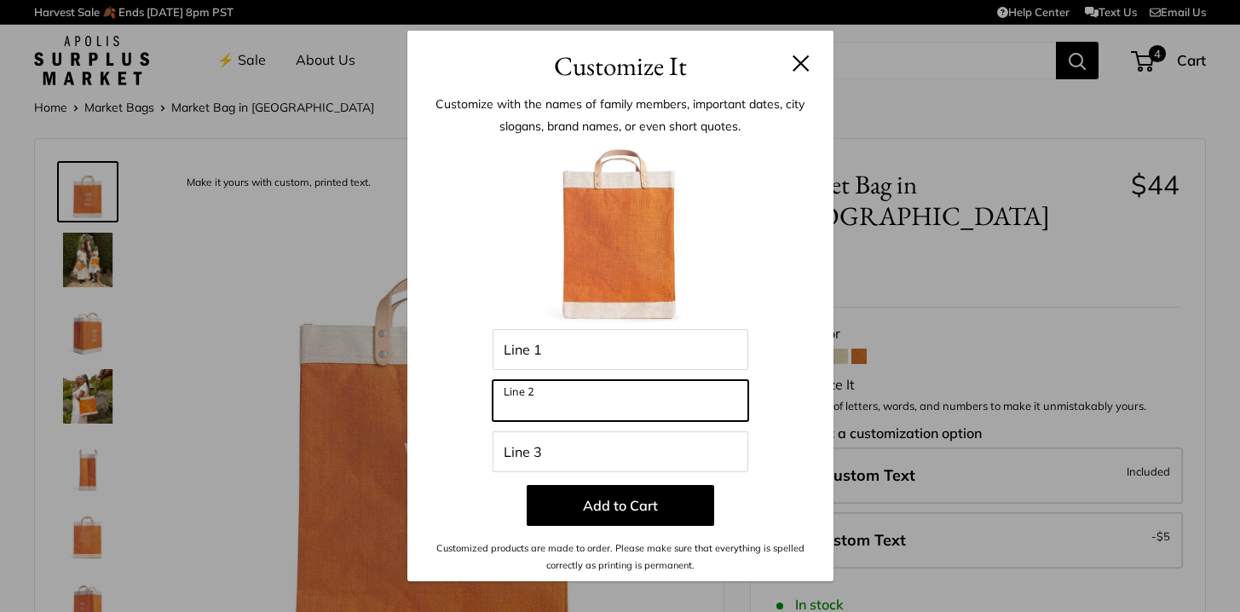
click at [552, 389] on input "Line 2" at bounding box center [621, 400] width 256 height 41
click at [574, 411] on input "*********" at bounding box center [621, 400] width 256 height 41
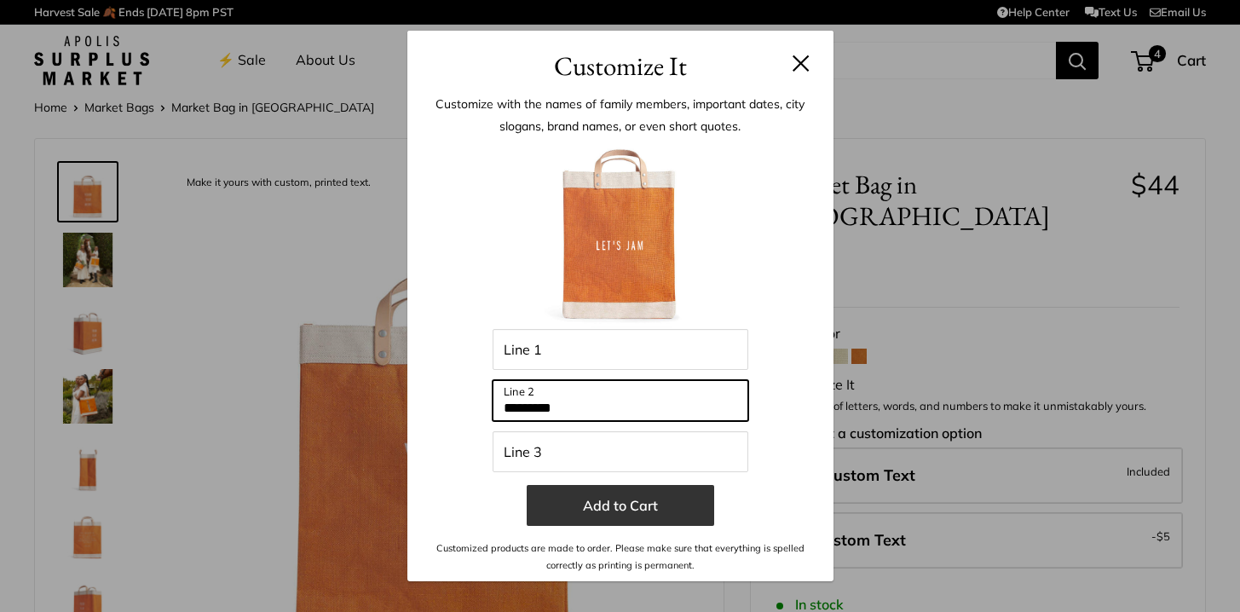
type input "*********"
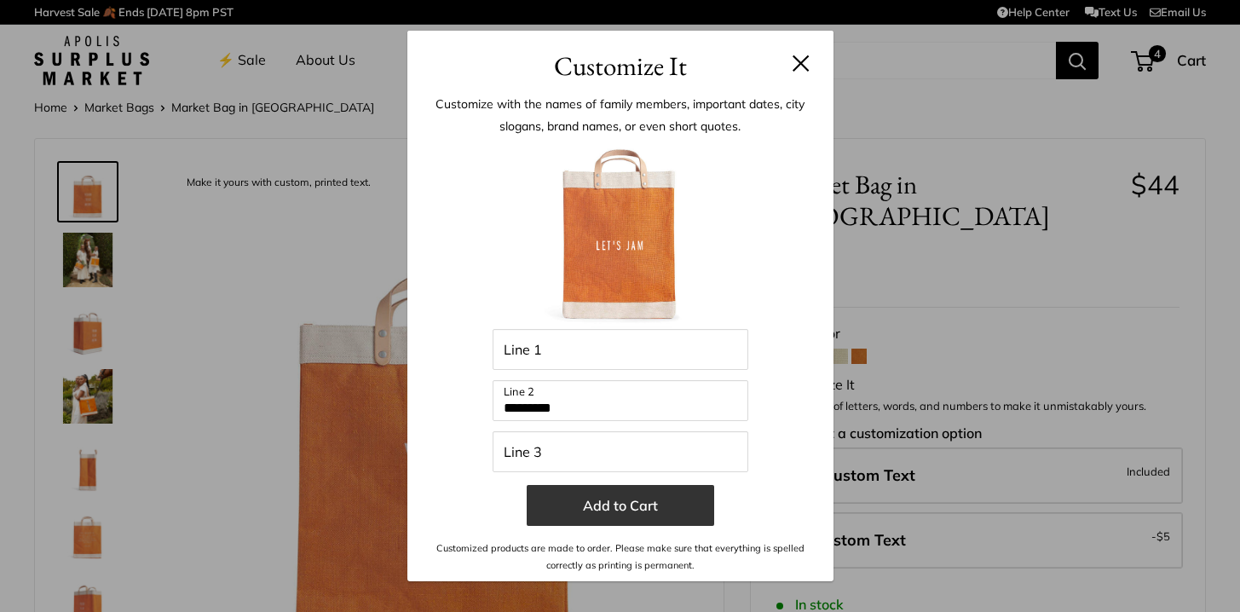
click at [603, 507] on button "Add to Cart" at bounding box center [620, 505] width 187 height 41
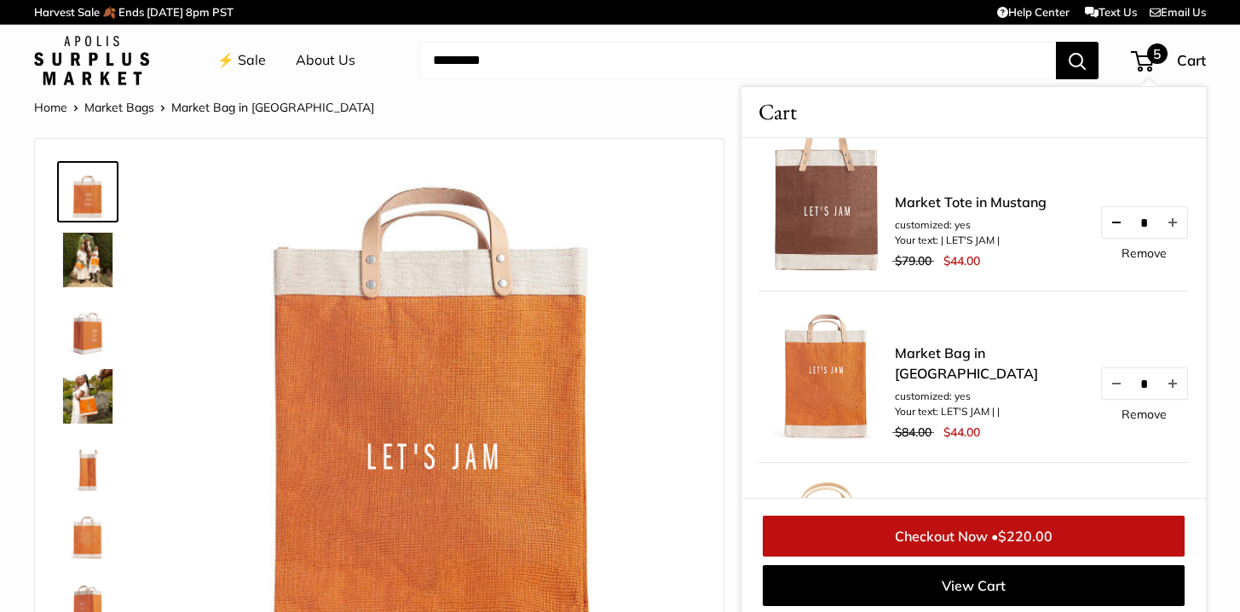
scroll to position [193, 0]
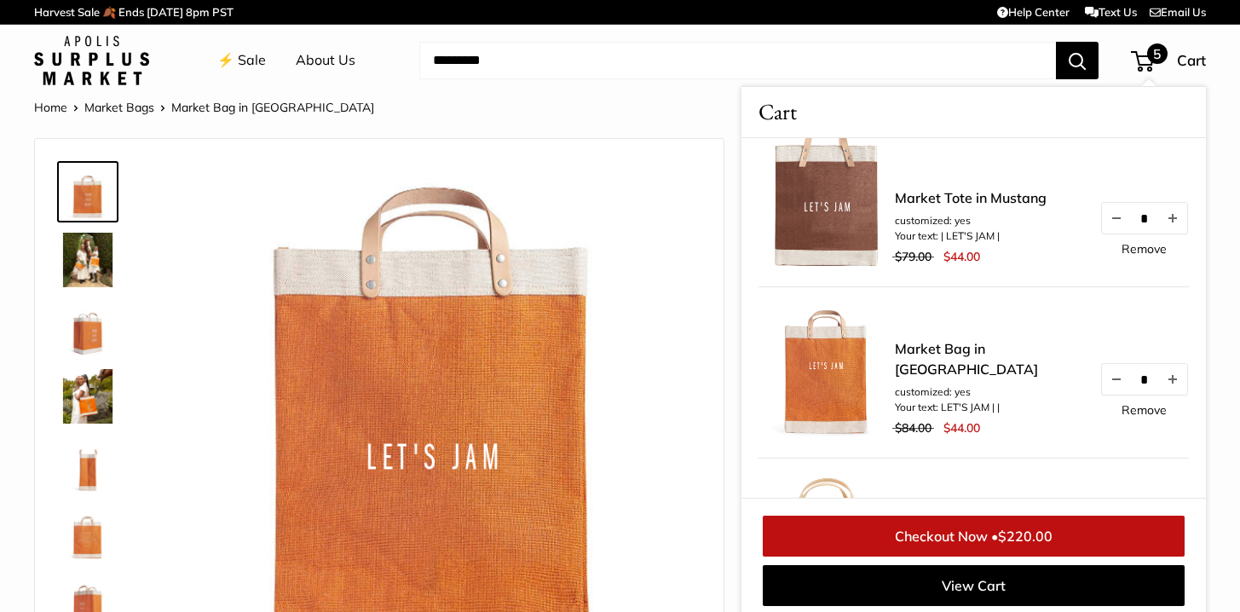
click at [1143, 416] on link "Remove" at bounding box center [1143, 410] width 45 height 12
click at [248, 63] on link "⚡️ Sale" at bounding box center [241, 61] width 49 height 26
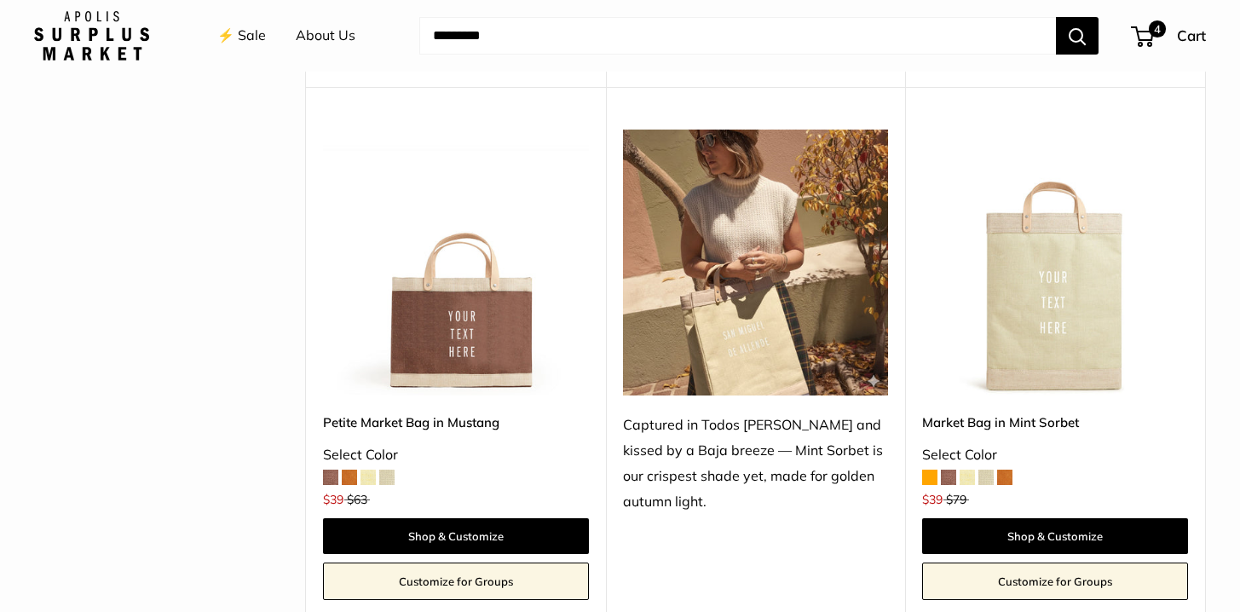
scroll to position [800, 0]
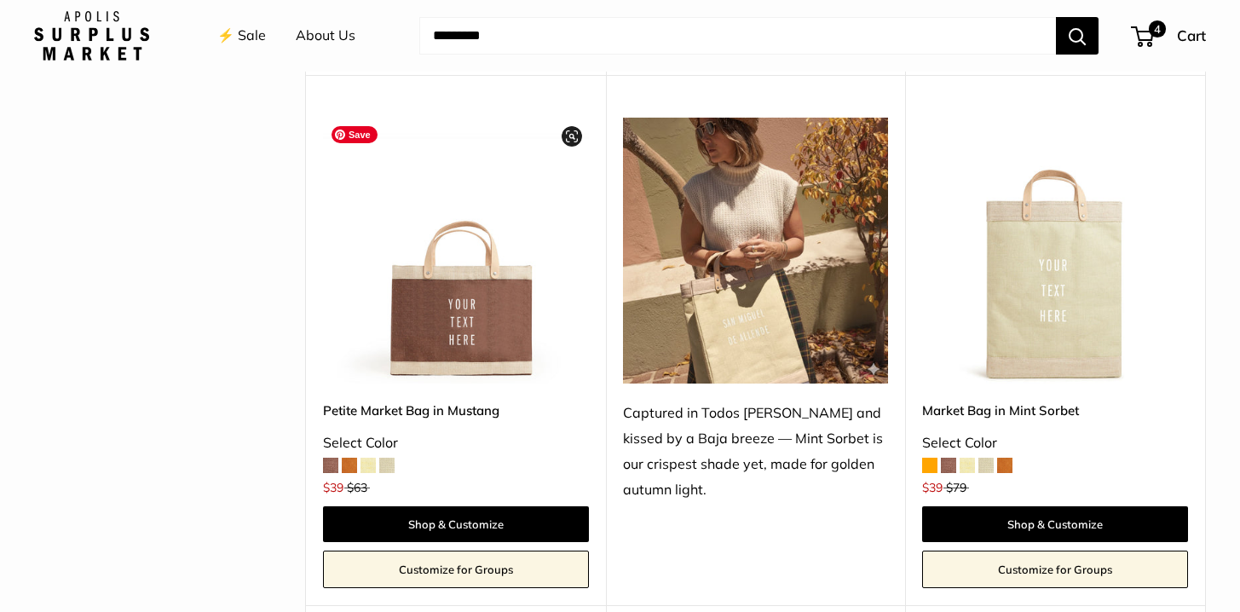
click at [0, 0] on img at bounding box center [0, 0] width 0 height 0
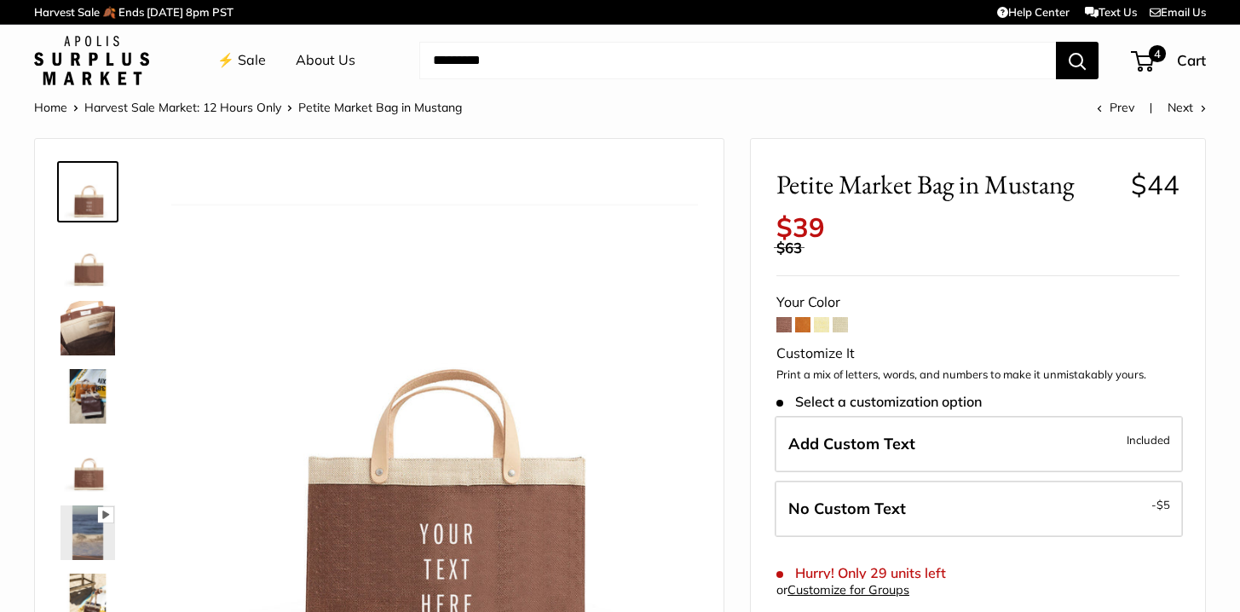
click at [803, 323] on span at bounding box center [802, 324] width 15 height 15
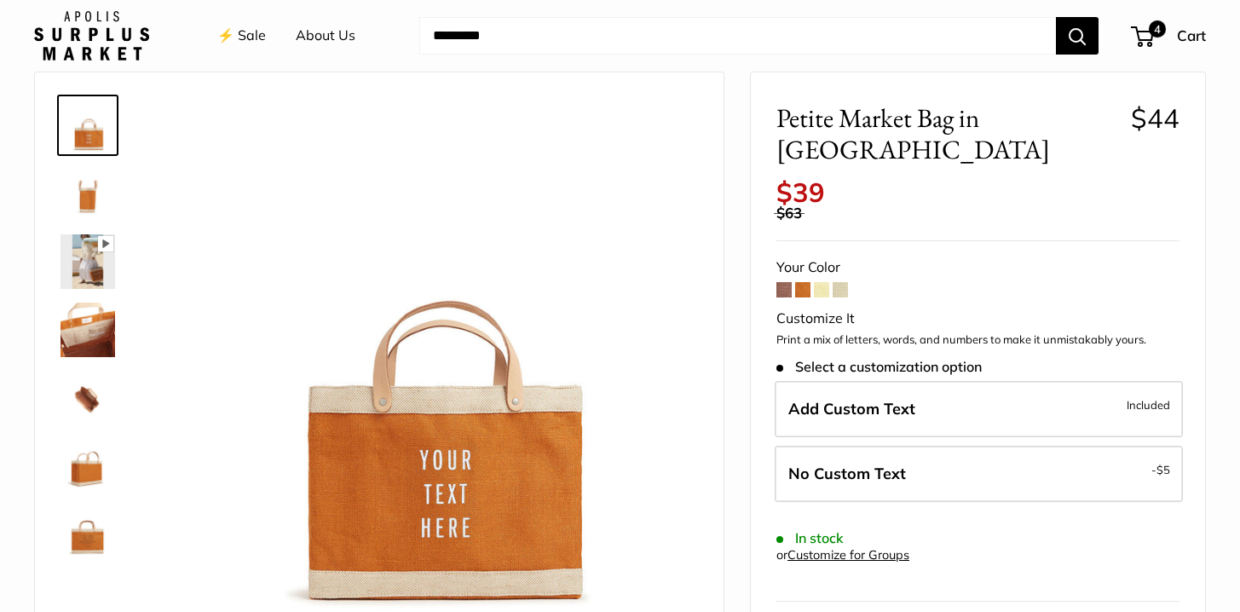
scroll to position [66, 0]
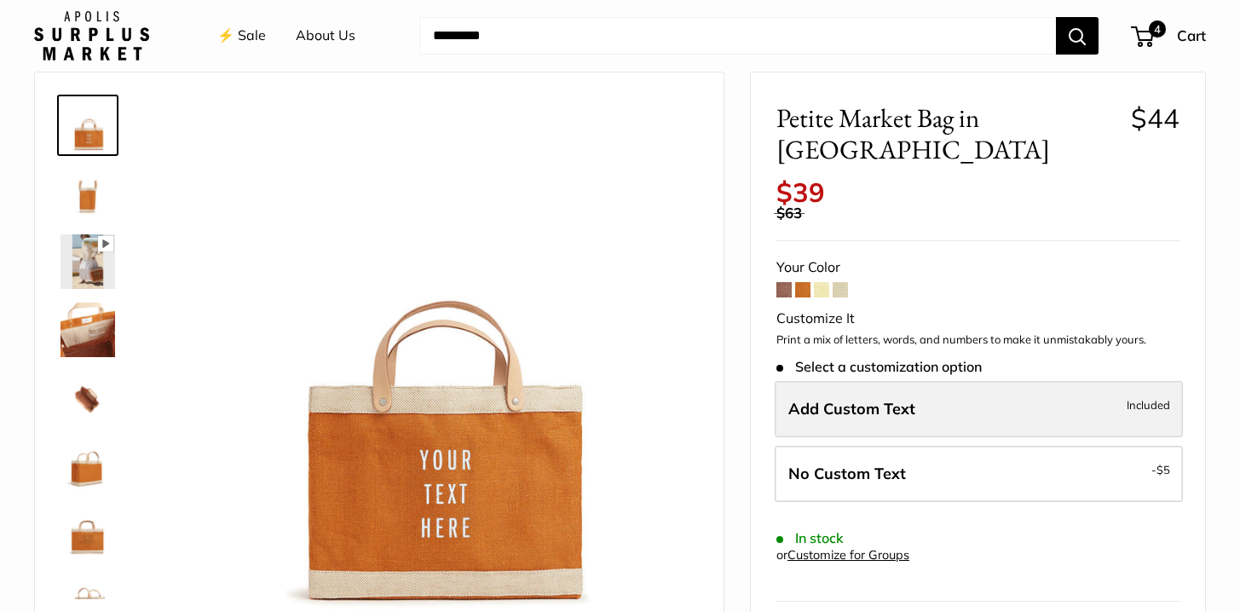
click at [822, 389] on label "Add Custom Text Included" at bounding box center [979, 409] width 408 height 56
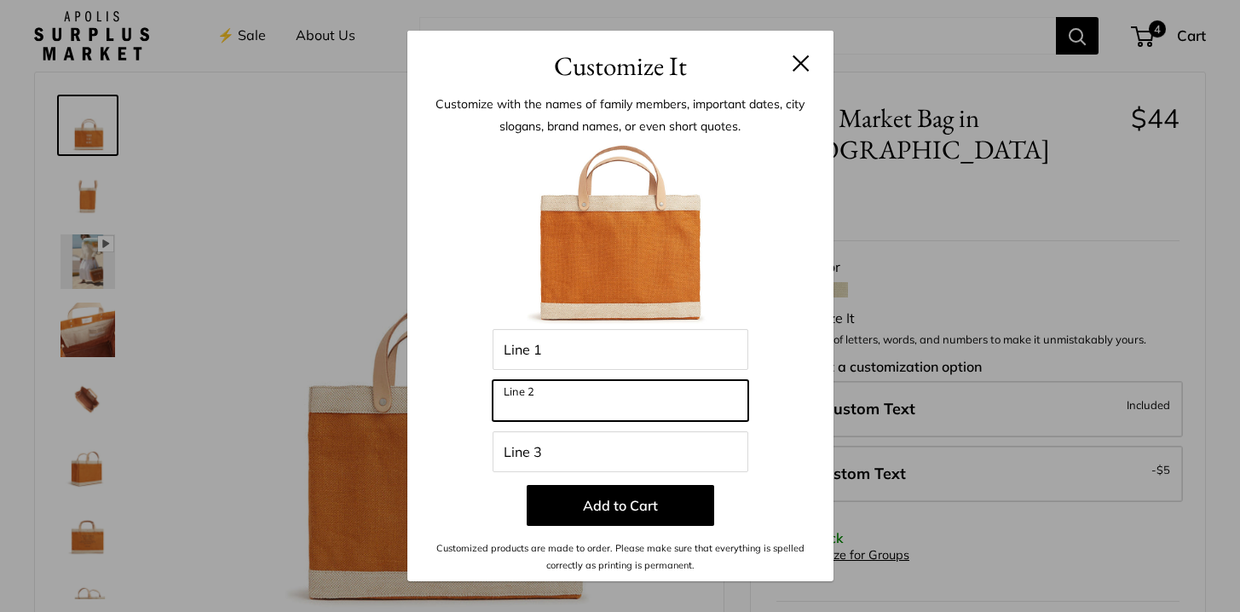
click at [684, 390] on input "Line 2" at bounding box center [621, 400] width 256 height 41
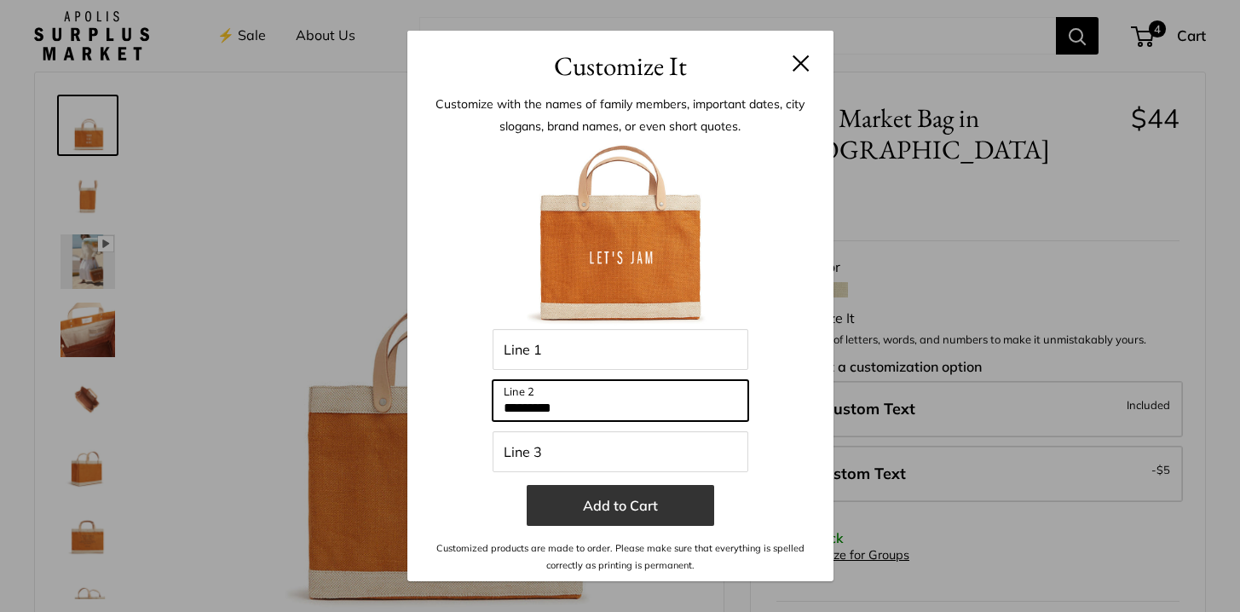
type input "*********"
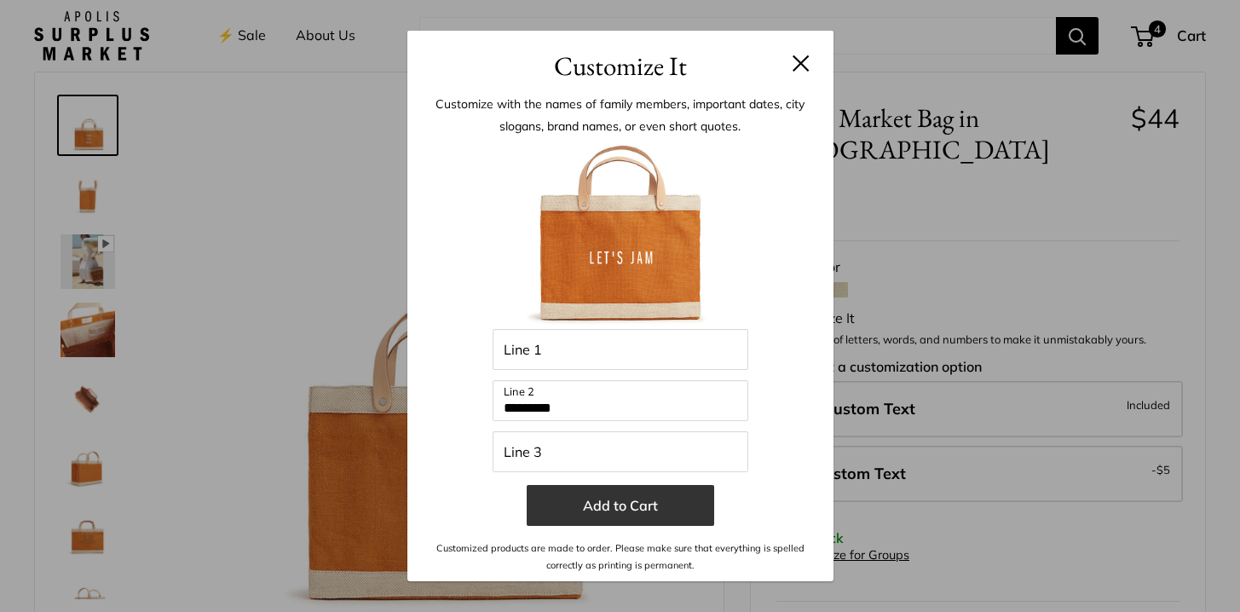
click at [593, 511] on button "Add to Cart" at bounding box center [620, 505] width 187 height 41
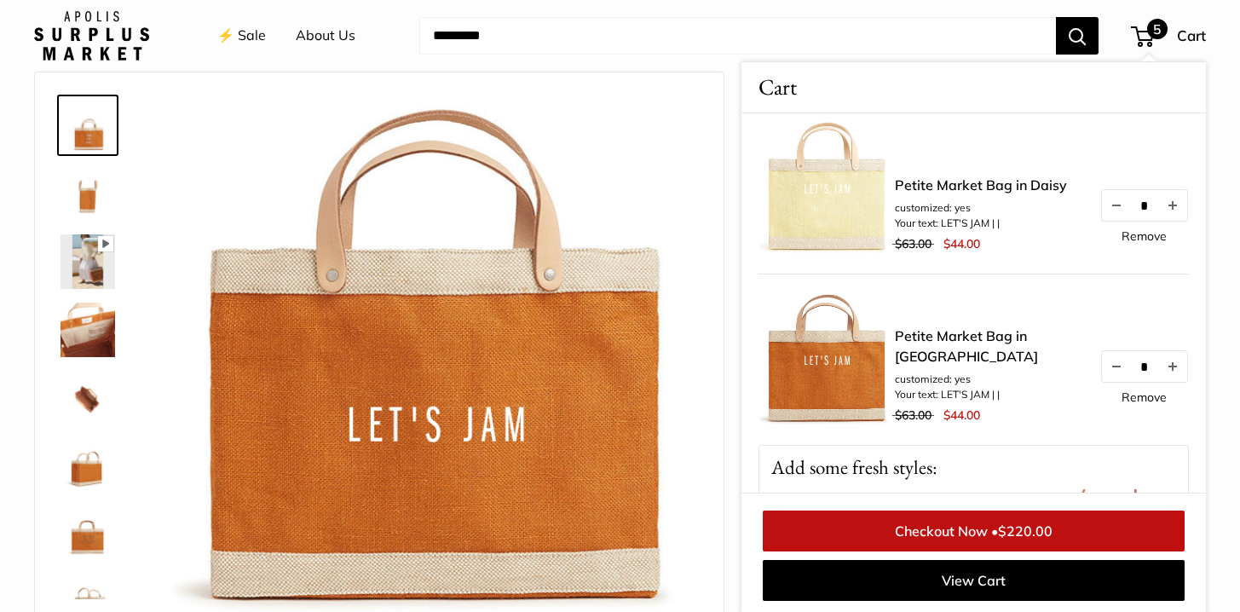
scroll to position [526, 0]
click at [1144, 397] on link "Remove" at bounding box center [1143, 395] width 45 height 12
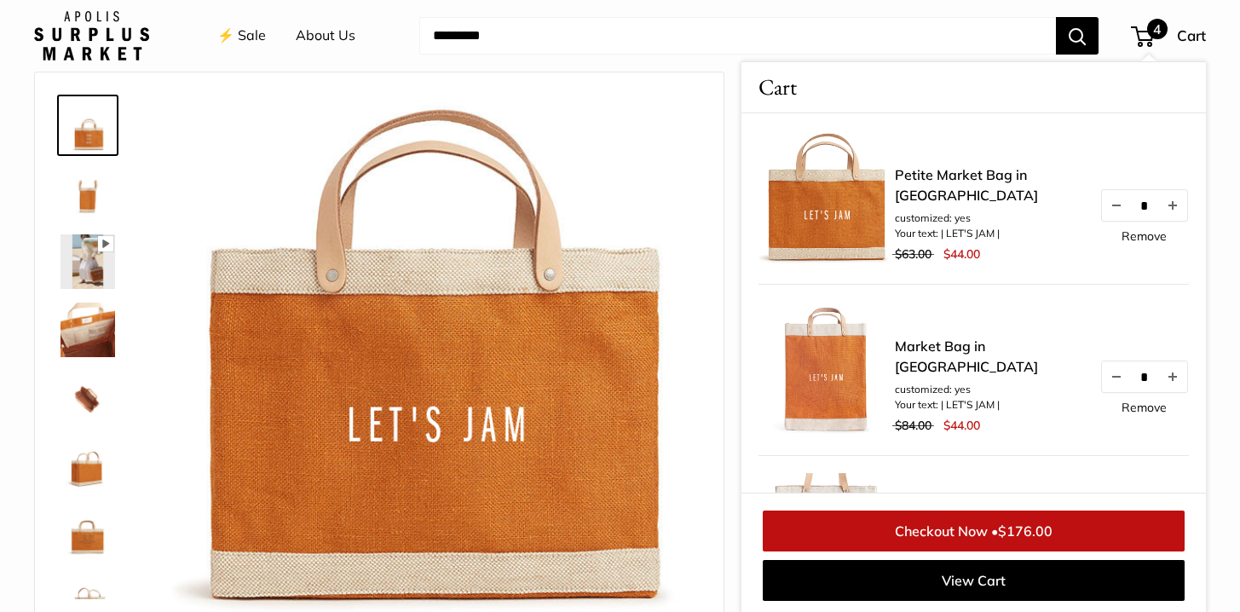
click at [174, 69] on header "⚡️ Sale About Us Need help? Text Us: 20919 hello@apolisglobal.com Follow Us Fac…" at bounding box center [620, 36] width 1240 height 72
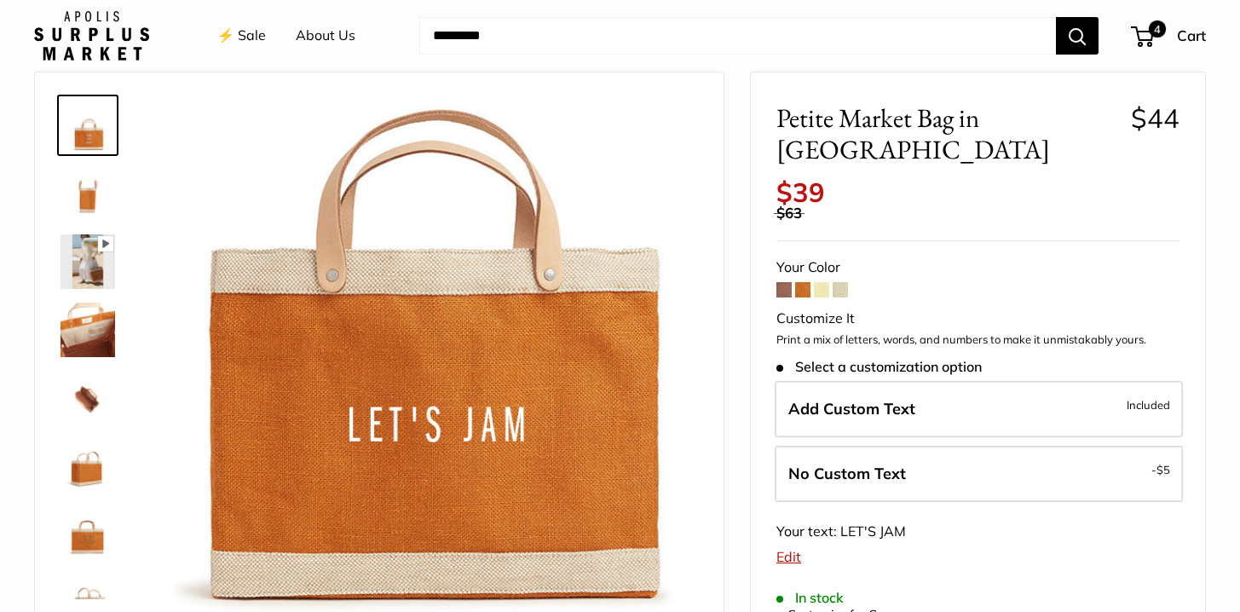
scroll to position [85, 0]
click at [825, 282] on span at bounding box center [821, 289] width 15 height 15
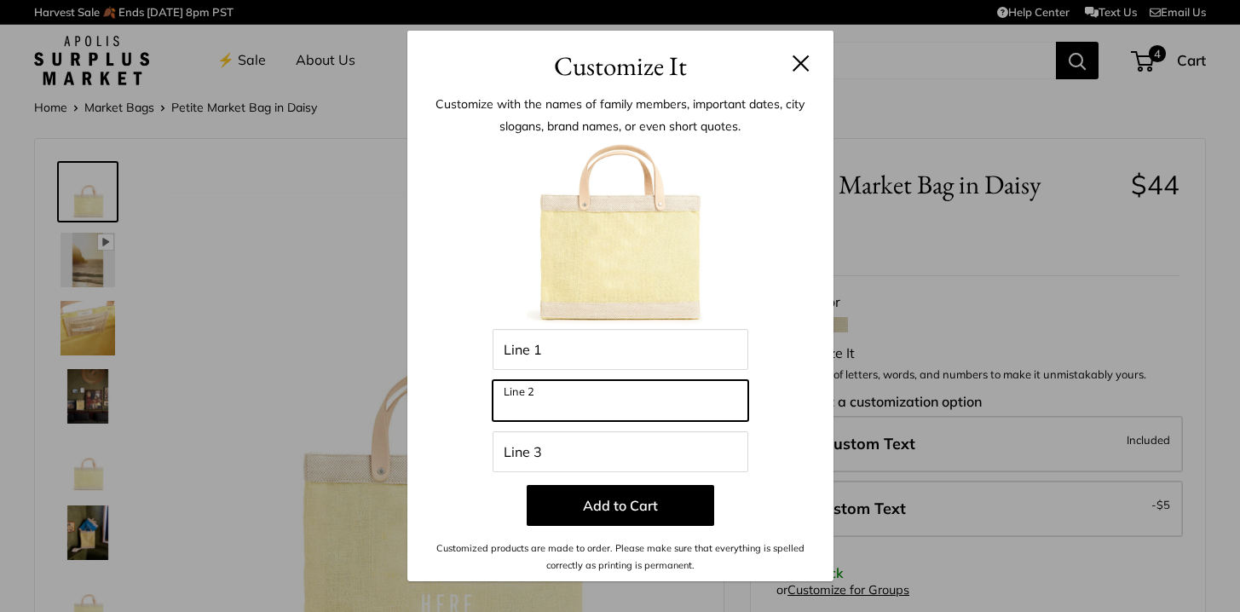
click at [545, 396] on input "Line 2" at bounding box center [621, 400] width 256 height 41
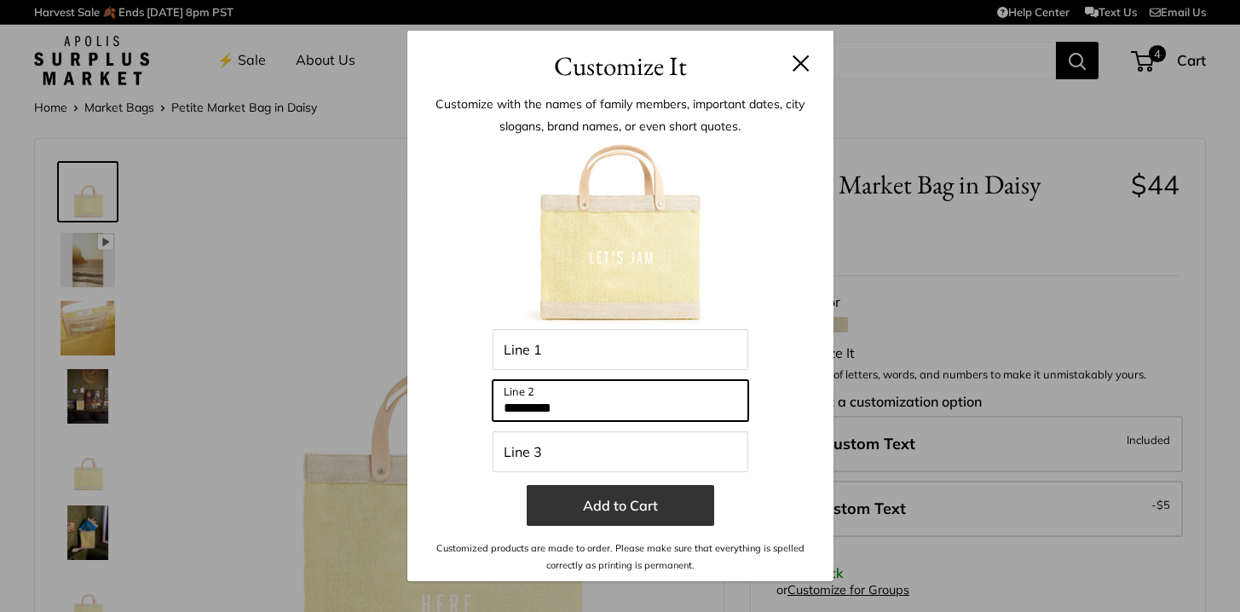
type input "*********"
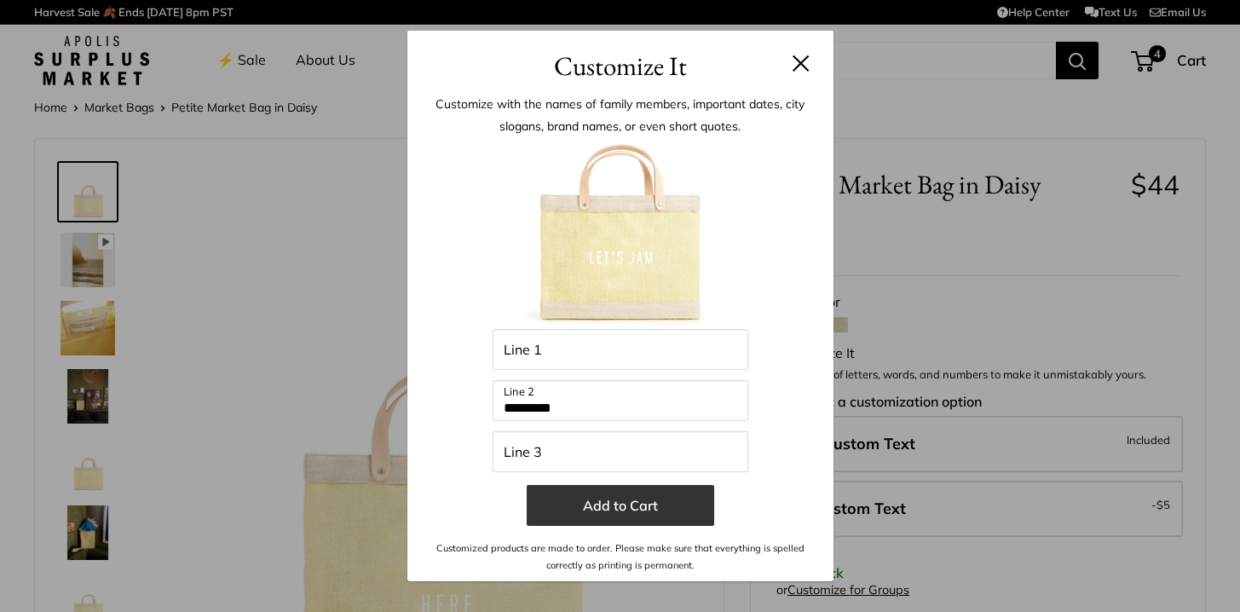
click at [630, 514] on button "Add to Cart" at bounding box center [620, 505] width 187 height 41
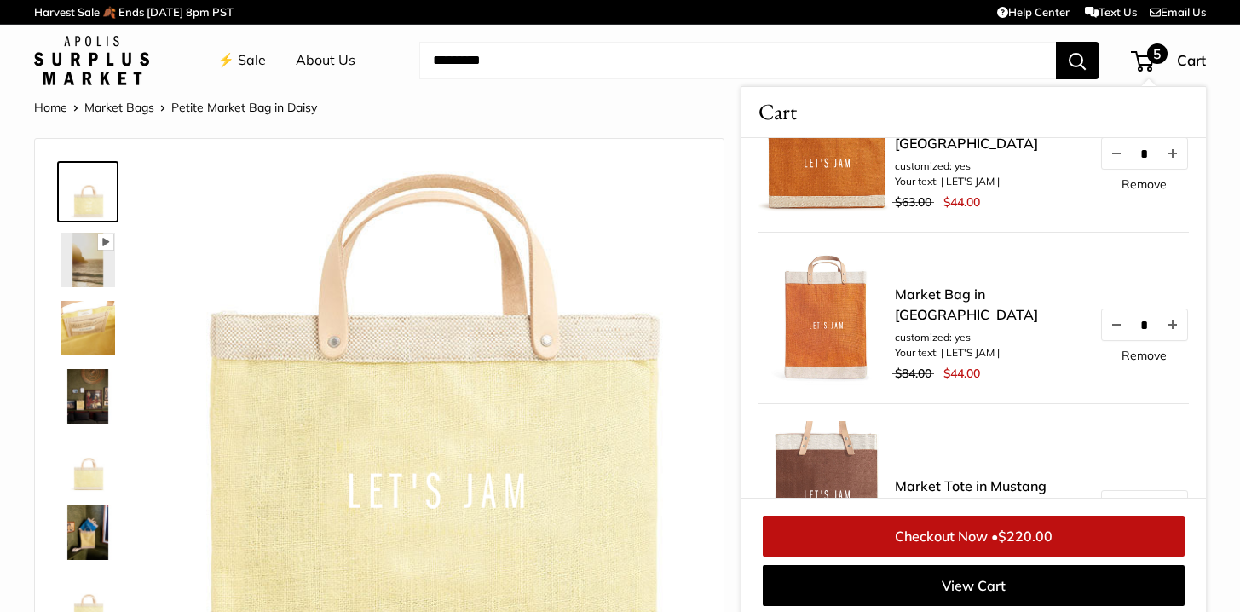
scroll to position [542, 0]
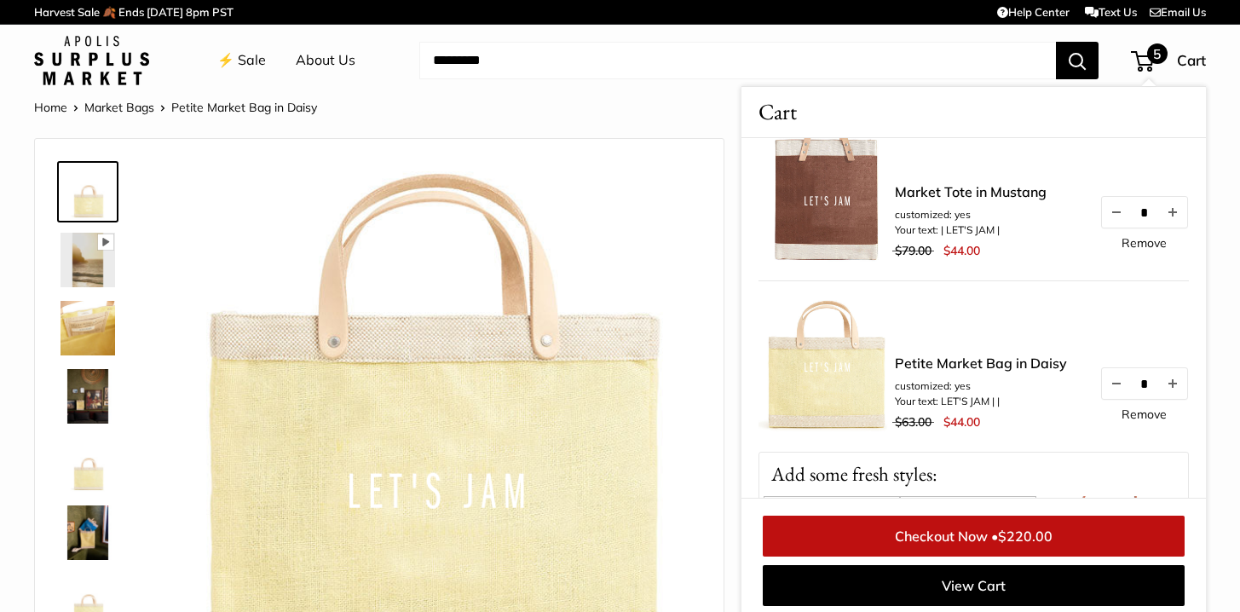
click at [1144, 418] on link "Remove" at bounding box center [1143, 414] width 45 height 12
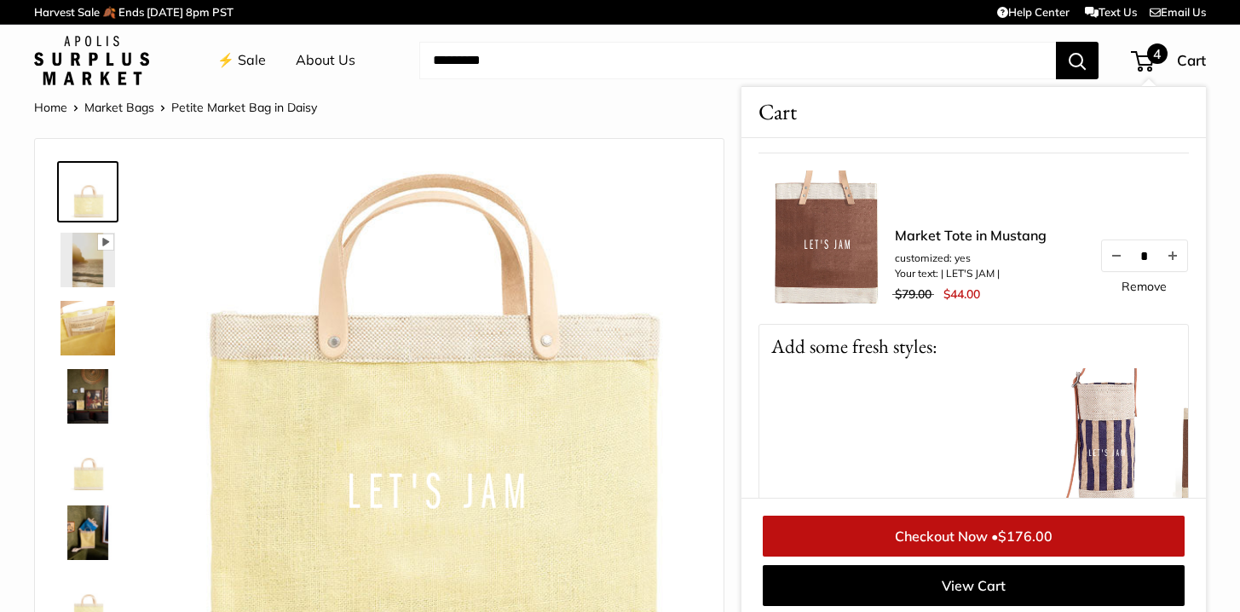
scroll to position [504, 0]
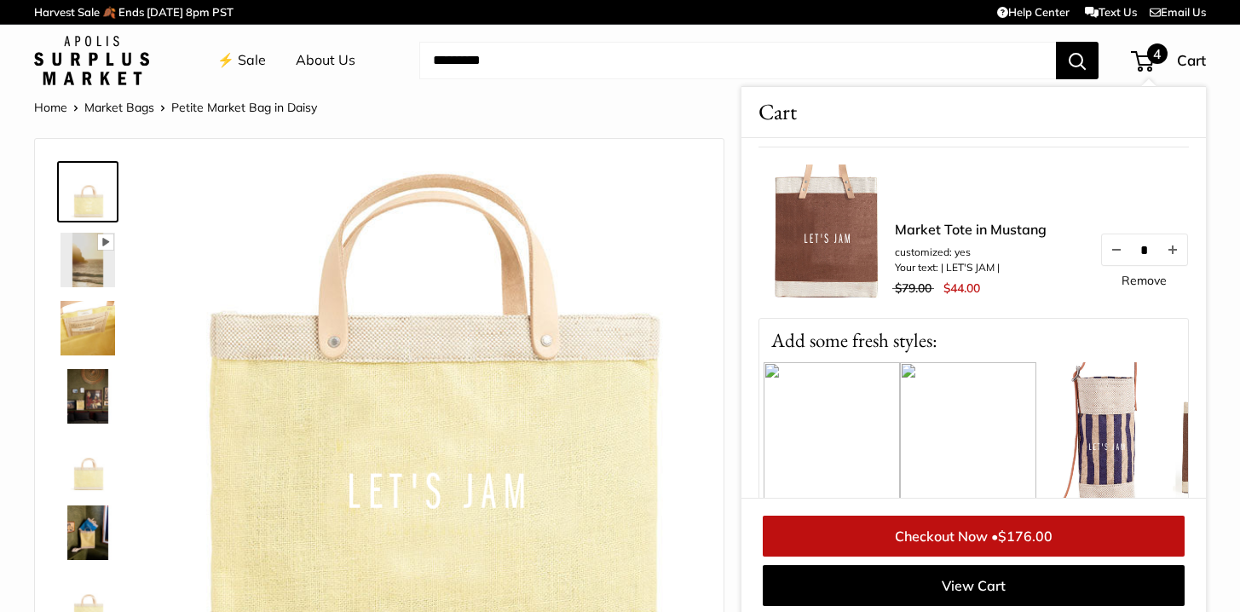
click at [989, 539] on link "Checkout Now • $176.00" at bounding box center [974, 536] width 422 height 41
